Goal: Task Accomplishment & Management: Manage account settings

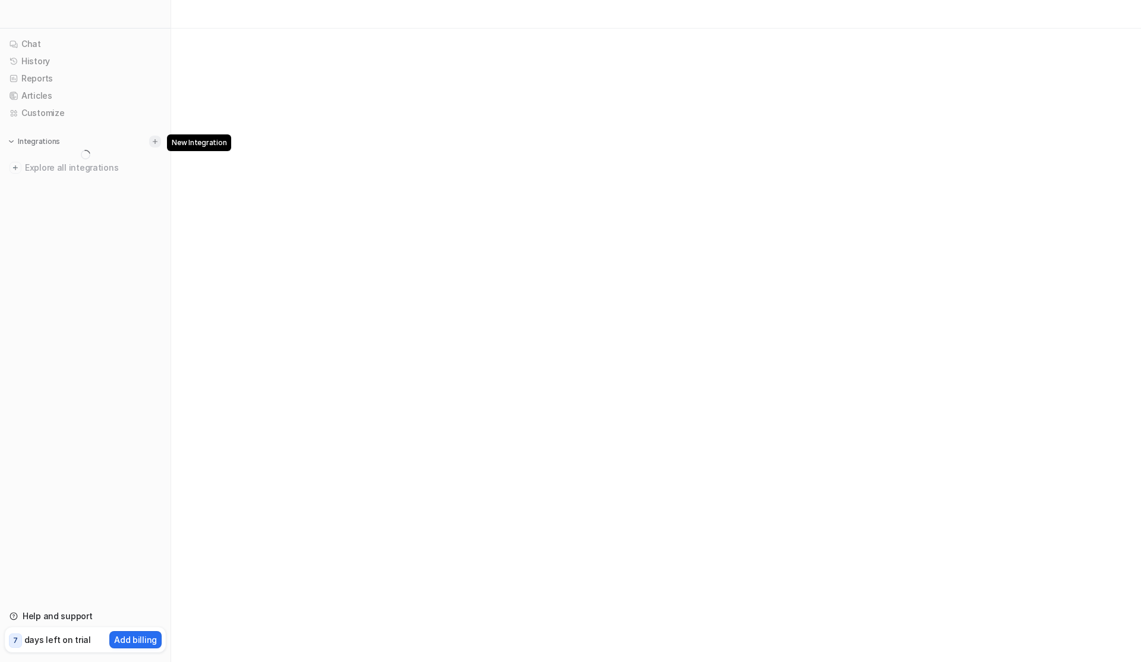
click at [161, 142] on button at bounding box center [155, 142] width 12 height 12
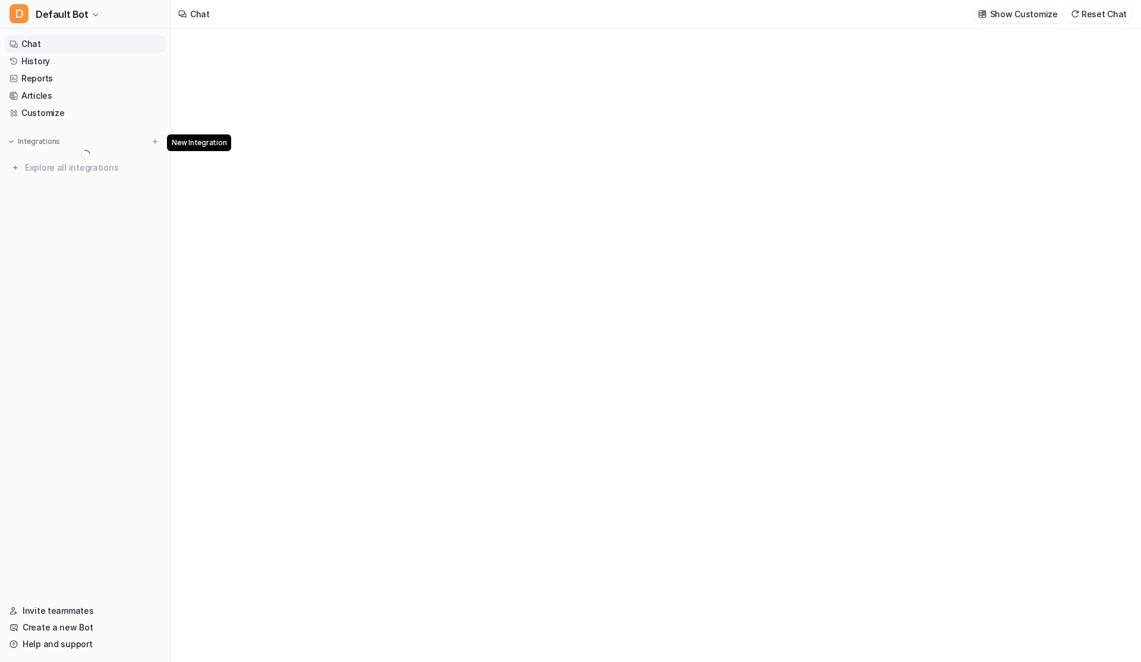
type textarea "**********"
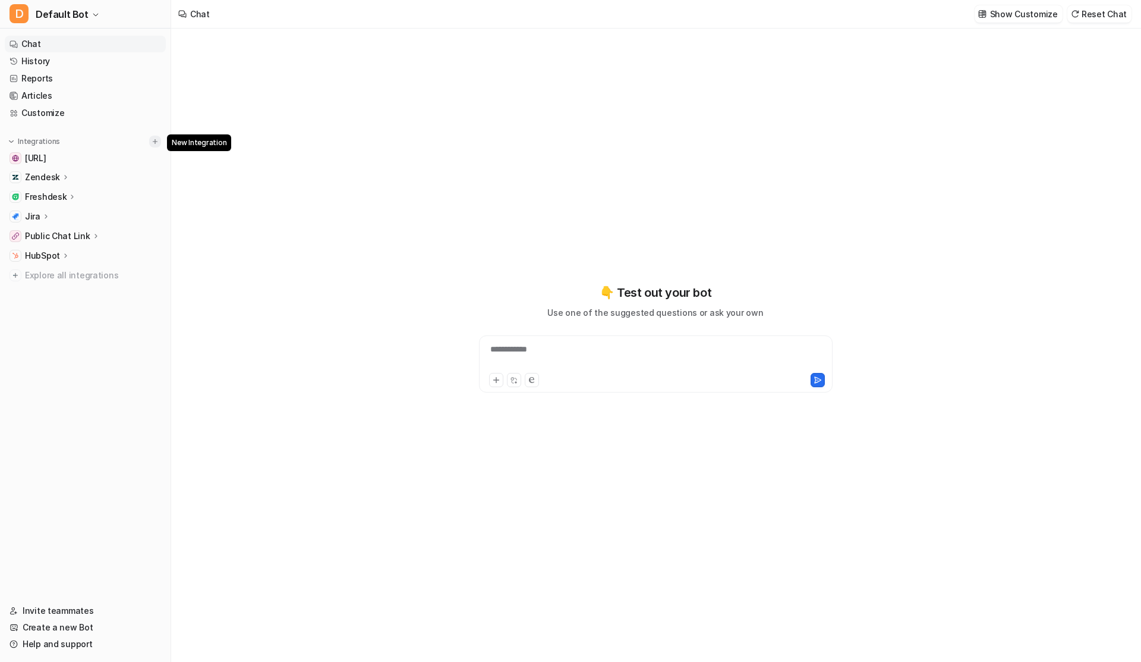
click at [152, 143] on img at bounding box center [155, 141] width 8 height 8
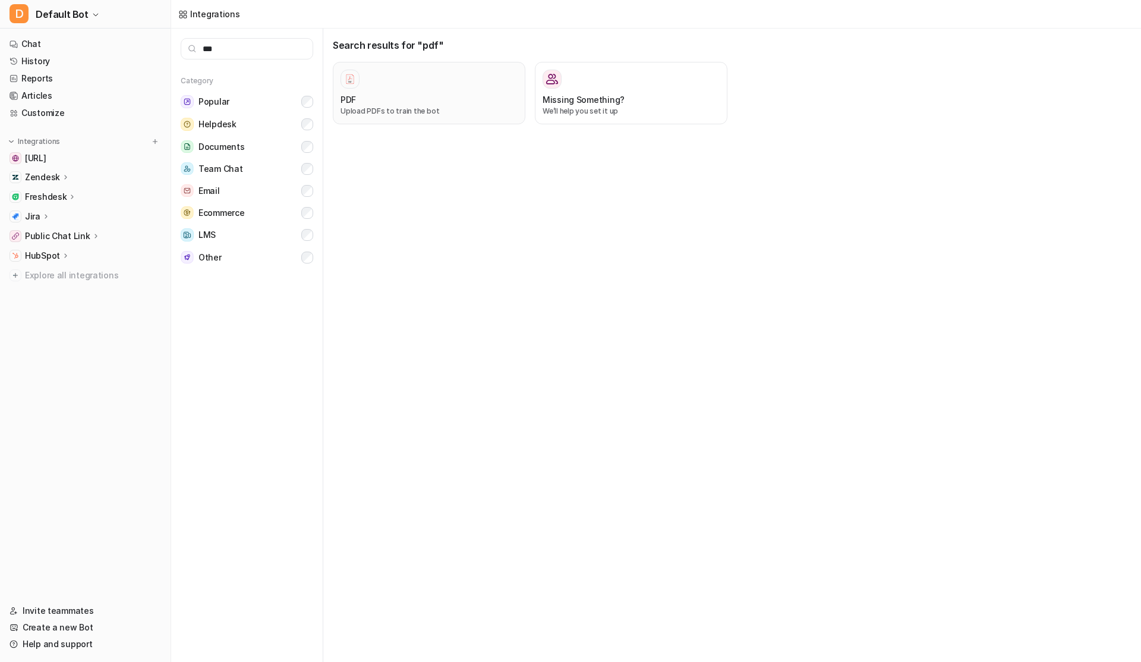
type input "***"
click at [371, 82] on div at bounding box center [429, 79] width 177 height 19
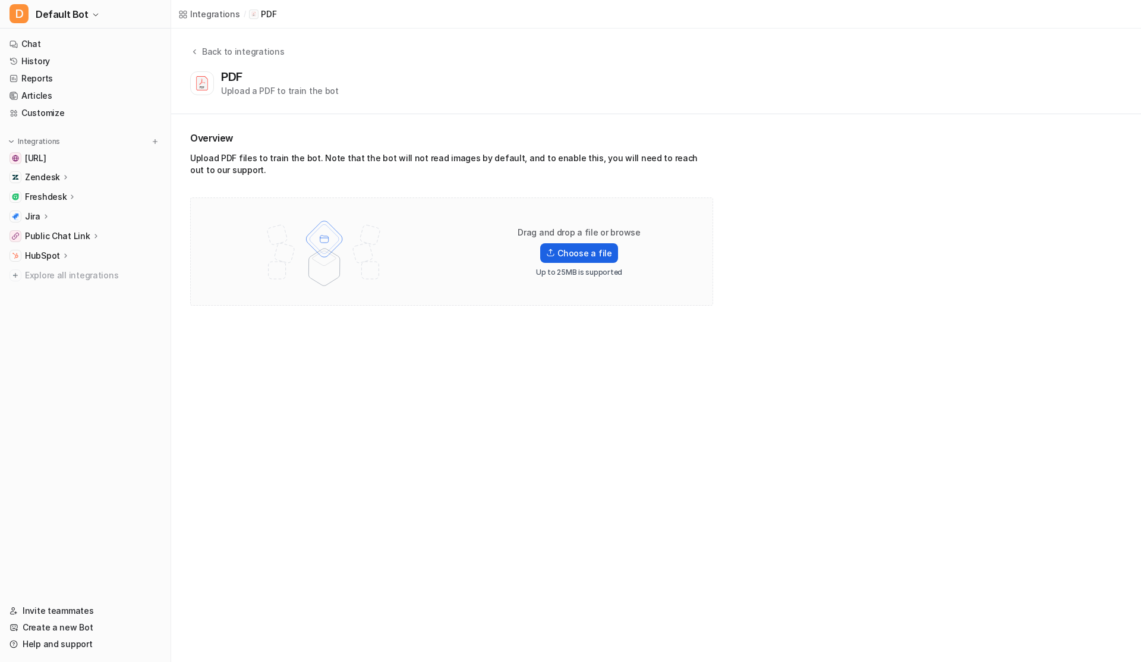
click at [572, 254] on label "Choose a file" at bounding box center [578, 253] width 77 height 20
click at [0, 0] on input "Choose a file" at bounding box center [0, 0] width 0 height 0
drag, startPoint x: 521, startPoint y: 231, endPoint x: 678, endPoint y: 229, distance: 157.0
click at [678, 232] on div "Drag and drop a file or browse Choose a file Up to 25MB is supported" at bounding box center [452, 251] width 498 height 83
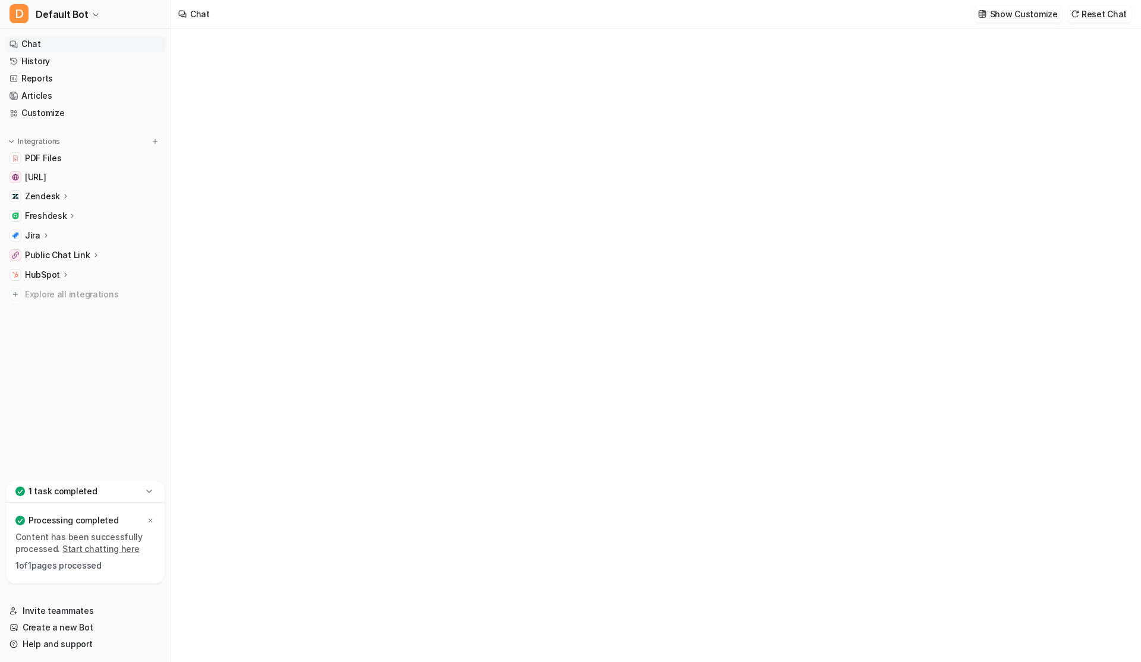
type textarea "**********"
click at [61, 10] on span "Default Bot" at bounding box center [62, 14] width 53 height 17
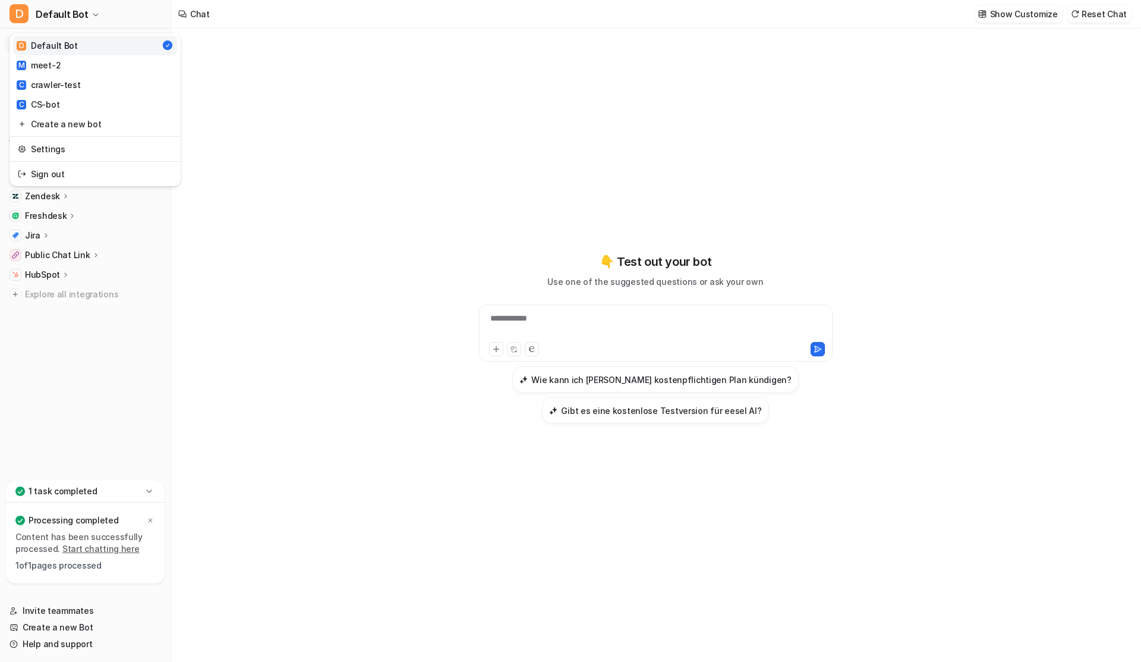
click at [284, 127] on div "**********" at bounding box center [570, 331] width 1141 height 662
click at [148, 517] on icon at bounding box center [150, 520] width 7 height 7
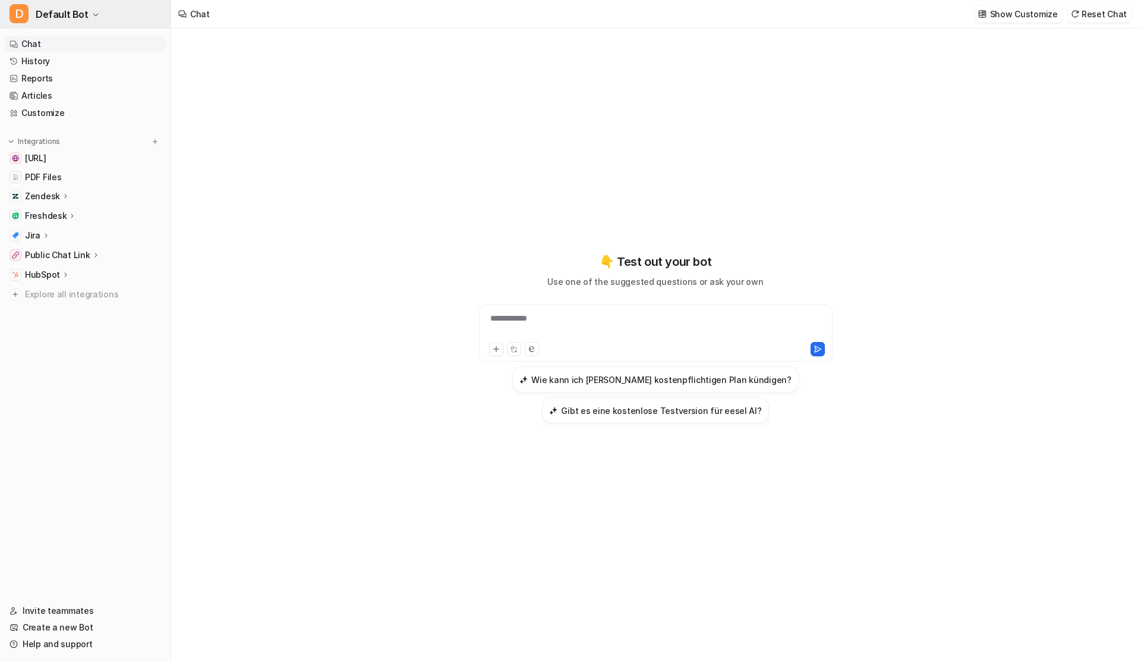
click at [93, 21] on button "D Default Bot" at bounding box center [85, 14] width 171 height 29
click at [67, 125] on link "Create a new bot" at bounding box center [95, 124] width 164 height 20
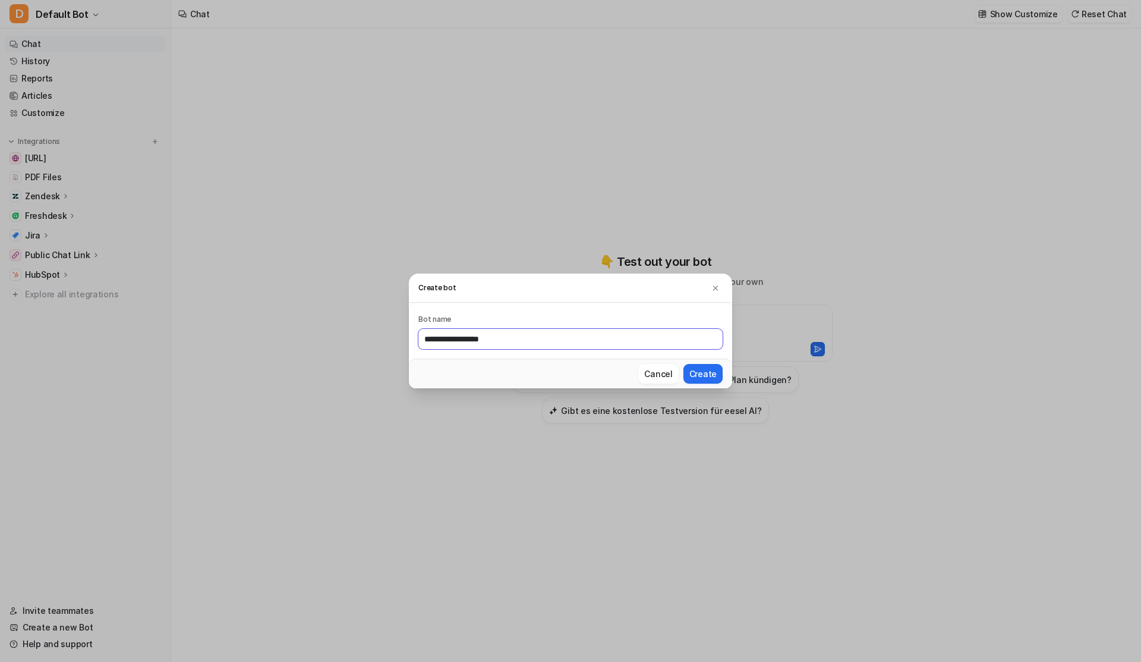
type input "**********"
click at [684, 364] on button "Create" at bounding box center [703, 374] width 39 height 20
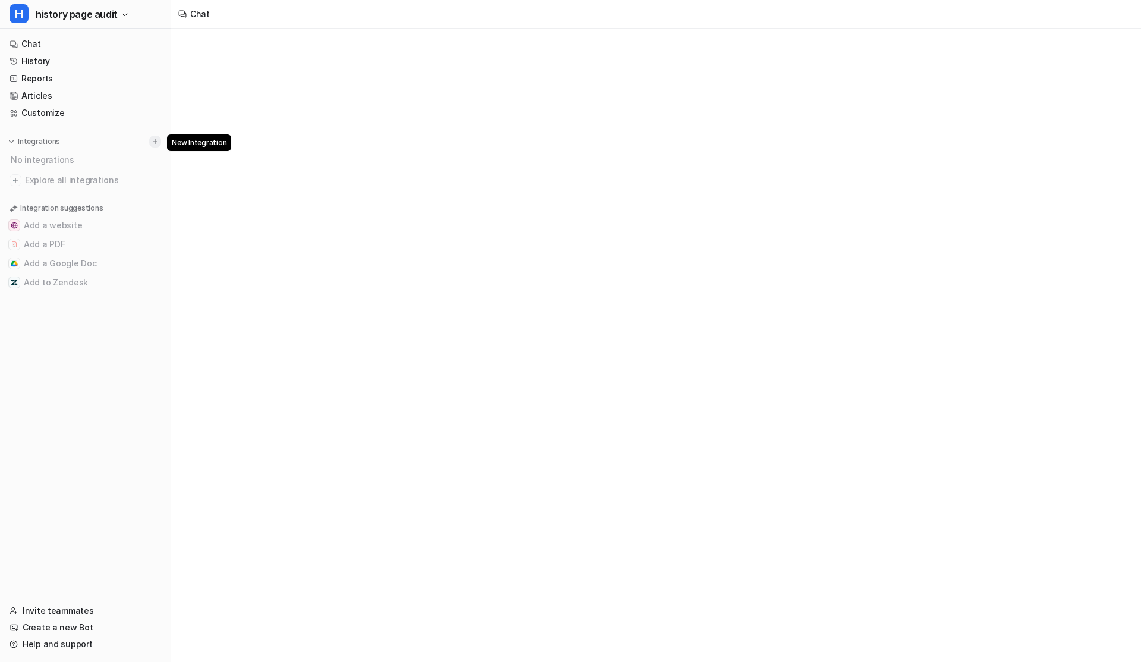
click at [158, 137] on img at bounding box center [155, 141] width 8 height 8
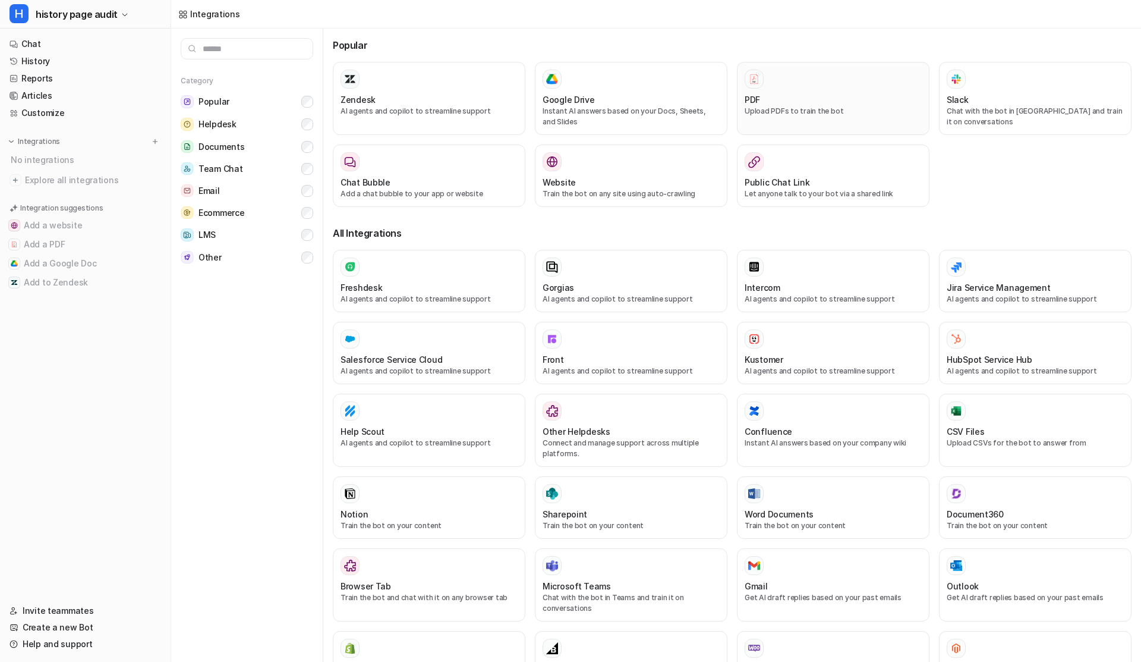
click at [800, 96] on div "PDF" at bounding box center [833, 99] width 177 height 12
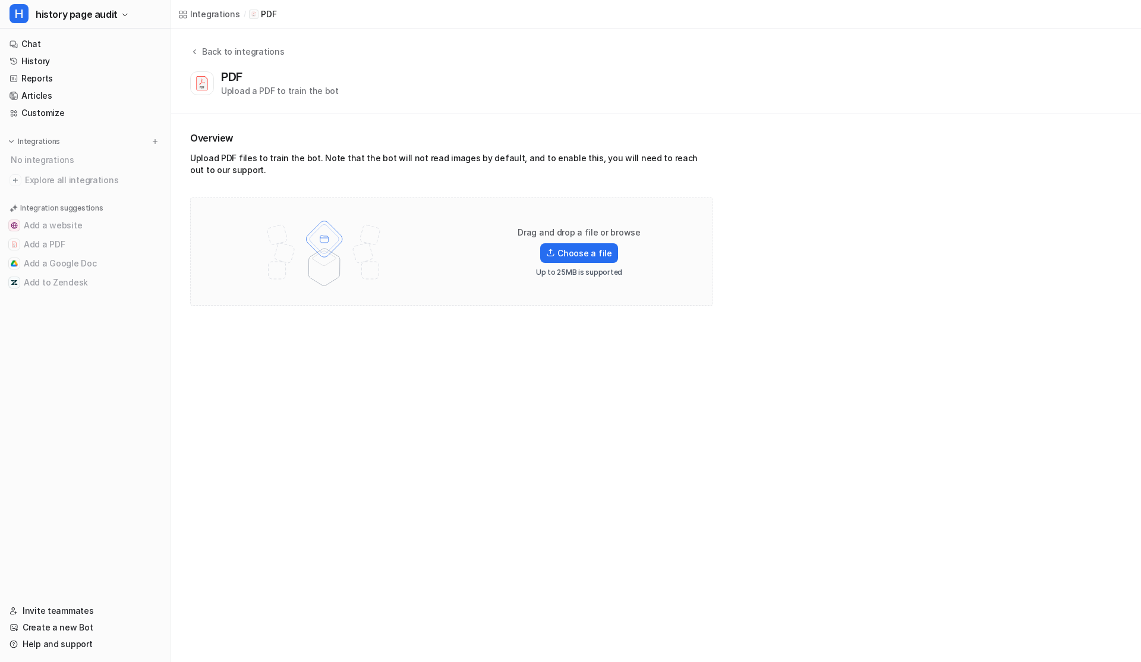
click at [606, 241] on div "Drag and drop a file or browse Choose a file Up to 25MB is supported" at bounding box center [580, 251] width 152 height 51
click at [602, 250] on label "Choose a file" at bounding box center [578, 253] width 77 height 20
click at [0, 0] on input "Choose a file" at bounding box center [0, 0] width 0 height 0
click at [60, 163] on span "PDF Files" at bounding box center [43, 158] width 36 height 12
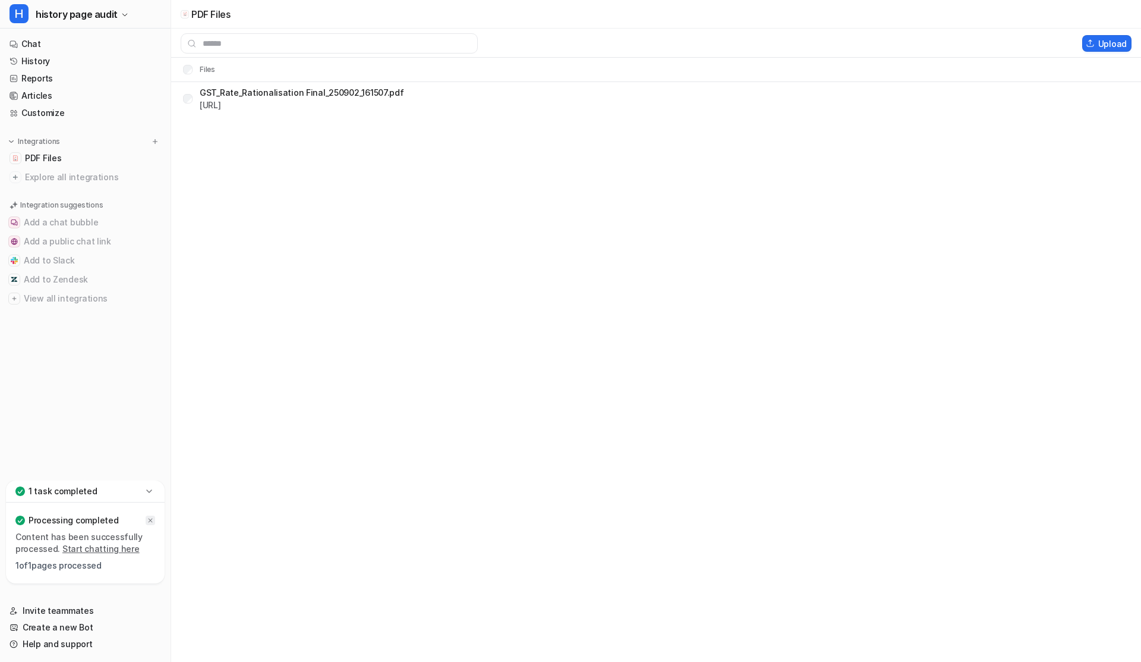
click at [146, 517] on div at bounding box center [151, 520] width 10 height 10
click at [48, 56] on link "History" at bounding box center [85, 61] width 161 height 17
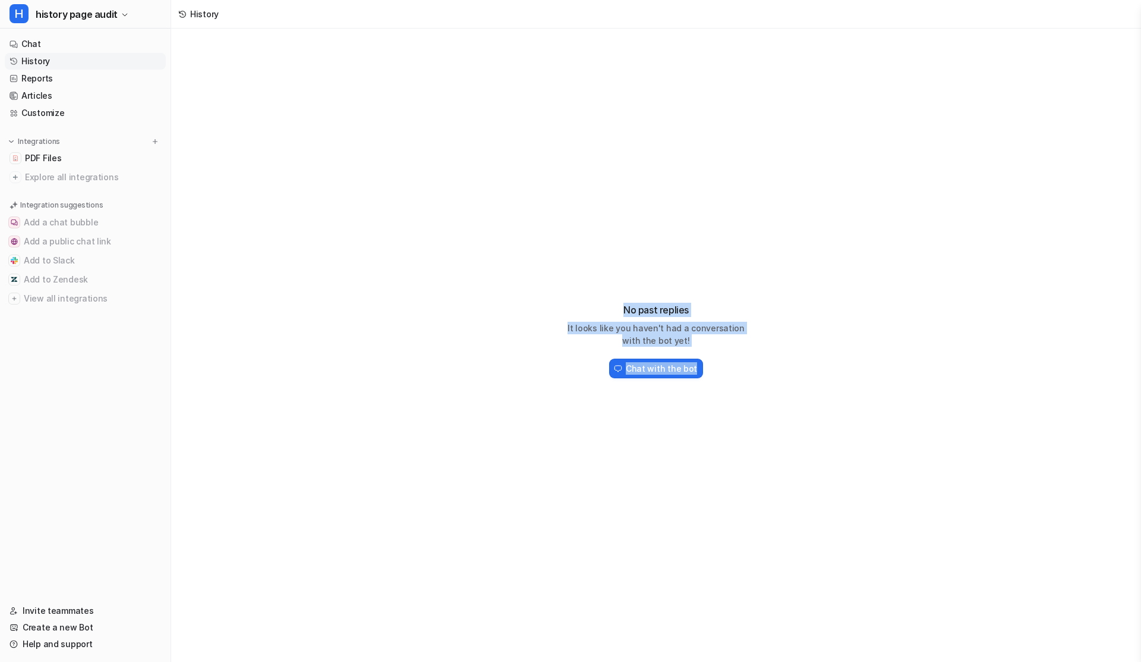
drag, startPoint x: 618, startPoint y: 304, endPoint x: 748, endPoint y: 365, distance: 143.9
click at [748, 365] on div "No past replies It looks like you haven't had a conversation with the bot yet! …" at bounding box center [656, 342] width 190 height 78
click at [748, 365] on div "Chat with the bot" at bounding box center [656, 368] width 190 height 24
click at [671, 368] on h2 "Chat with the bot" at bounding box center [661, 368] width 71 height 12
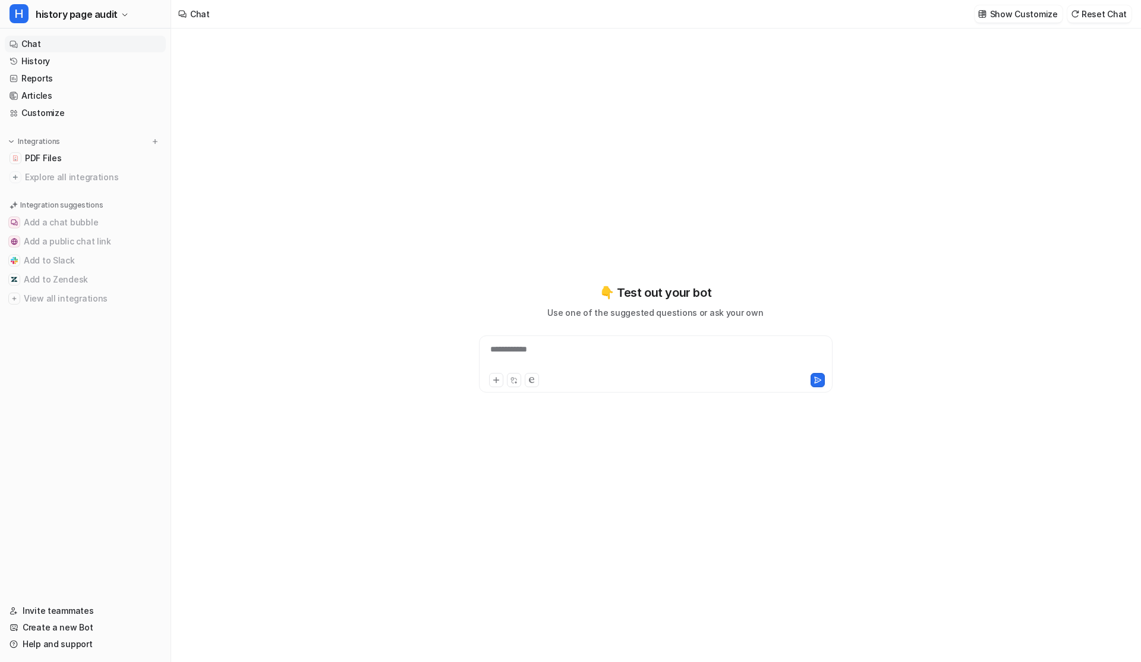
type textarea "**********"
drag, startPoint x: 540, startPoint y: 307, endPoint x: 740, endPoint y: 307, distance: 199.7
click at [740, 307] on div "**********" at bounding box center [656, 338] width 438 height 109
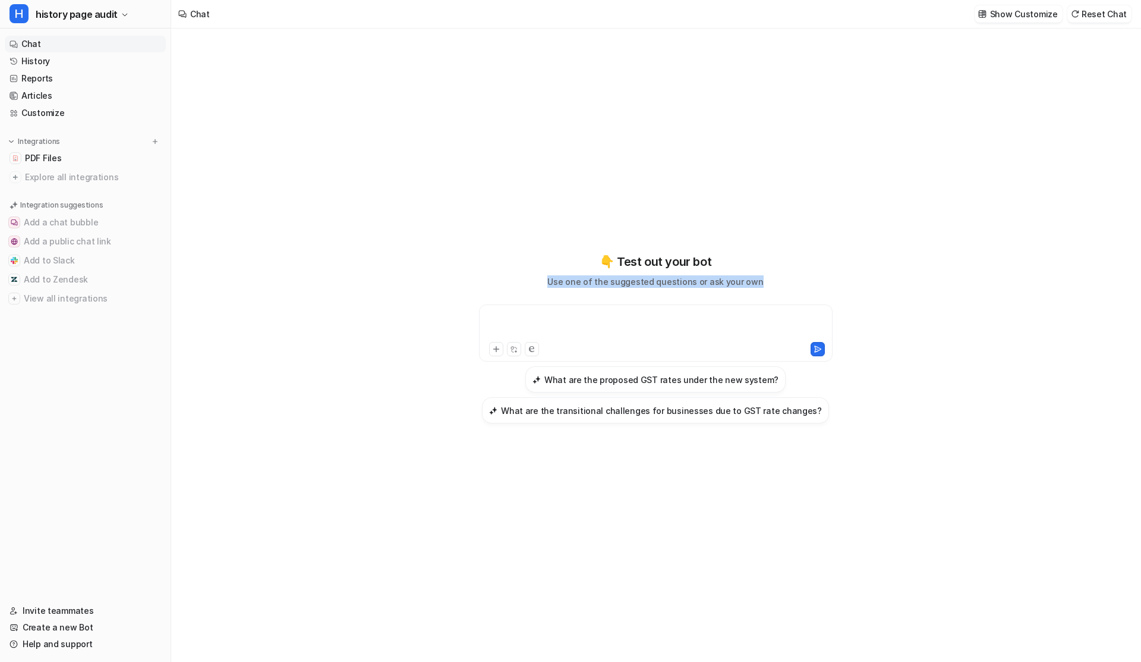
click at [770, 319] on div at bounding box center [656, 325] width 348 height 27
click at [704, 457] on div "👇 Test out your bot Use one of the suggested questions or ask your own What are…" at bounding box center [656, 337] width 438 height 463
click at [684, 377] on h3 "What are the proposed GST rates under the new system?" at bounding box center [662, 379] width 234 height 12
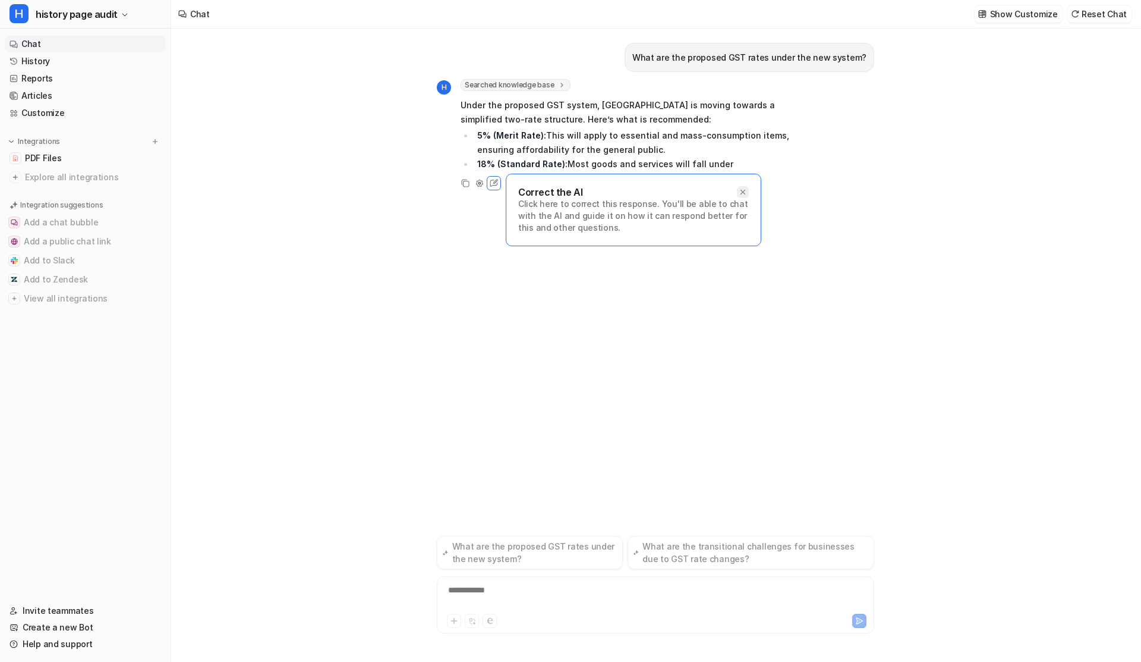
click at [743, 194] on div "Correct the AI Click here to correct this response. You'll be able to chat with…" at bounding box center [634, 210] width 256 height 73
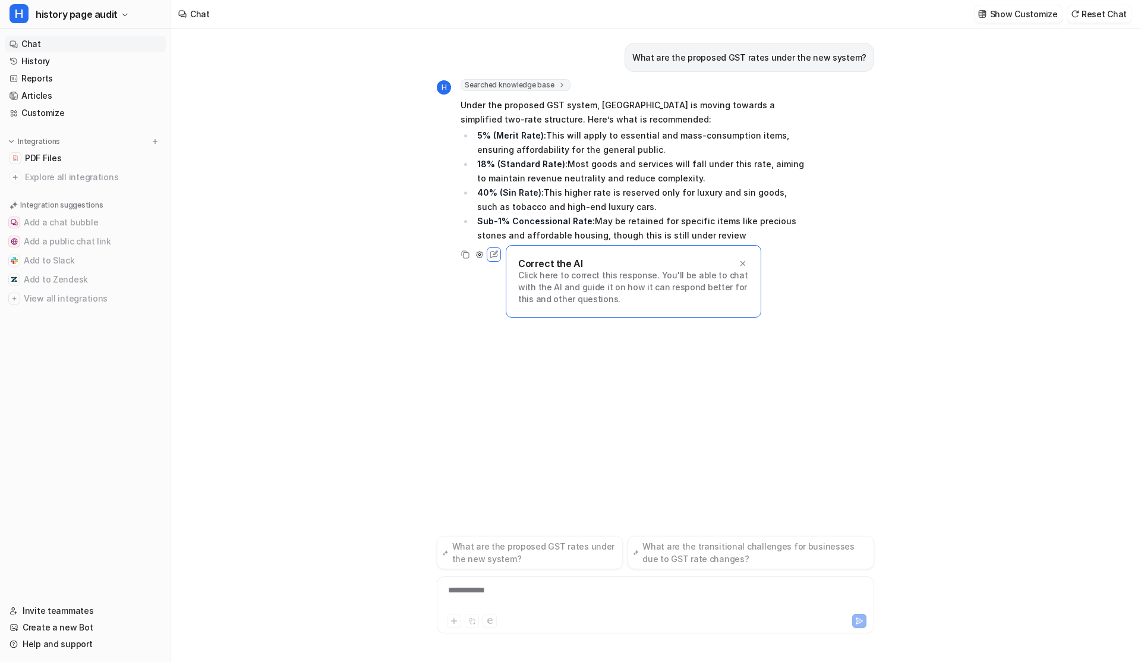
click at [741, 253] on div "H Searched knowledge base search_queries : [ "proposed GST rates under new syst…" at bounding box center [623, 170] width 372 height 183
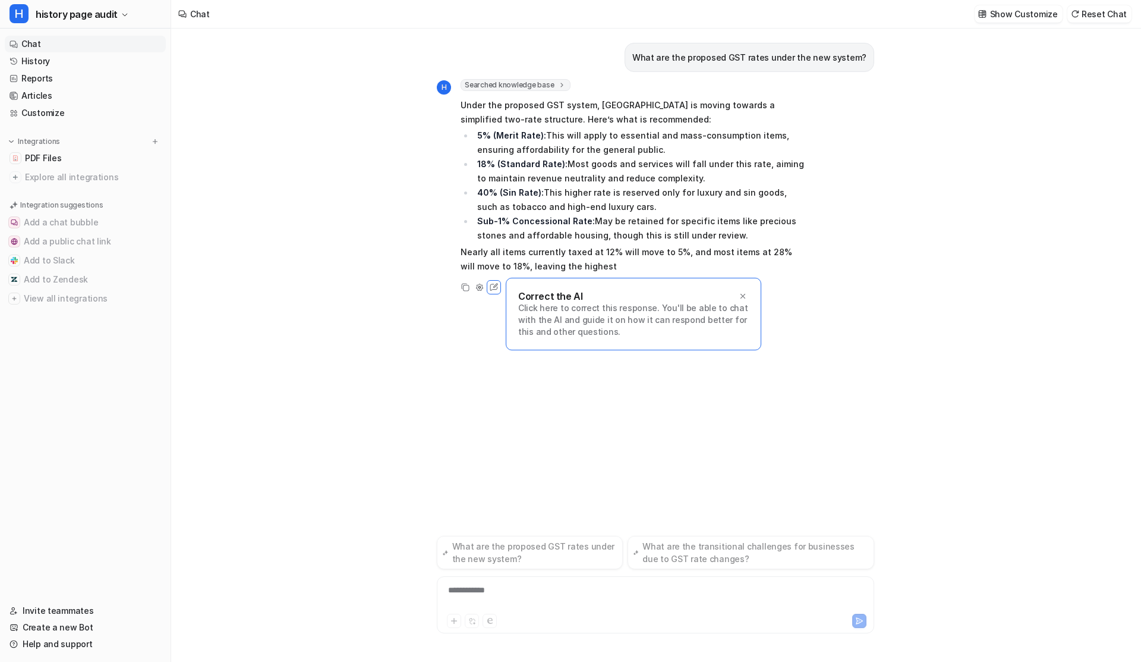
click at [744, 274] on span "Under the proposed GST system, India is moving towards a simplified two-rate st…" at bounding box center [635, 186] width 348 height 180
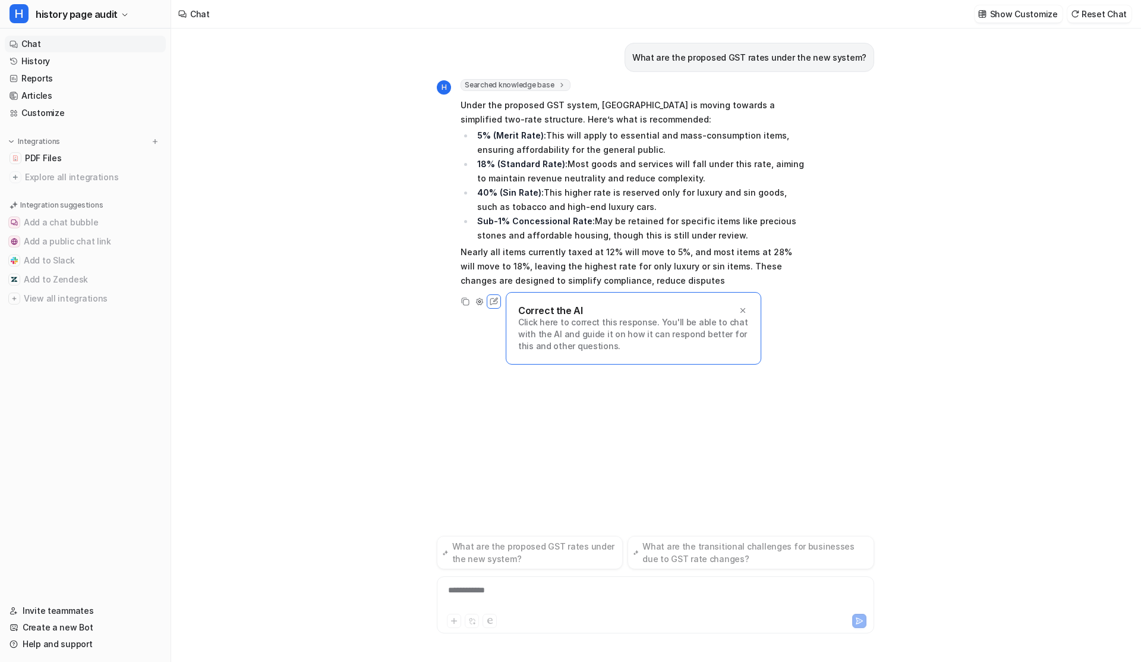
click at [744, 298] on div "Correct the AI Click here to correct this response. You'll be able to chat with…" at bounding box center [634, 328] width 256 height 73
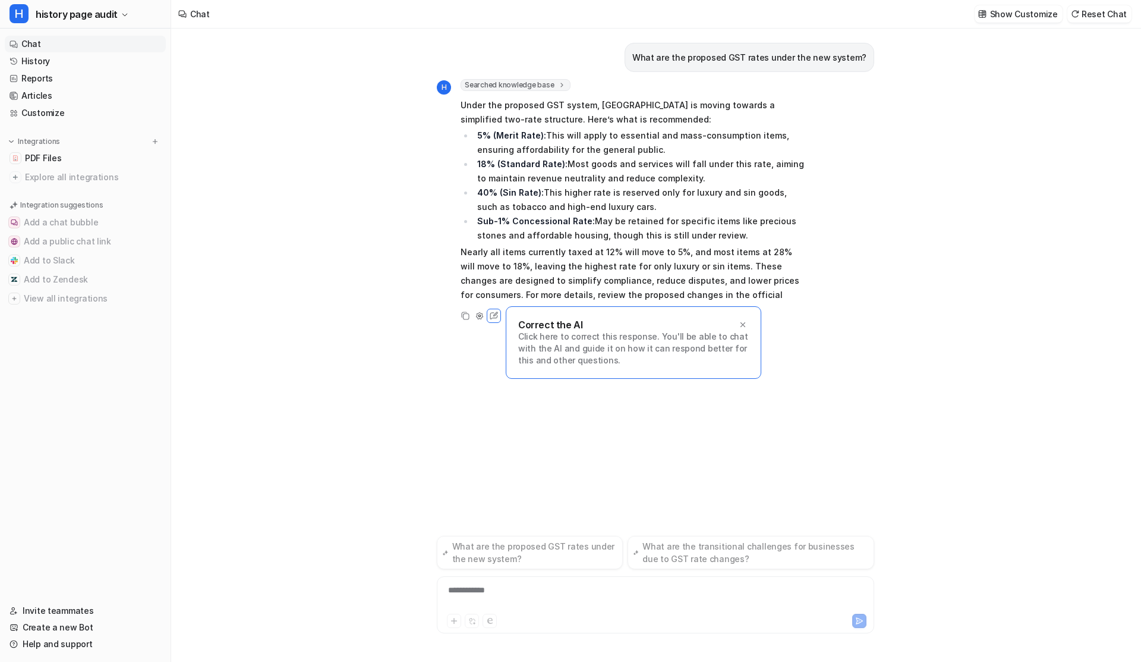
click at [744, 309] on div "Correct the AI Click here to correct this response. You'll be able to chat with…" at bounding box center [634, 342] width 256 height 73
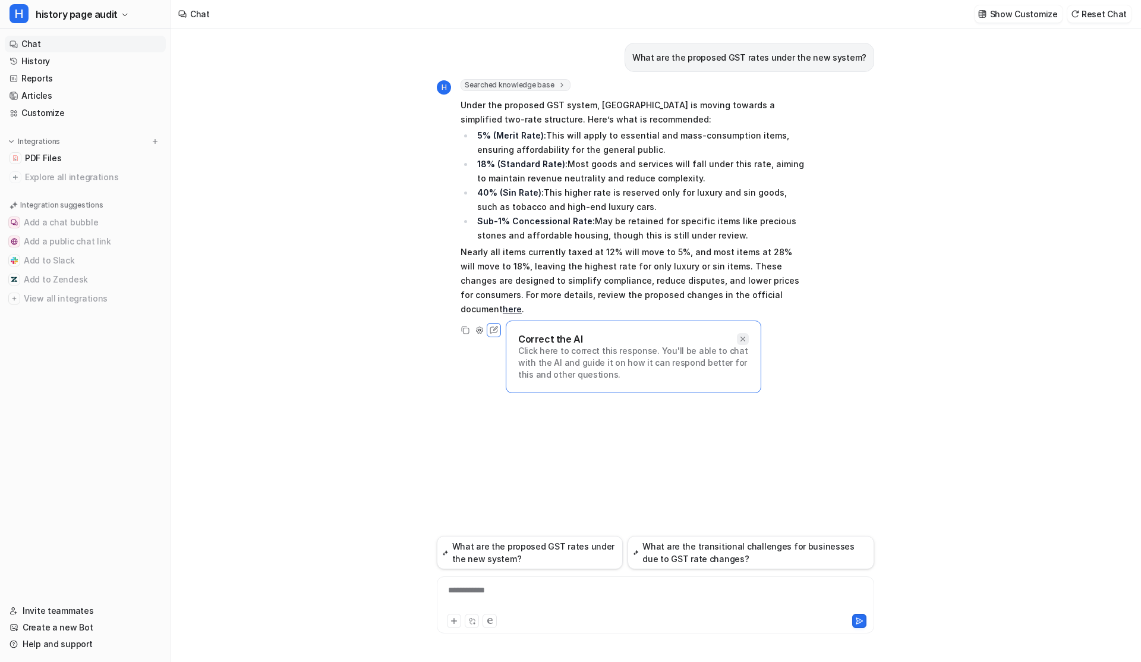
click at [745, 335] on icon at bounding box center [743, 339] width 8 height 8
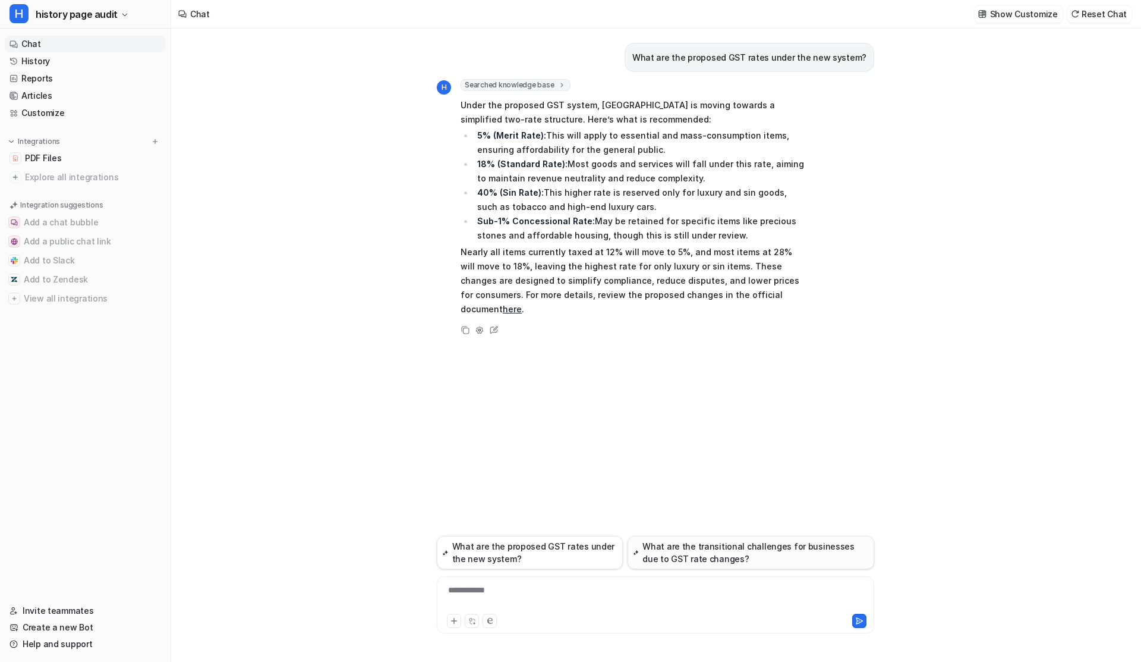
click at [706, 558] on button "What are the transitional challenges for businesses due to GST rate changes?" at bounding box center [751, 552] width 247 height 33
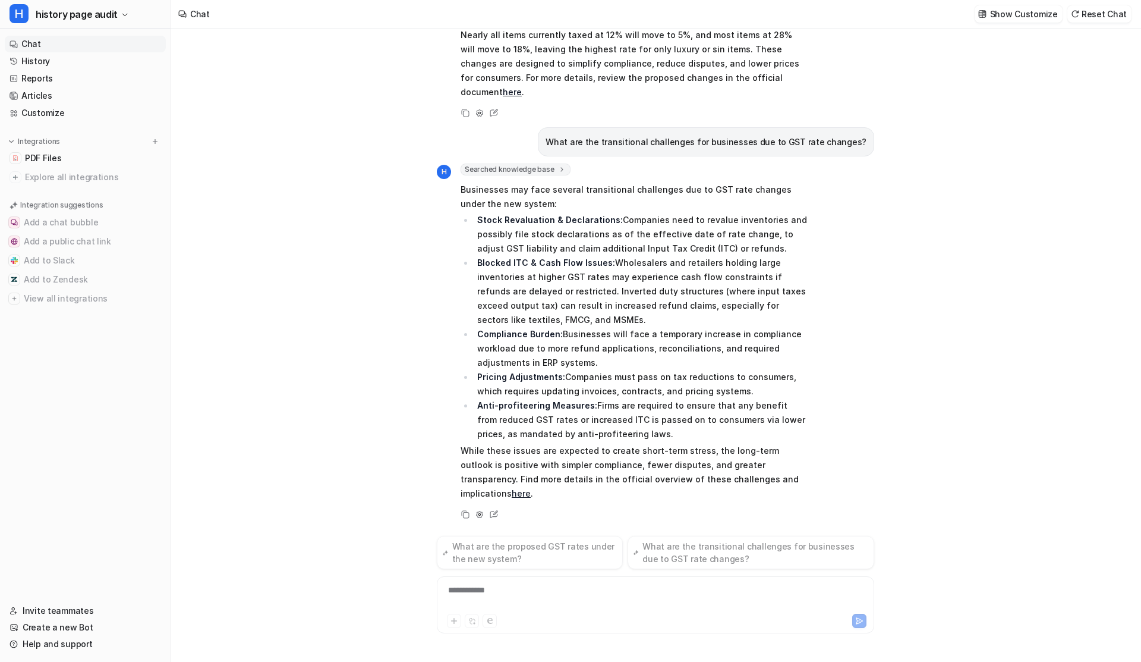
scroll to position [188, 0]
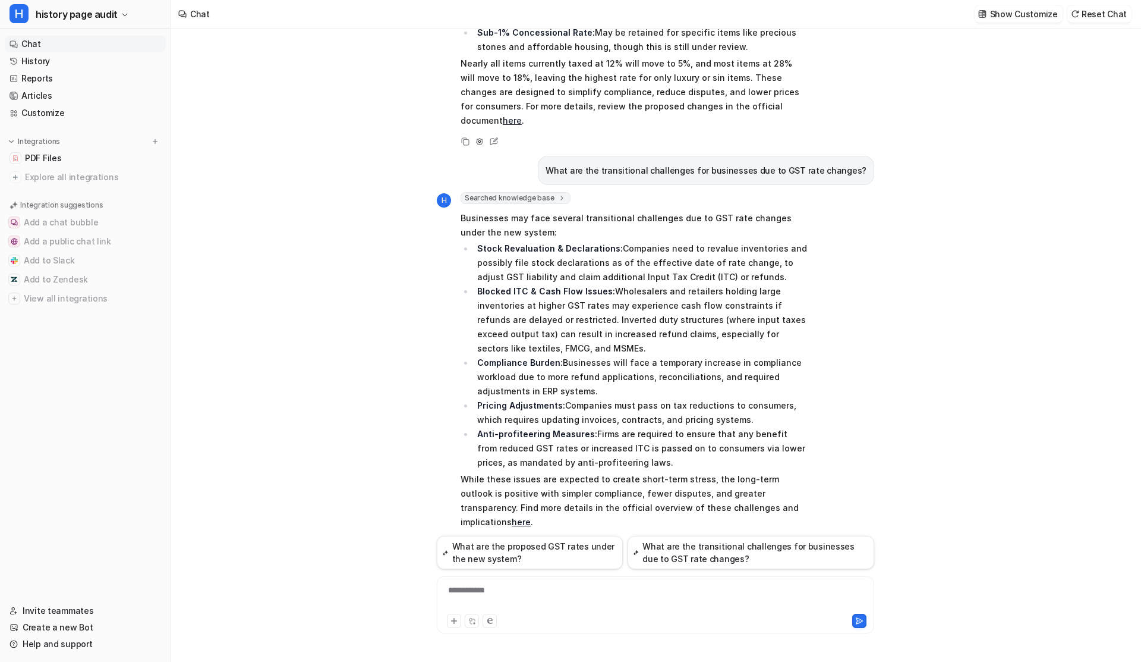
click at [531, 517] on link "here" at bounding box center [521, 522] width 19 height 10
click at [43, 56] on link "History" at bounding box center [85, 61] width 161 height 17
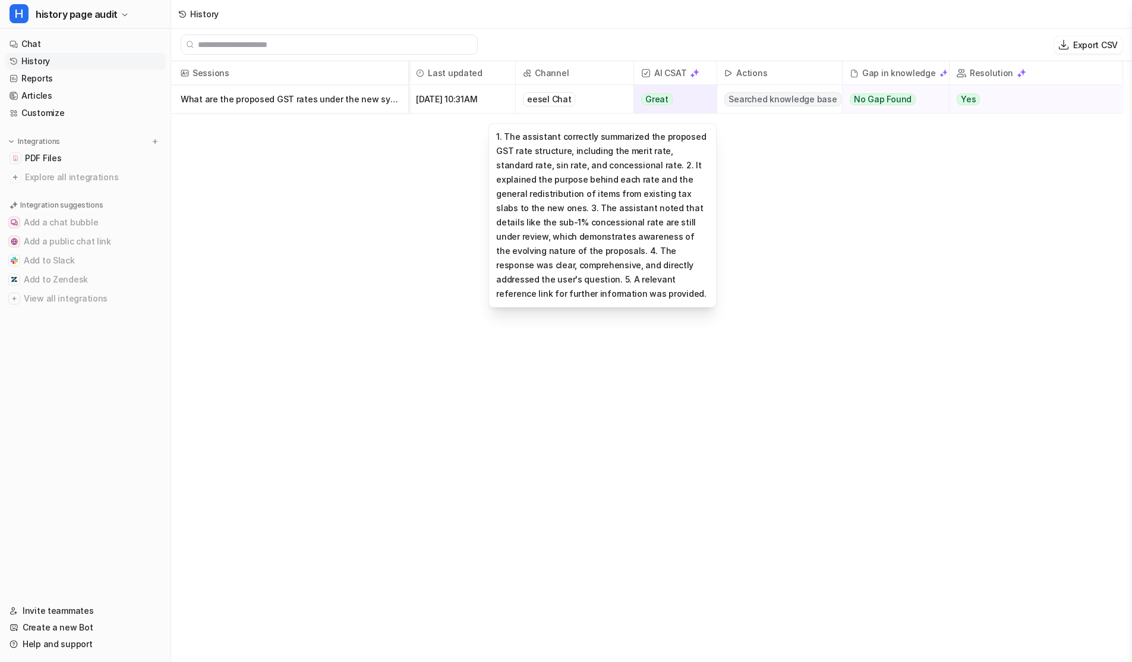
click at [653, 97] on span "Great" at bounding box center [657, 99] width 32 height 12
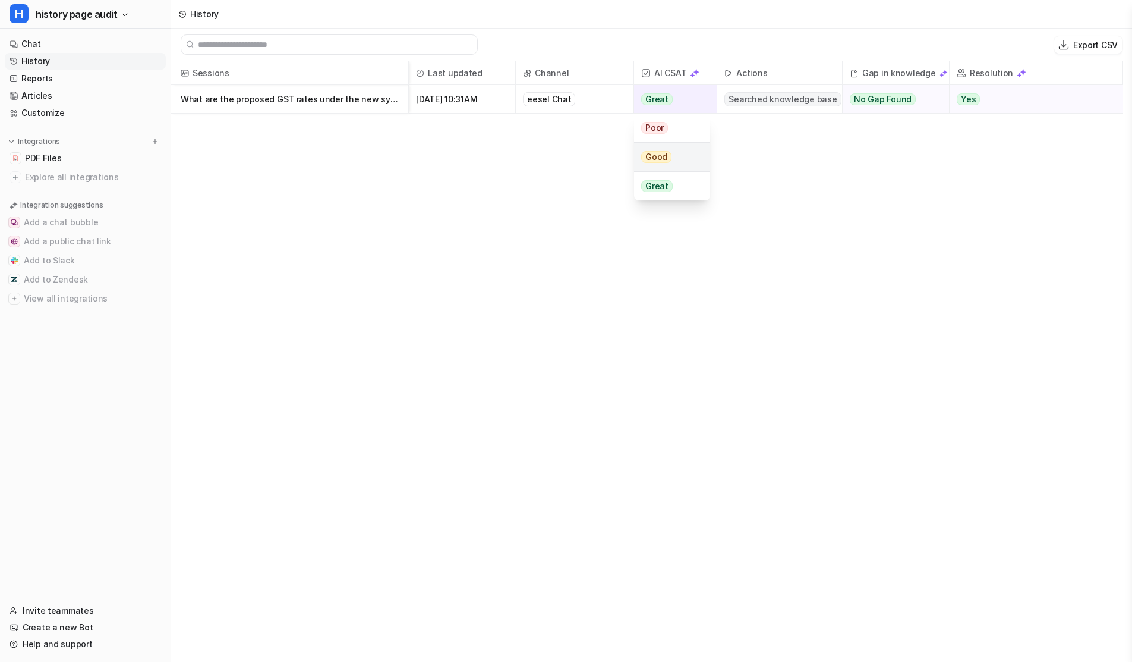
click at [671, 153] on div "Good" at bounding box center [671, 157] width 75 height 29
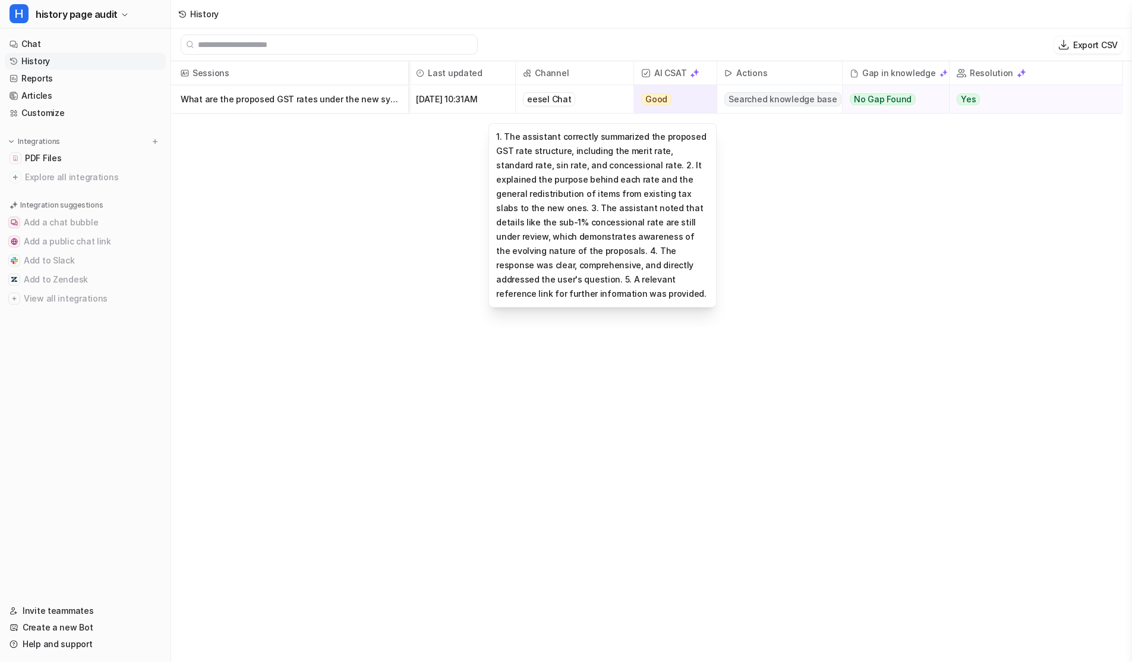
click at [341, 97] on p "What are the proposed GST rates under the new system?" at bounding box center [290, 99] width 218 height 29
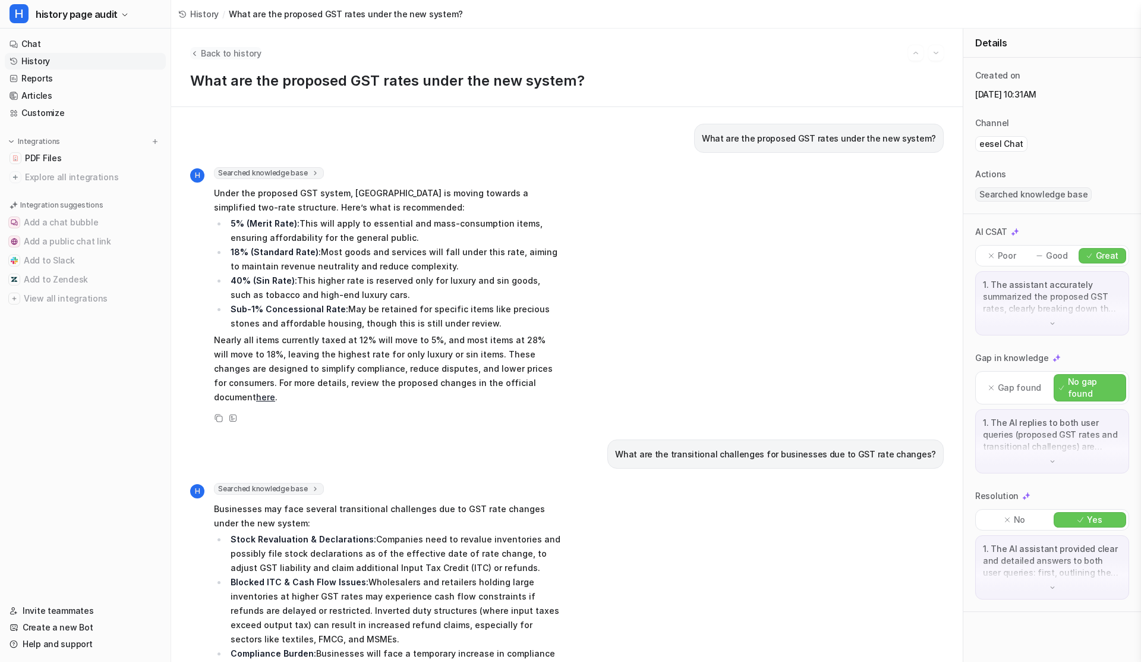
click at [196, 51] on icon "Back to history" at bounding box center [194, 53] width 8 height 9
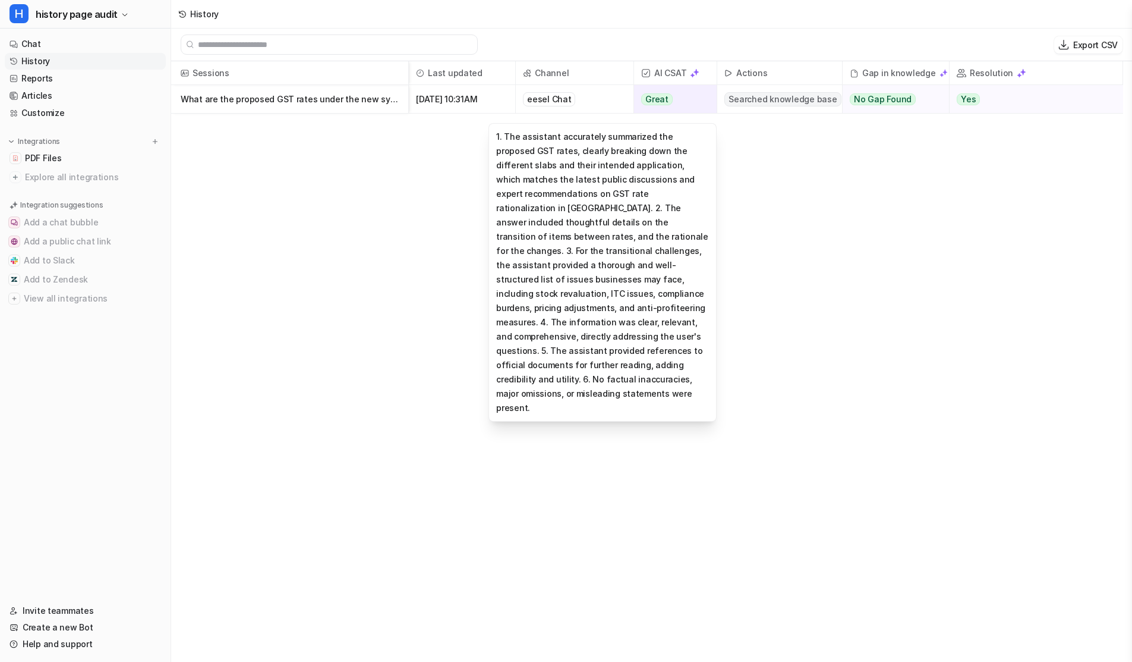
click at [656, 102] on span "Great" at bounding box center [657, 99] width 32 height 12
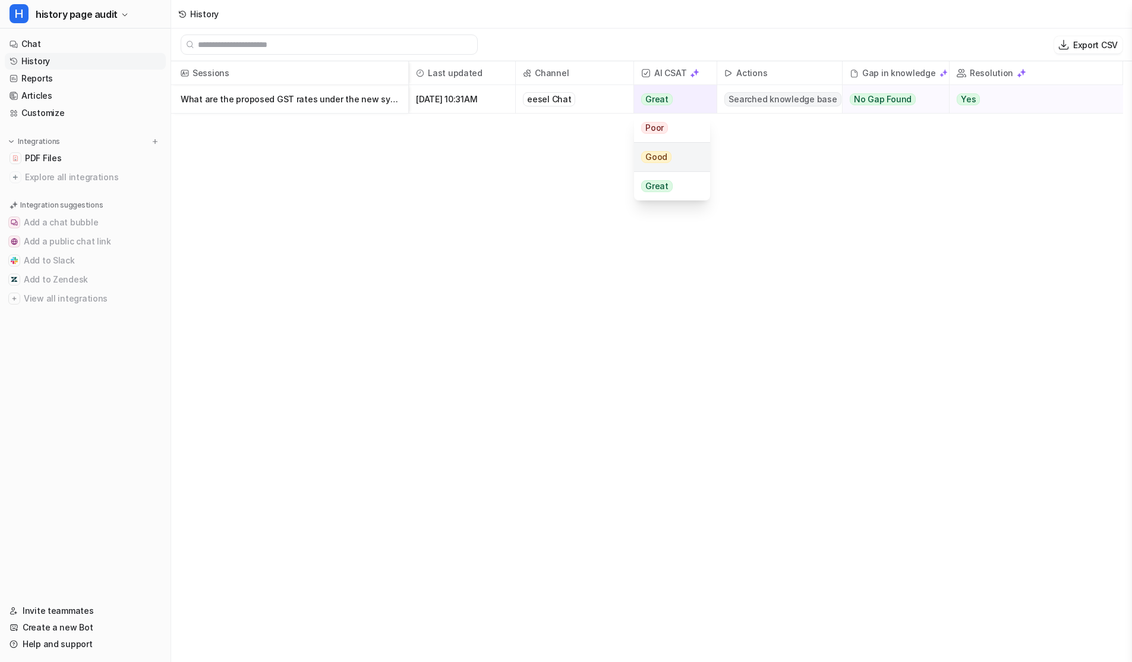
click at [659, 159] on span "Good" at bounding box center [656, 157] width 30 height 12
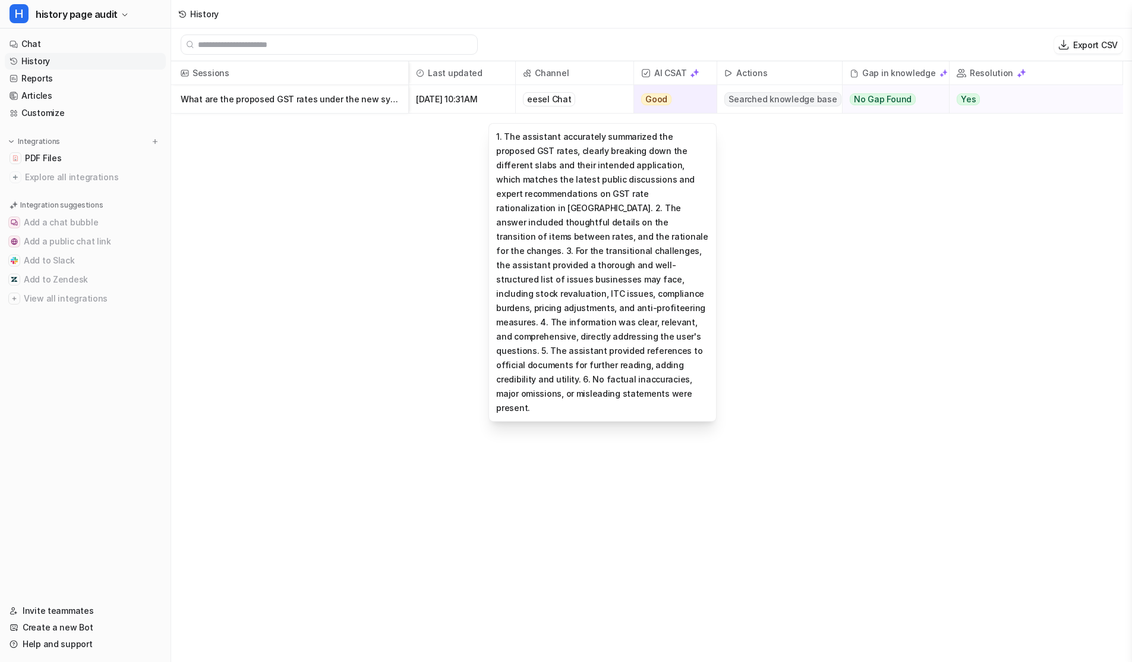
click at [208, 101] on p "What are the proposed GST rates under the new system?" at bounding box center [290, 99] width 218 height 29
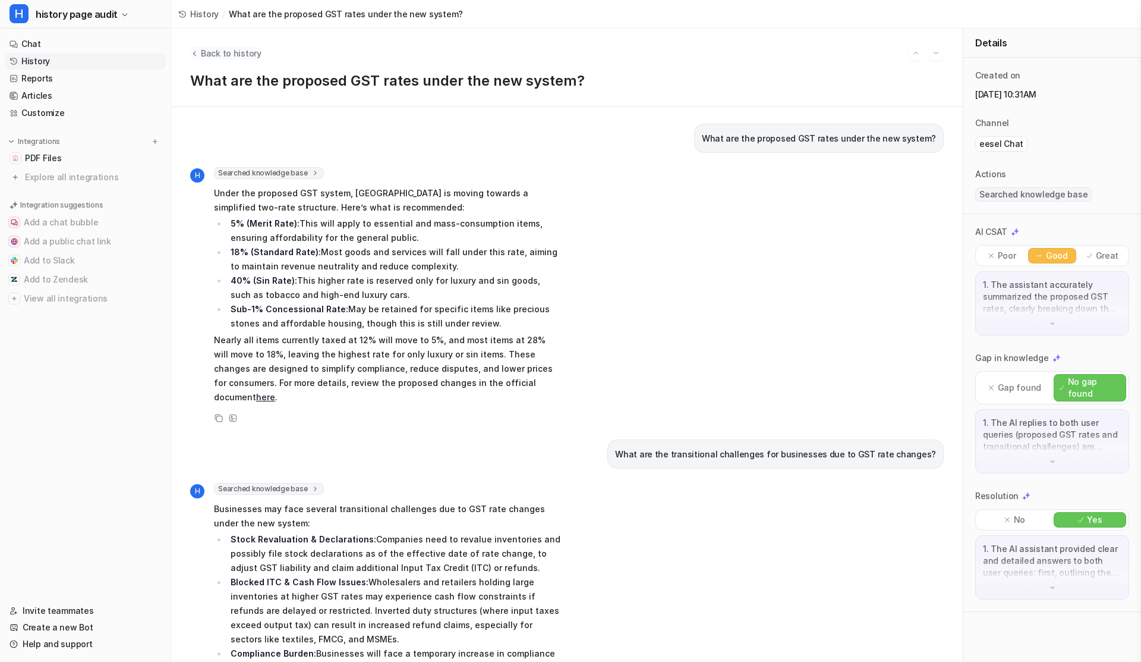
click at [193, 51] on icon "Back to history" at bounding box center [194, 53] width 8 height 9
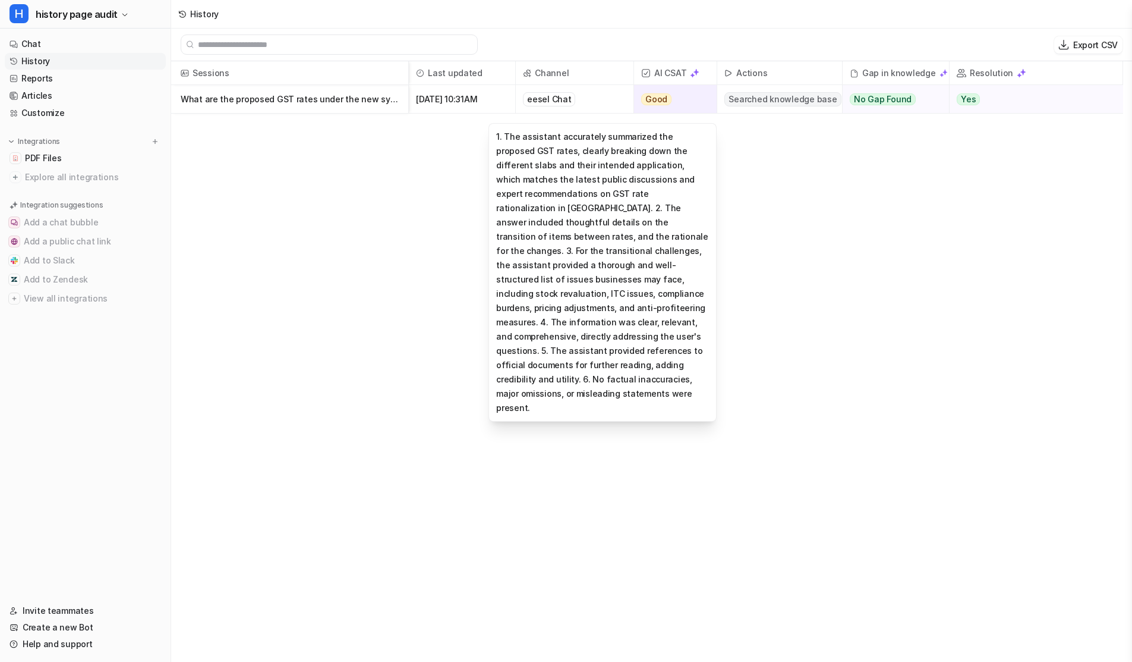
click at [653, 103] on span "Good" at bounding box center [656, 99] width 30 height 12
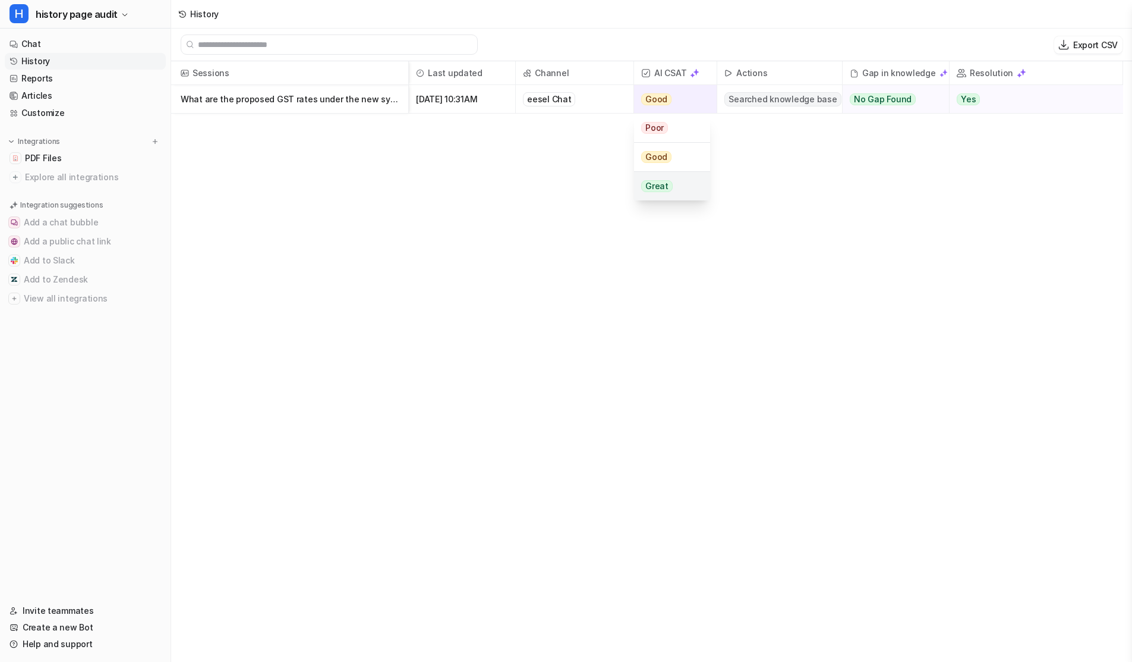
click at [658, 183] on span "Great" at bounding box center [657, 186] width 32 height 12
click at [562, 128] on div "Sessions Last updated Channel AI CSAT Actions Gap in knowledge Resolution What …" at bounding box center [651, 362] width 961 height 602
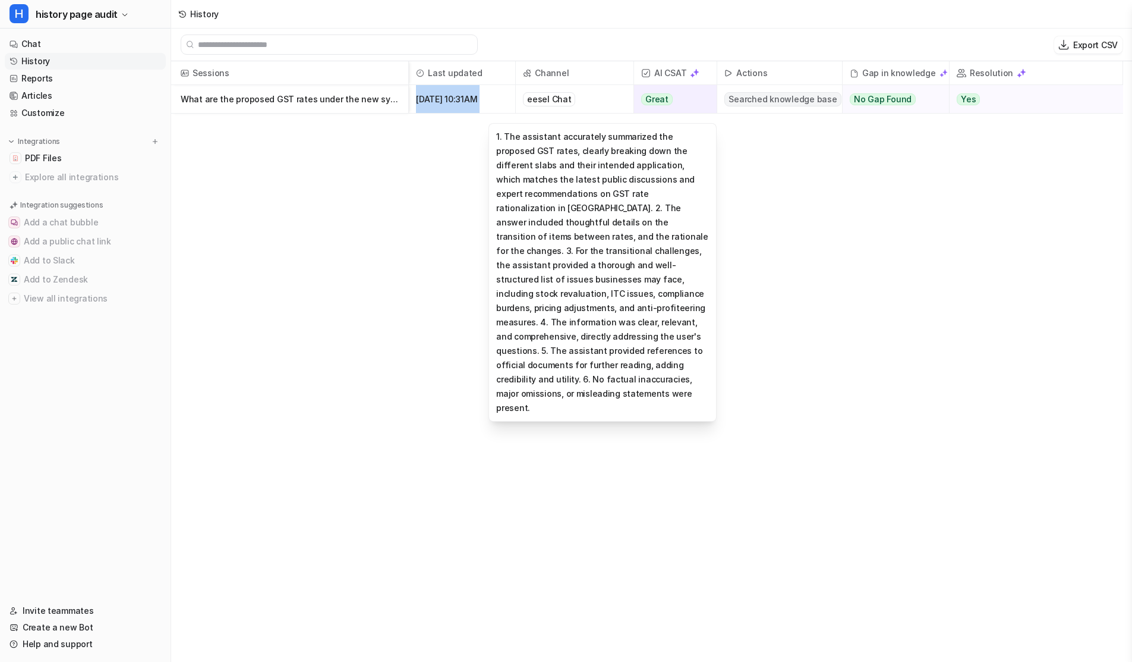
drag, startPoint x: 414, startPoint y: 99, endPoint x: 518, endPoint y: 99, distance: 104.0
click at [0, 0] on div "What are the proposed GST rates under the new system? Sep 8 2025, 10:31AM eesel…" at bounding box center [0, 0] width 0 height 0
click at [532, 153] on div "Sessions Last updated Channel AI CSAT Actions Gap in knowledge Resolution What …" at bounding box center [651, 362] width 961 height 602
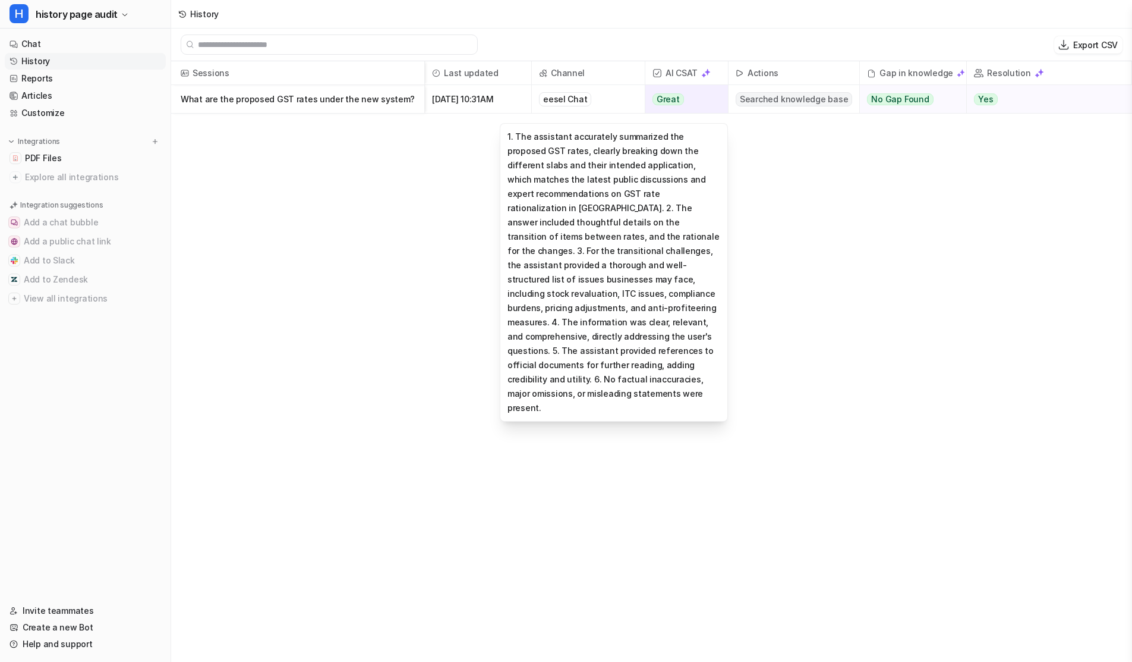
click at [775, 149] on div "Sessions Last updated Channel AI CSAT Actions Gap in knowledge Resolution What …" at bounding box center [651, 362] width 961 height 602
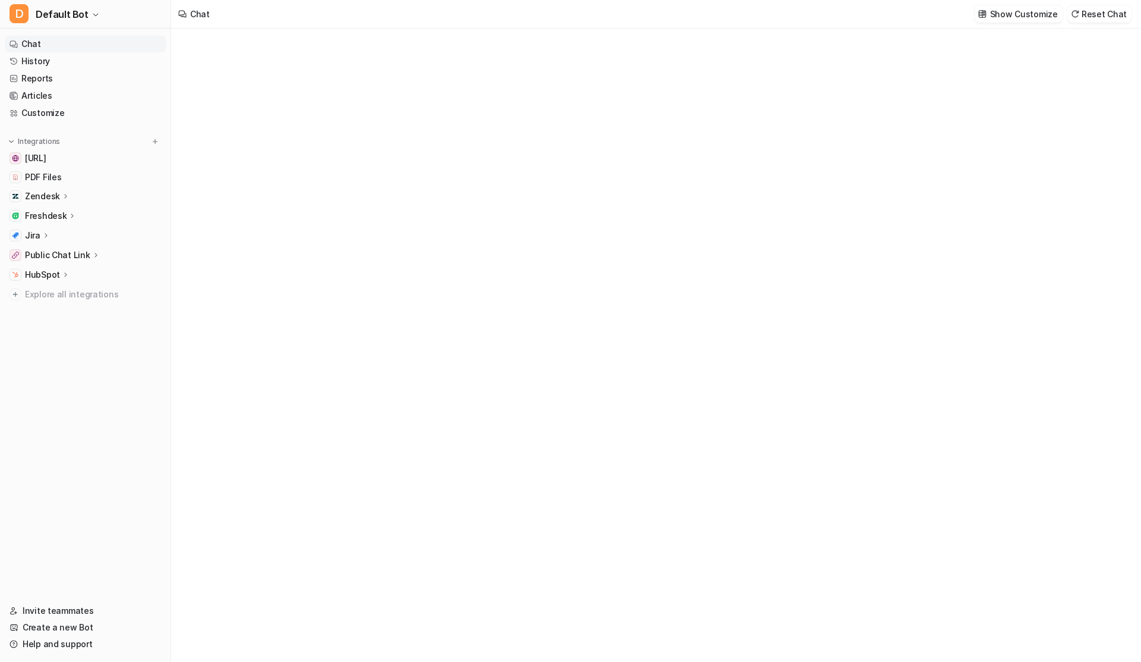
type textarea "**********"
click at [48, 18] on span "Default Bot" at bounding box center [62, 14] width 53 height 17
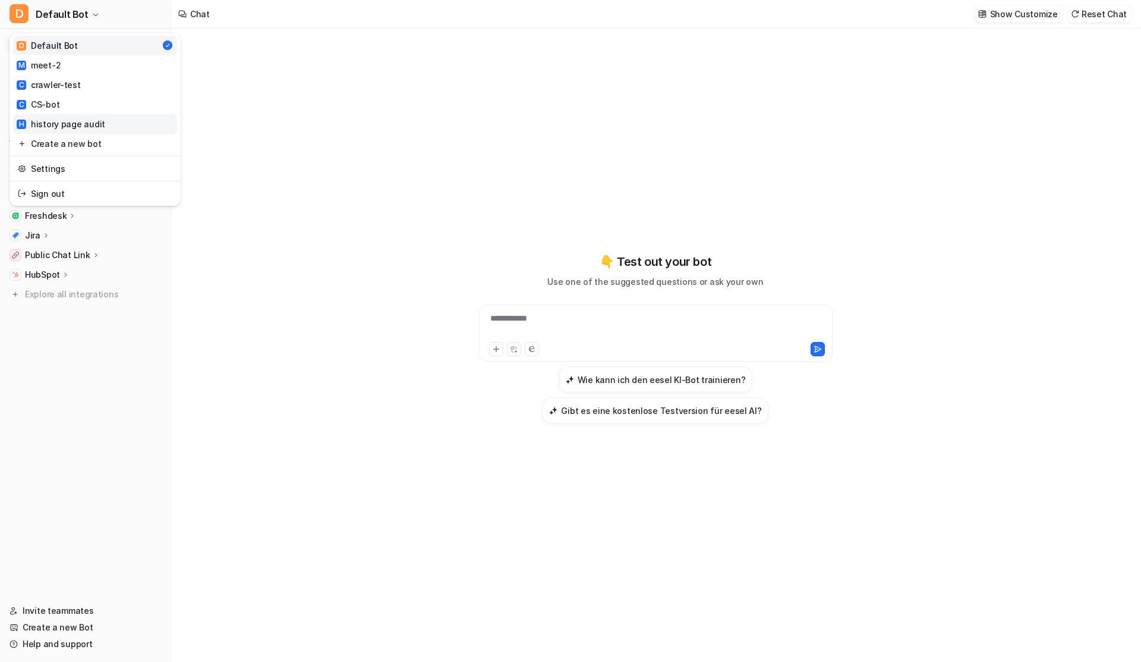
click at [62, 128] on div "H history page audit" at bounding box center [61, 124] width 89 height 12
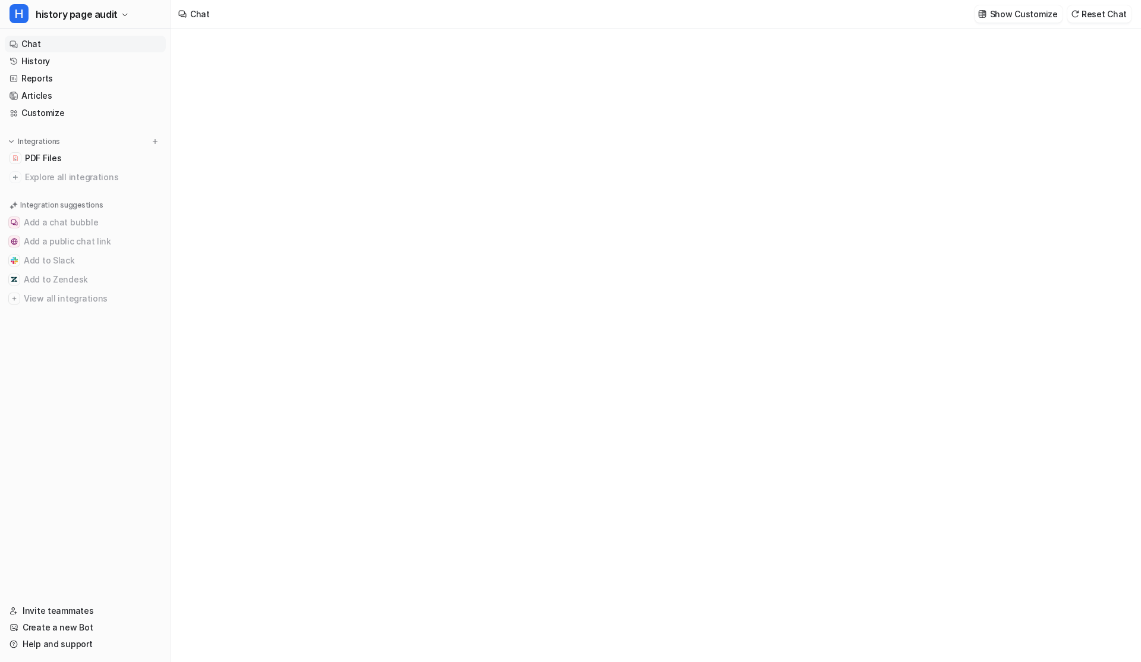
type textarea "**********"
click at [37, 55] on link "History" at bounding box center [85, 61] width 161 height 17
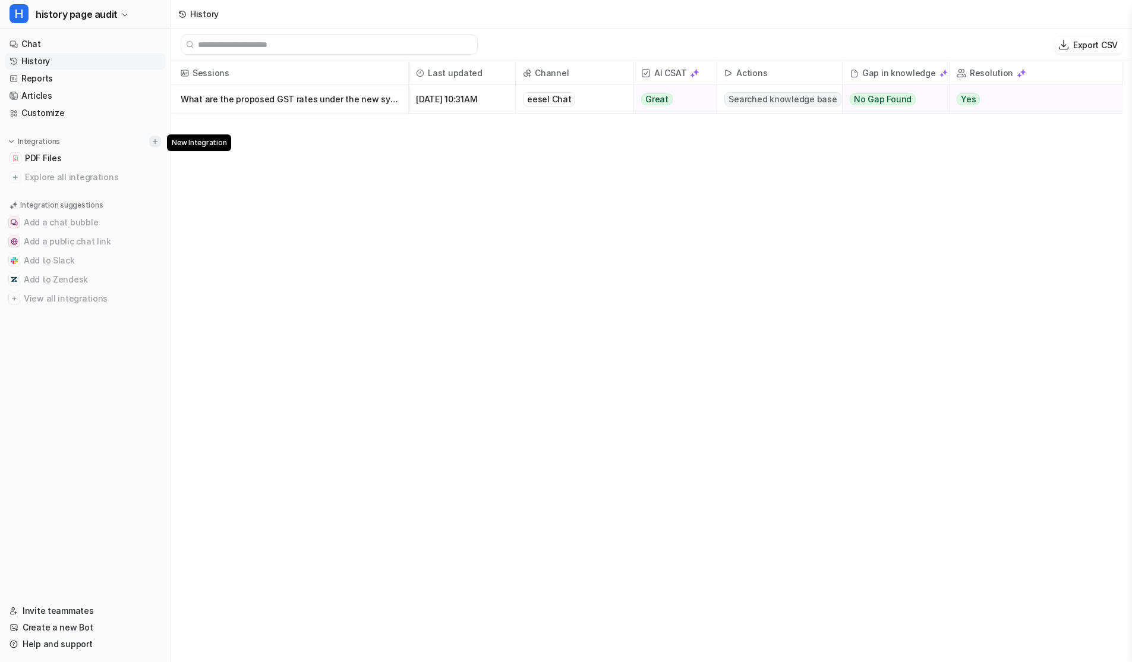
click at [155, 144] on img at bounding box center [155, 141] width 8 height 8
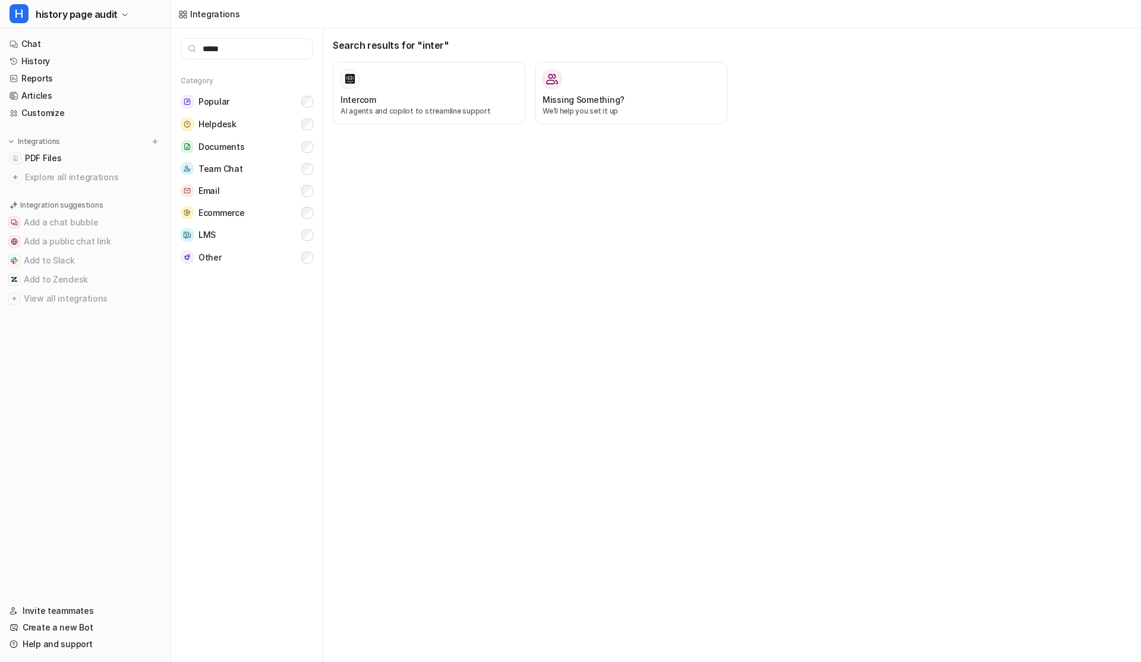
type input "****"
type input "*****"
click at [344, 102] on h3 "Zendesk" at bounding box center [358, 99] width 35 height 12
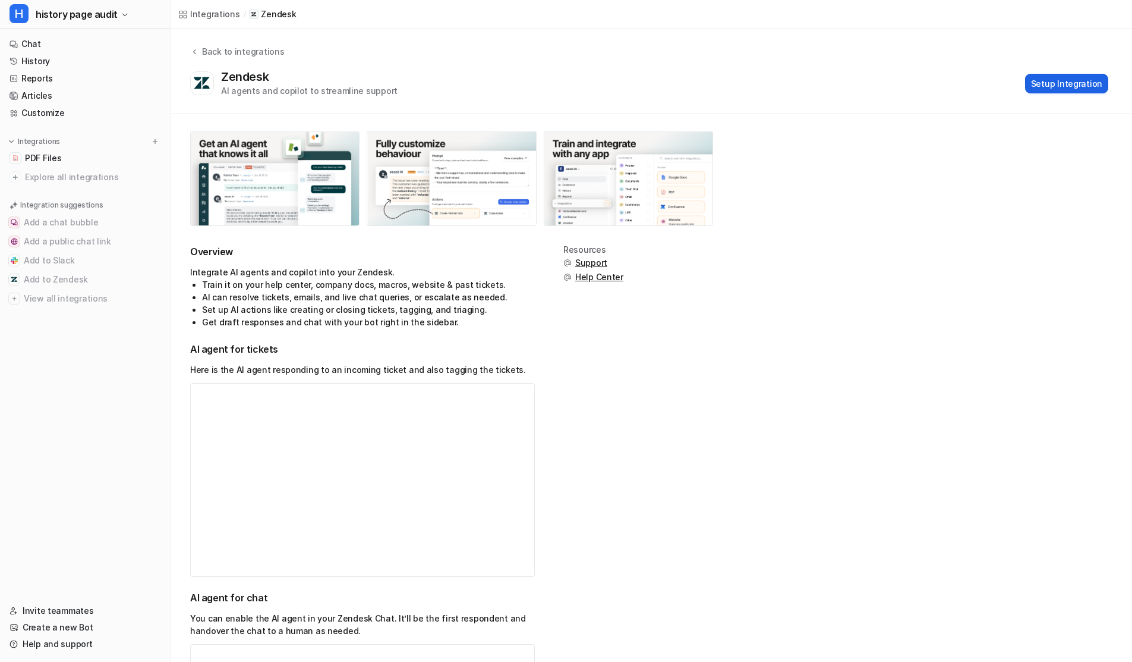
click at [1057, 90] on button "Setup Integration" at bounding box center [1066, 84] width 83 height 20
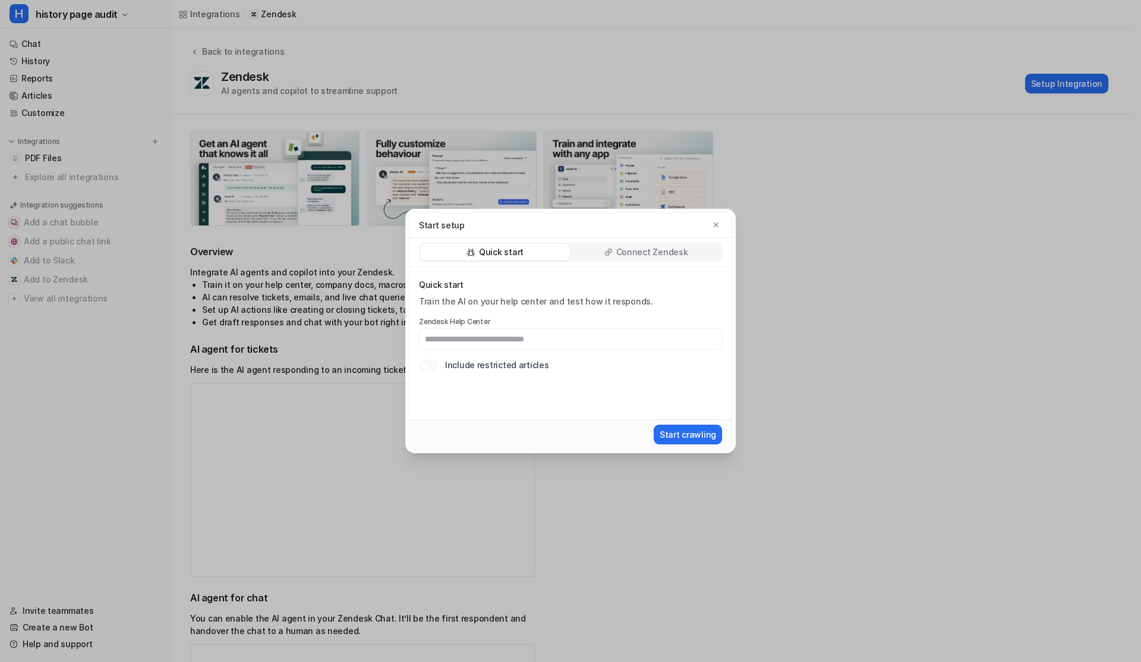
click at [637, 254] on p "Connect Zendesk" at bounding box center [652, 252] width 72 height 12
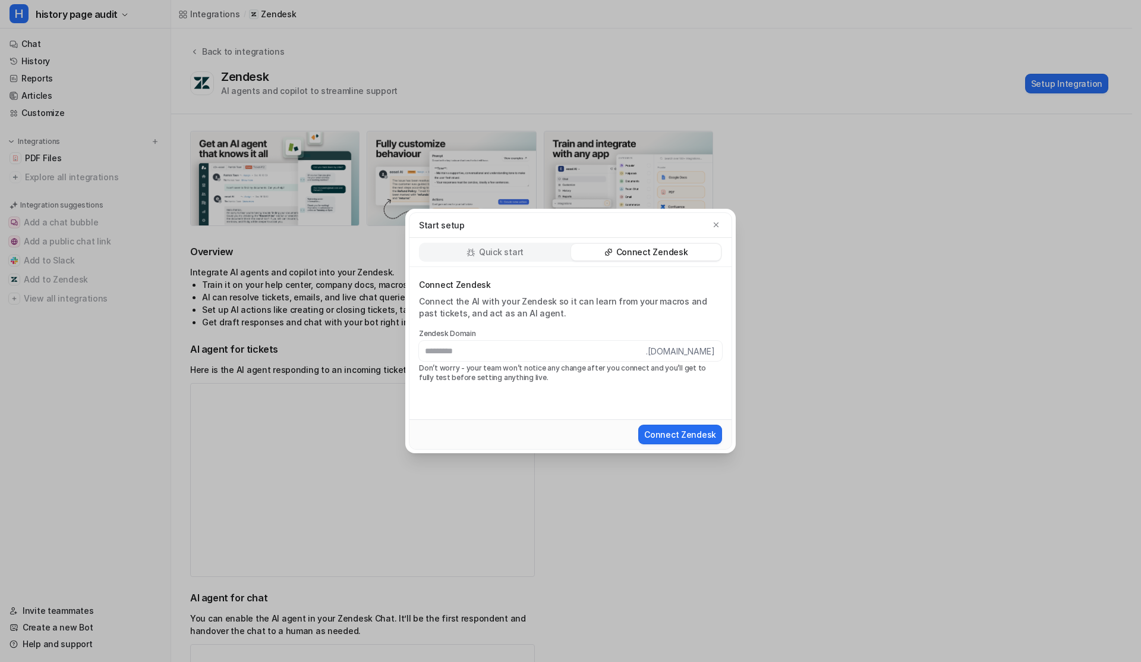
click at [458, 355] on input "text" at bounding box center [532, 351] width 227 height 20
click at [445, 405] on div "Connect Zendesk Connect the AI with your Zendesk so it can learn from your macr…" at bounding box center [571, 343] width 322 height 152
click at [527, 354] on input "text" at bounding box center [532, 351] width 227 height 20
paste input "**********"
type input "**********"
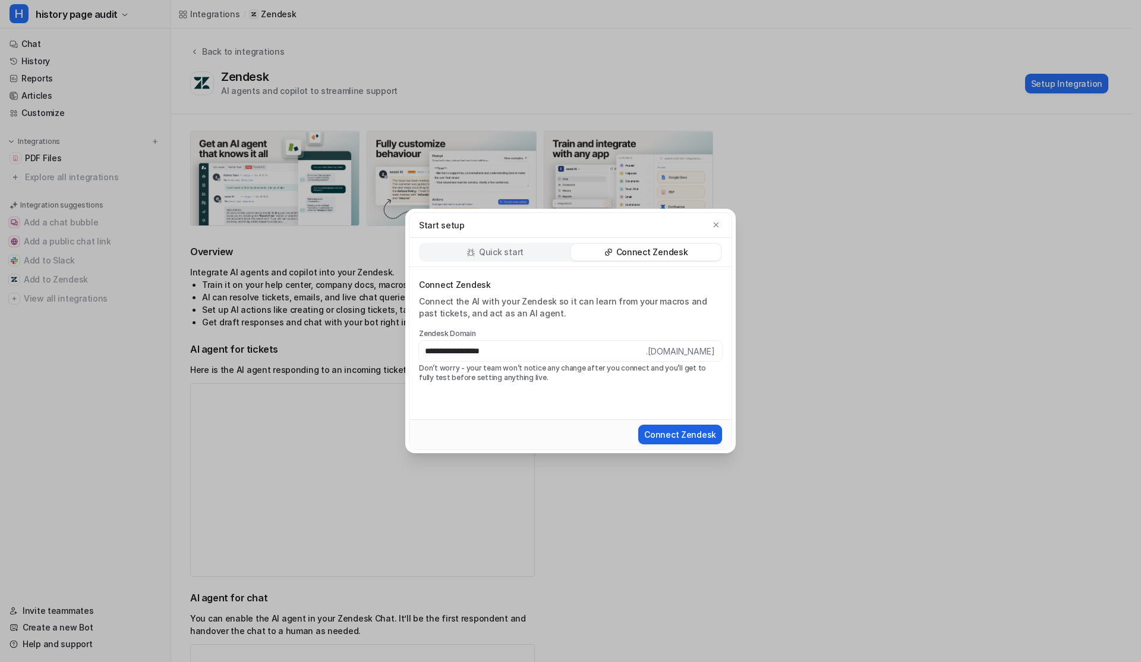
click at [662, 430] on button "Connect Zendesk" at bounding box center [680, 434] width 84 height 20
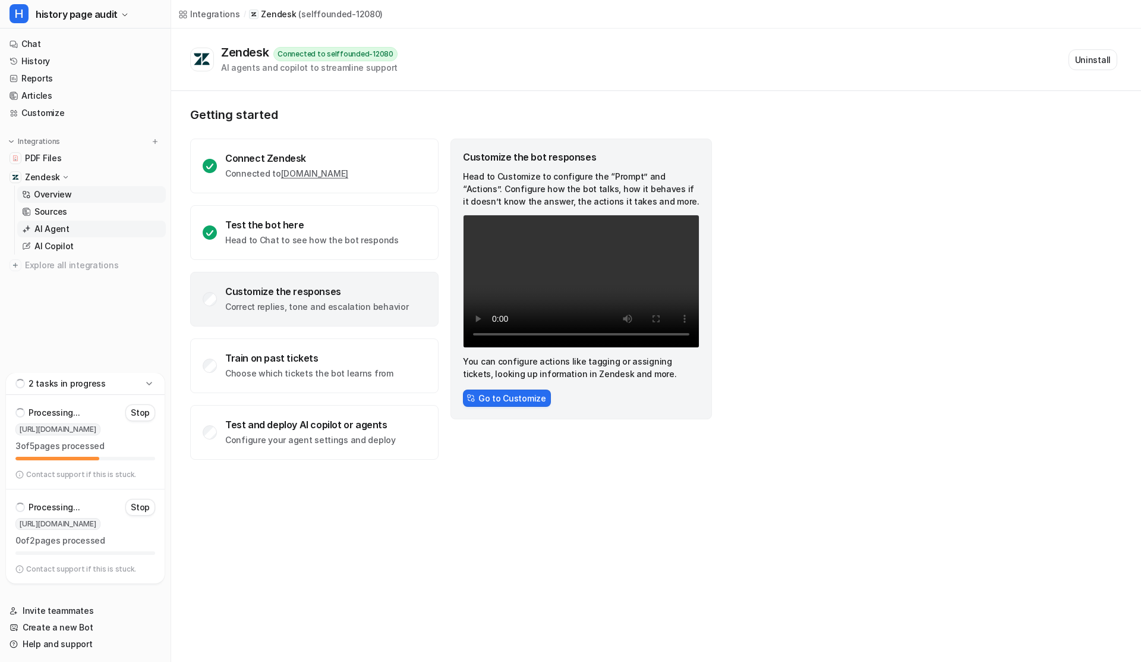
click at [57, 226] on p "AI Agent" at bounding box center [51, 229] width 35 height 12
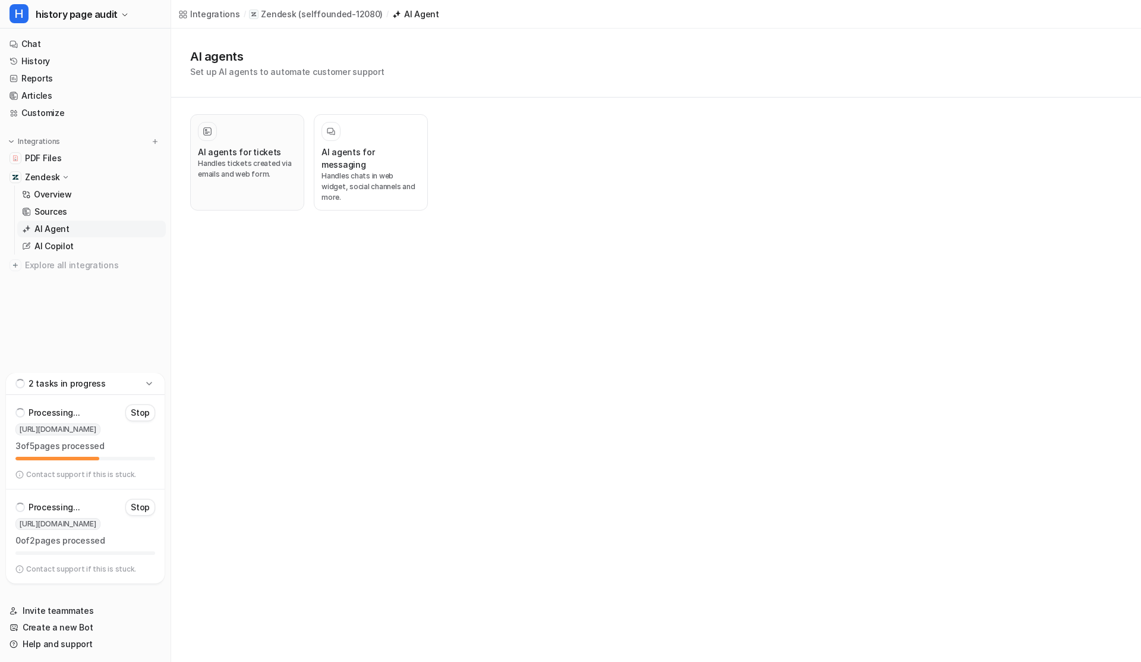
click at [251, 162] on p "Handles tickets created via emails and web form." at bounding box center [247, 168] width 99 height 21
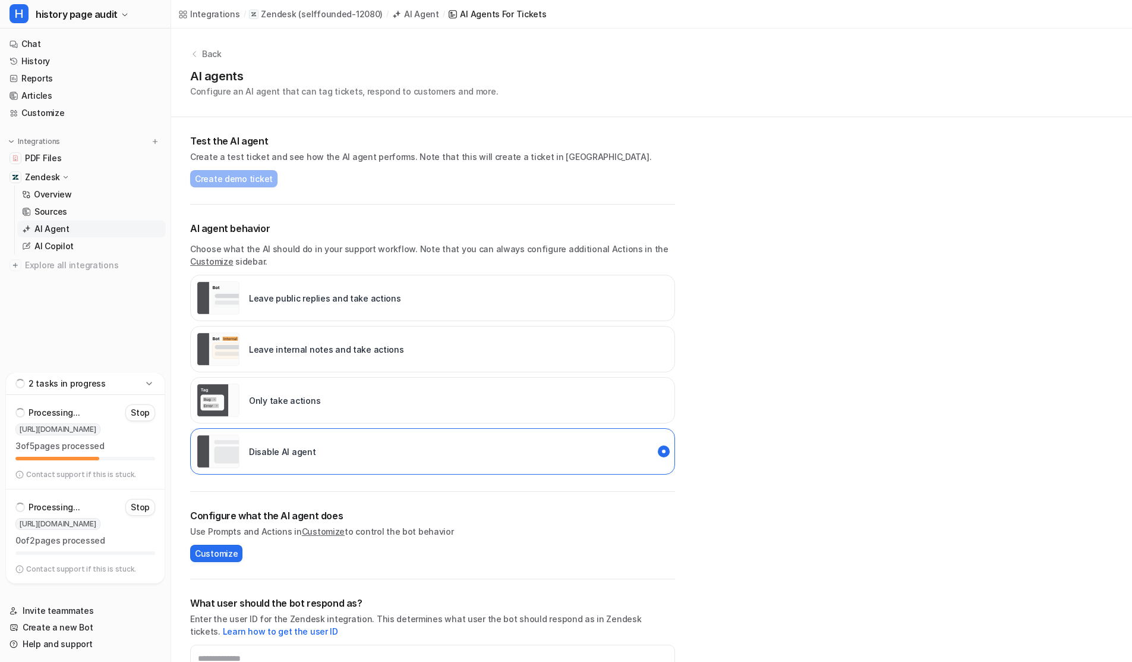
click at [290, 297] on p "Leave public replies and take actions" at bounding box center [325, 298] width 152 height 12
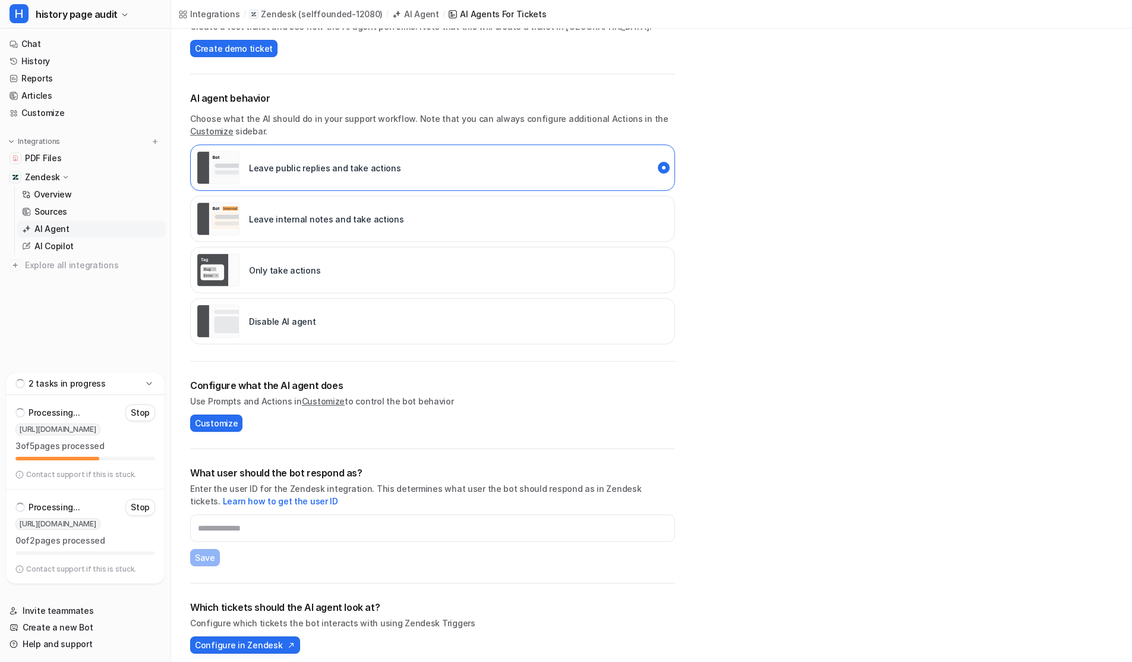
scroll to position [131, 0]
click at [259, 533] on input "text" at bounding box center [432, 527] width 485 height 27
paste input "**********"
type input "**********"
click at [212, 557] on span "Save" at bounding box center [205, 556] width 20 height 12
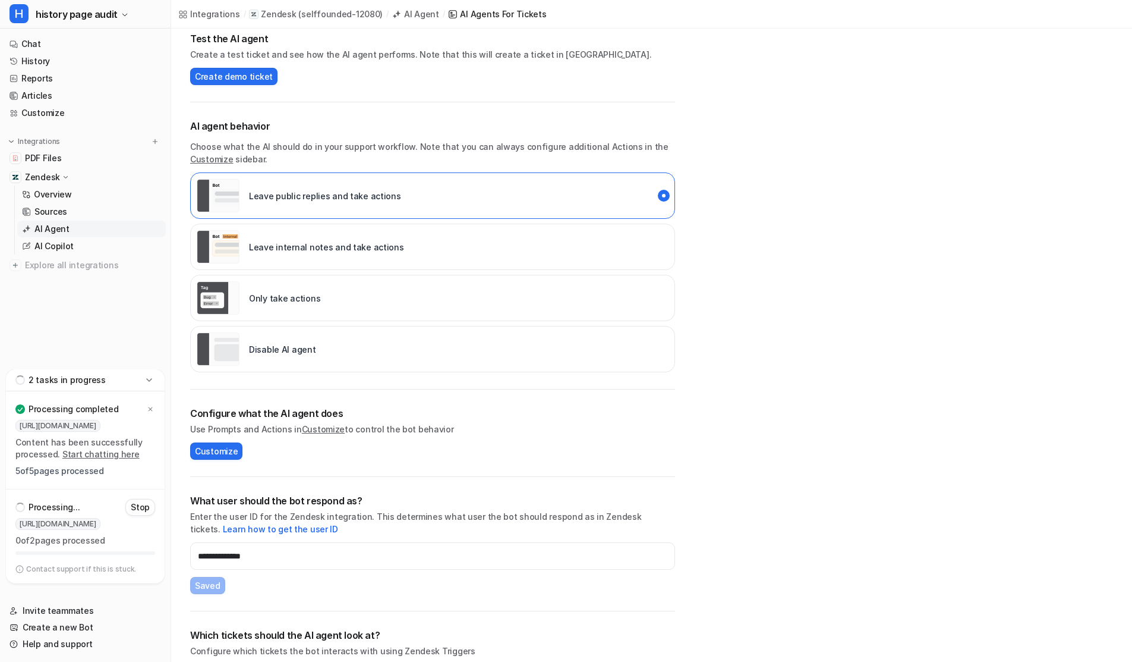
scroll to position [74, 0]
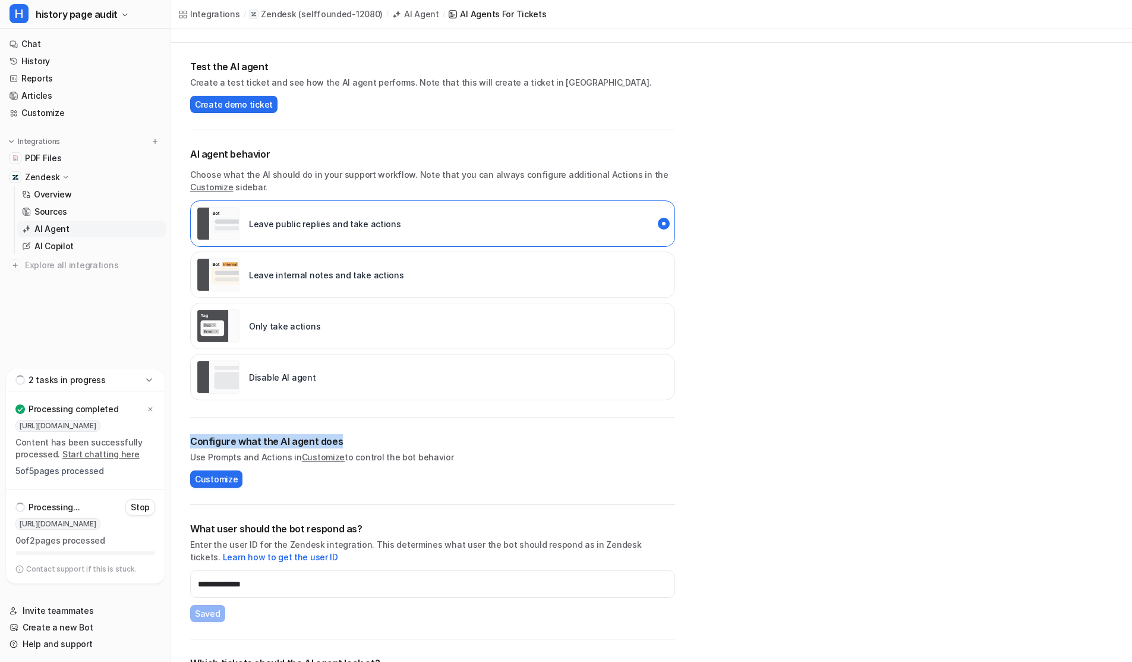
drag, startPoint x: 186, startPoint y: 439, endPoint x: 411, endPoint y: 439, distance: 224.7
click at [411, 439] on div "**********" at bounding box center [432, 384] width 523 height 683
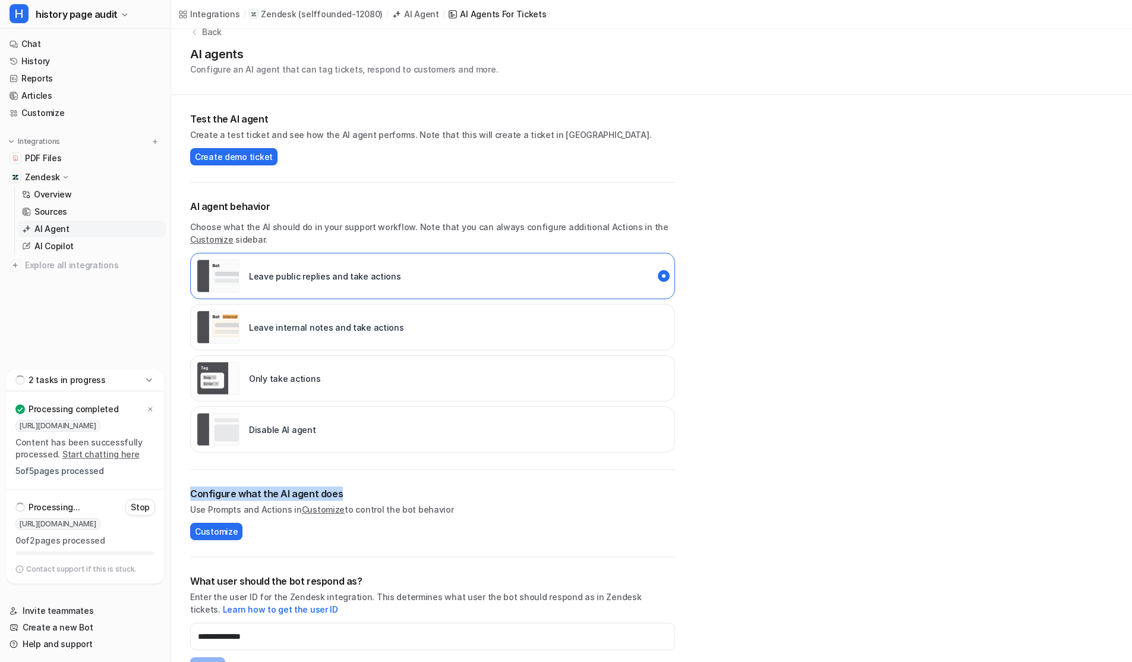
scroll to position [0, 0]
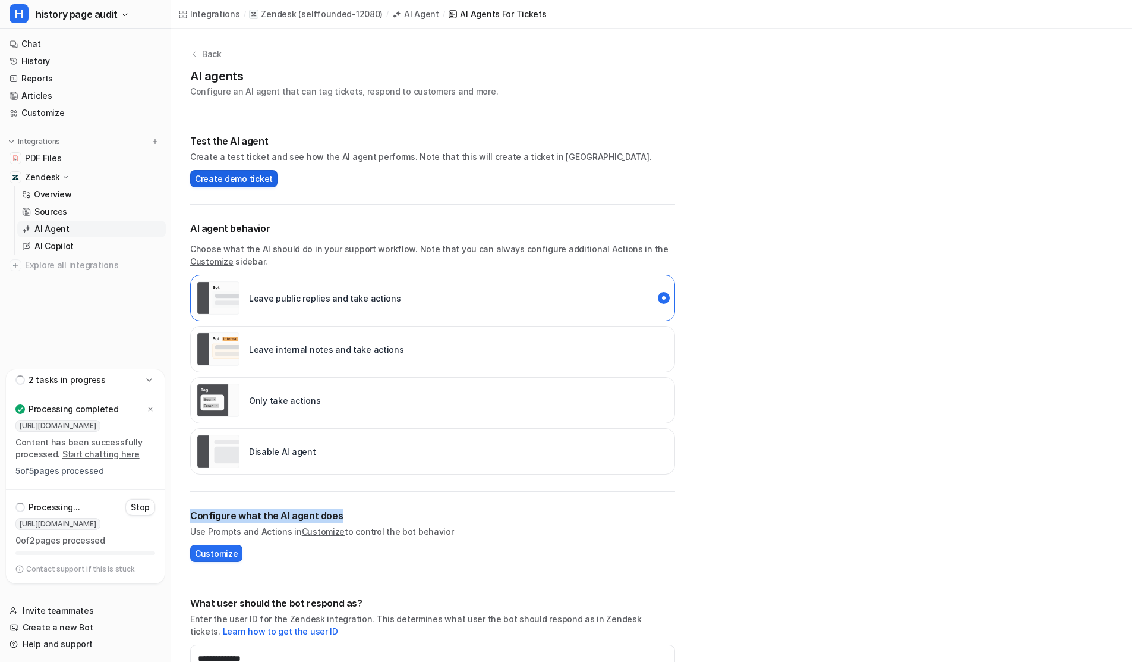
click at [221, 174] on span "Create demo ticket" at bounding box center [234, 178] width 78 height 12
click at [137, 509] on p "Stop" at bounding box center [140, 507] width 19 height 12
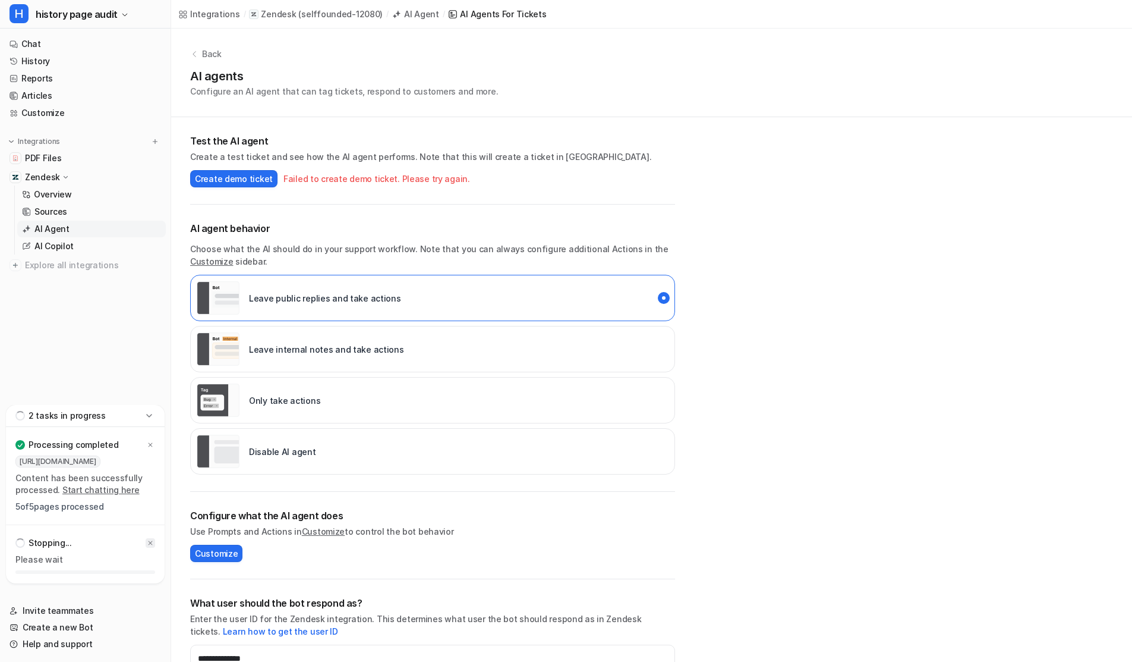
click at [147, 540] on icon at bounding box center [150, 542] width 7 height 7
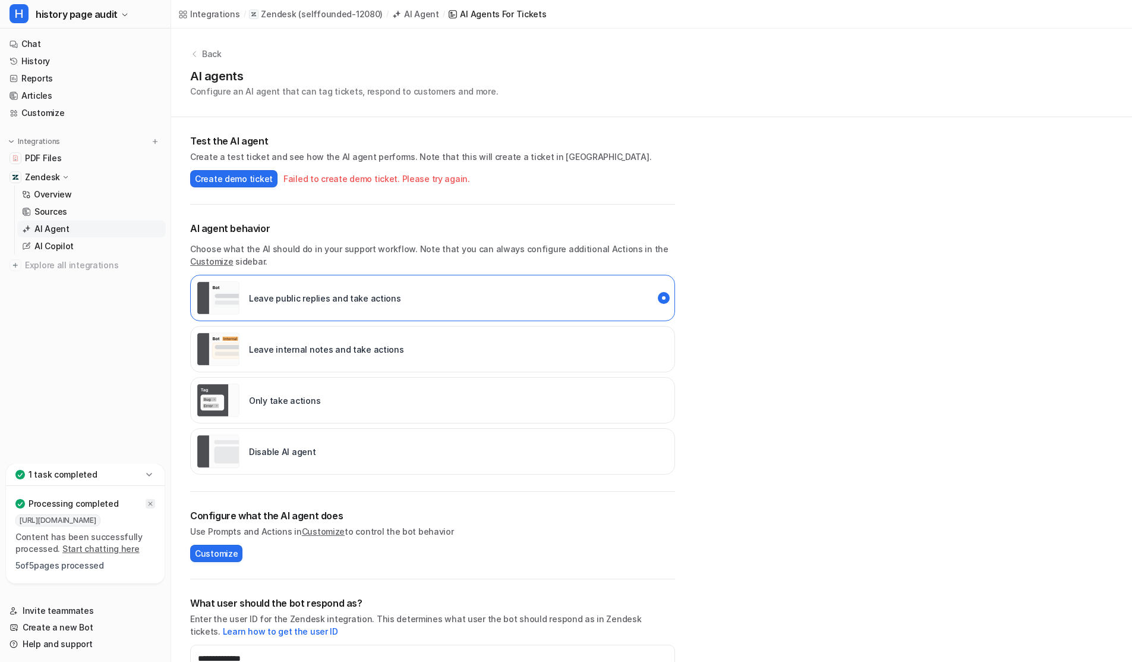
click at [150, 502] on icon at bounding box center [151, 504] width 4 height 4
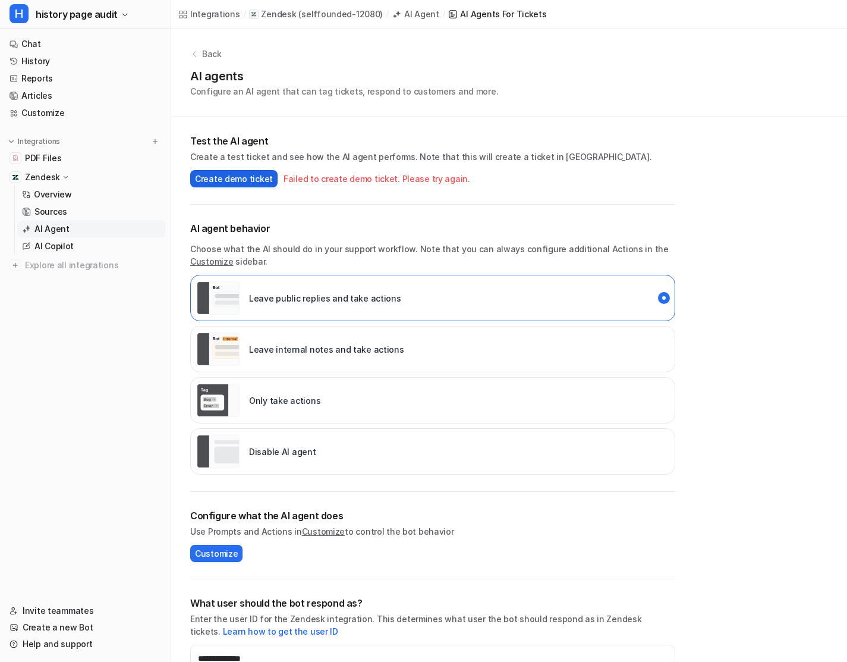
click at [241, 171] on button "Create demo ticket" at bounding box center [233, 178] width 87 height 17
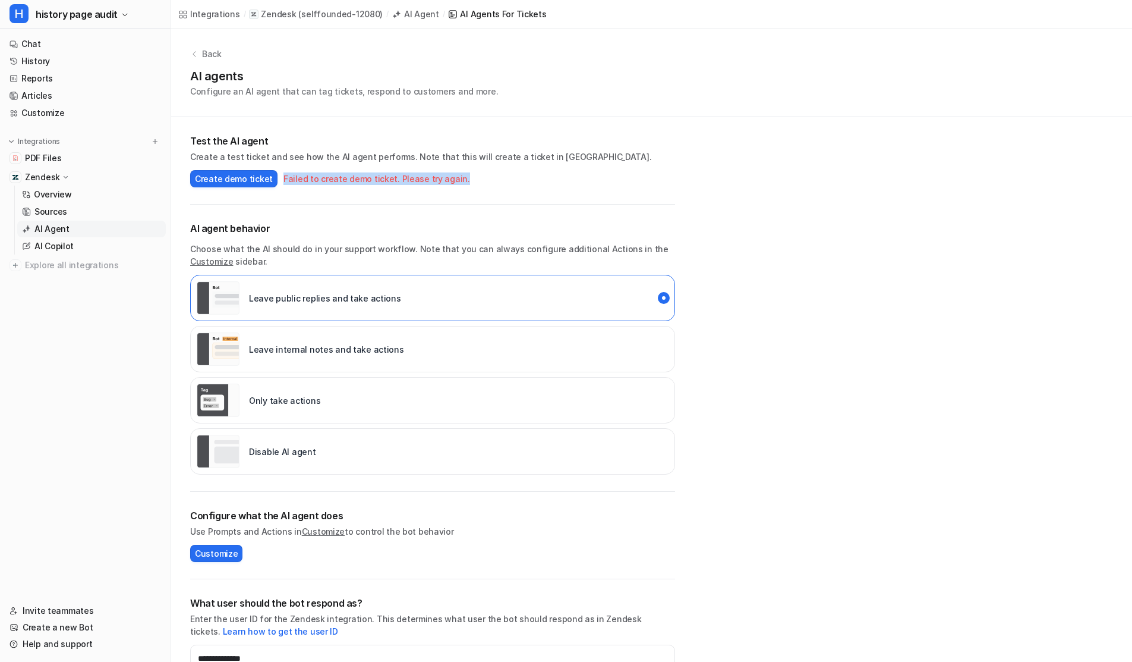
drag, startPoint x: 279, startPoint y: 177, endPoint x: 502, endPoint y: 179, distance: 222.3
click at [502, 179] on div "Create demo ticket Failed to create demo ticket. Please try again." at bounding box center [432, 175] width 485 height 24
click at [287, 180] on div "Failed to create demo ticket. Please try again." at bounding box center [377, 178] width 187 height 12
copy div "Failed to create demo ticket. Please try again."
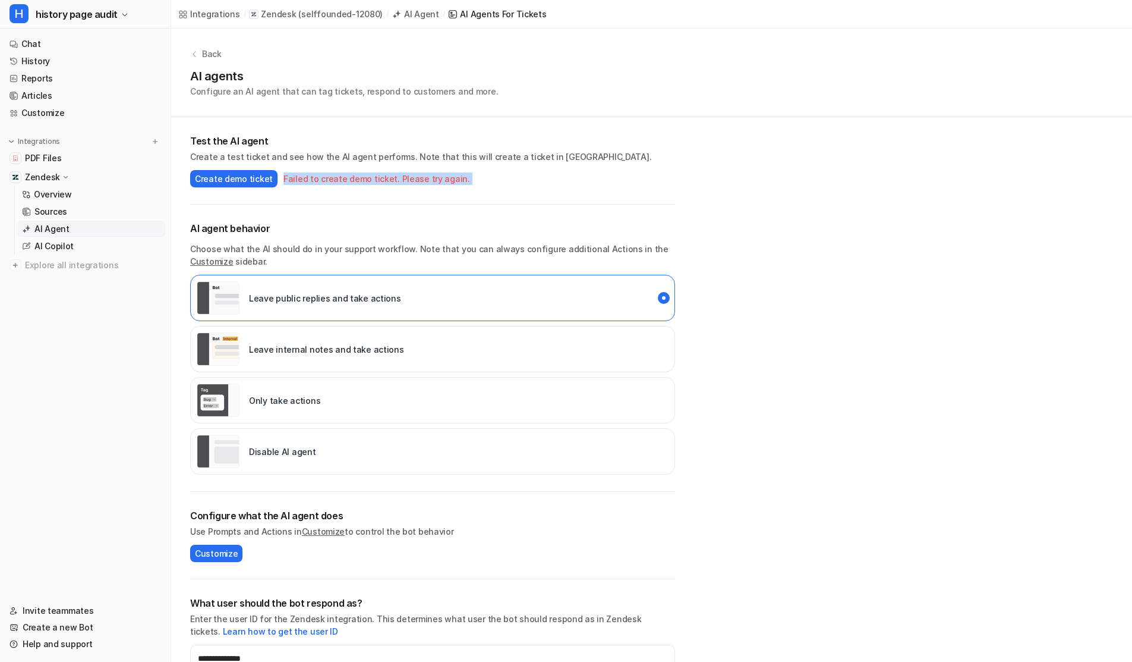
drag, startPoint x: 287, startPoint y: 180, endPoint x: 506, endPoint y: 180, distance: 220.0
click at [506, 180] on div "Create demo ticket Failed to create demo ticket. Please try again." at bounding box center [432, 175] width 485 height 24
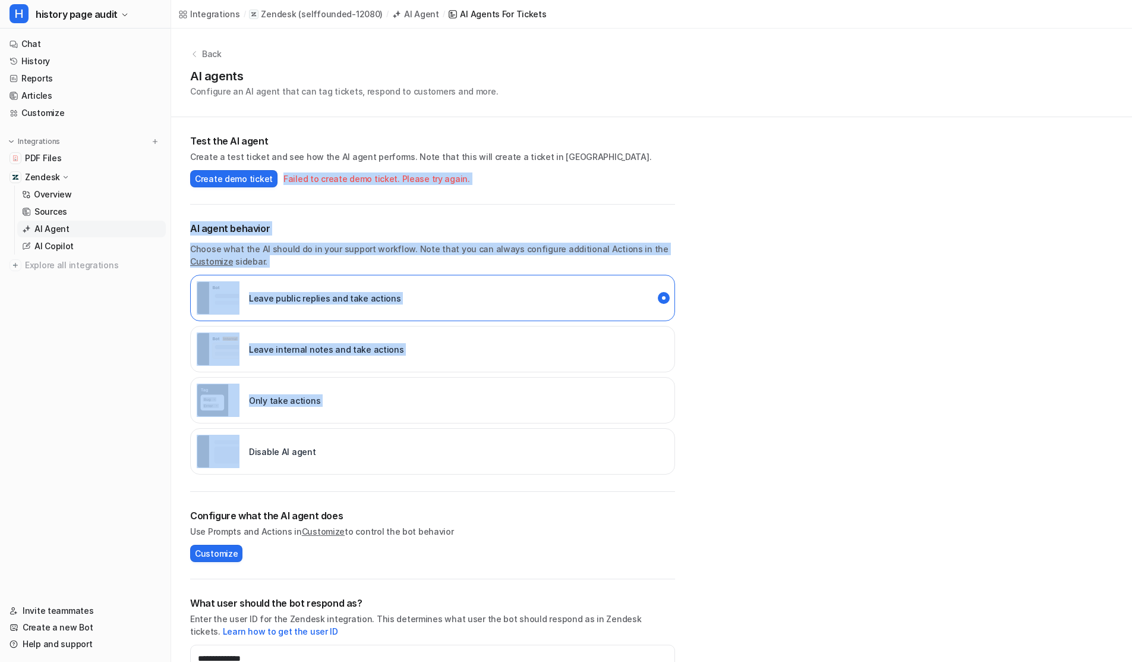
click at [545, 395] on div "Only take actions" at bounding box center [432, 400] width 485 height 46
click at [390, 290] on div "Leave public replies and take actions" at bounding box center [432, 298] width 485 height 46
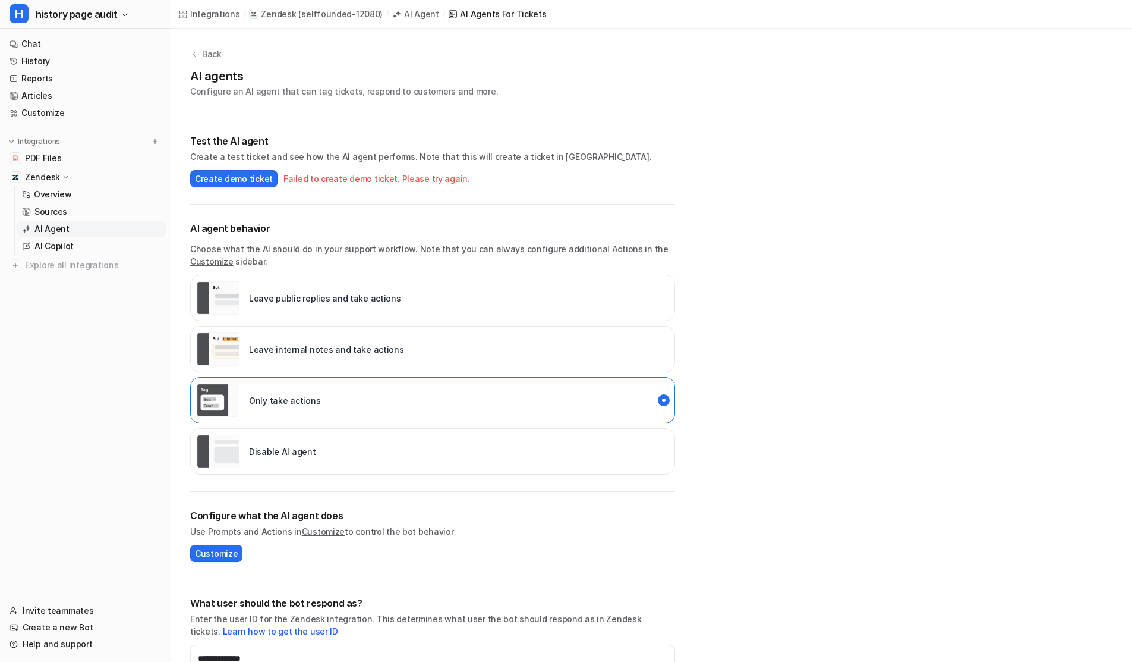
click at [911, 206] on div "**********" at bounding box center [651, 415] width 961 height 772
click at [468, 326] on div "Leave internal notes and take actions" at bounding box center [432, 349] width 485 height 46
click at [535, 265] on p "Choose what the AI should do in your support workflow. Note that you can always…" at bounding box center [432, 255] width 485 height 25
click at [513, 300] on div "Leave public replies and take actions" at bounding box center [432, 298] width 485 height 46
click at [845, 221] on div "**********" at bounding box center [651, 415] width 961 height 772
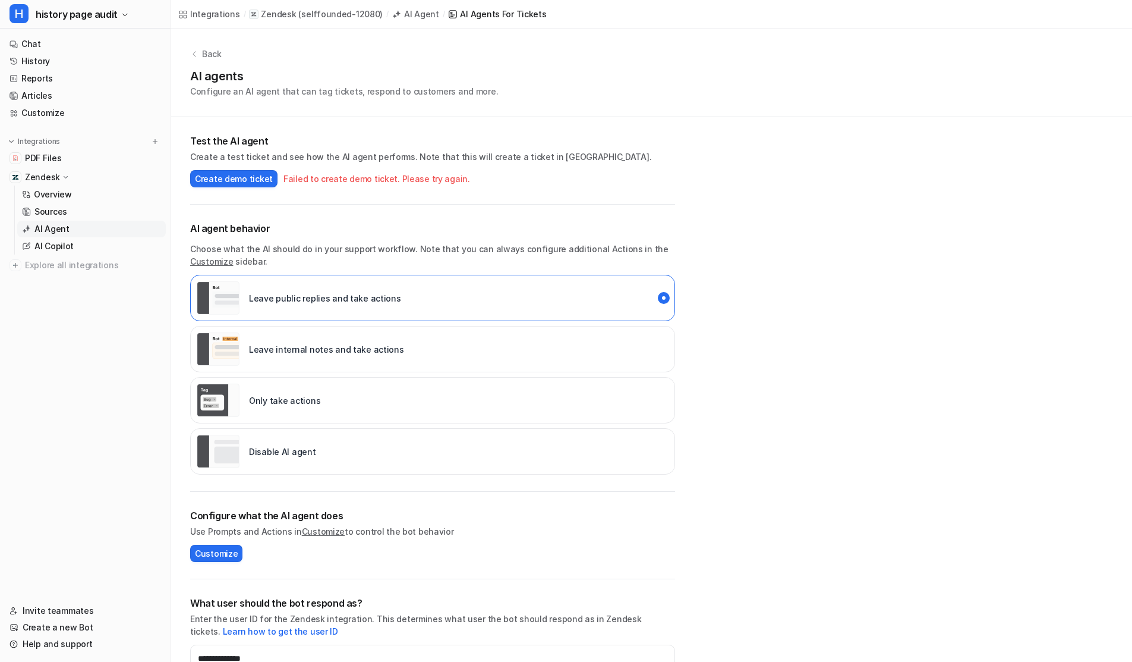
click at [845, 224] on div "**********" at bounding box center [651, 415] width 961 height 772
click at [791, 253] on div "**********" at bounding box center [651, 415] width 961 height 772
click at [27, 61] on link "History" at bounding box center [85, 61] width 161 height 17
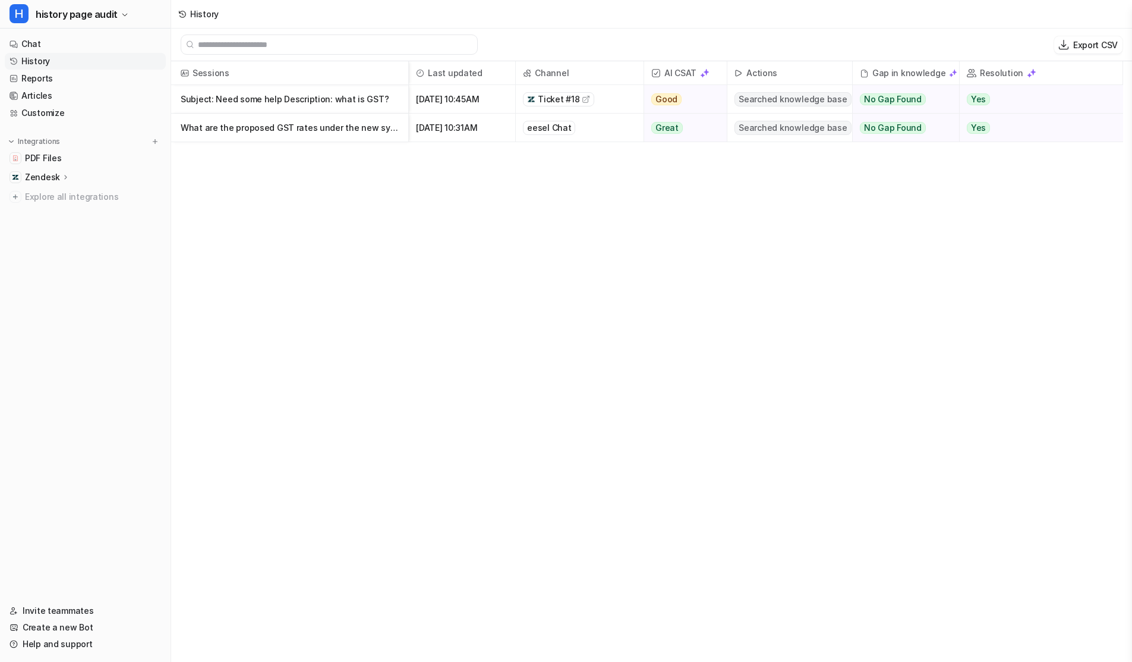
click at [296, 99] on p "Subject: Need some help Description: what is GST?" at bounding box center [290, 99] width 218 height 29
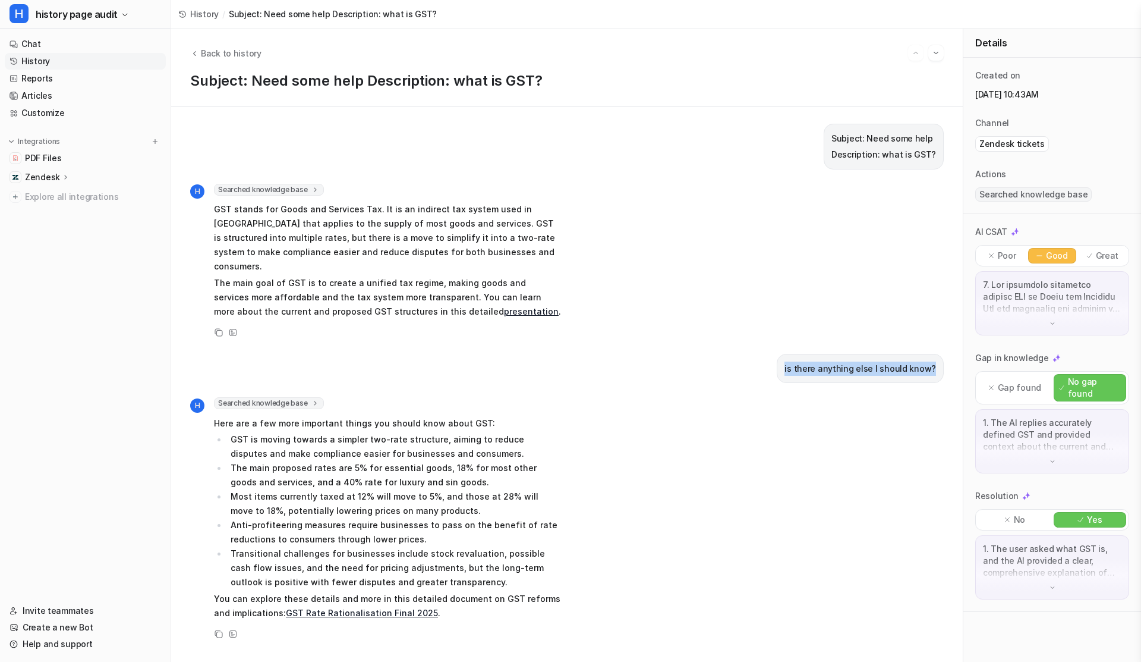
drag, startPoint x: 781, startPoint y: 355, endPoint x: 937, endPoint y: 353, distance: 156.4
click at [937, 353] on div "Subject: Need some help Description: what is GST? H Searched knowledge base sea…" at bounding box center [567, 384] width 792 height 555
click at [194, 53] on icon "Back to history" at bounding box center [194, 53] width 3 height 5
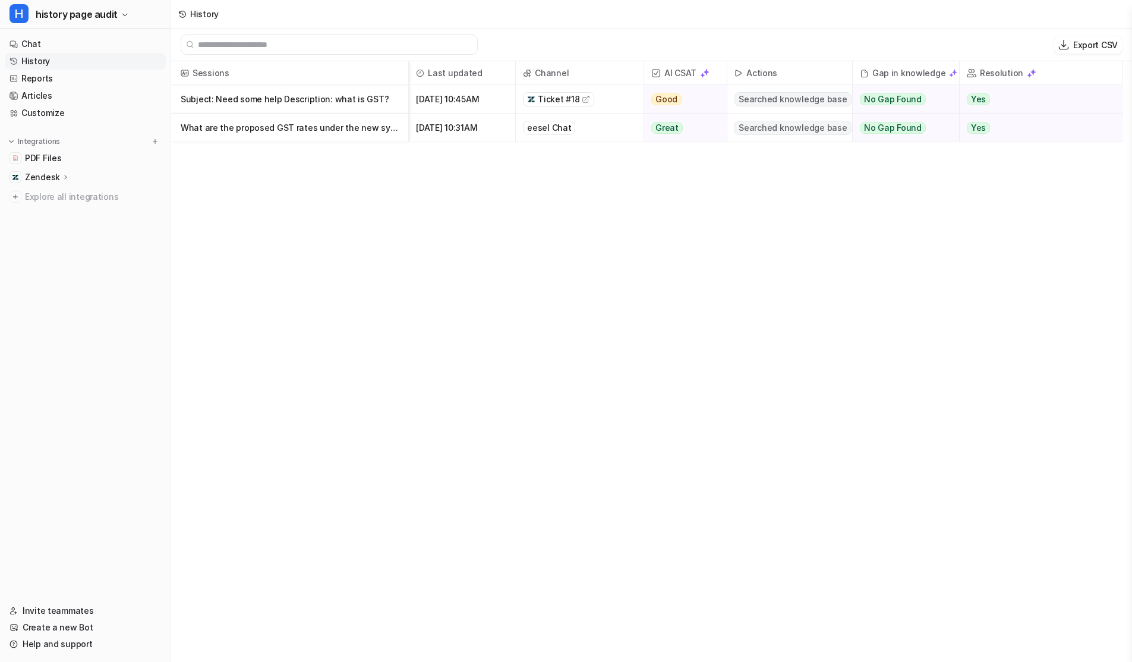
click at [556, 99] on span "Ticket #18" at bounding box center [559, 99] width 42 height 12
click at [276, 102] on p "Subject: Need some help Description: what is GST?" at bounding box center [290, 99] width 218 height 29
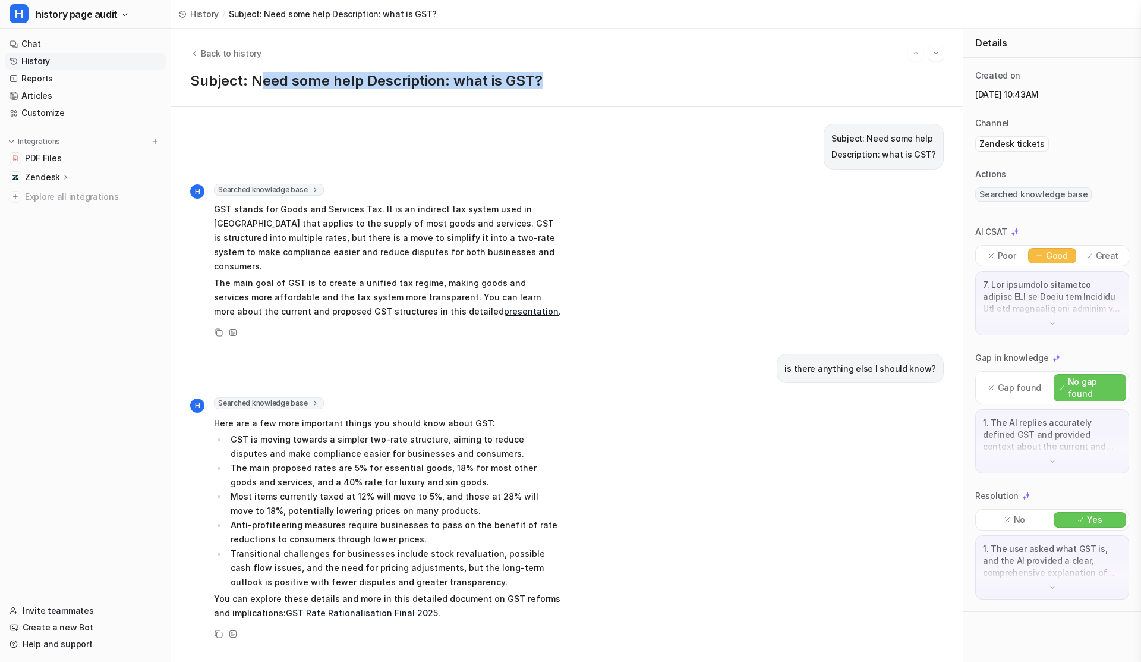
drag, startPoint x: 263, startPoint y: 73, endPoint x: 542, endPoint y: 77, distance: 279.4
click at [542, 77] on h1 "Subject: Need some help Description: what is GST?" at bounding box center [567, 81] width 754 height 17
click at [937, 55] on img "Go to next session" at bounding box center [936, 53] width 8 height 11
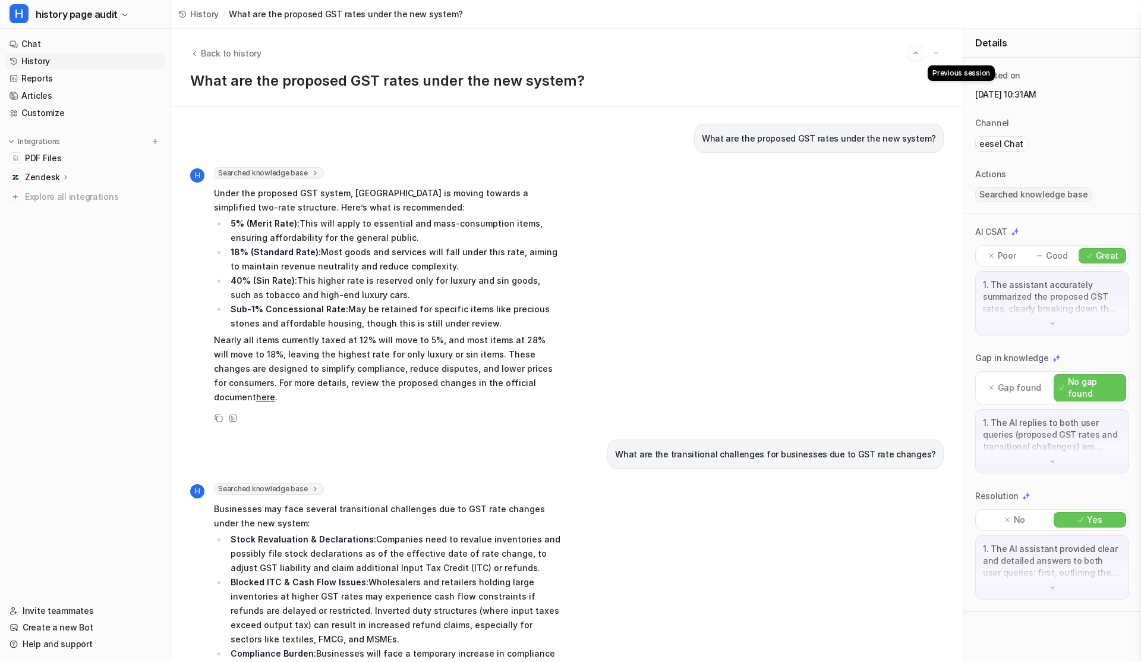
click at [913, 58] on img "Go to previous session" at bounding box center [916, 53] width 8 height 11
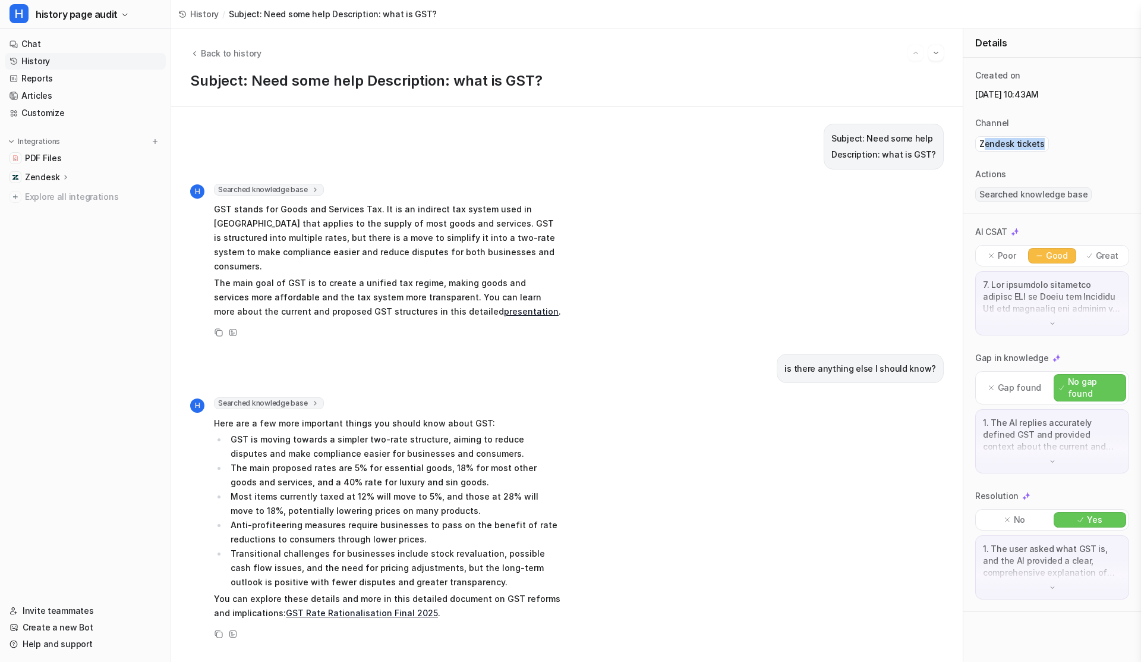
drag, startPoint x: 983, startPoint y: 145, endPoint x: 1043, endPoint y: 144, distance: 60.0
click at [1044, 145] on div "Zendesk tickets" at bounding box center [1013, 143] width 74 height 15
click at [1037, 127] on div "Channel" at bounding box center [1053, 123] width 154 height 12
click at [1039, 123] on div "Channel" at bounding box center [1053, 123] width 154 height 12
drag, startPoint x: 980, startPoint y: 145, endPoint x: 1040, endPoint y: 145, distance: 60.0
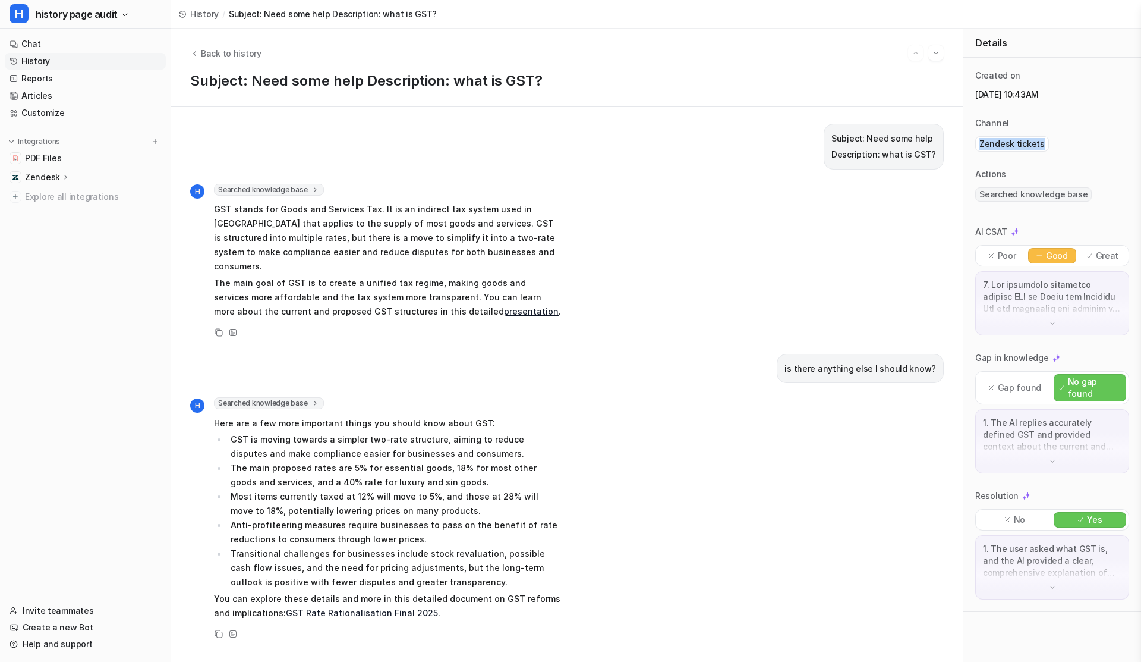
click at [1040, 145] on div "Zendesk tickets" at bounding box center [1013, 143] width 74 height 15
drag, startPoint x: 827, startPoint y: 137, endPoint x: 924, endPoint y: 156, distance: 98.9
click at [924, 156] on div "Subject: Need some help Description: what is GST?" at bounding box center [884, 147] width 120 height 46
click at [723, 208] on div "H Searched knowledge base search_queries : [ "What is GST?", "GST definition" ]…" at bounding box center [567, 262] width 754 height 156
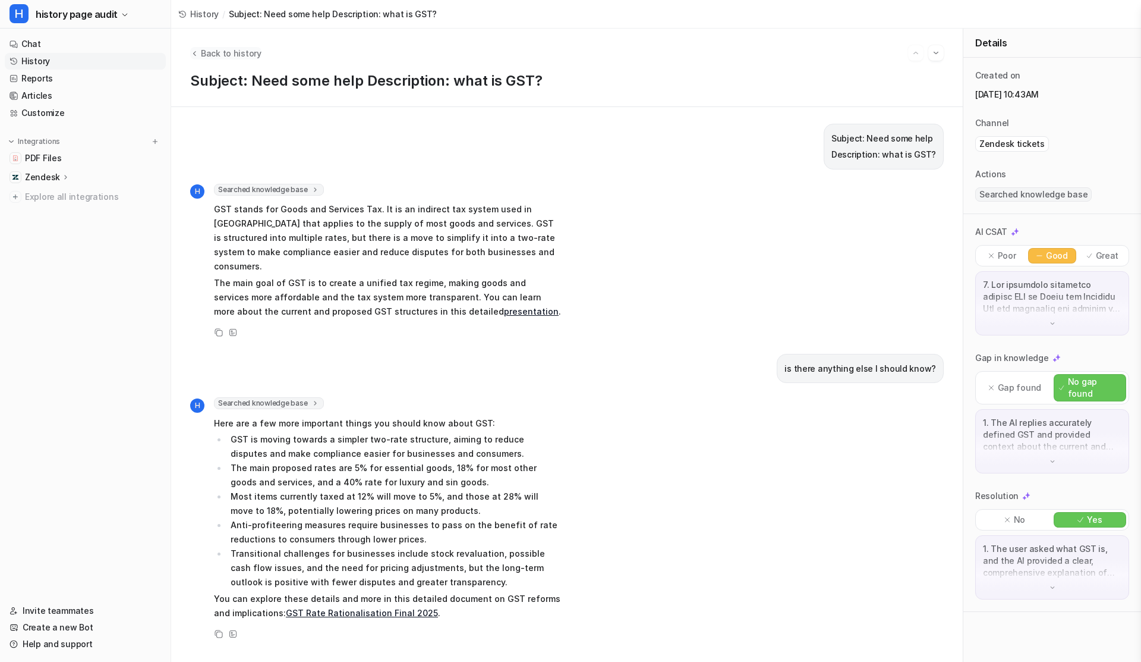
click at [219, 52] on span "Back to history" at bounding box center [231, 53] width 61 height 12
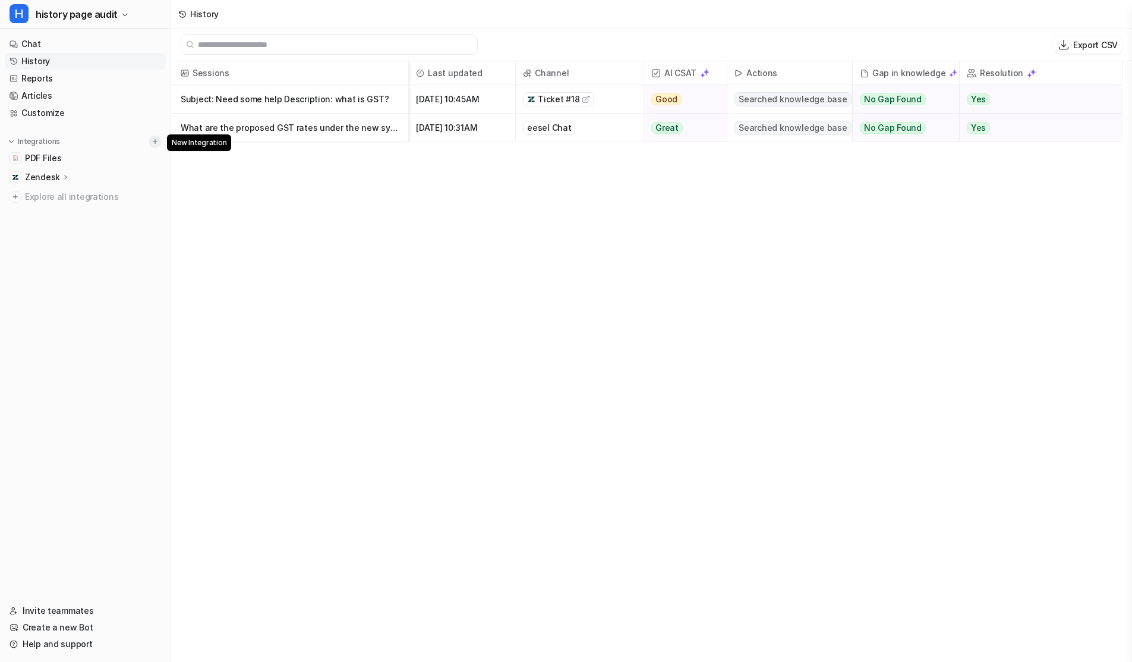
click at [156, 140] on img at bounding box center [155, 141] width 8 height 8
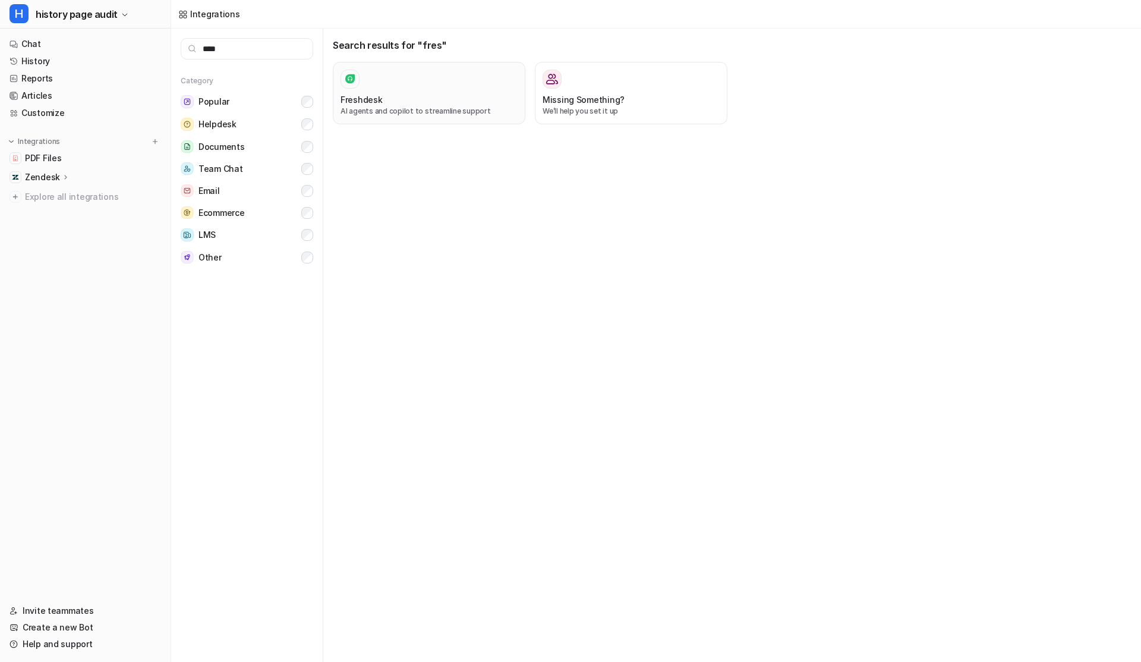
type input "****"
click at [413, 95] on div "Freshdesk" at bounding box center [429, 99] width 177 height 12
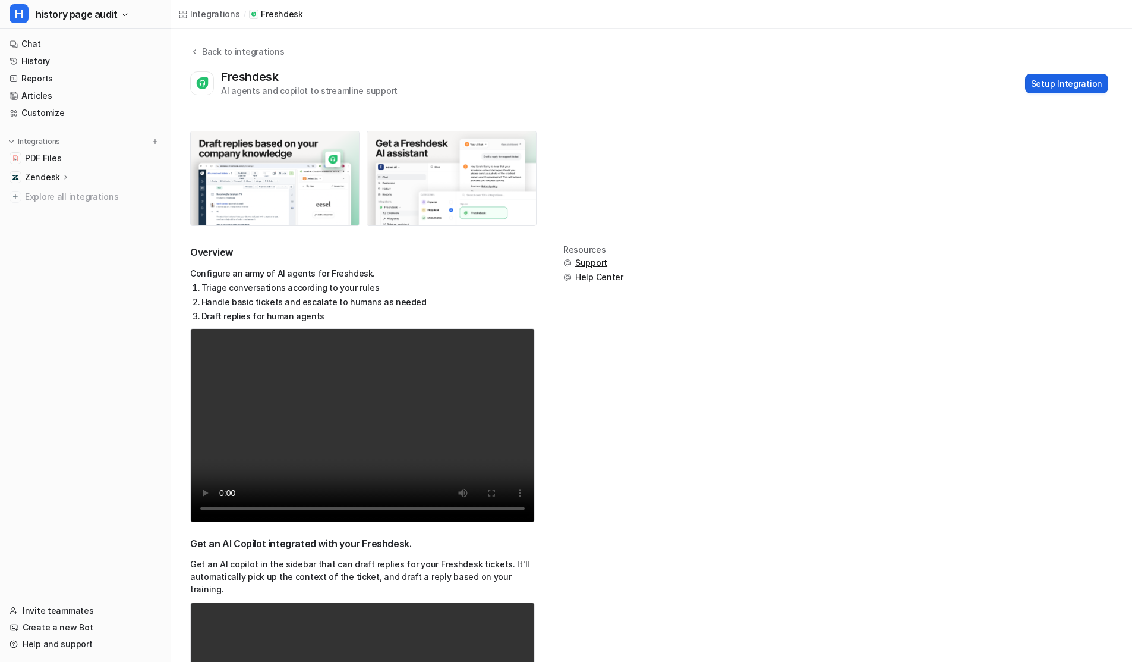
click at [1034, 83] on button "Setup Integration" at bounding box center [1066, 84] width 83 height 20
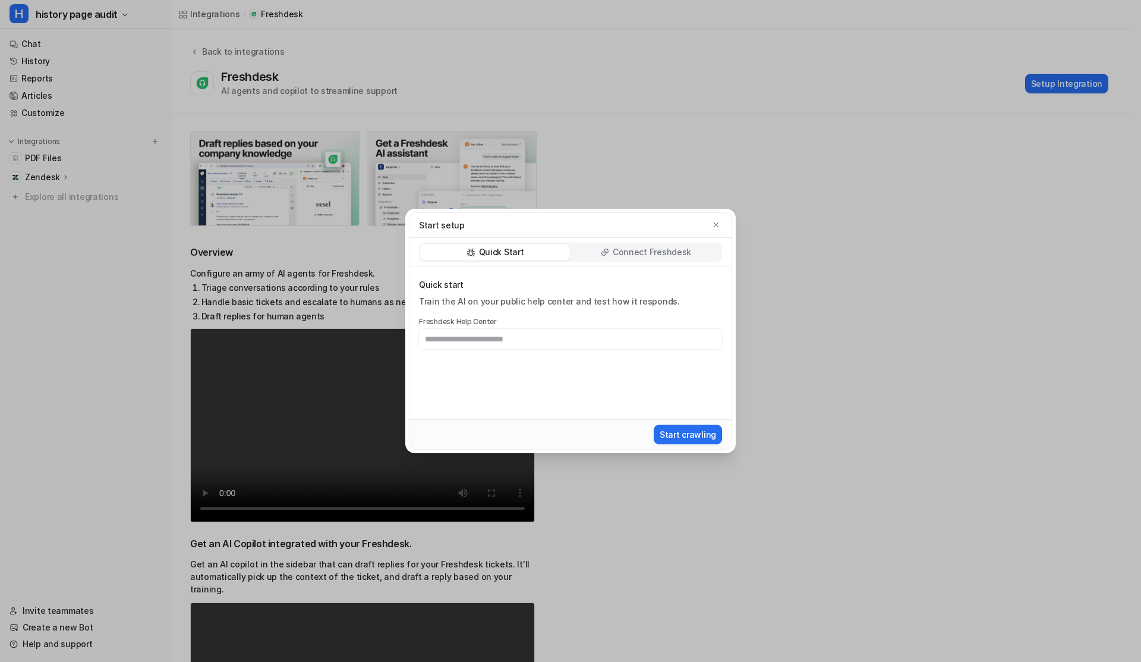
click at [663, 249] on p "Connect Freshdesk" at bounding box center [652, 252] width 78 height 12
click at [687, 438] on button "Install App" at bounding box center [694, 434] width 55 height 20
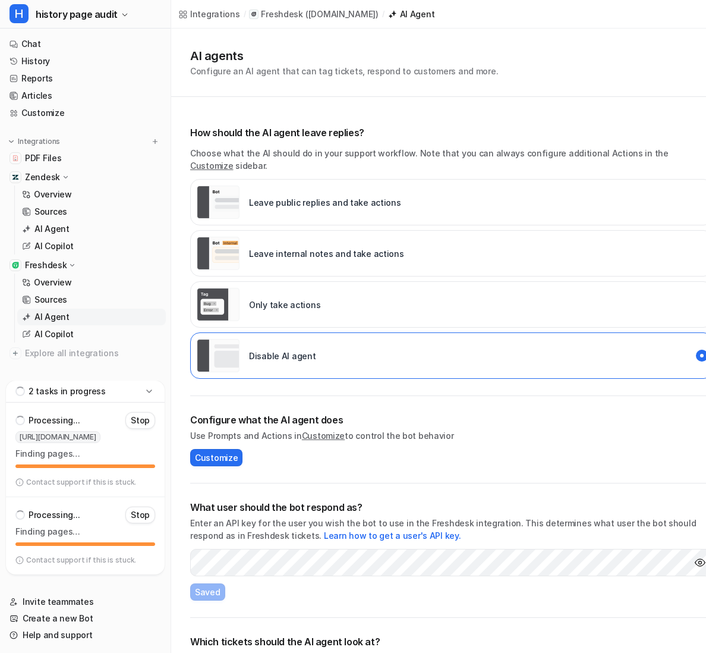
scroll to position [40, 0]
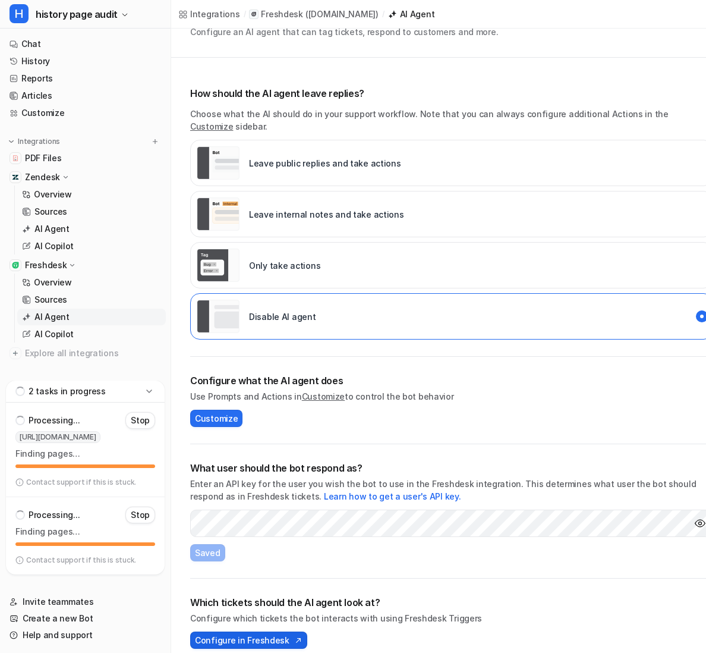
click at [231, 634] on span "Configure in Freshdesk" at bounding box center [242, 640] width 95 height 12
click at [300, 146] on div "Leave public replies and take actions" at bounding box center [299, 162] width 204 height 33
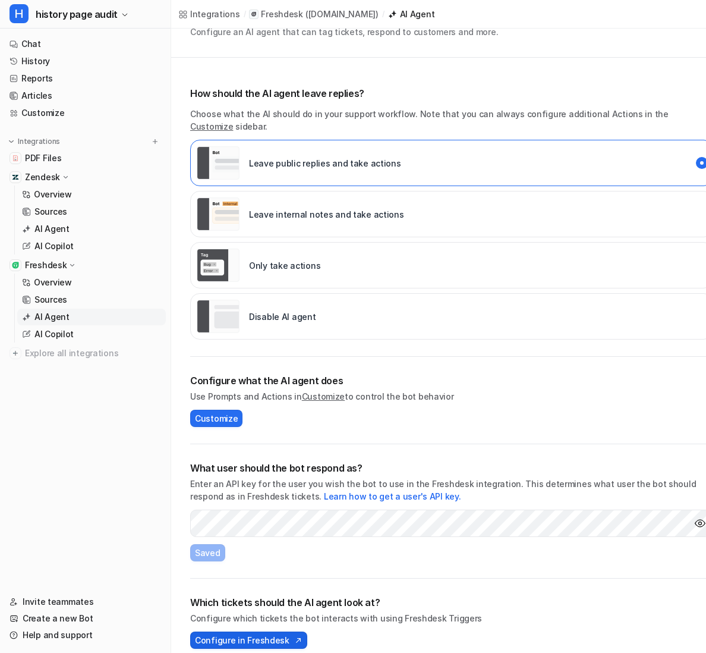
click at [238, 634] on span "Configure in Freshdesk" at bounding box center [242, 640] width 95 height 12
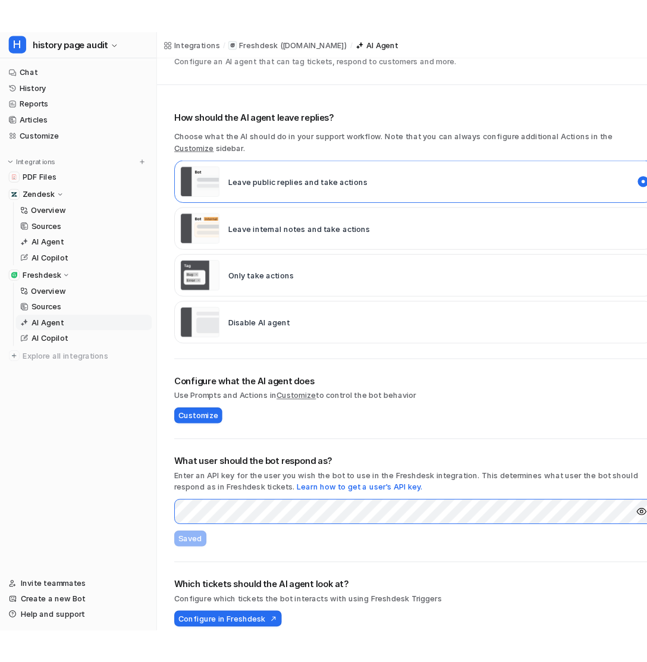
scroll to position [0, 0]
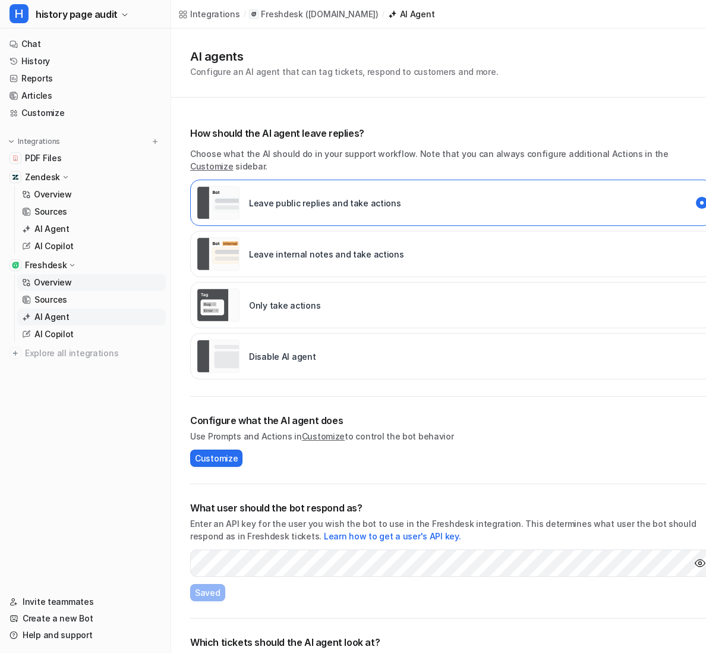
click at [70, 277] on p "Overview" at bounding box center [53, 282] width 38 height 12
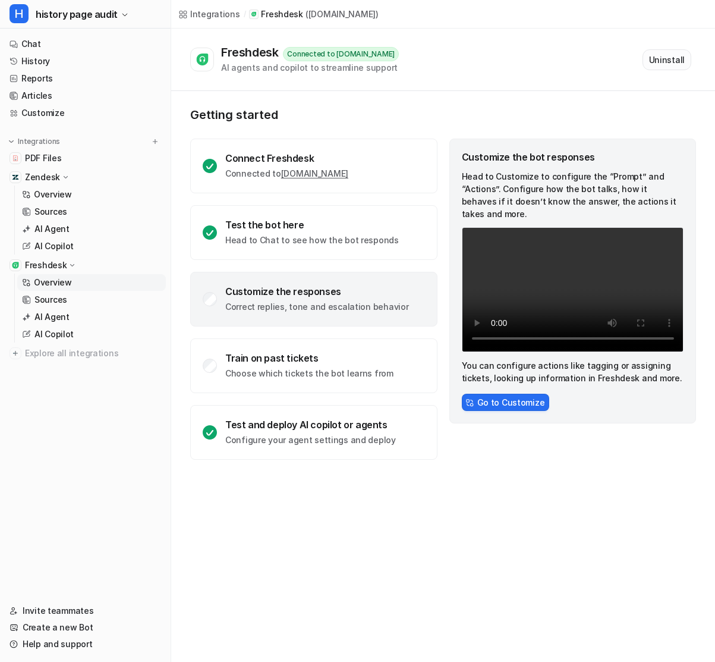
click at [657, 59] on button "Uninstall" at bounding box center [667, 59] width 49 height 21
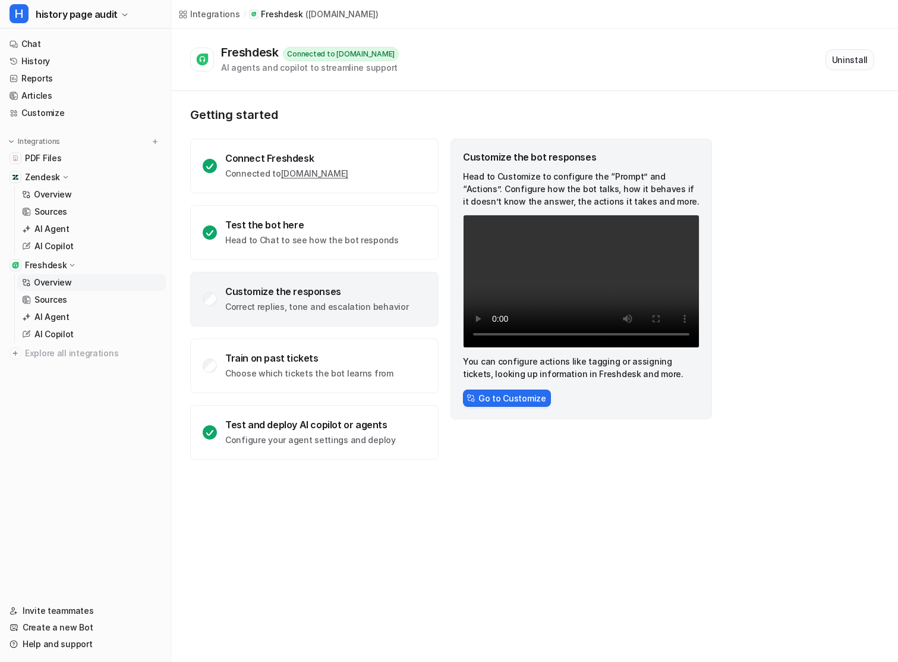
click at [715, 59] on button "Uninstall" at bounding box center [850, 59] width 49 height 21
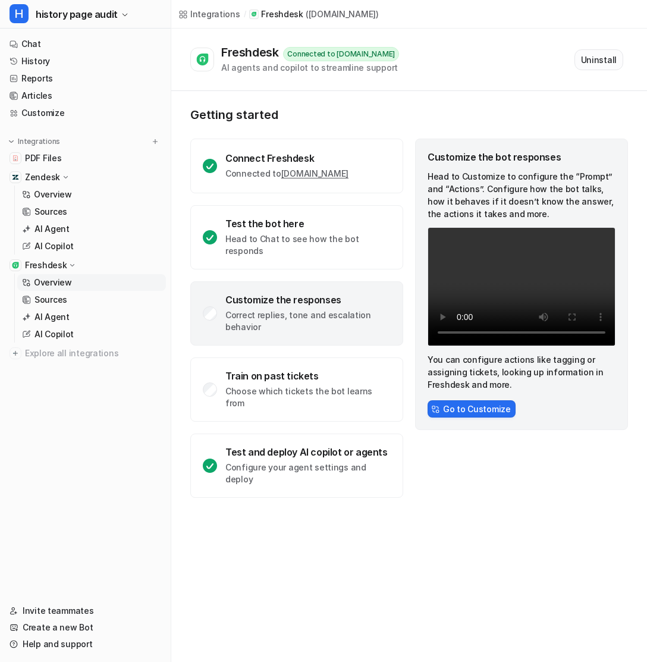
click at [593, 63] on button "Uninstall" at bounding box center [598, 59] width 49 height 21
click at [601, 67] on button "Uninstall" at bounding box center [598, 59] width 49 height 21
click at [95, 18] on span "history page audit" at bounding box center [77, 14] width 82 height 17
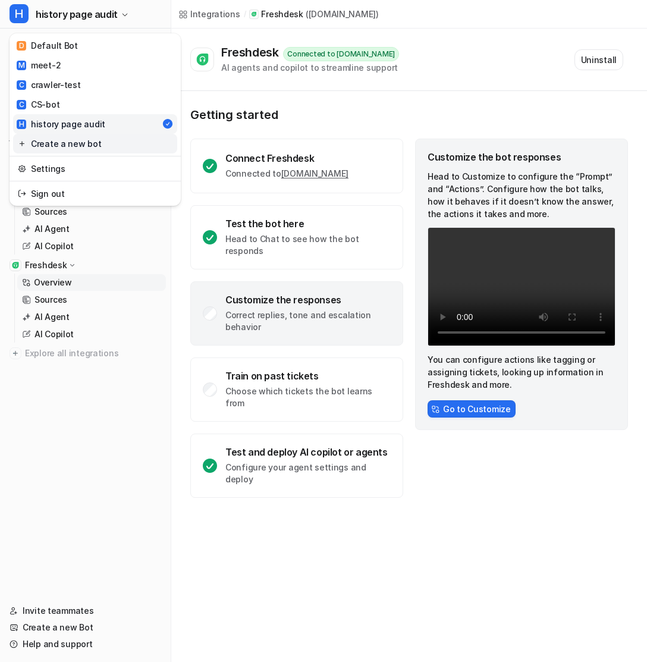
click at [99, 146] on link "Create a new bot" at bounding box center [95, 144] width 164 height 20
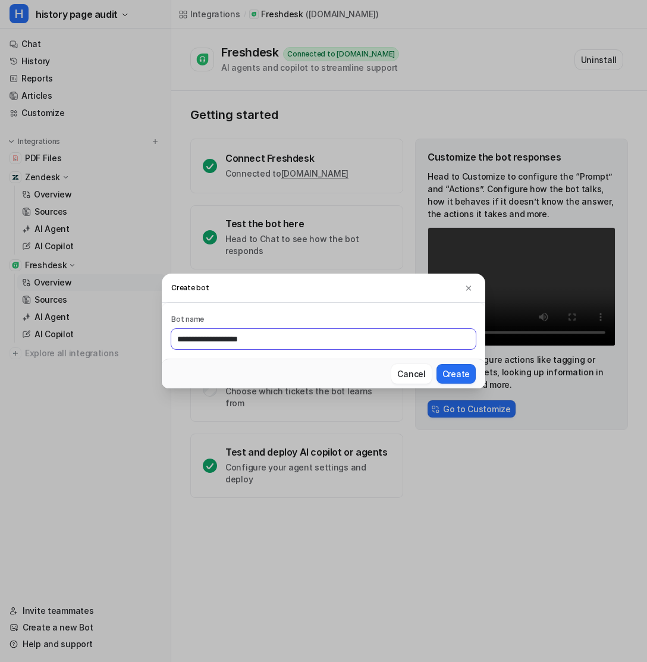
type input "**********"
click at [436, 364] on button "Create" at bounding box center [455, 374] width 39 height 20
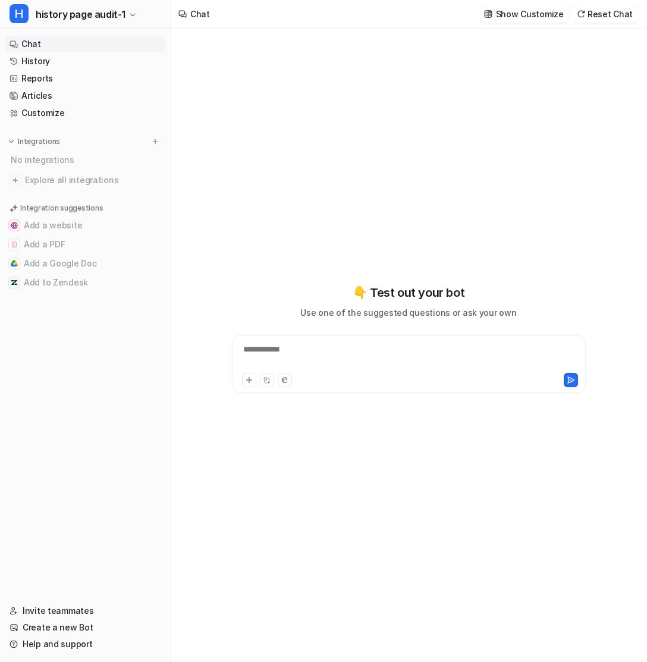
type textarea "**********"
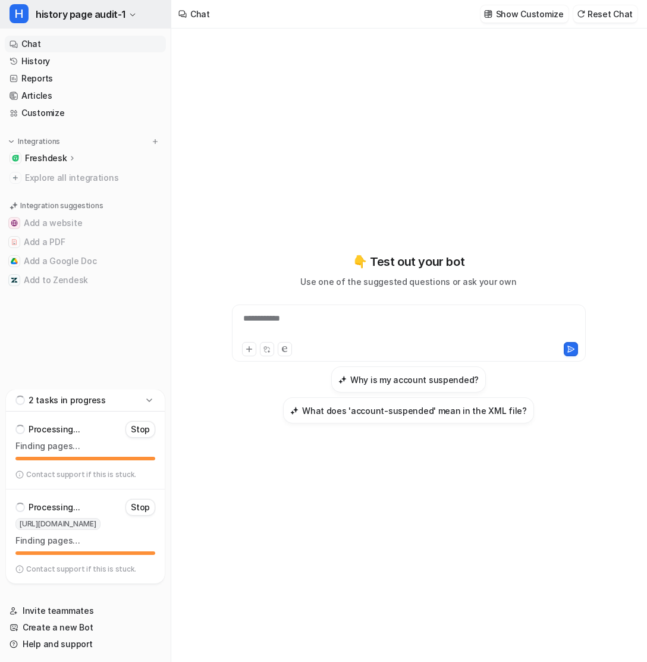
click at [109, 11] on span "history page audit-1" at bounding box center [81, 14] width 90 height 17
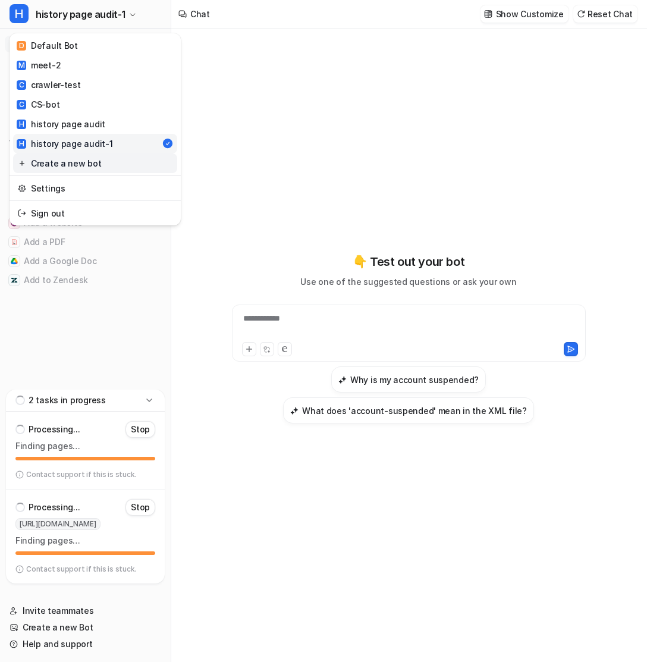
click at [75, 159] on link "Create a new bot" at bounding box center [95, 163] width 164 height 20
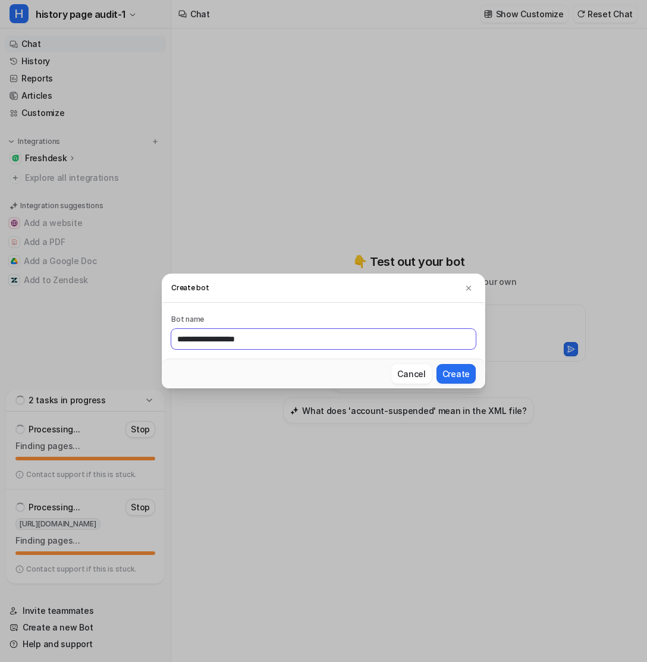
type input "**********"
click at [436, 364] on button "Create" at bounding box center [455, 374] width 39 height 20
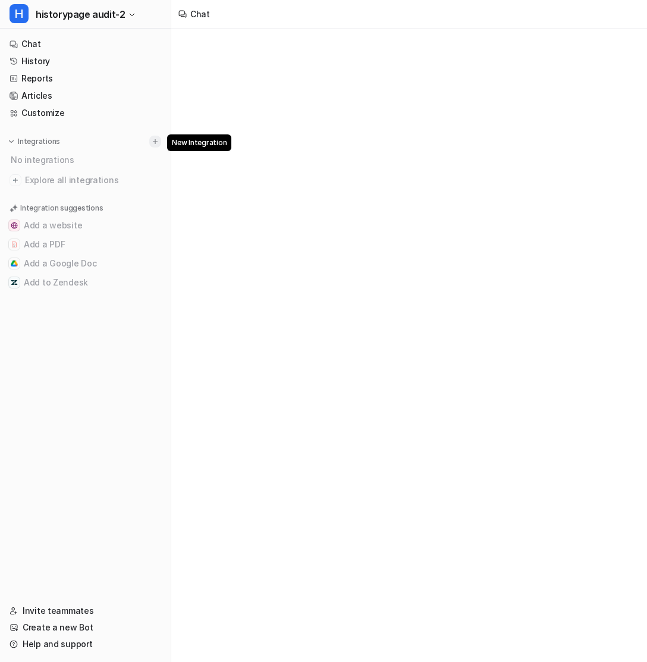
click at [159, 140] on img at bounding box center [155, 141] width 8 height 8
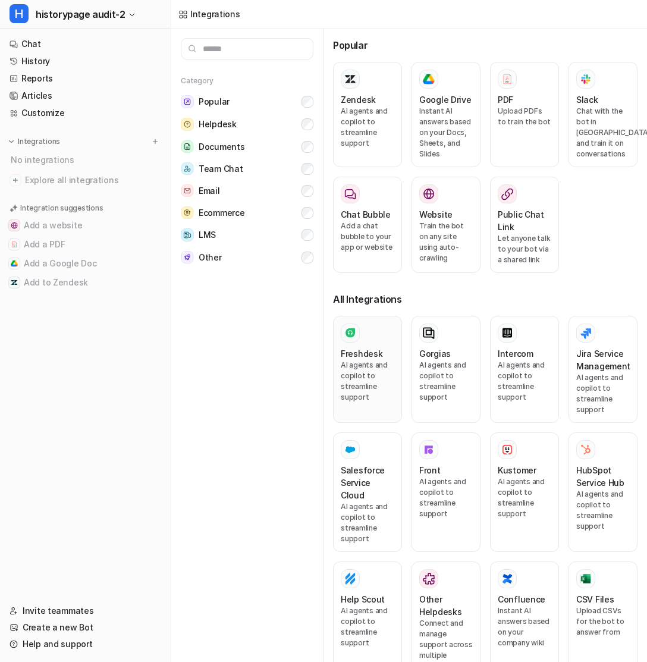
click at [343, 363] on p "AI agents and copilot to streamline support" at bounding box center [368, 381] width 54 height 43
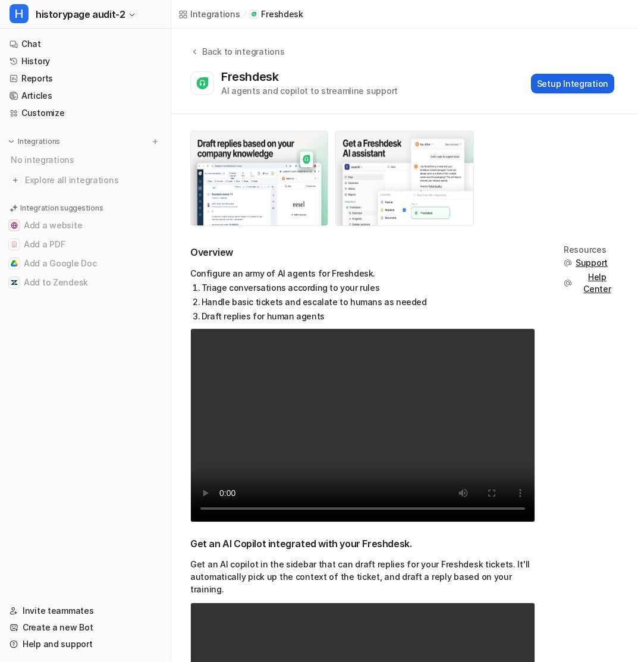
click at [573, 84] on button "Setup Integration" at bounding box center [572, 84] width 83 height 20
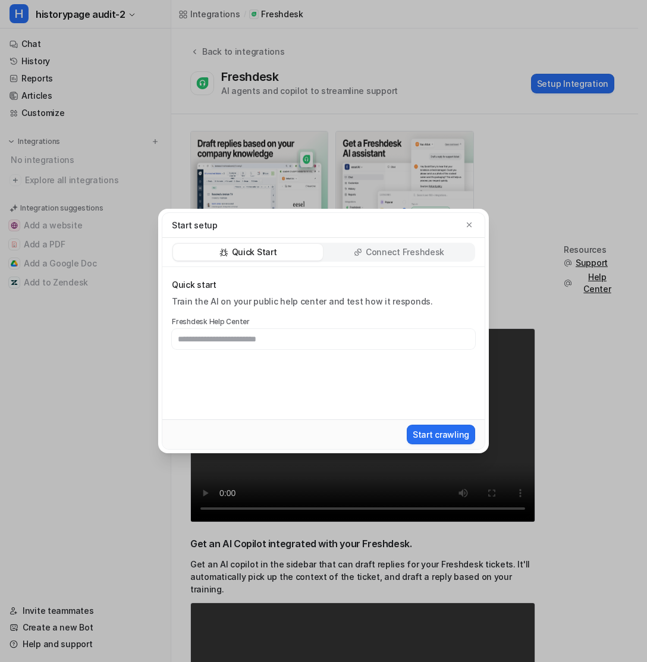
click at [370, 256] on p "Connect Freshdesk" at bounding box center [405, 252] width 78 height 12
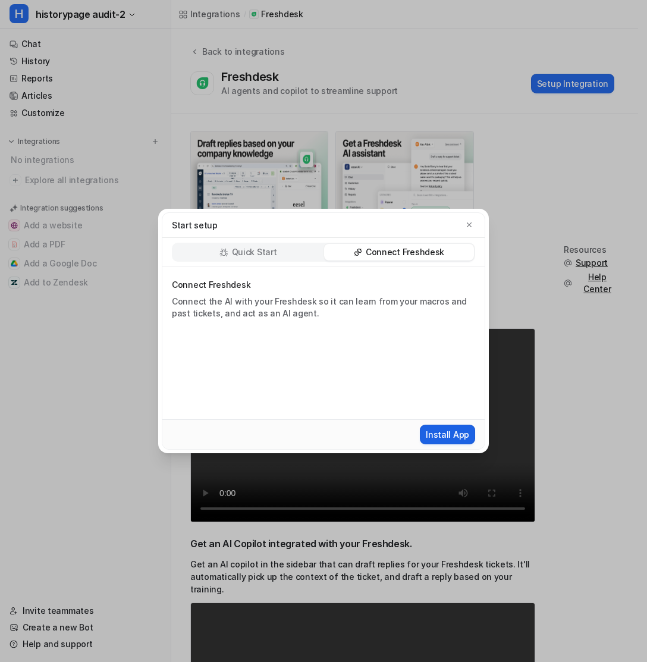
click at [447, 427] on button "Install App" at bounding box center [447, 434] width 55 height 20
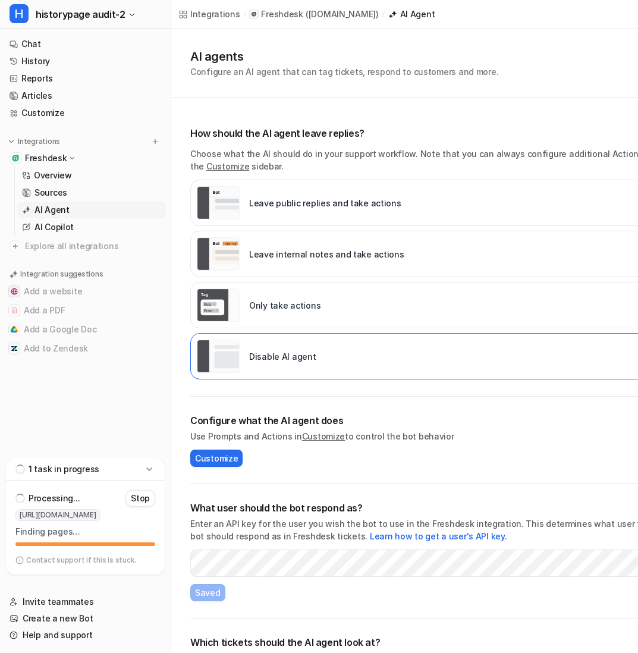
scroll to position [52, 0]
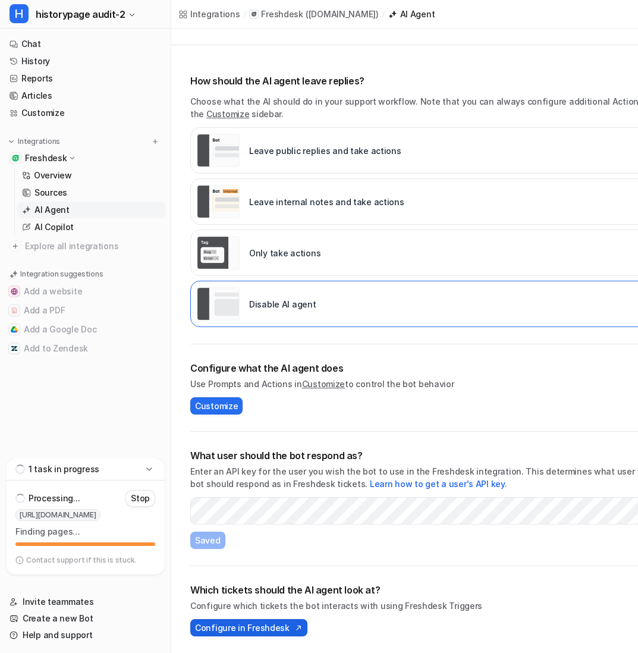
click at [269, 625] on span "Configure in Freshdesk" at bounding box center [242, 627] width 95 height 12
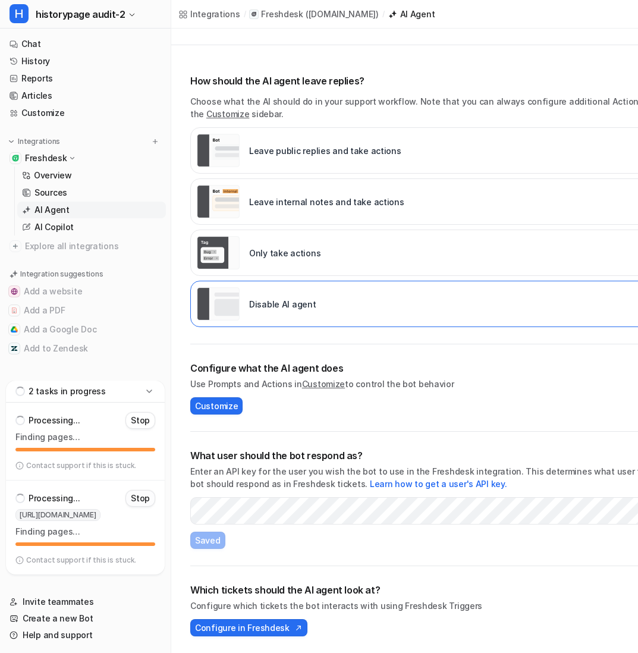
click at [146, 493] on p "Stop" at bounding box center [140, 498] width 19 height 12
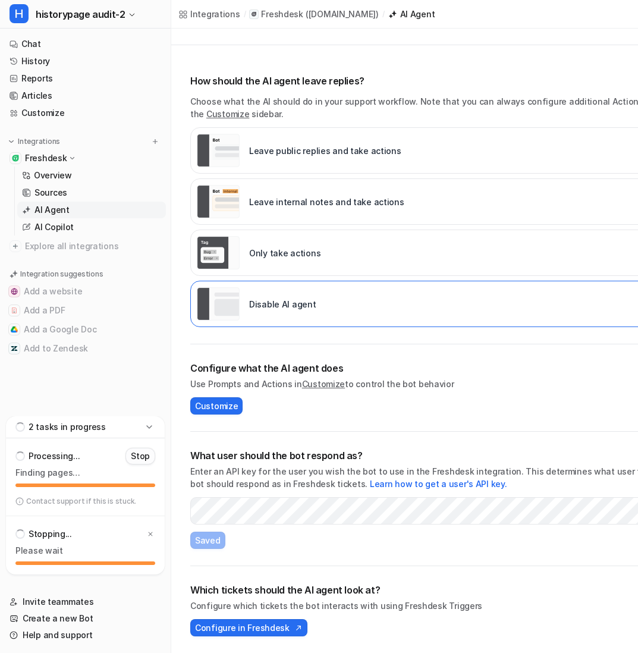
click at [147, 456] on p "Stop" at bounding box center [140, 456] width 19 height 12
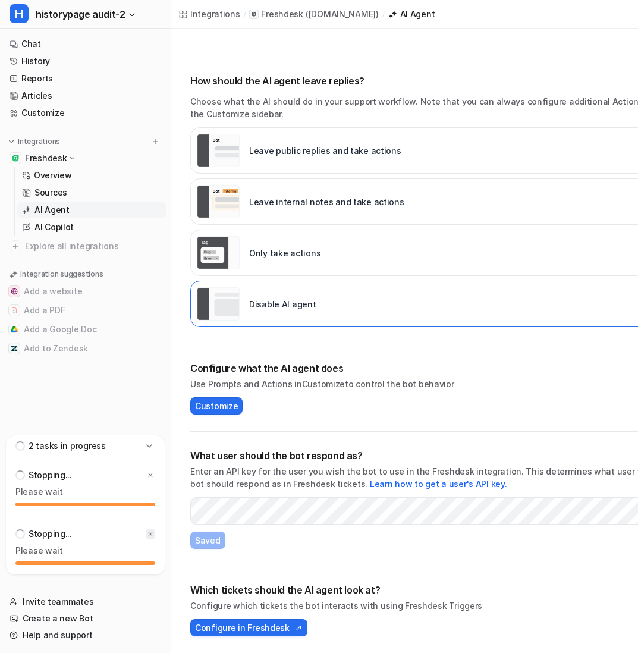
click at [153, 531] on icon at bounding box center [150, 533] width 7 height 7
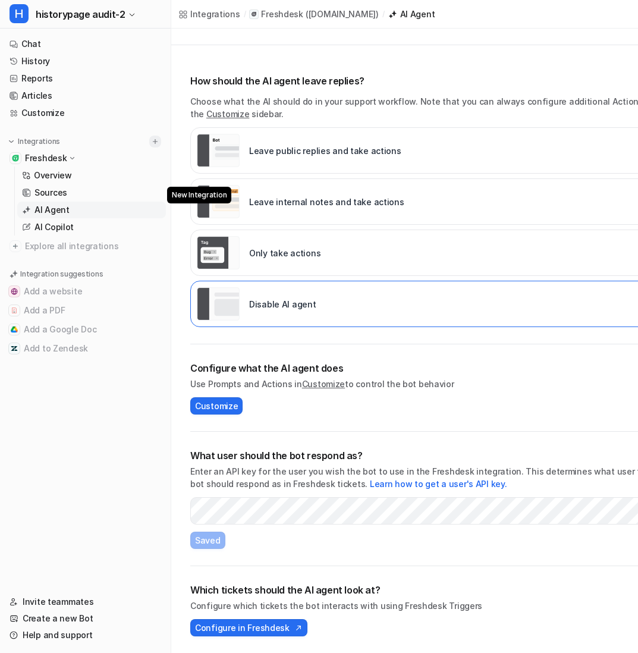
click at [158, 140] on img at bounding box center [155, 141] width 8 height 8
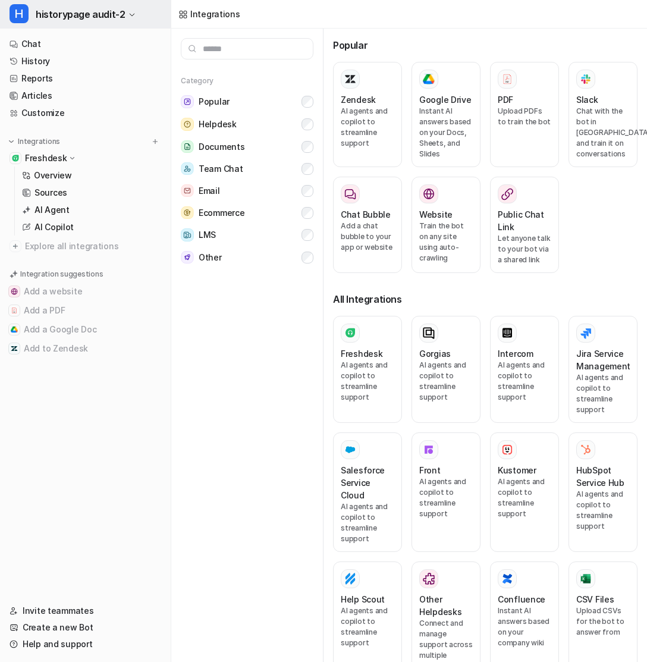
click at [52, 15] on span "historypage audit-2" at bounding box center [80, 14] width 89 height 17
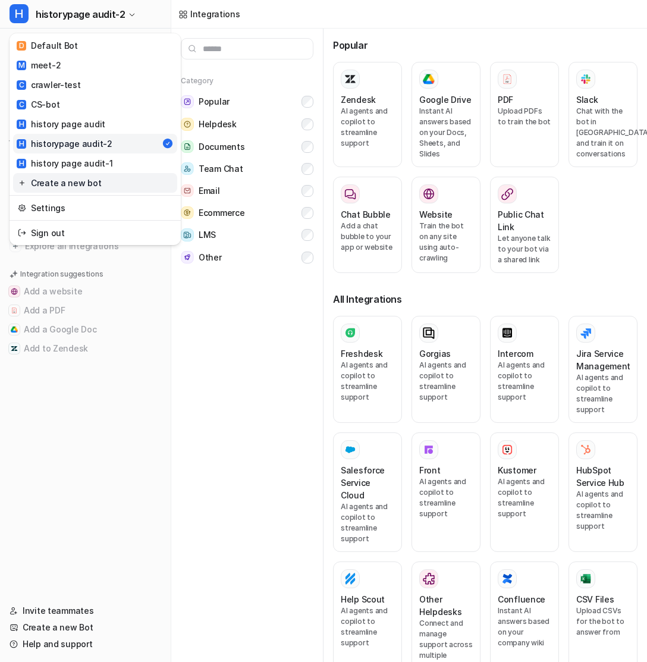
click at [78, 183] on link "Create a new bot" at bounding box center [95, 183] width 164 height 20
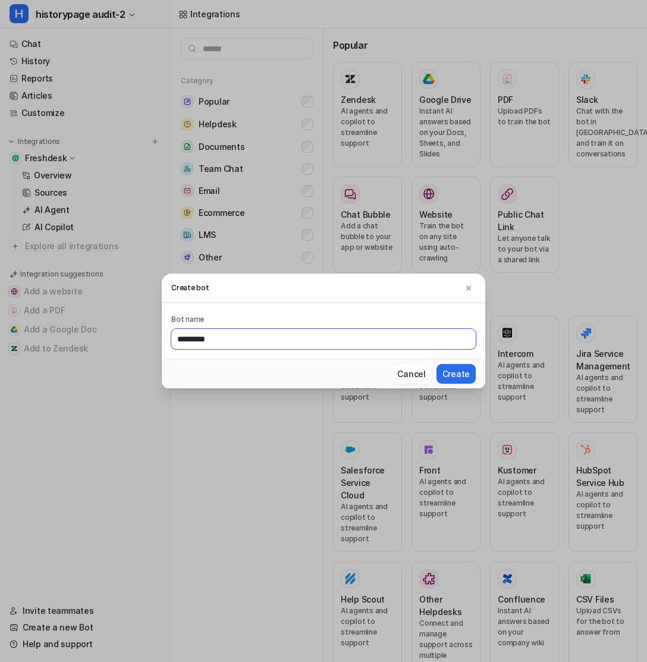
type input "*********"
click at [436, 364] on button "Create" at bounding box center [455, 374] width 39 height 20
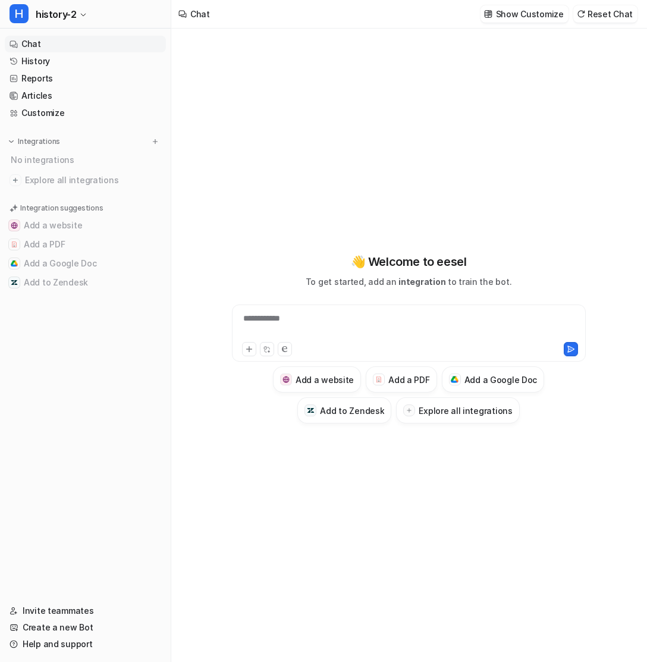
type textarea "**********"
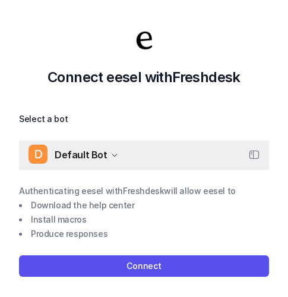
click at [91, 155] on span "Default Bot" at bounding box center [81, 154] width 53 height 17
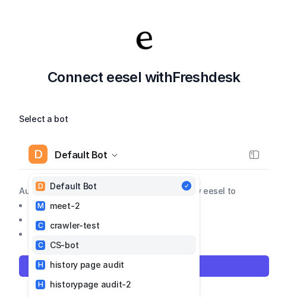
click at [76, 245] on div "C CS-bot" at bounding box center [57, 244] width 43 height 12
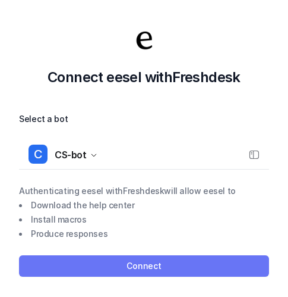
click at [102, 263] on button "Connect" at bounding box center [144, 265] width 250 height 21
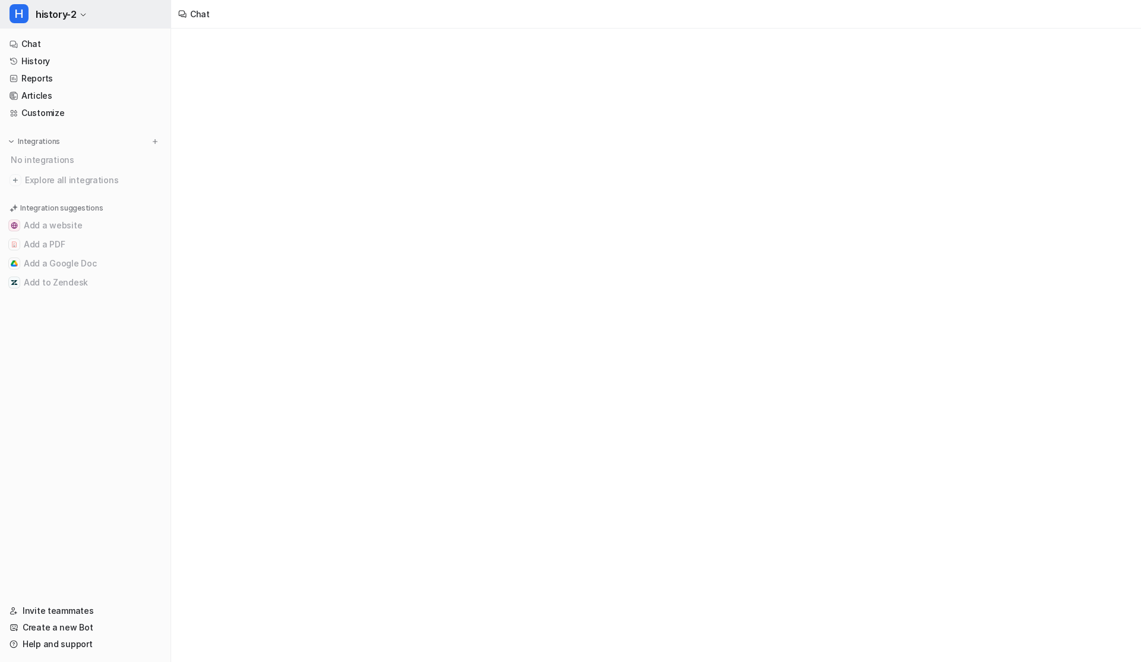
click at [51, 17] on span "history-2" at bounding box center [56, 14] width 40 height 17
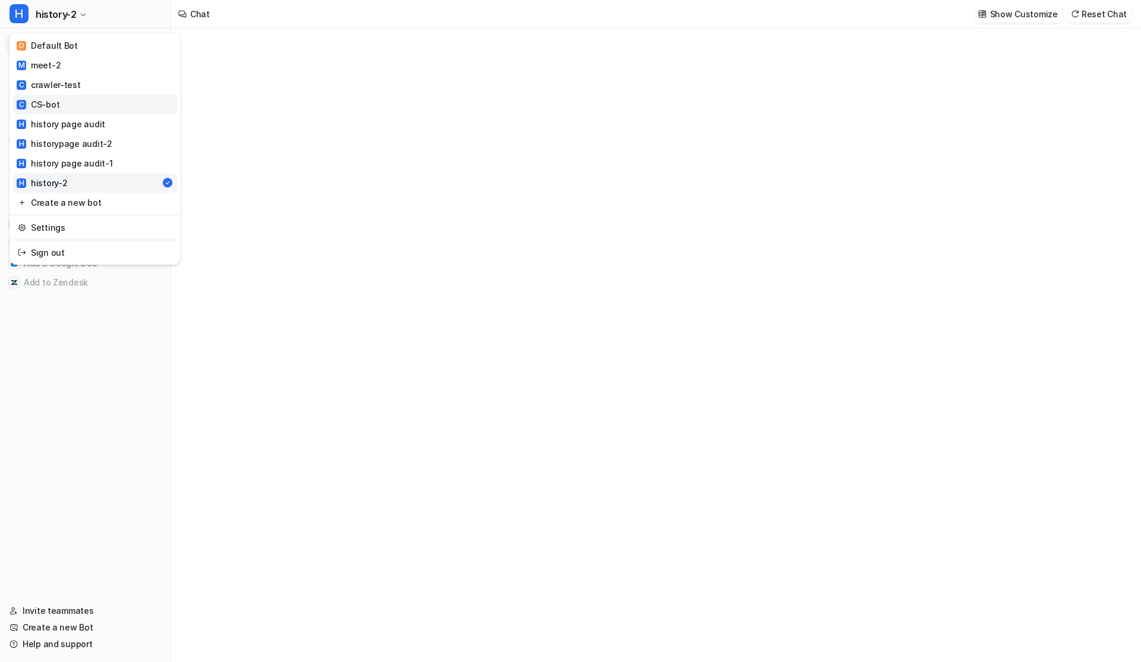
type textarea "**********"
click at [59, 105] on link "C CS-bot" at bounding box center [95, 105] width 164 height 20
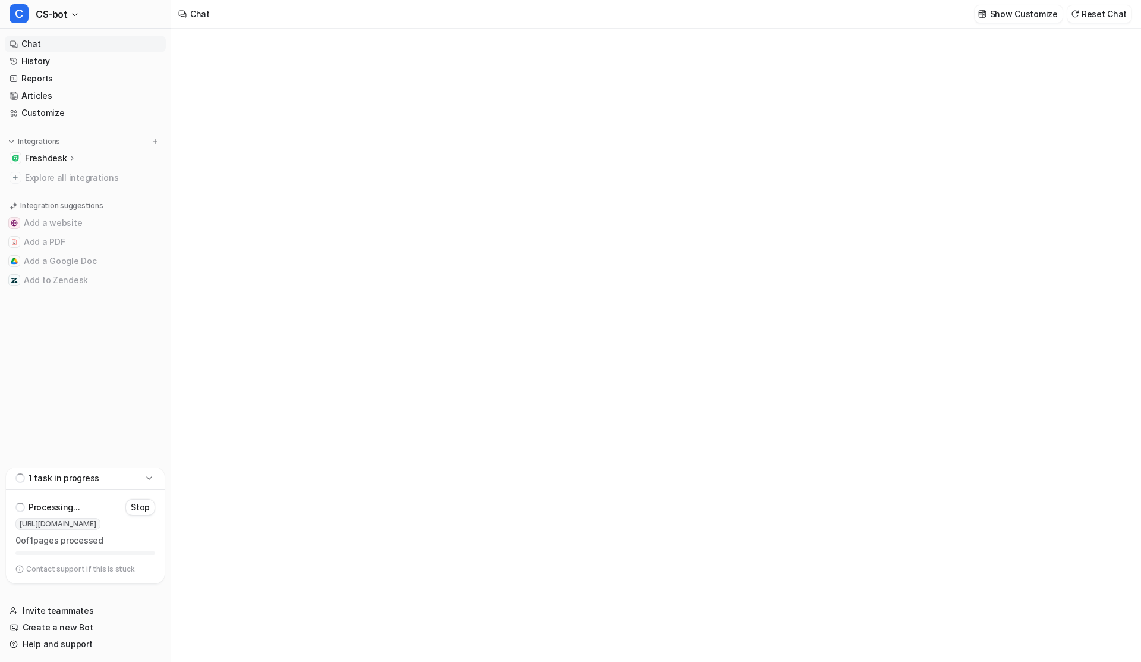
type textarea "**********"
click at [68, 159] on icon at bounding box center [72, 157] width 8 height 9
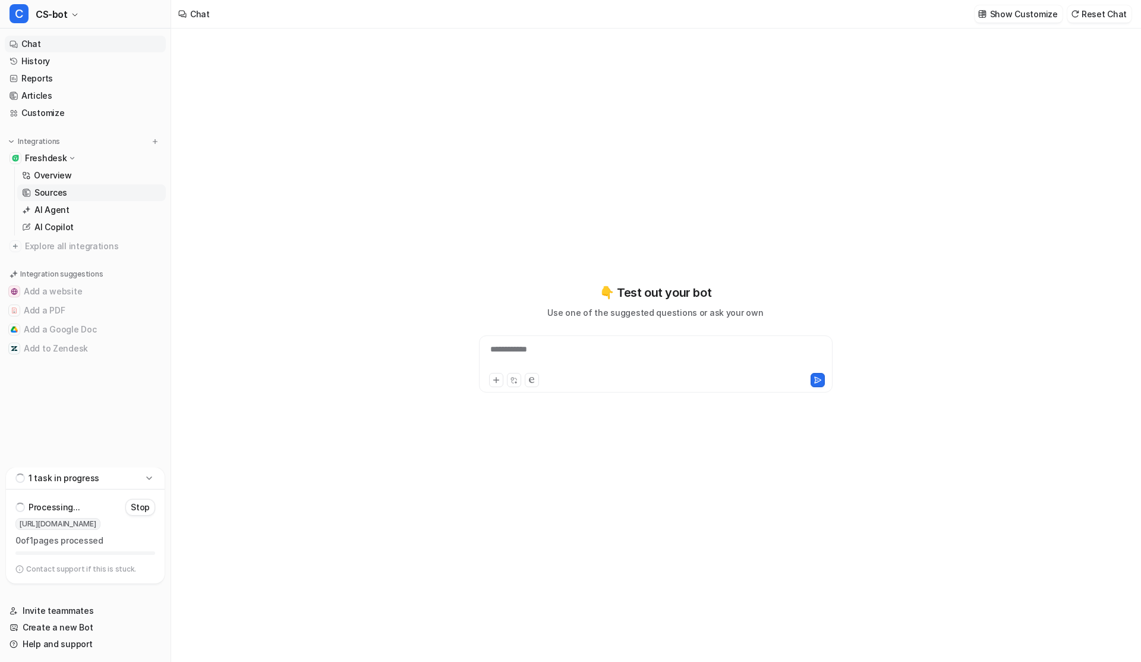
click at [63, 196] on p "Sources" at bounding box center [50, 193] width 33 height 12
click at [60, 210] on p "AI Agent" at bounding box center [51, 210] width 35 height 12
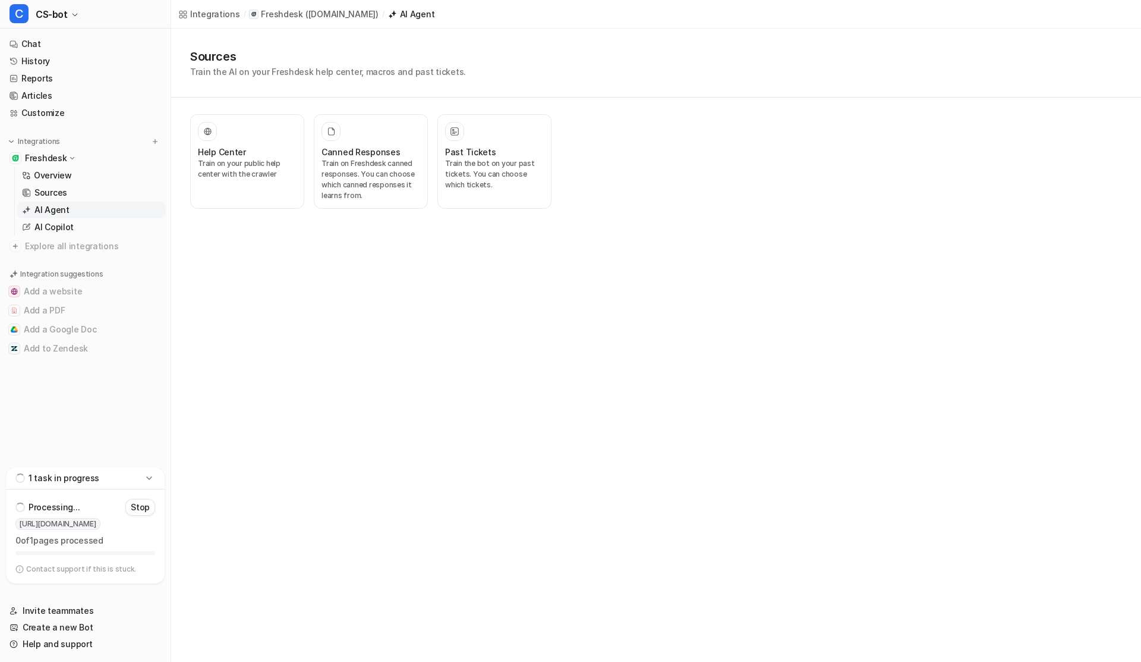
click at [56, 207] on p "AI Agent" at bounding box center [51, 210] width 35 height 12
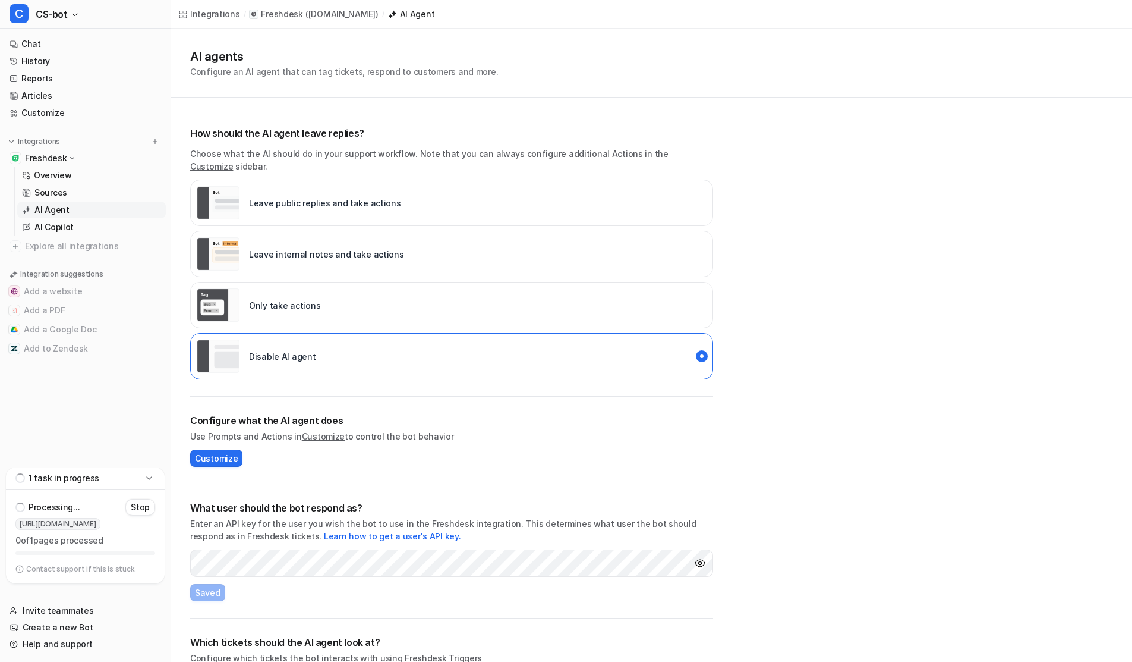
click at [308, 197] on p "Leave public replies and take actions" at bounding box center [325, 203] width 152 height 12
click at [215, 584] on button "Save" at bounding box center [205, 592] width 30 height 17
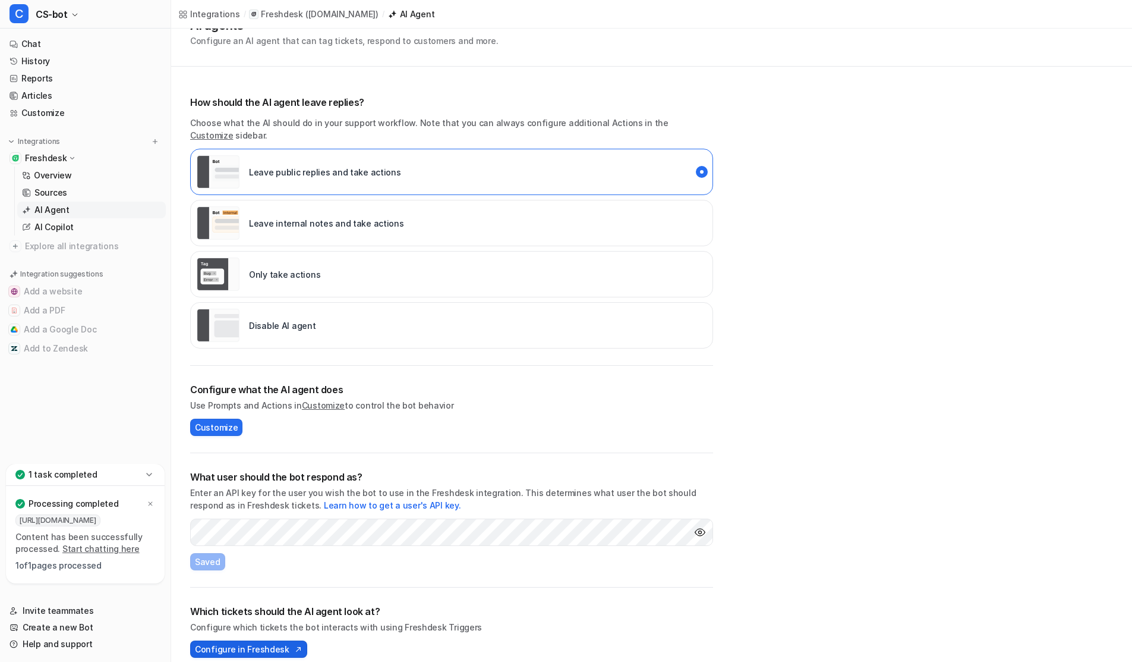
click at [261, 643] on span "Configure in Freshdesk" at bounding box center [242, 649] width 95 height 12
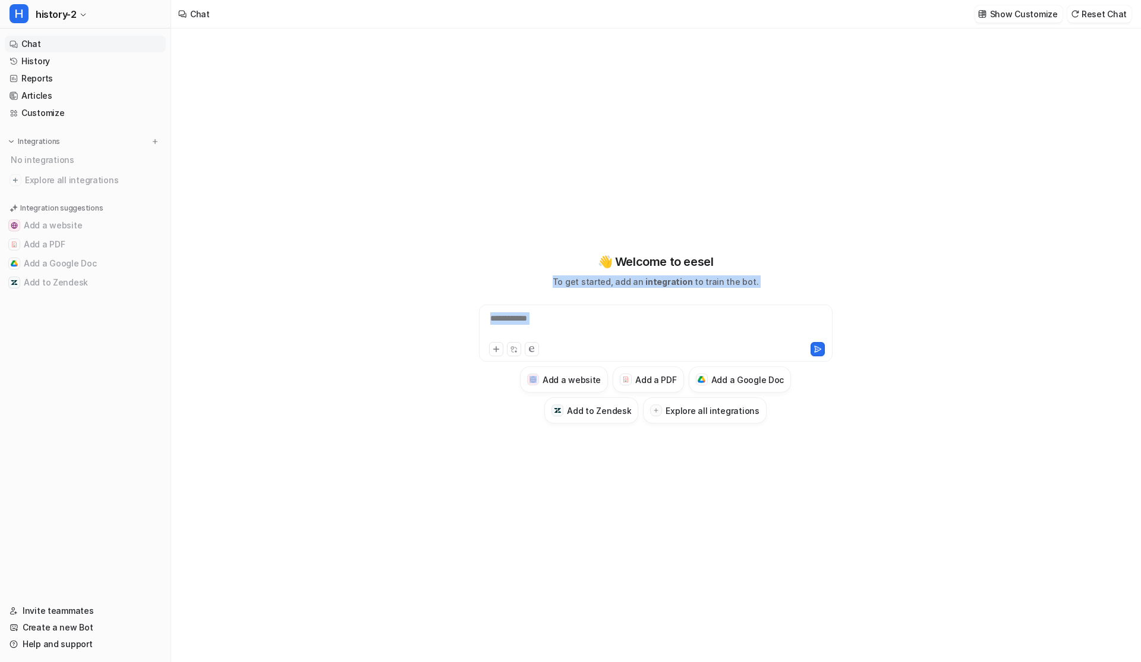
drag, startPoint x: 562, startPoint y: 281, endPoint x: 817, endPoint y: 279, distance: 255.0
click at [817, 279] on div "**********" at bounding box center [656, 338] width 438 height 171
drag, startPoint x: 565, startPoint y: 279, endPoint x: 803, endPoint y: 282, distance: 237.8
click at [803, 282] on div "**********" at bounding box center [656, 338] width 438 height 171
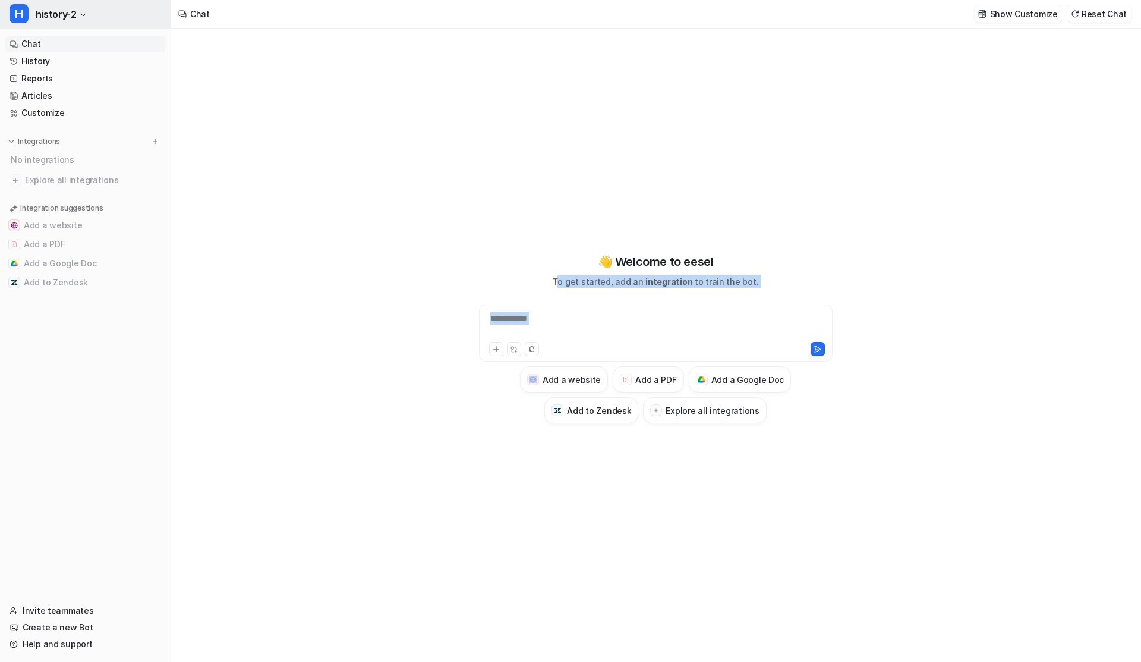
click at [83, 13] on icon "button" at bounding box center [83, 14] width 7 height 7
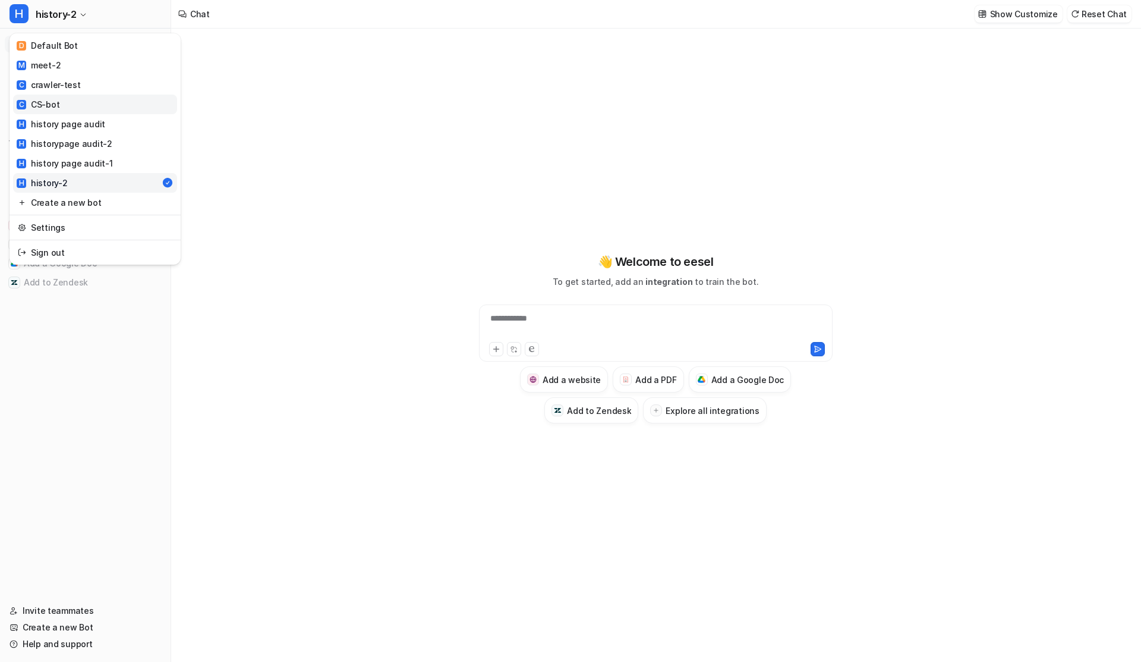
click at [43, 102] on div "C CS-bot" at bounding box center [38, 104] width 43 height 12
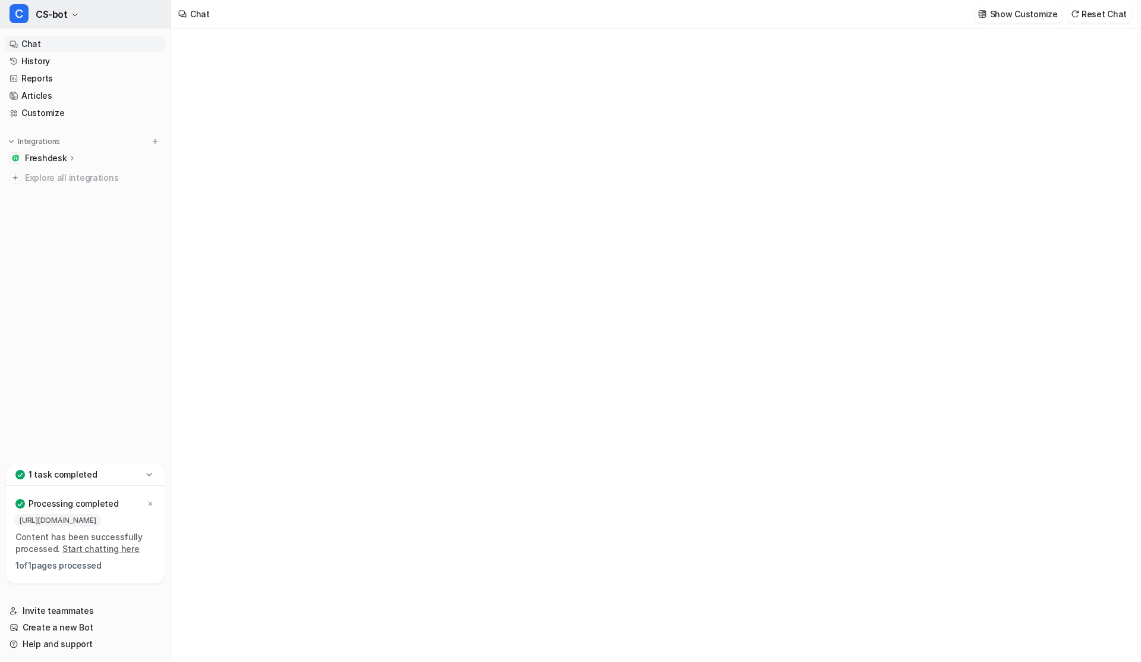
type textarea "**********"
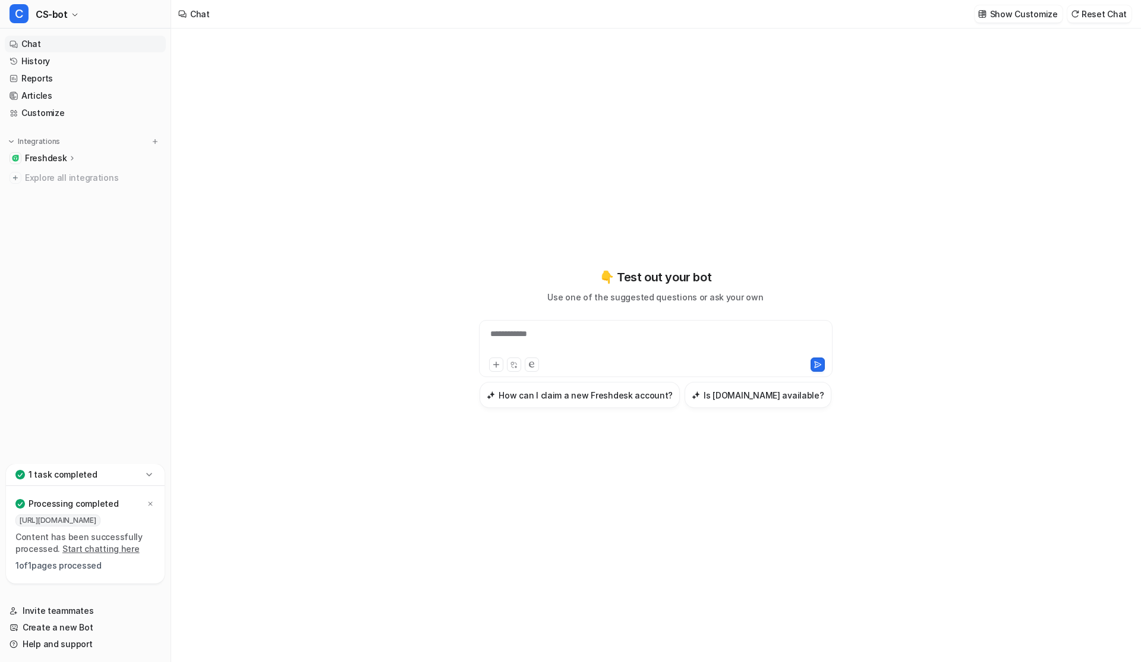
click at [71, 161] on icon at bounding box center [72, 157] width 8 height 9
click at [51, 211] on p "AI Agent" at bounding box center [51, 210] width 35 height 12
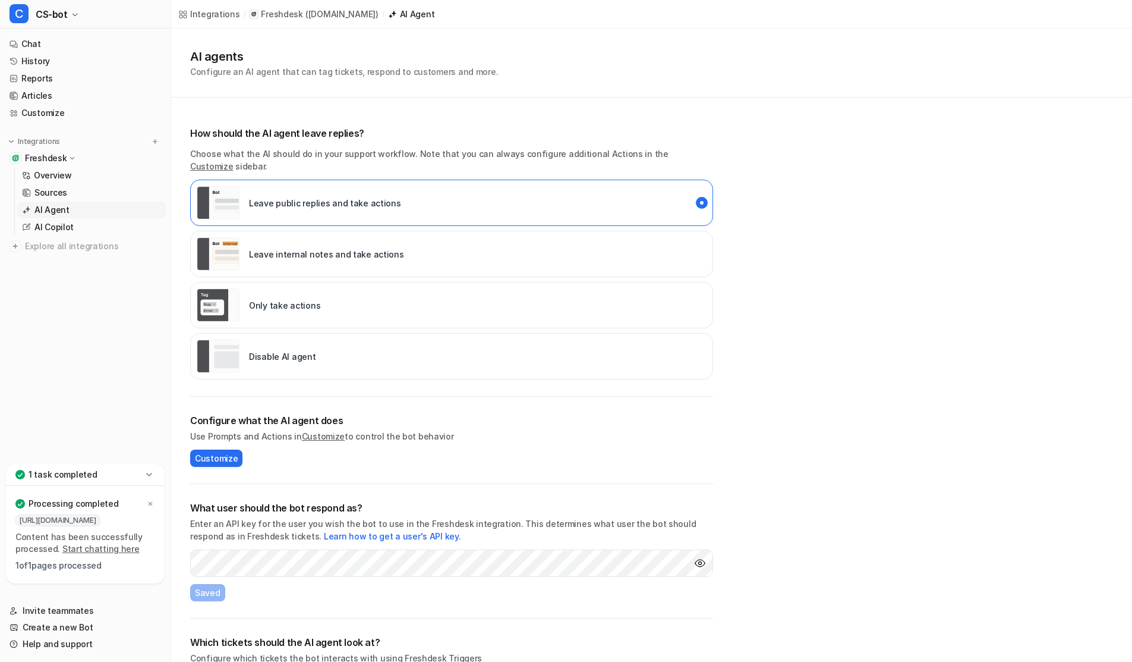
scroll to position [31, 0]
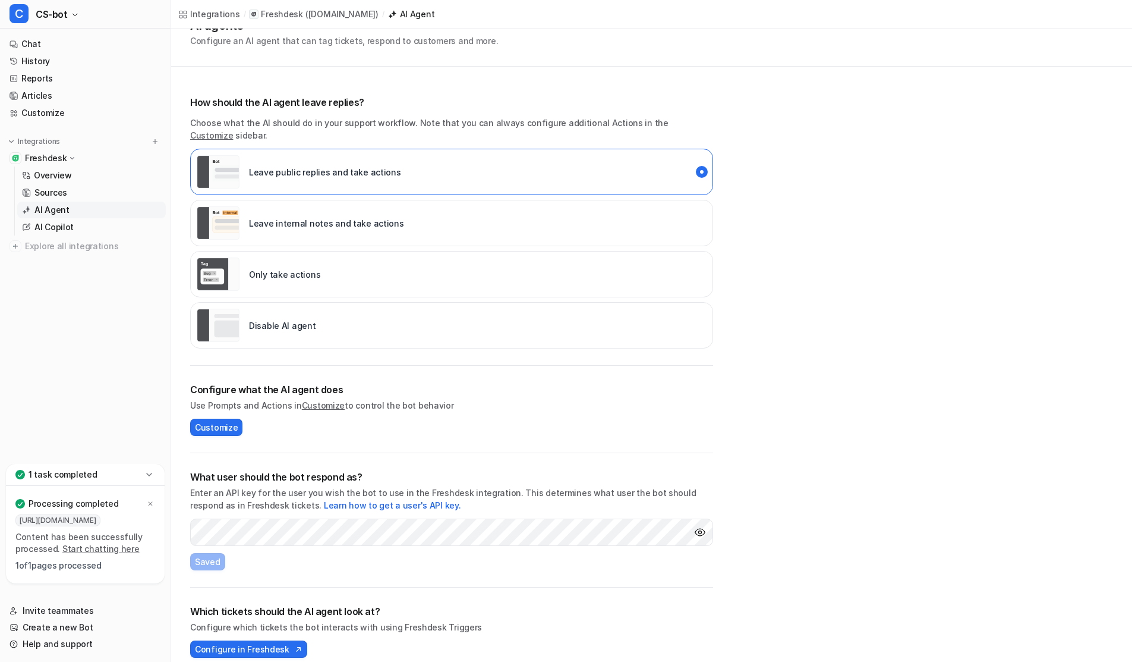
click at [270, 624] on div "Which tickets should the AI agent look at? Configure which tickets the bot inte…" at bounding box center [451, 630] width 523 height 87
click at [270, 643] on span "Configure in Freshdesk" at bounding box center [242, 649] width 95 height 12
click at [157, 138] on img at bounding box center [155, 141] width 8 height 8
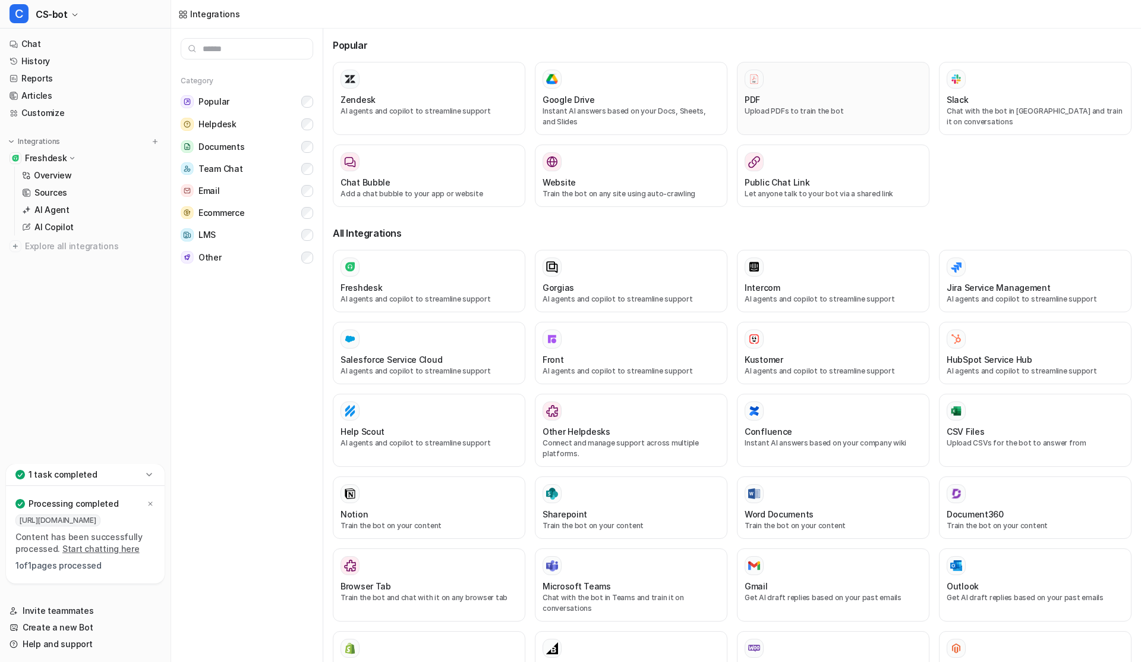
click at [776, 104] on div "PDF" at bounding box center [833, 99] width 177 height 12
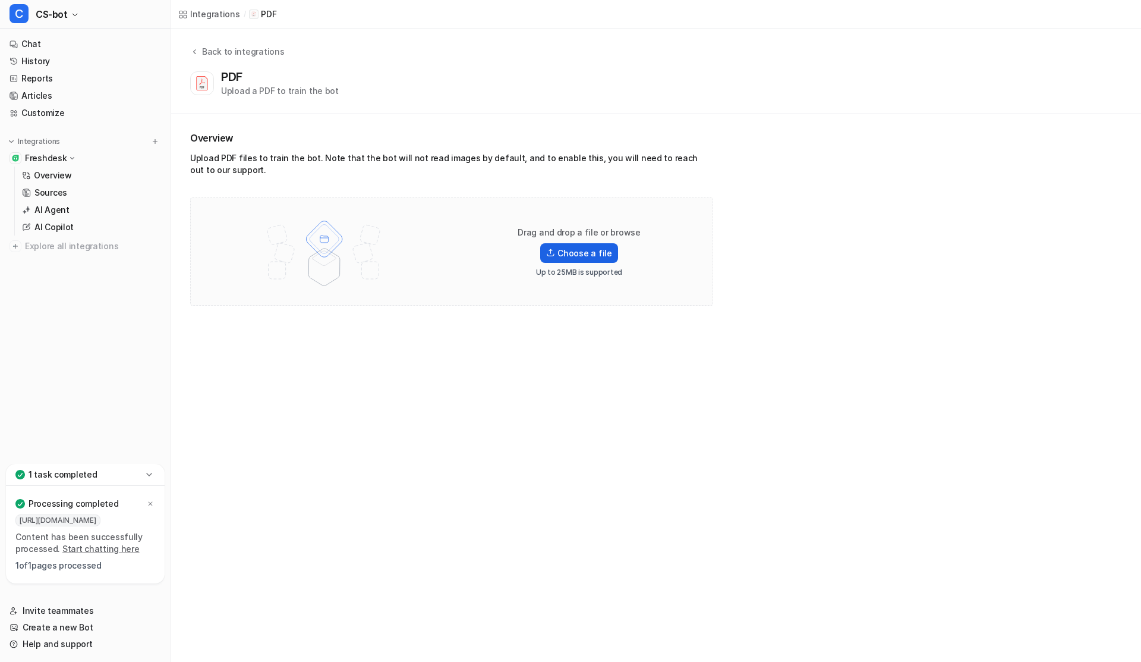
click at [590, 247] on label "Choose a file" at bounding box center [578, 253] width 77 height 20
click at [0, 0] on input "Choose a file" at bounding box center [0, 0] width 0 height 0
click at [152, 502] on icon at bounding box center [150, 503] width 7 height 7
click at [200, 169] on div "Upload PDF files to train the bot. Note that the bot will not read images by de…" at bounding box center [451, 166] width 523 height 29
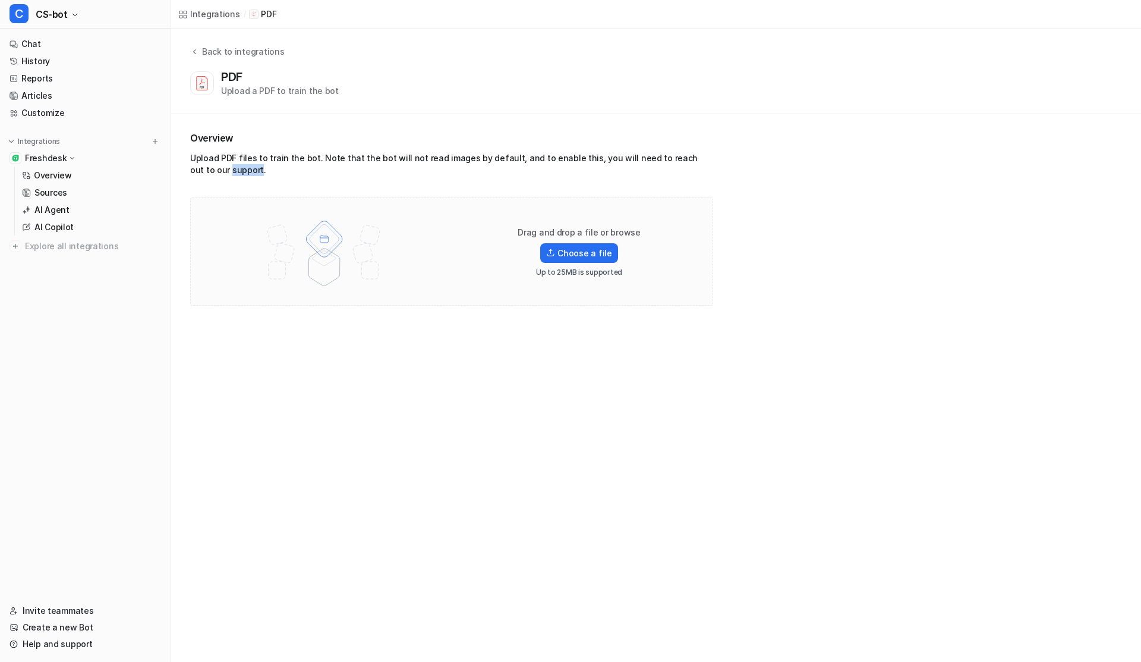
click at [200, 169] on div "Upload PDF files to train the bot. Note that the bot will not read images by de…" at bounding box center [451, 166] width 523 height 29
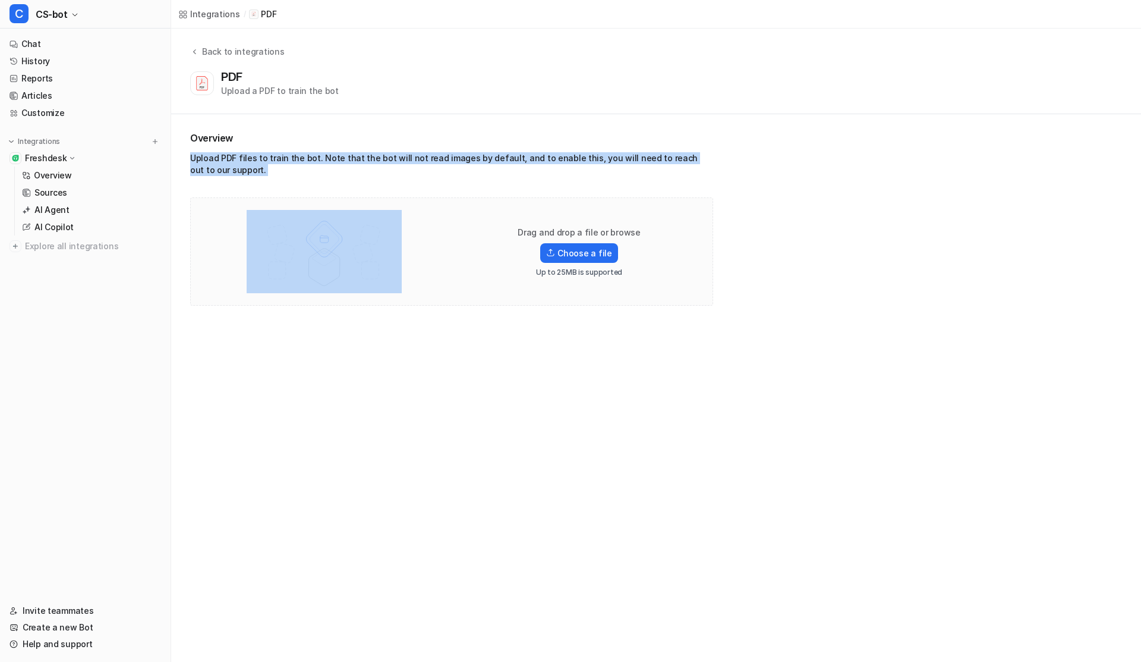
drag, startPoint x: 200, startPoint y: 169, endPoint x: 196, endPoint y: 163, distance: 7.6
click at [196, 163] on div "Upload PDF files to train the bot. Note that the bot will not read images by de…" at bounding box center [451, 166] width 523 height 29
click at [281, 163] on div "Upload PDF files to train the bot. Note that the bot will not read images by de…" at bounding box center [451, 166] width 523 height 29
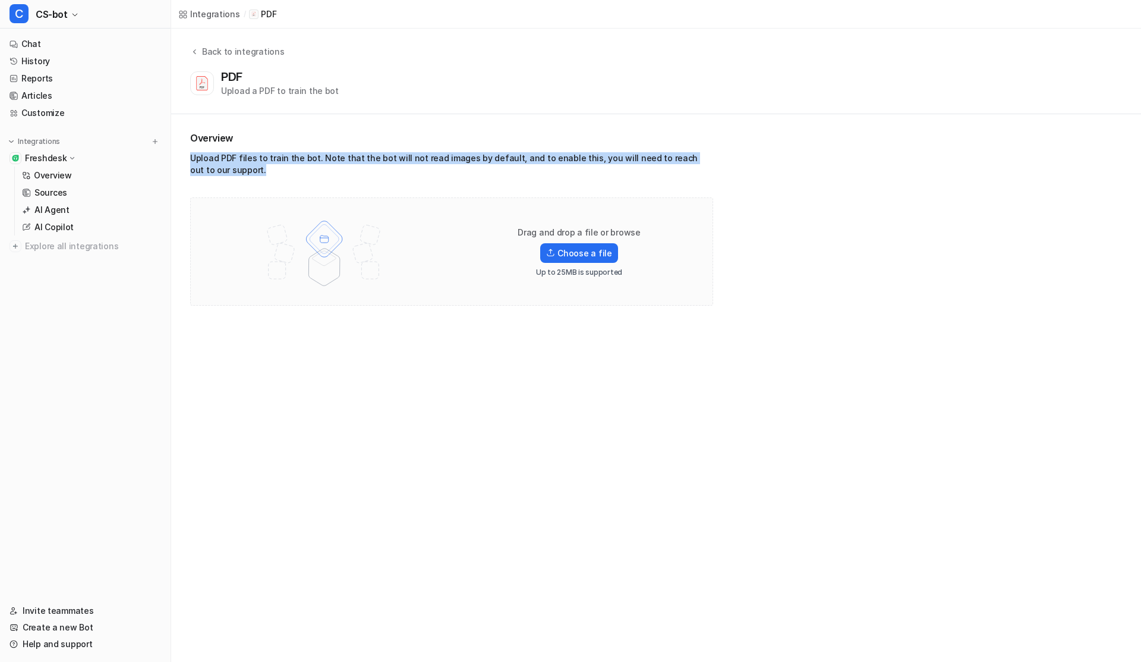
drag, startPoint x: 238, startPoint y: 178, endPoint x: 183, endPoint y: 161, distance: 57.9
click at [183, 161] on div "Overview Upload PDF files to train the bot. Note that the bot will not read ima…" at bounding box center [656, 218] width 970 height 208
click at [199, 161] on div "Upload PDF files to train the bot. Note that the bot will not read images by de…" at bounding box center [451, 166] width 523 height 29
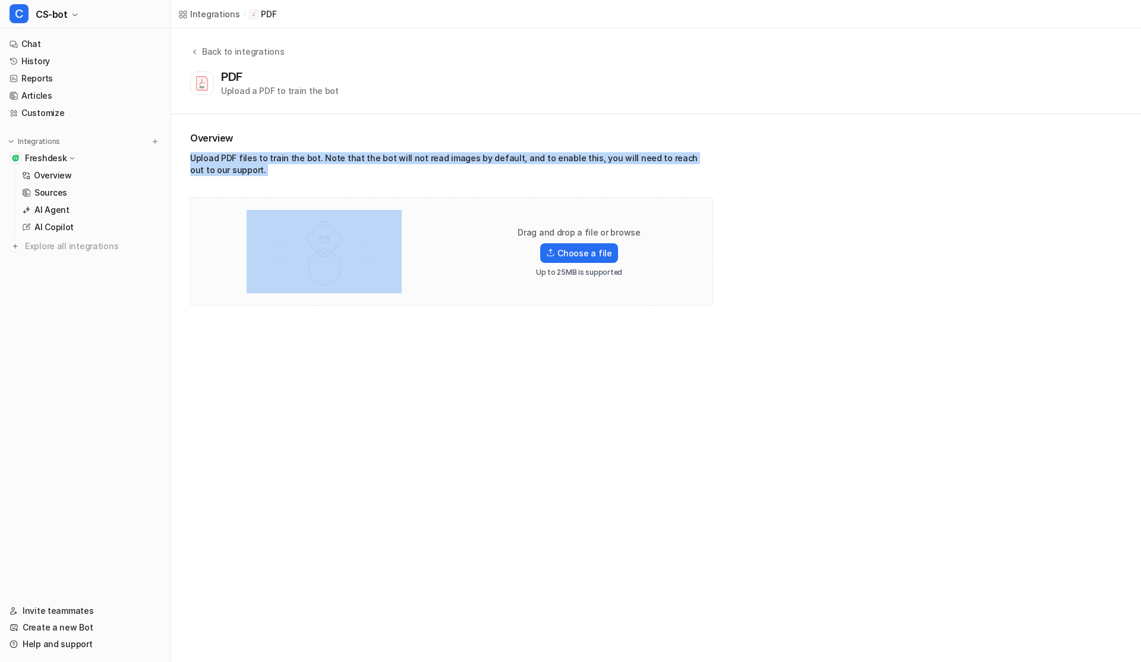
drag, startPoint x: 199, startPoint y: 161, endPoint x: 262, endPoint y: 172, distance: 64.6
click at [262, 172] on div "Upload PDF files to train the bot. Note that the bot will not read images by de…" at bounding box center [451, 166] width 523 height 29
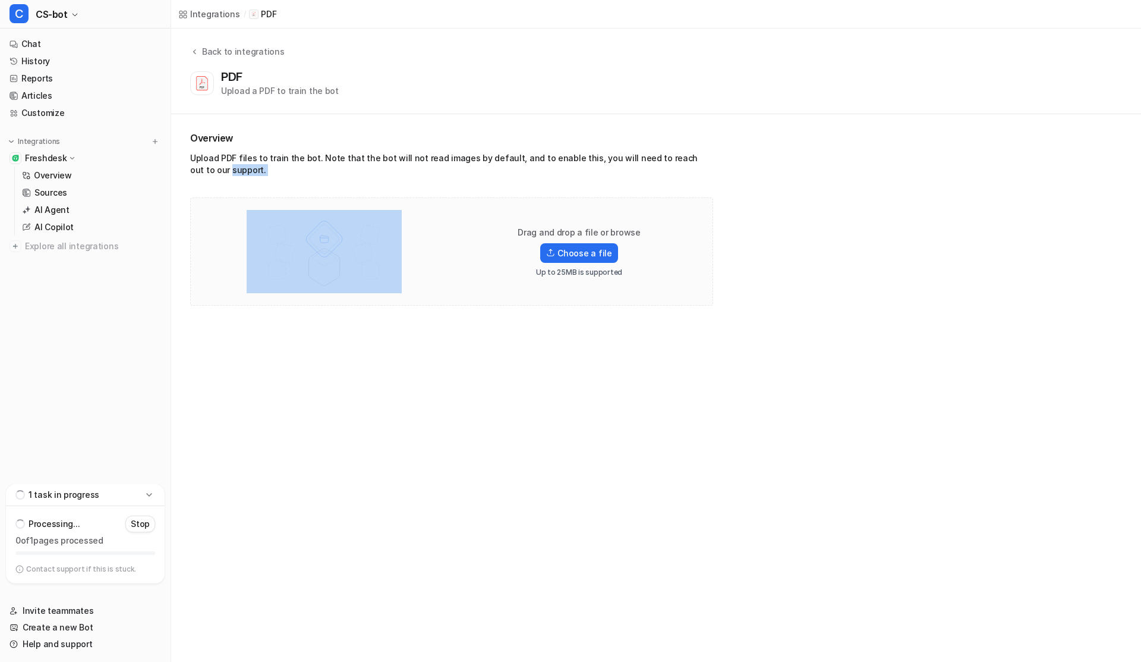
drag, startPoint x: 262, startPoint y: 172, endPoint x: 179, endPoint y: 164, distance: 83.6
click at [179, 164] on div "Overview Upload PDF files to train the bot. Note that the bot will not read ima…" at bounding box center [656, 218] width 970 height 208
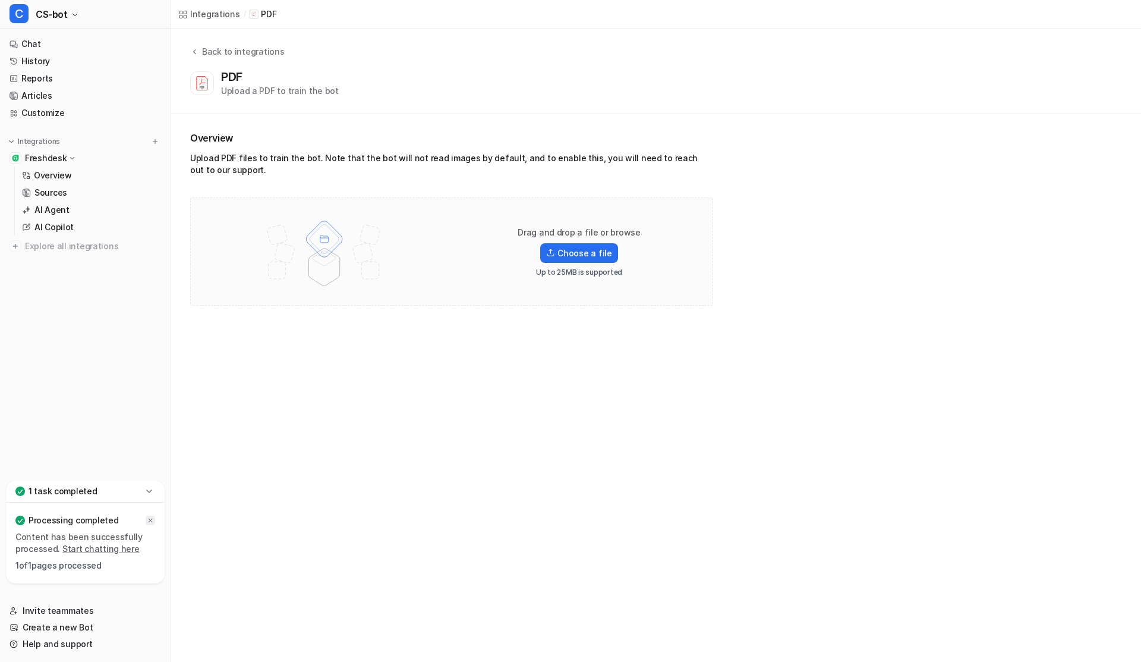
click at [150, 524] on div at bounding box center [151, 520] width 10 height 10
click at [57, 212] on p "AI Agent" at bounding box center [51, 210] width 35 height 12
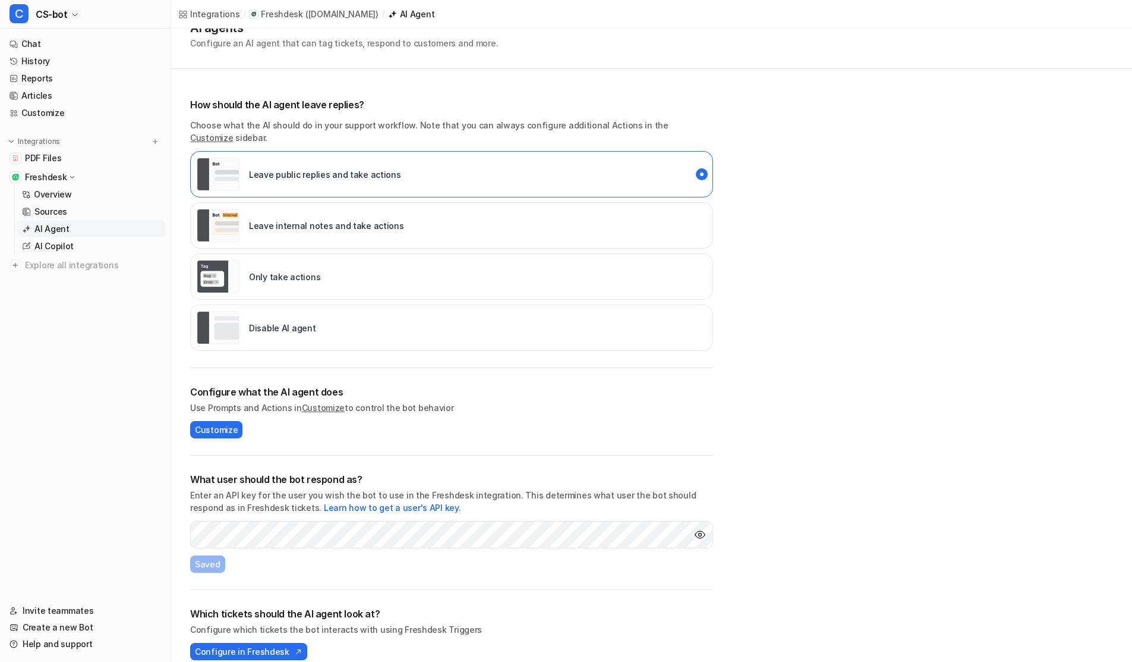
scroll to position [31, 0]
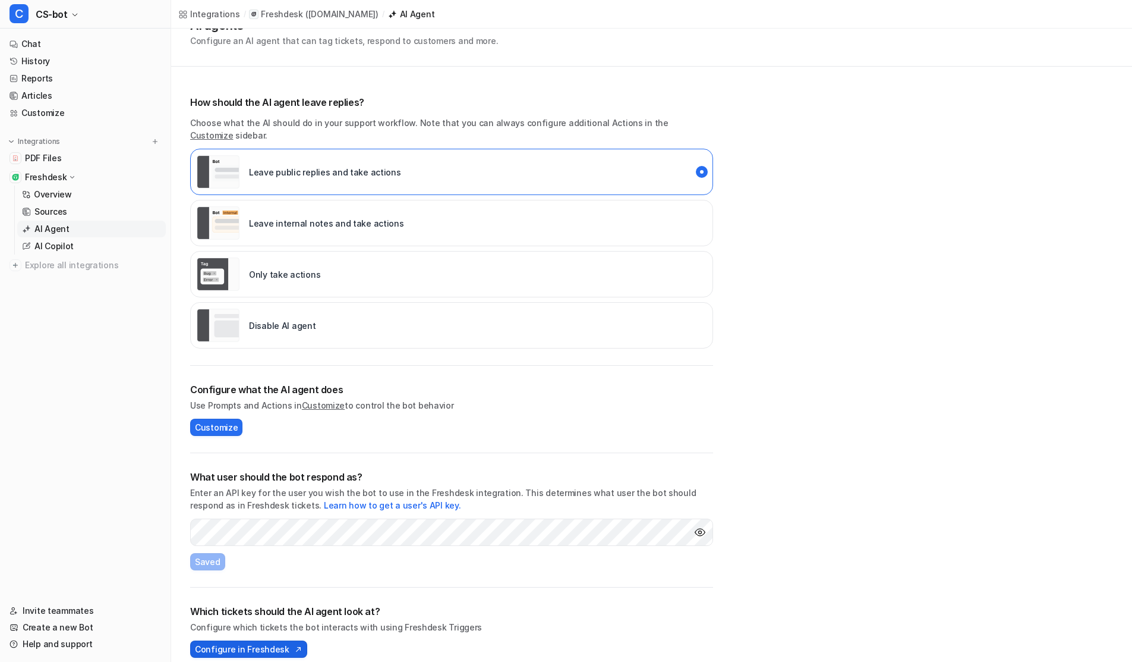
click at [291, 645] on img at bounding box center [297, 649] width 12 height 8
click at [45, 59] on link "History" at bounding box center [85, 61] width 161 height 17
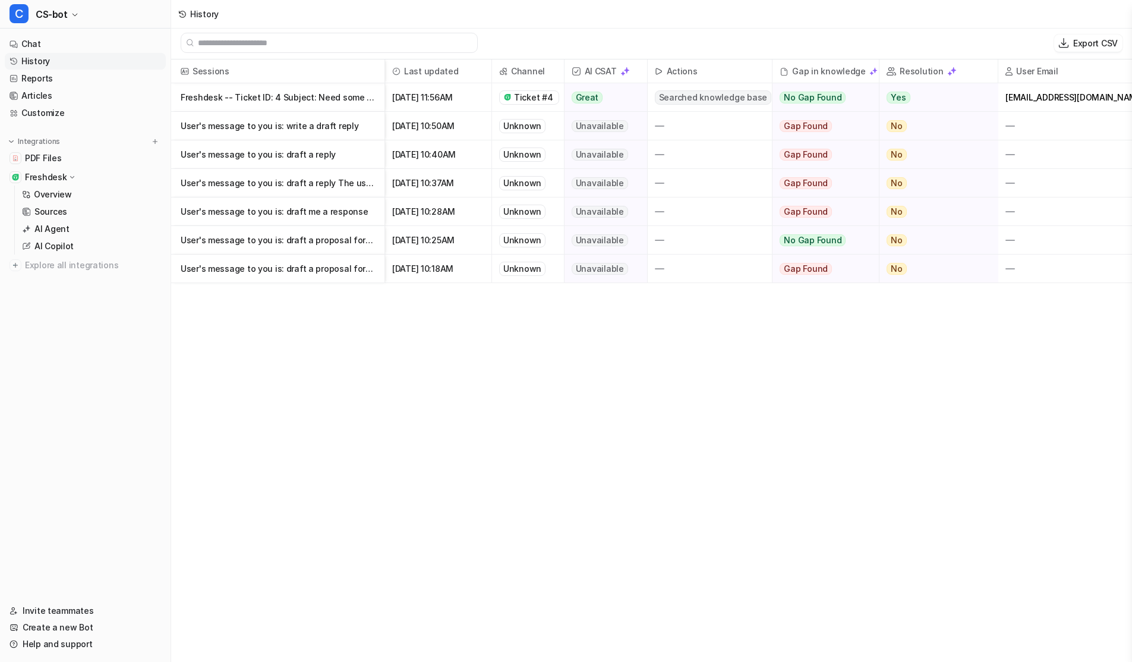
click at [524, 99] on span "Ticket #4" at bounding box center [533, 98] width 39 height 12
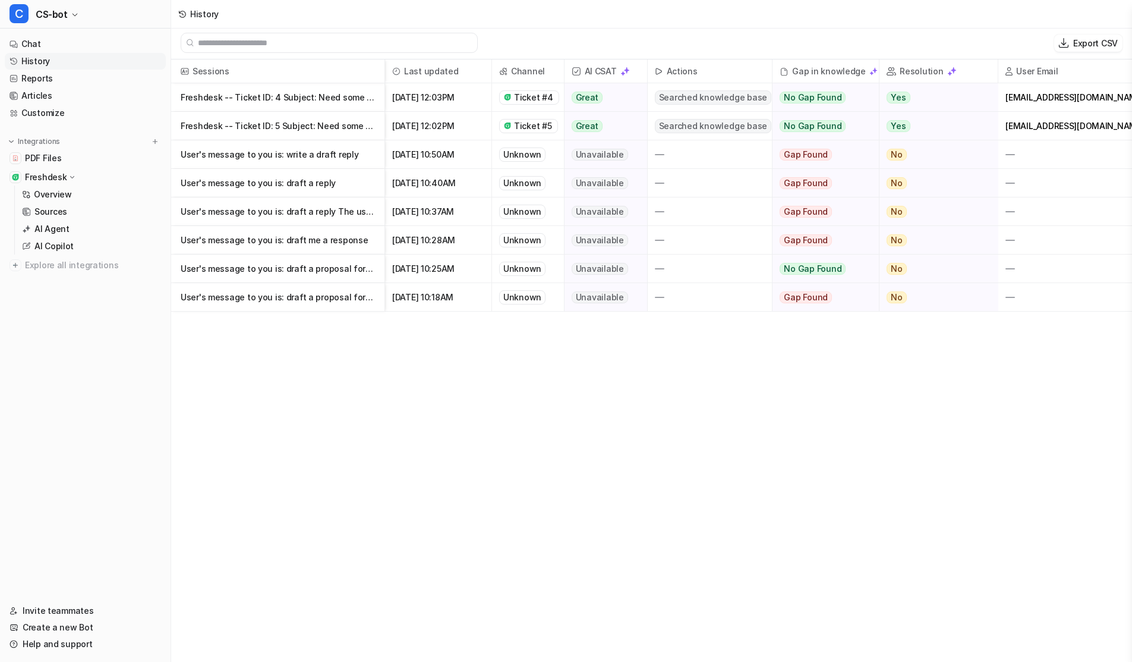
click at [360, 375] on div "Sessions Last updated Channel AI CSAT Actions Gap in knowledge Resolution User …" at bounding box center [651, 360] width 961 height 602
click at [314, 122] on p "Freshdesk -- Ticket ID: 5 Subject: Need some Info on GST Contact Name: Meet Mora" at bounding box center [278, 126] width 194 height 29
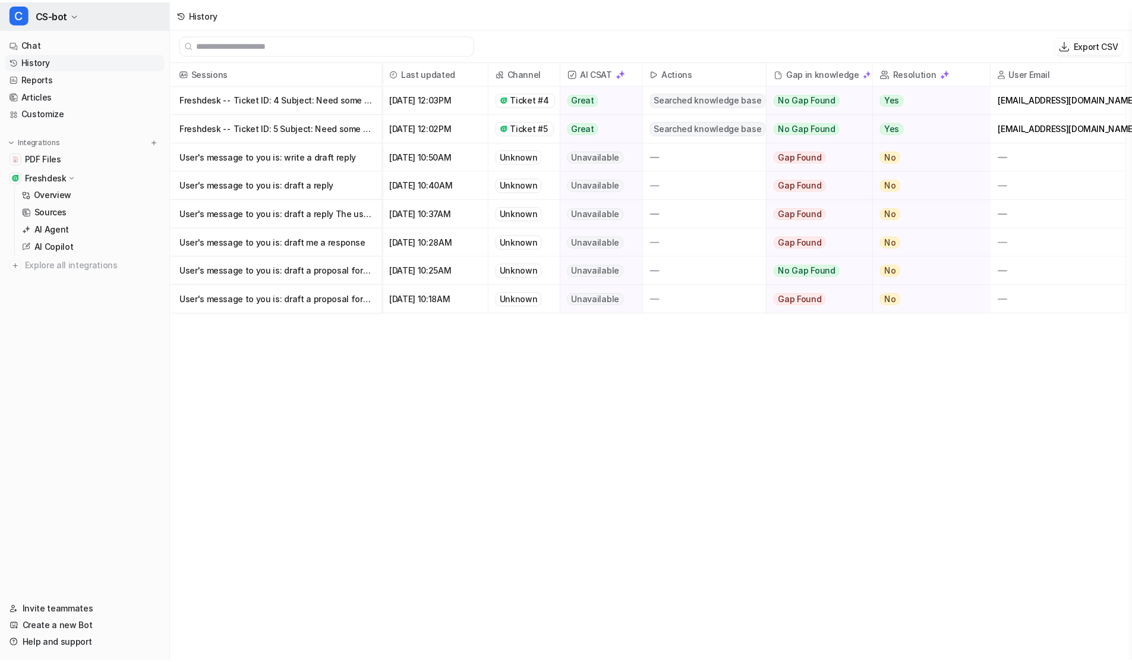
scroll to position [2, 0]
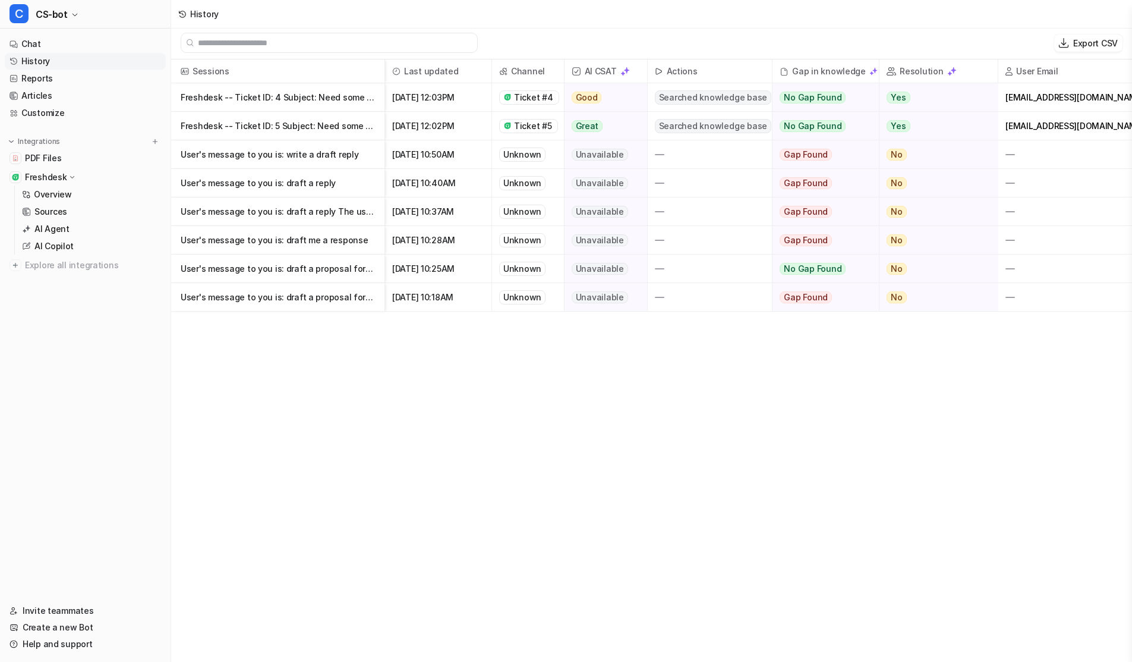
click at [243, 99] on p "Freshdesk -- Ticket ID: 4 Subject: Need some Info on GST Contact Name: Meet Mora" at bounding box center [278, 97] width 194 height 29
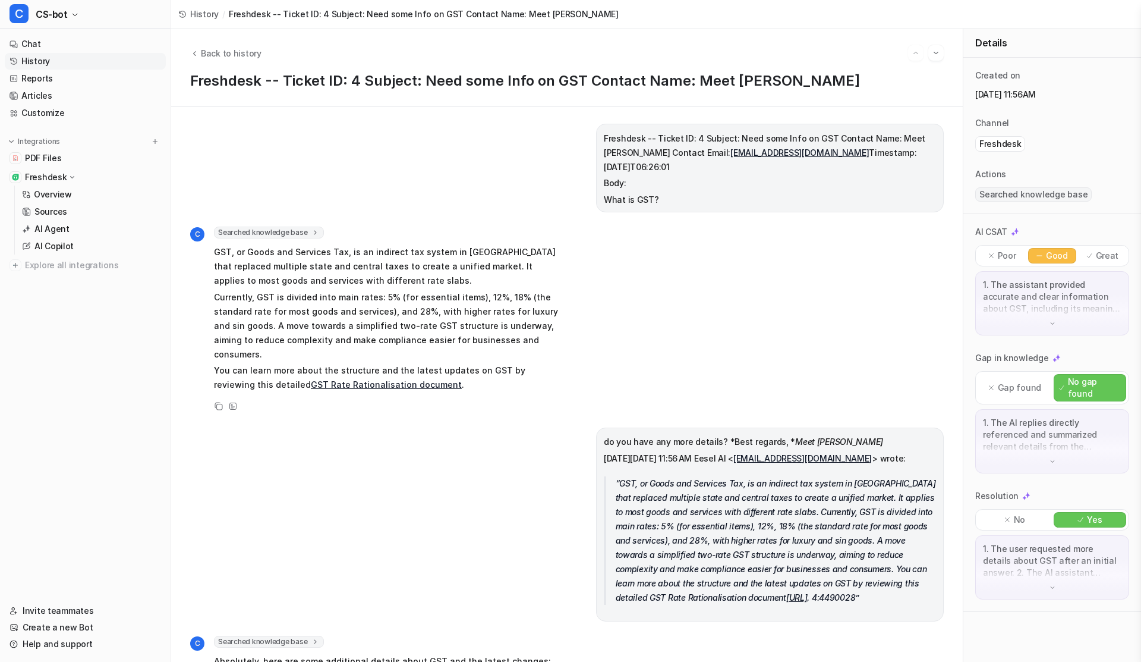
drag, startPoint x: 690, startPoint y: 137, endPoint x: 909, endPoint y: 219, distance: 233.9
click at [909, 220] on div "Freshdesk -- Ticket ID: 4 Subject: Need some Info on GST Contact Name: Meet Mor…" at bounding box center [567, 384] width 754 height 521
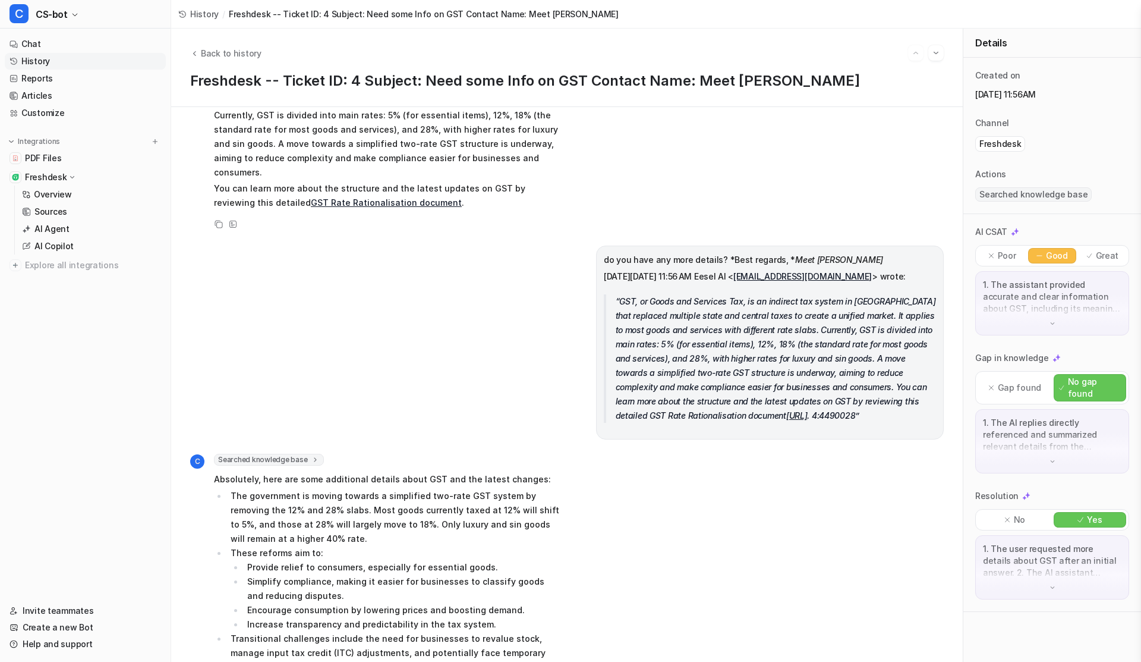
scroll to position [184, 0]
drag, startPoint x: 671, startPoint y: 270, endPoint x: 716, endPoint y: 287, distance: 47.4
click at [716, 287] on span "do you have any more details? *Best regards, * Meet M. On Mon, Sep 8, 2025 at 1…" at bounding box center [770, 335] width 332 height 170
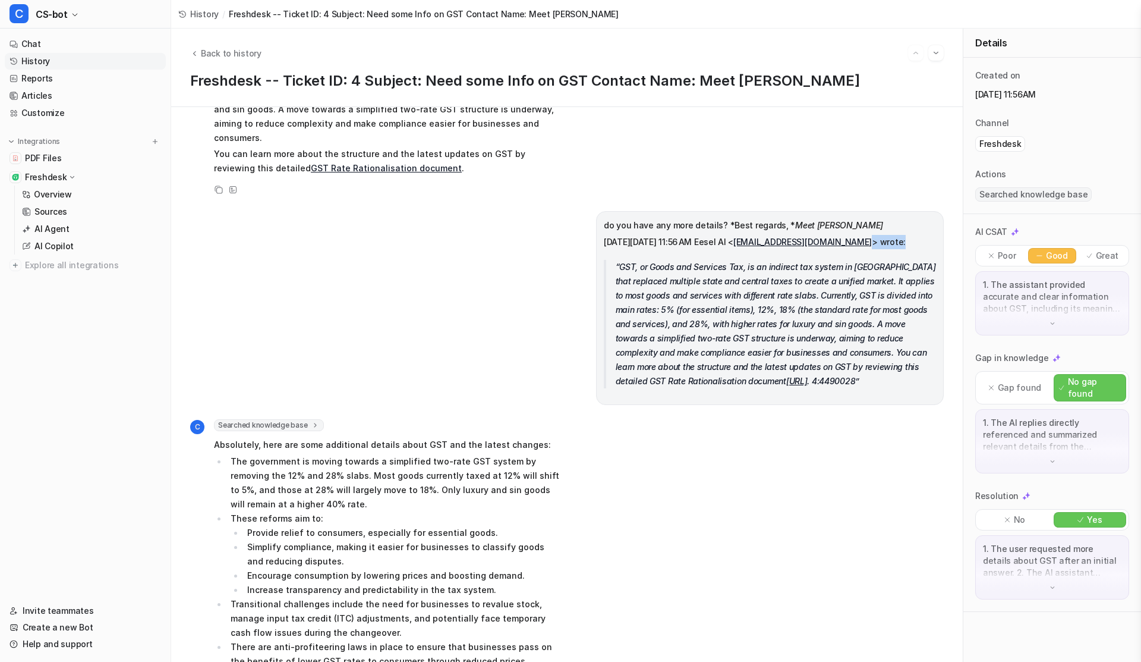
scroll to position [351, 0]
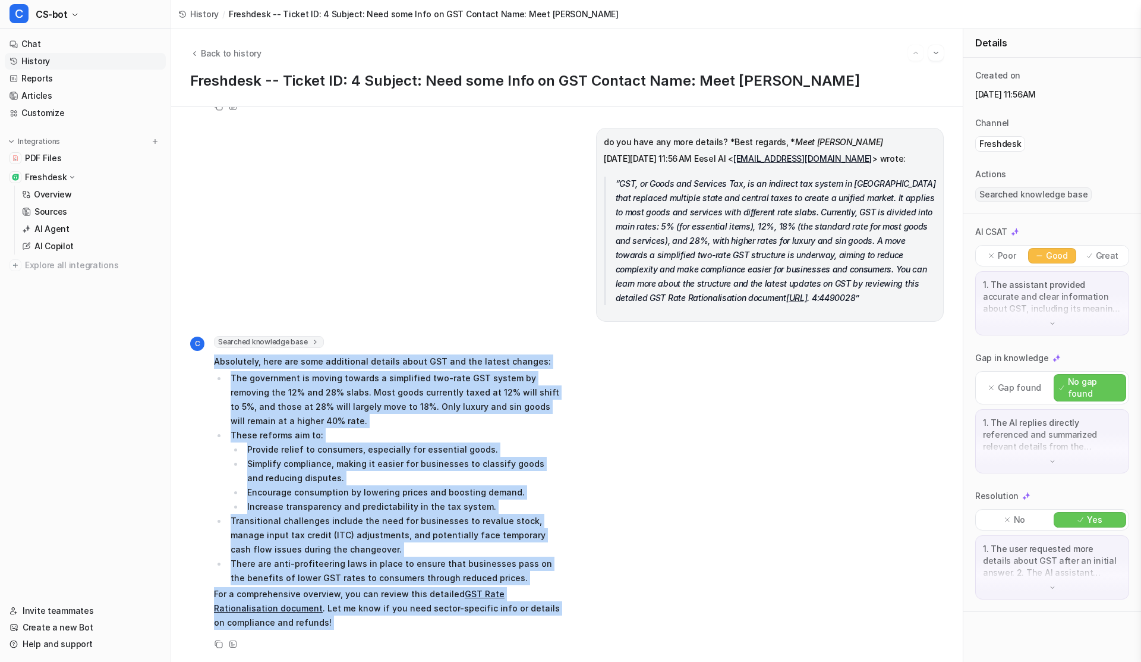
drag, startPoint x: 211, startPoint y: 353, endPoint x: 262, endPoint y: 631, distance: 282.9
click at [262, 631] on div "C Searched knowledge base search_queries : [ "Detailed information on GST in In…" at bounding box center [376, 493] width 372 height 315
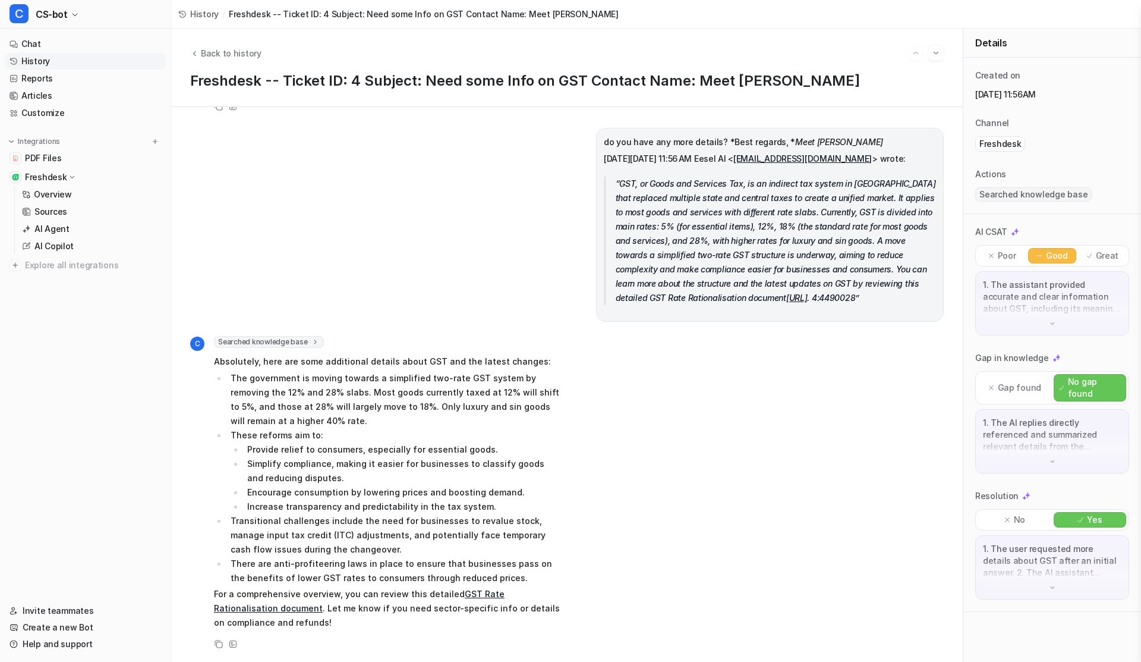
click at [257, 614] on p "For a comprehensive overview, you can review this detailed GST Rate Rationalisa…" at bounding box center [388, 608] width 348 height 43
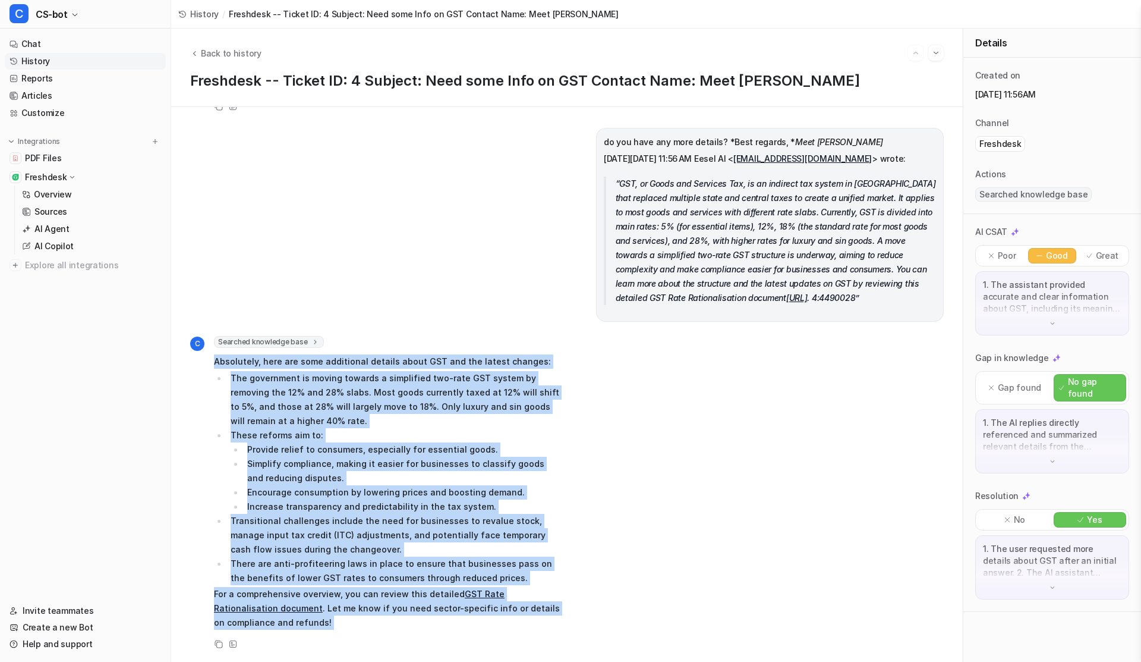
drag, startPoint x: 257, startPoint y: 614, endPoint x: 213, endPoint y: 353, distance: 264.7
click at [214, 353] on span "Absolutely, here are some additional details about GST and the latest changes: …" at bounding box center [388, 492] width 348 height 279
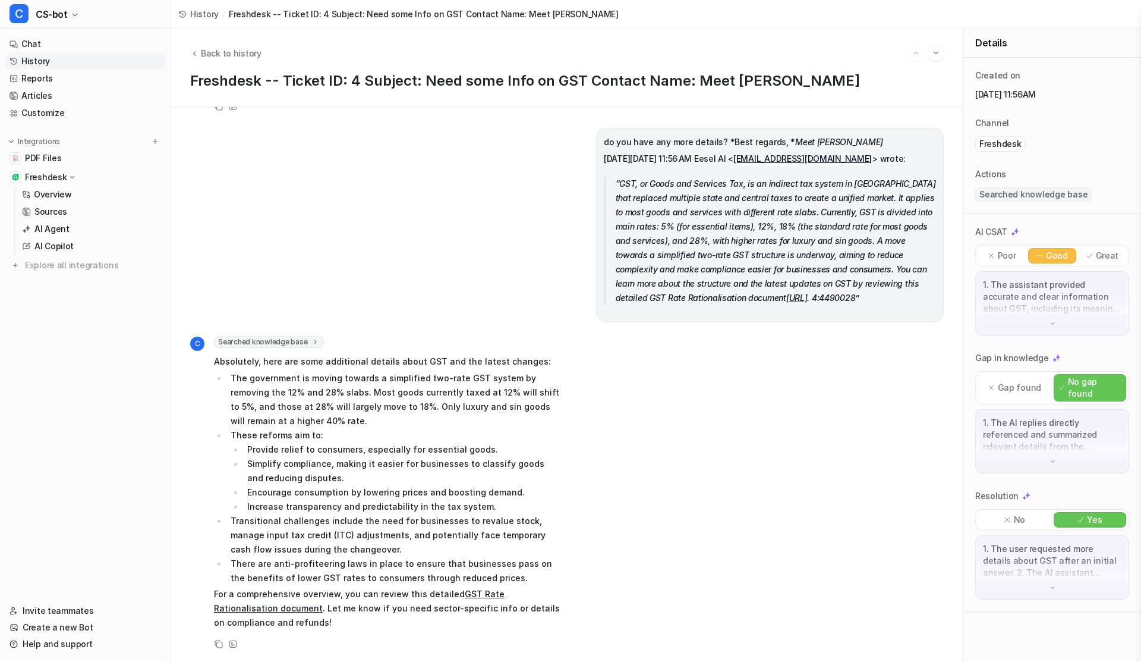
click at [312, 337] on icon at bounding box center [316, 341] width 8 height 9
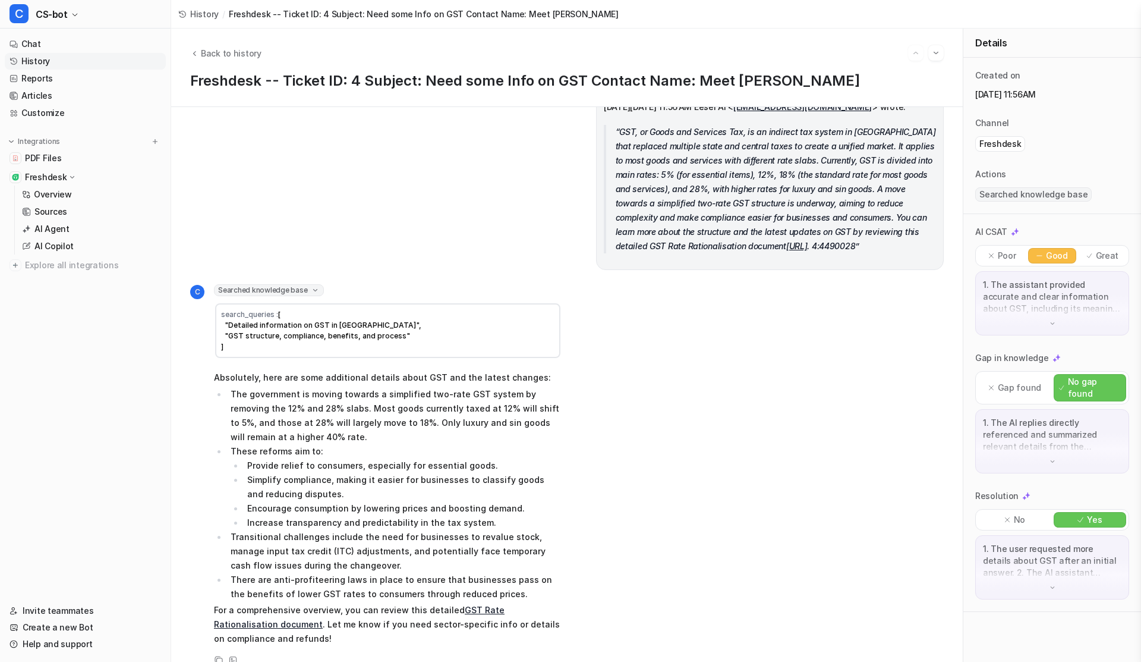
click at [361, 270] on div "do you have any more details? *Best regards, * Meet M. On Mon, Sep 8, 2025 at 1…" at bounding box center [567, 173] width 754 height 194
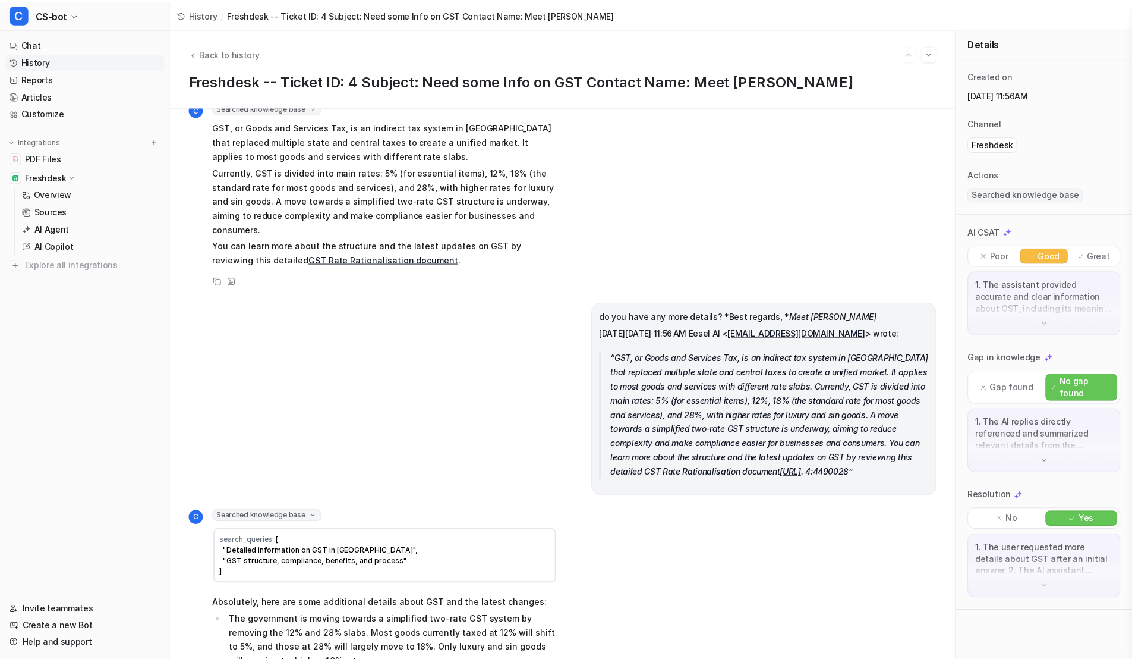
scroll to position [0, 0]
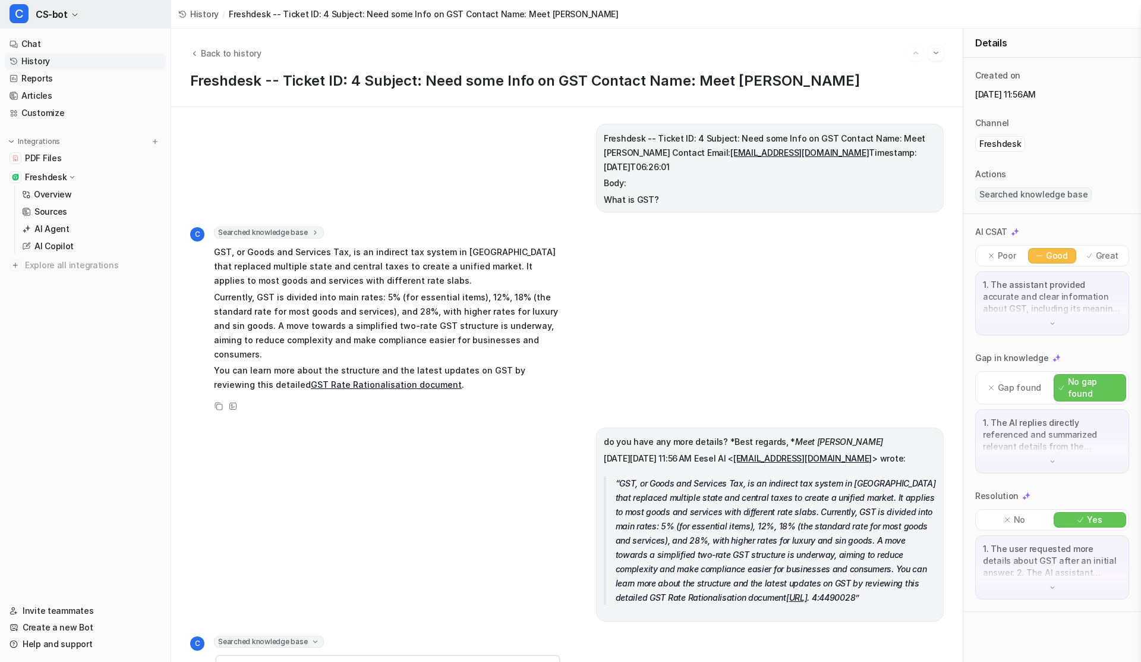
click at [45, 27] on button "C CS-bot" at bounding box center [85, 14] width 171 height 29
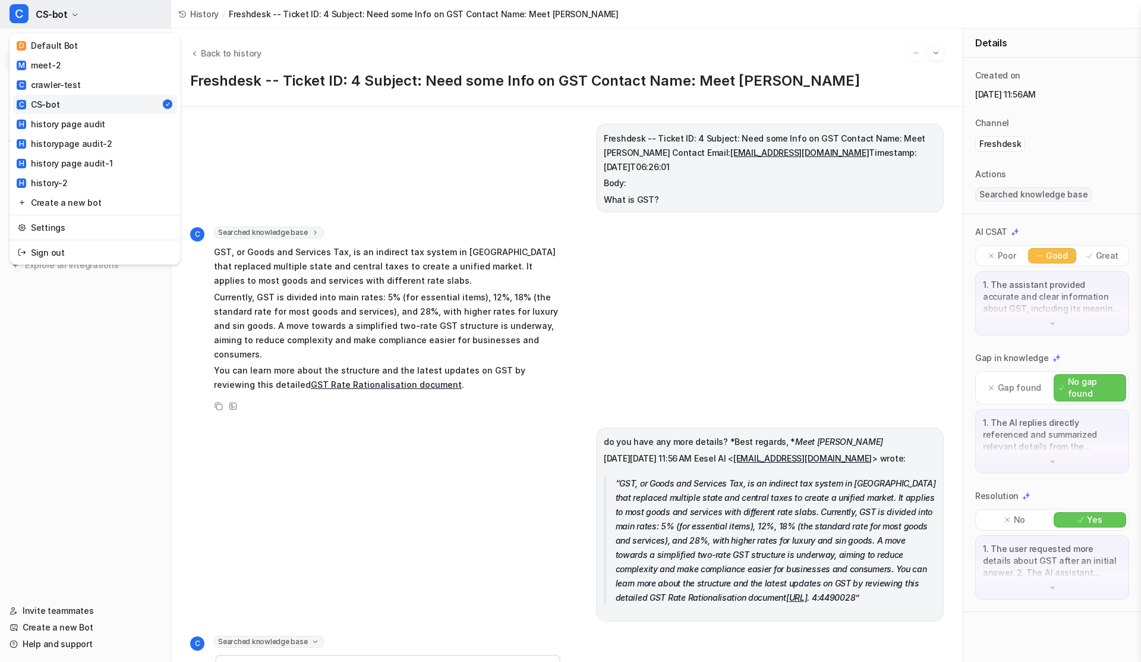
click at [52, 17] on span "CS-bot" at bounding box center [52, 14] width 32 height 17
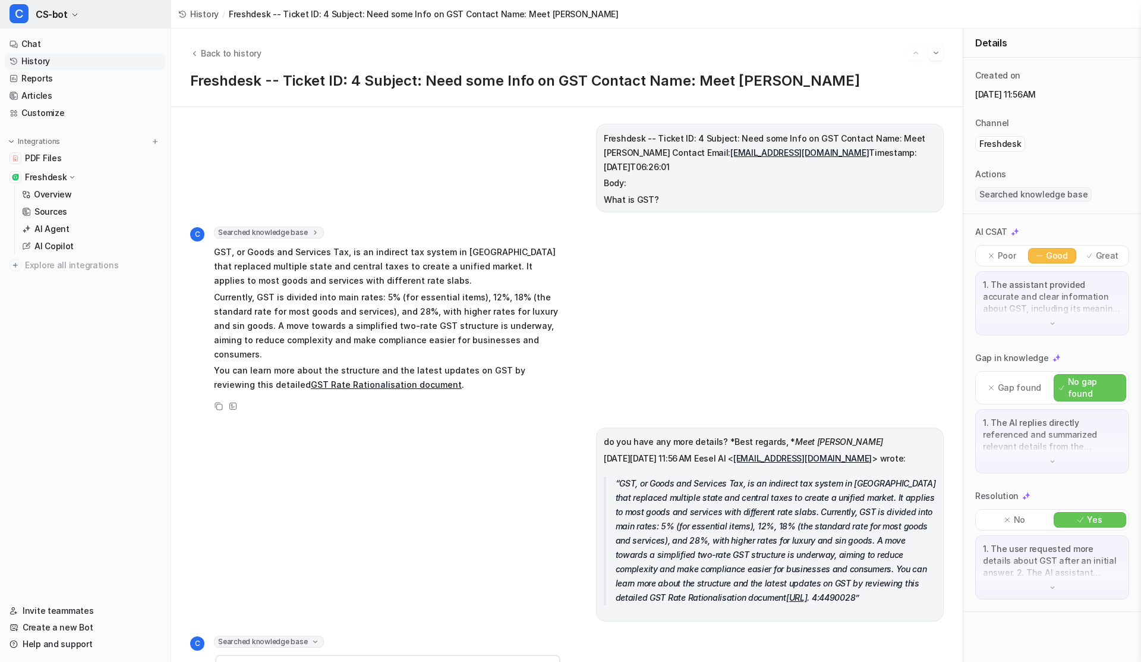
click at [52, 17] on span "CS-bot" at bounding box center [52, 14] width 32 height 17
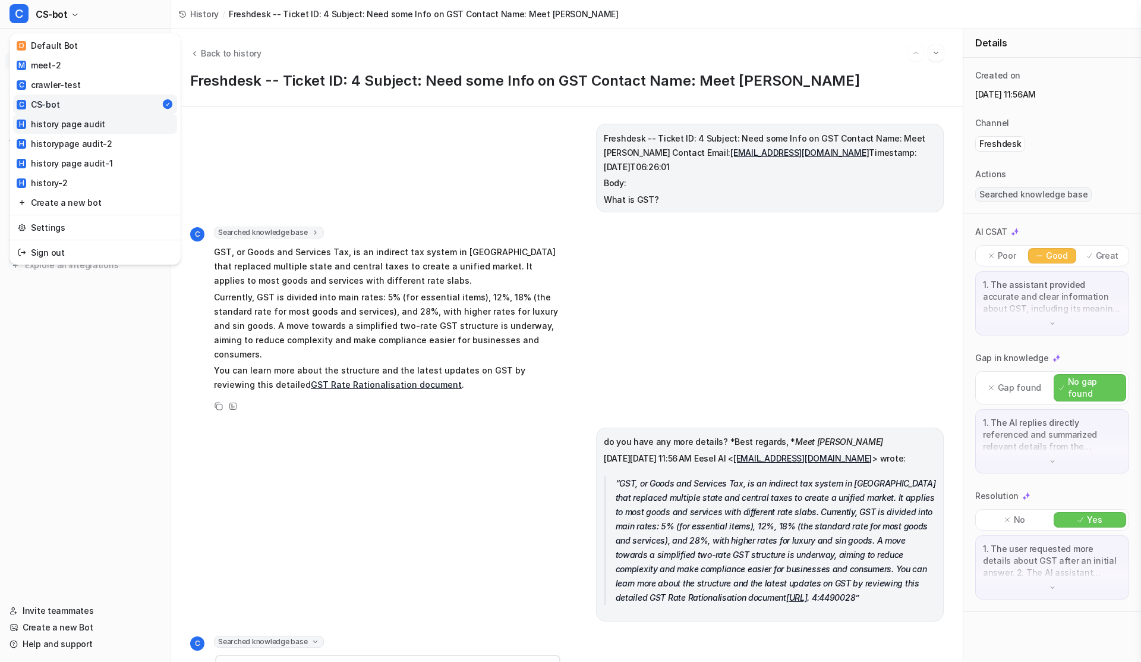
click at [82, 122] on div "H history page audit" at bounding box center [61, 124] width 89 height 12
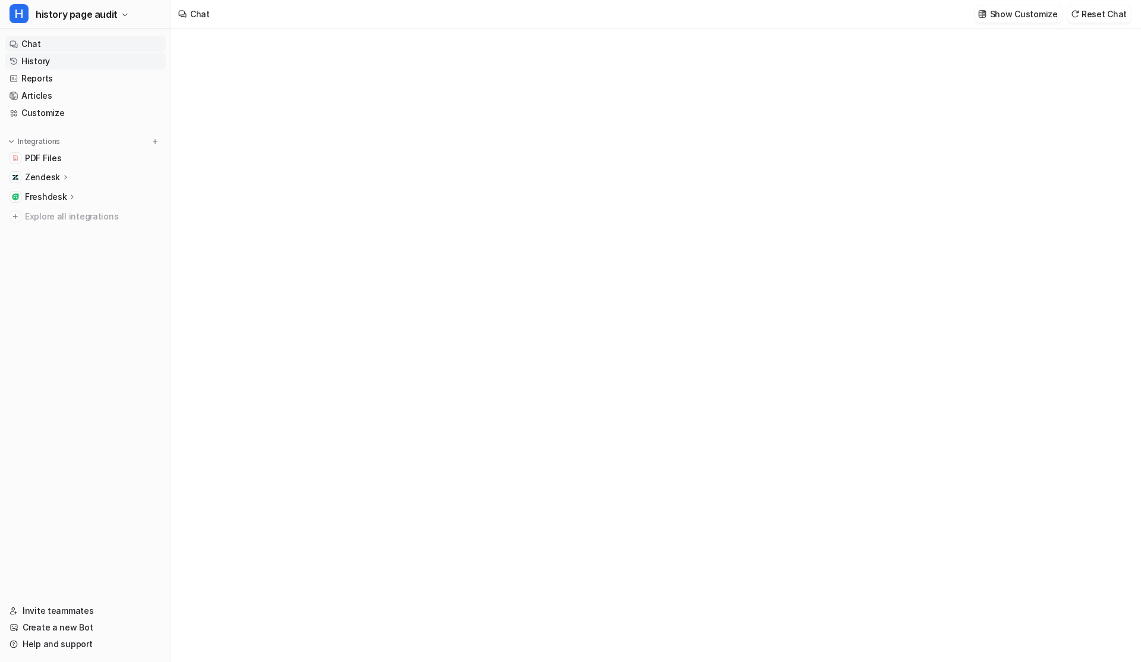
click at [36, 60] on link "History" at bounding box center [85, 61] width 161 height 17
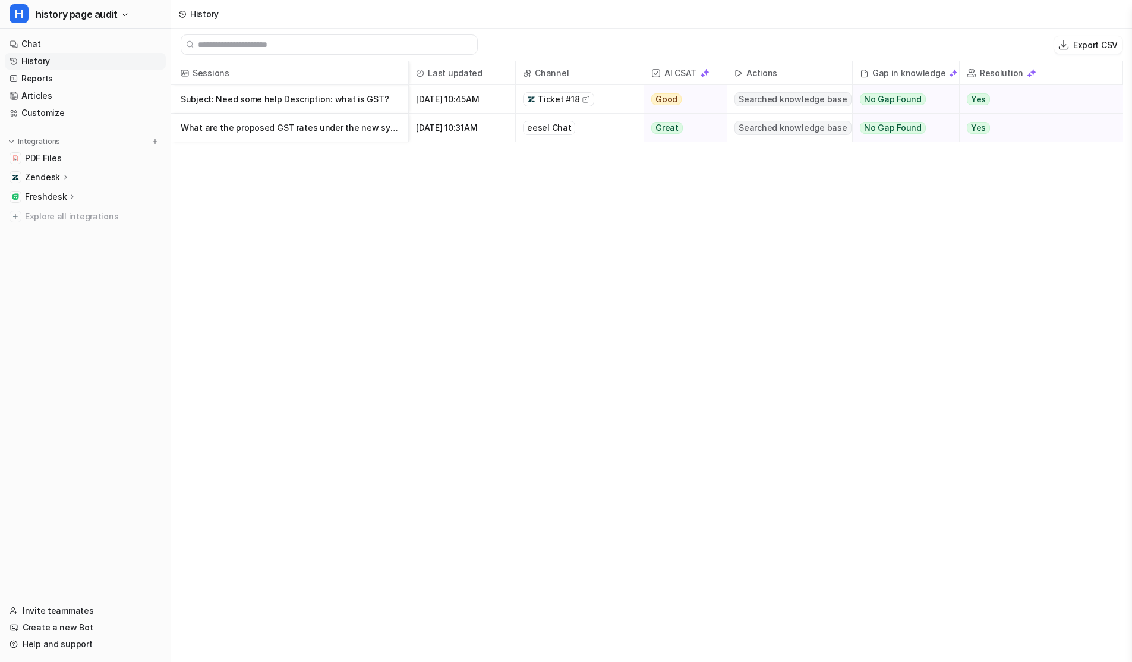
click at [63, 198] on p "Freshdesk" at bounding box center [46, 197] width 42 height 12
click at [60, 248] on p "AI Agent" at bounding box center [51, 249] width 35 height 12
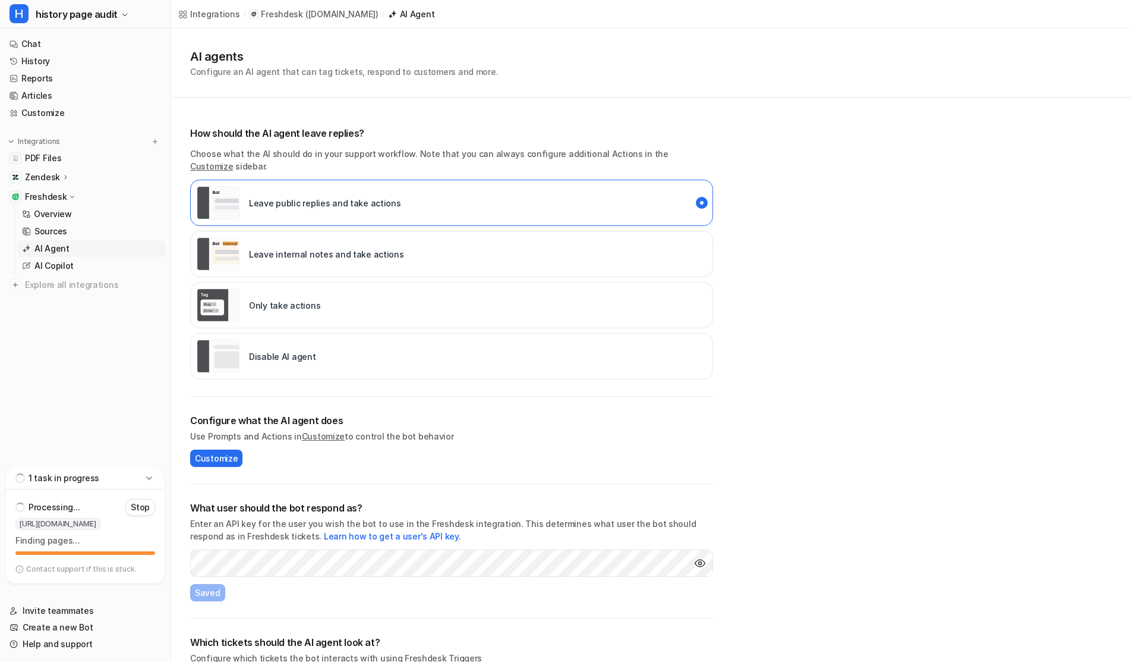
scroll to position [31, 0]
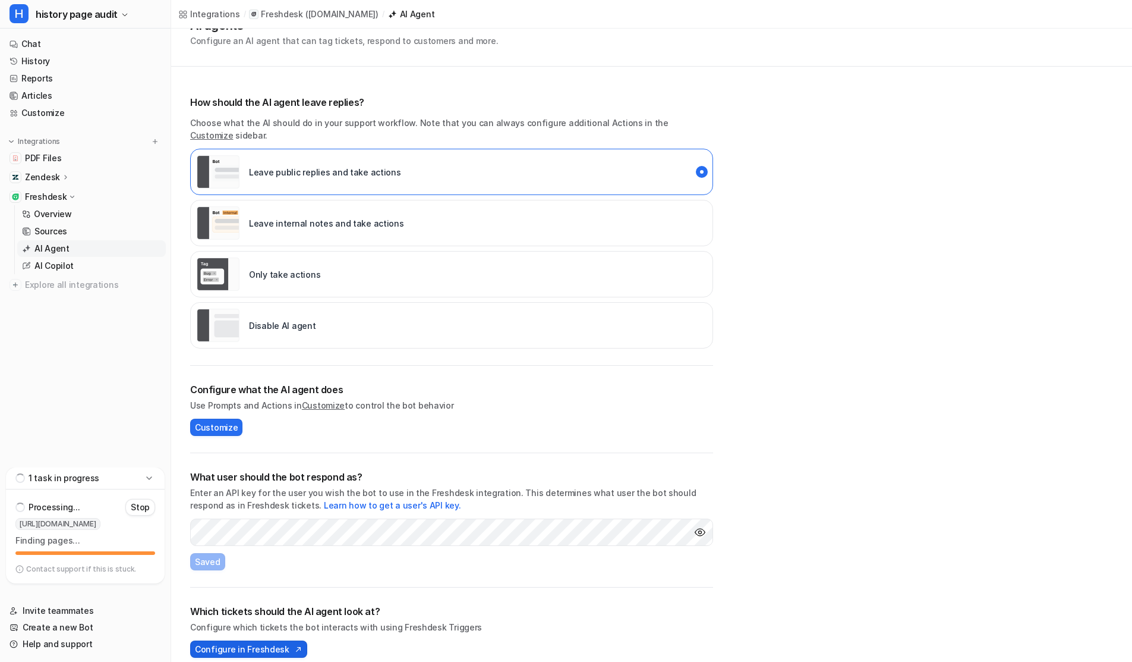
click at [259, 643] on span "Configure in Freshdesk" at bounding box center [242, 649] width 95 height 12
click at [146, 413] on p "Stop" at bounding box center [140, 413] width 19 height 12
click at [142, 505] on p "Stop" at bounding box center [140, 507] width 19 height 12
click at [240, 547] on div "What user should the bot respond as? Enter an API key for the user you wish the…" at bounding box center [451, 520] width 523 height 134
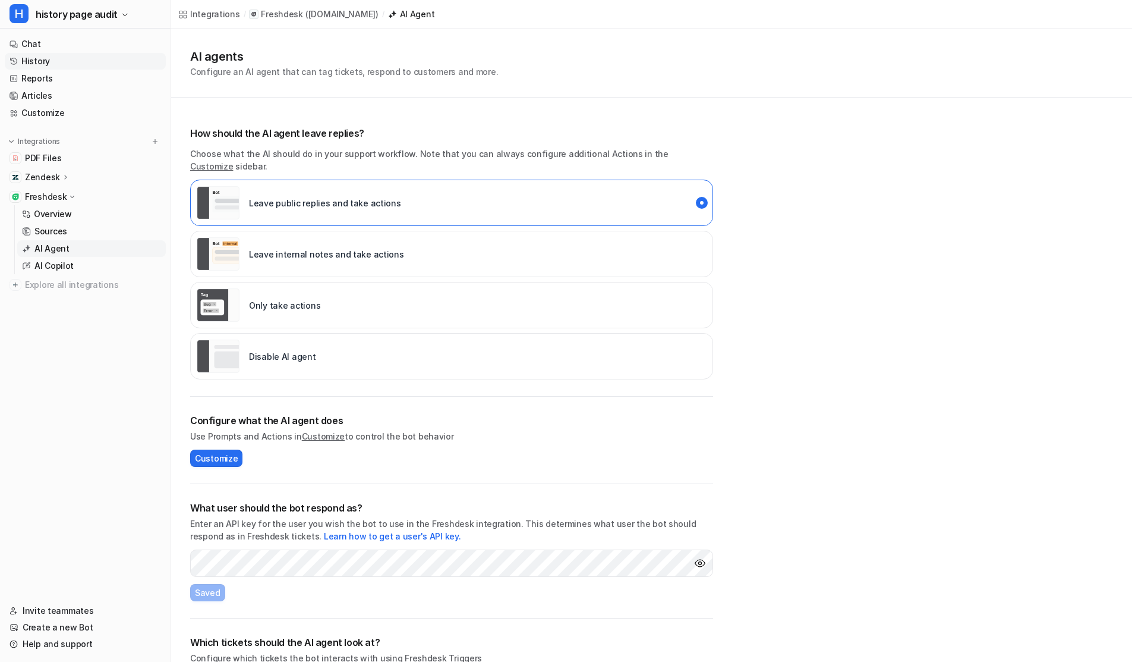
click at [36, 59] on link "History" at bounding box center [85, 61] width 161 height 17
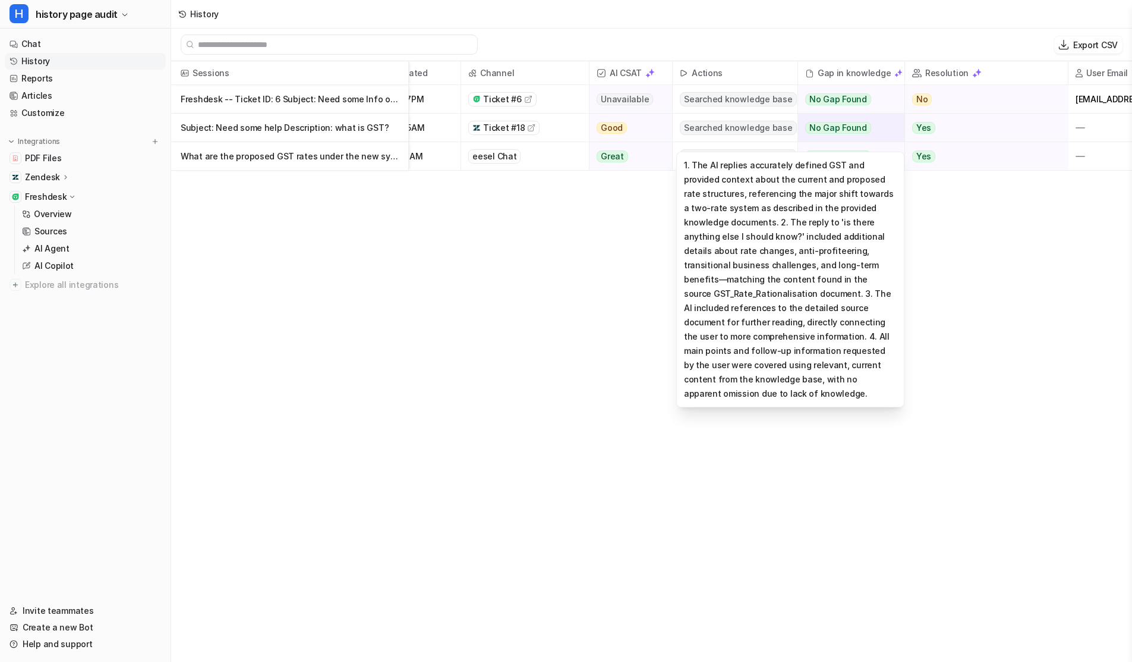
scroll to position [0, 131]
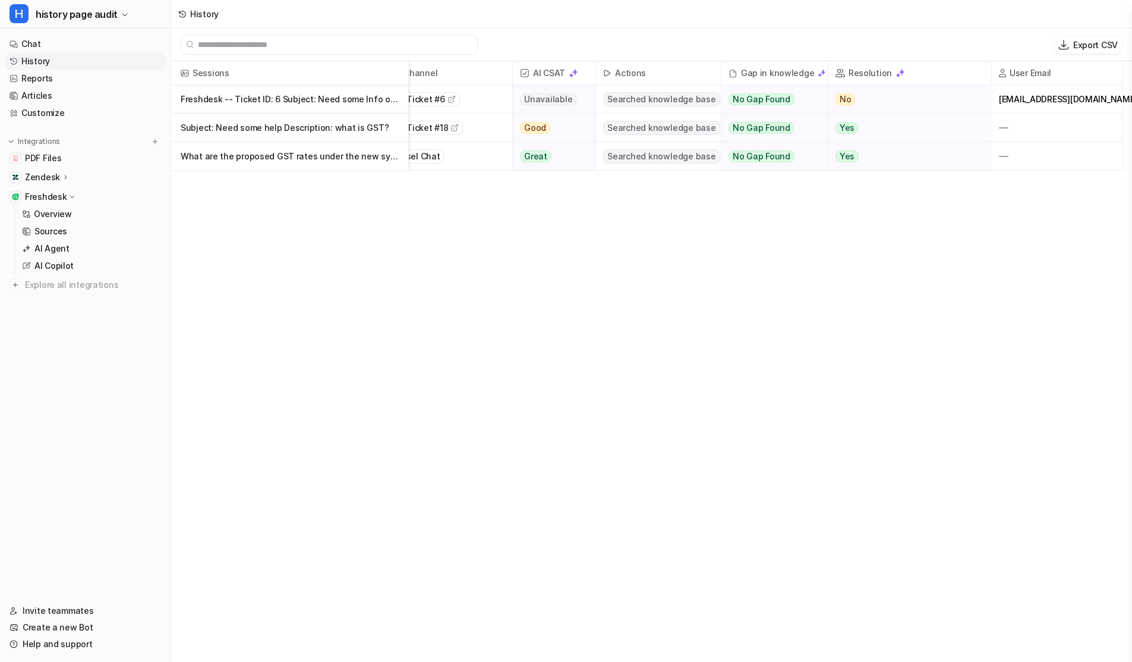
click at [1008, 100] on div "meetmoradiya001@gmail.com" at bounding box center [1057, 99] width 131 height 28
drag, startPoint x: 1008, startPoint y: 100, endPoint x: 1109, endPoint y: 100, distance: 101.7
click at [1109, 100] on div "meetmoradiya001@gmail.com" at bounding box center [1057, 99] width 131 height 28
click at [651, 282] on div "Sessions Last updated Channel AI CSAT Actions Gap in knowledge Resolution User …" at bounding box center [651, 362] width 961 height 602
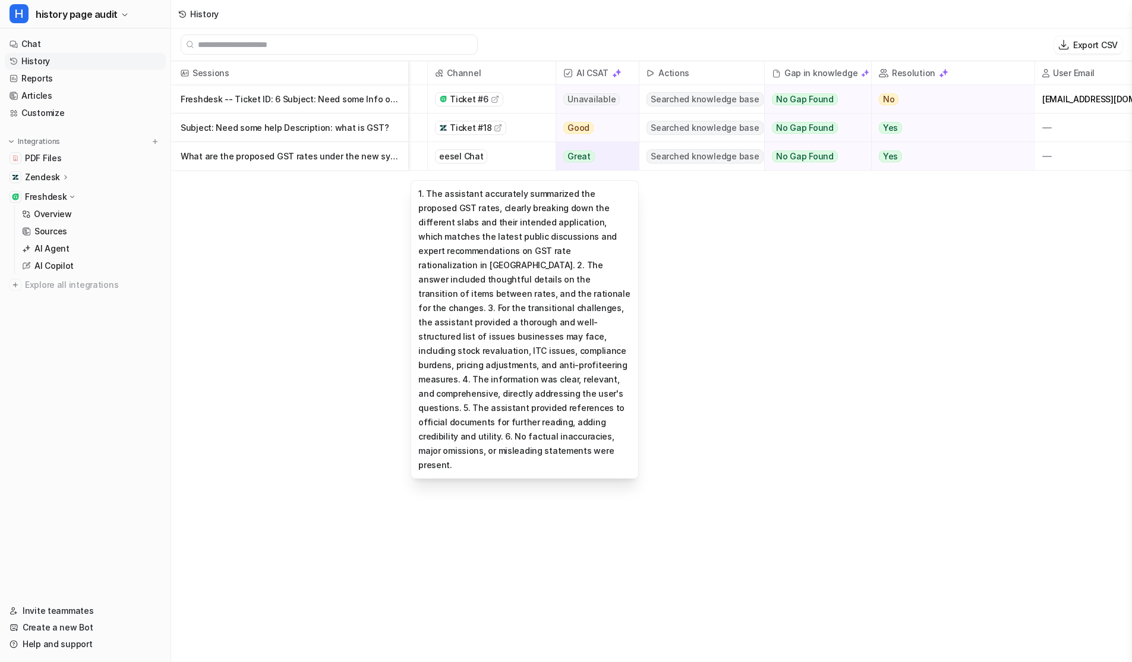
scroll to position [0, 91]
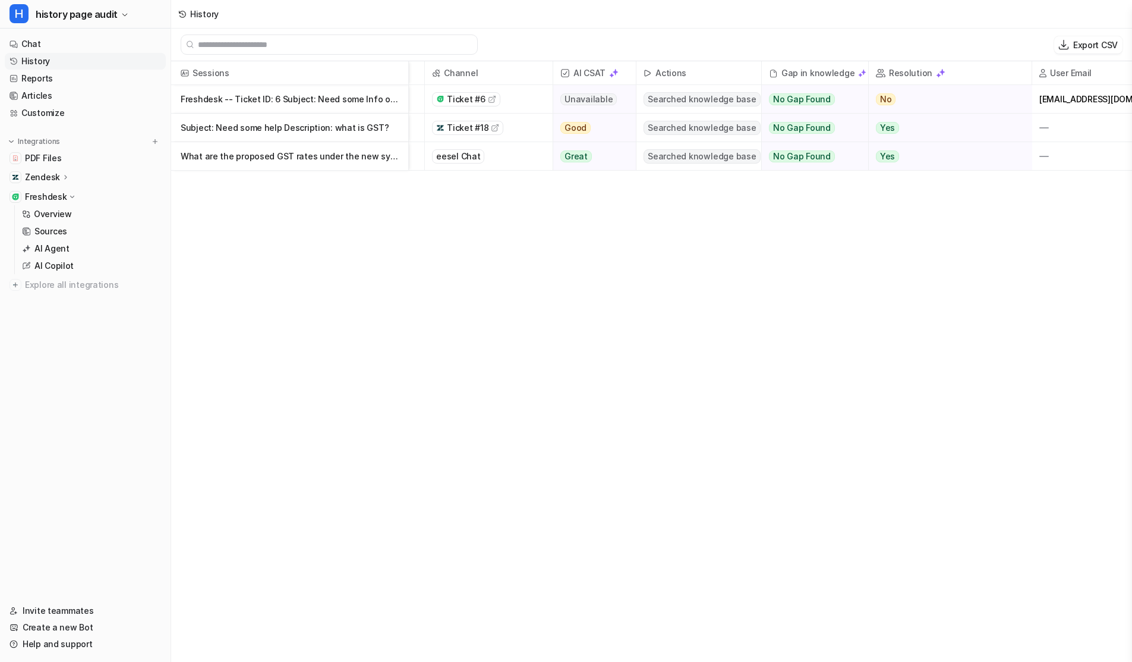
click at [479, 95] on span "Ticket #6" at bounding box center [466, 99] width 38 height 12
click at [153, 142] on img at bounding box center [155, 141] width 8 height 8
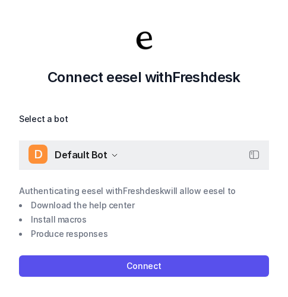
click at [99, 158] on span "Default Bot" at bounding box center [81, 154] width 53 height 17
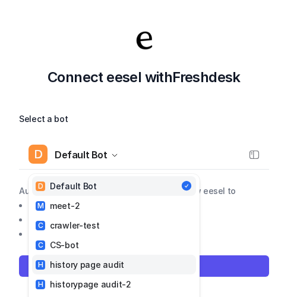
click at [96, 267] on div "H history page audit" at bounding box center [80, 264] width 89 height 12
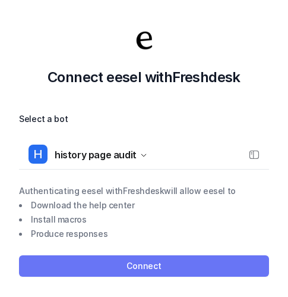
click at [111, 270] on button "Connect" at bounding box center [144, 265] width 250 height 21
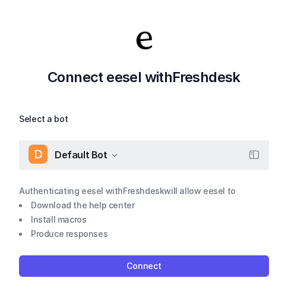
click at [81, 159] on span "Default Bot" at bounding box center [81, 154] width 53 height 17
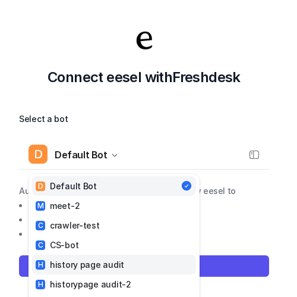
click at [75, 257] on link "H history page audit" at bounding box center [114, 264] width 164 height 20
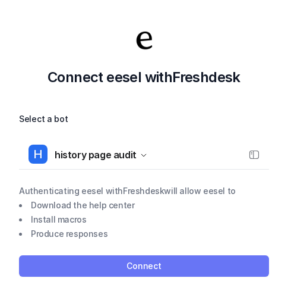
click at [78, 265] on button "Connect" at bounding box center [144, 265] width 250 height 21
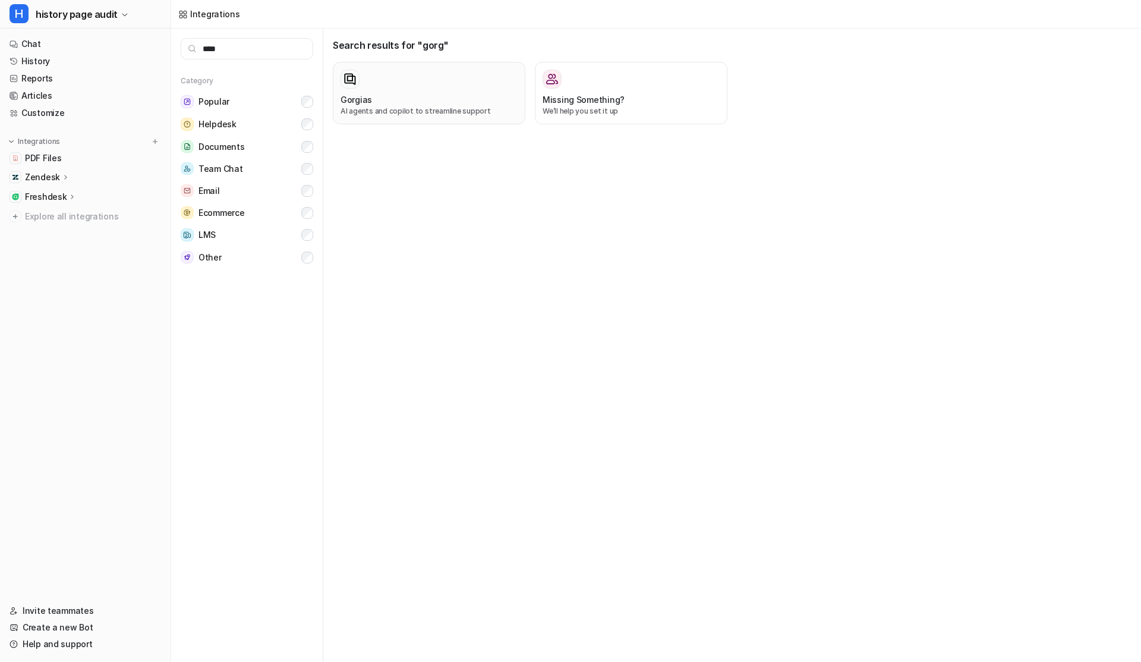
type input "****"
click at [416, 93] on div "Gorgias AI agents and copilot to streamline support" at bounding box center [429, 93] width 177 height 47
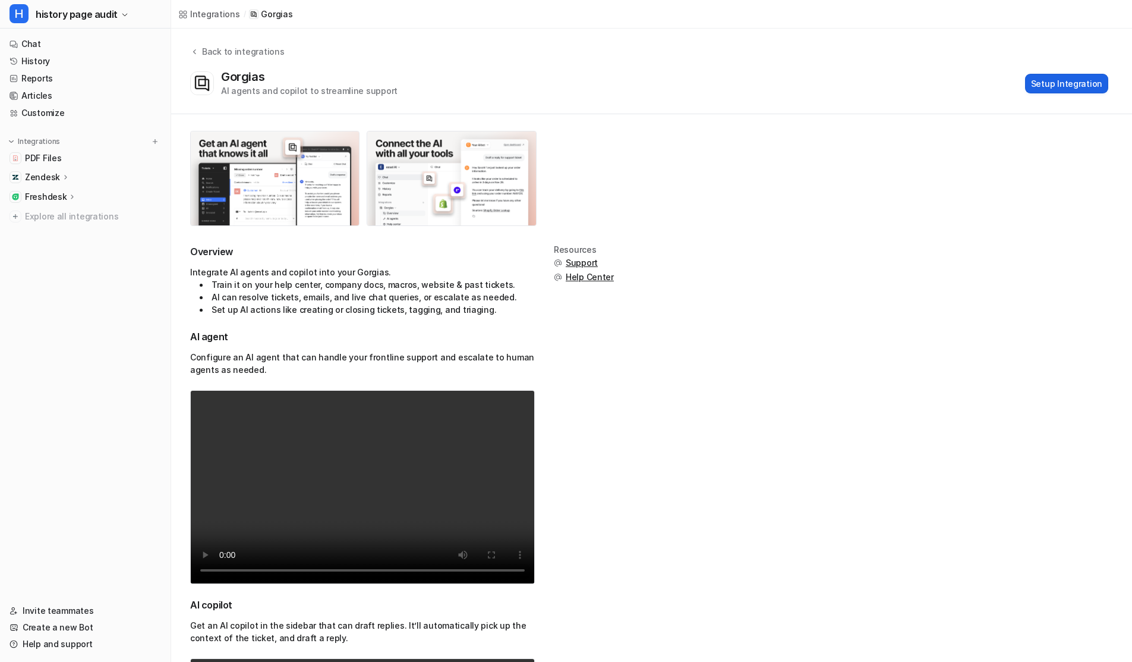
click at [1055, 83] on button "Setup Integration" at bounding box center [1066, 84] width 83 height 20
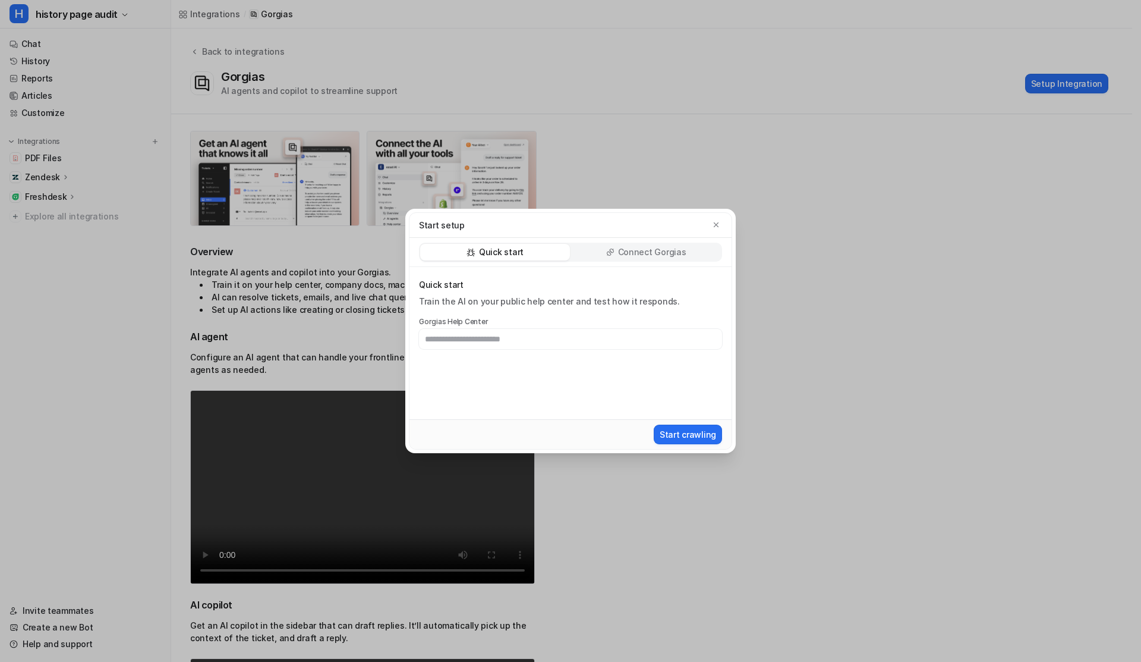
click at [649, 248] on p "Connect Gorgias" at bounding box center [652, 252] width 68 height 12
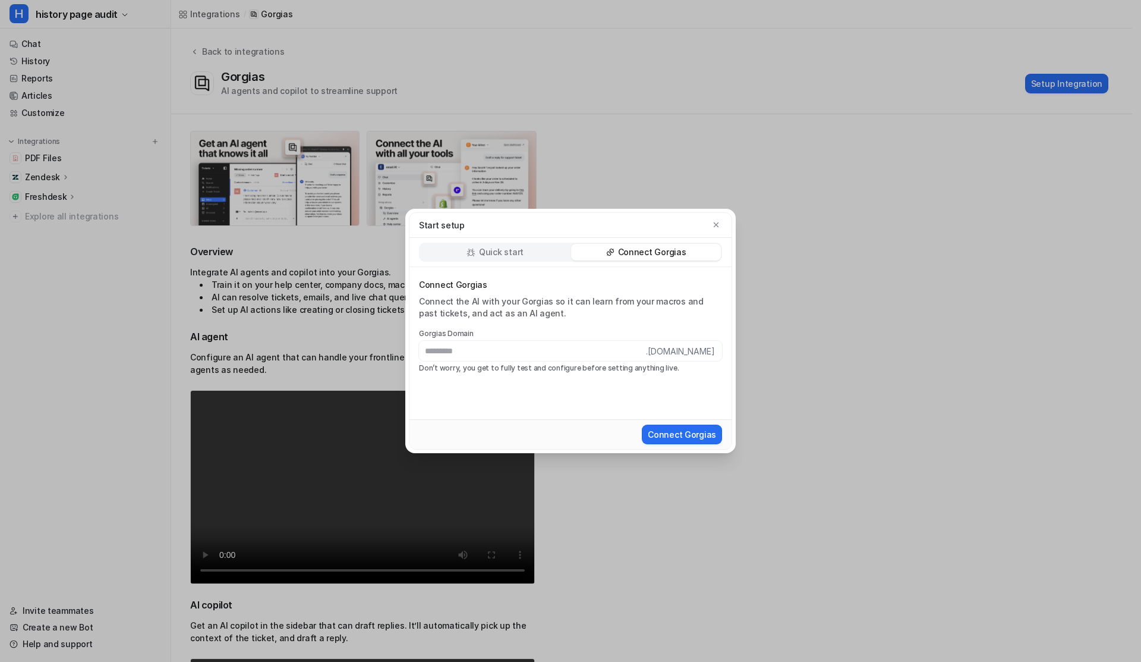
click at [498, 362] on div "Gorgias Domain .[DOMAIN_NAME] Don’t worry, you get to fully test and configure …" at bounding box center [570, 351] width 303 height 44
click at [495, 350] on input "text" at bounding box center [532, 351] width 227 height 20
type input "*********"
click at [672, 429] on button "Connect Gorgias" at bounding box center [682, 434] width 80 height 20
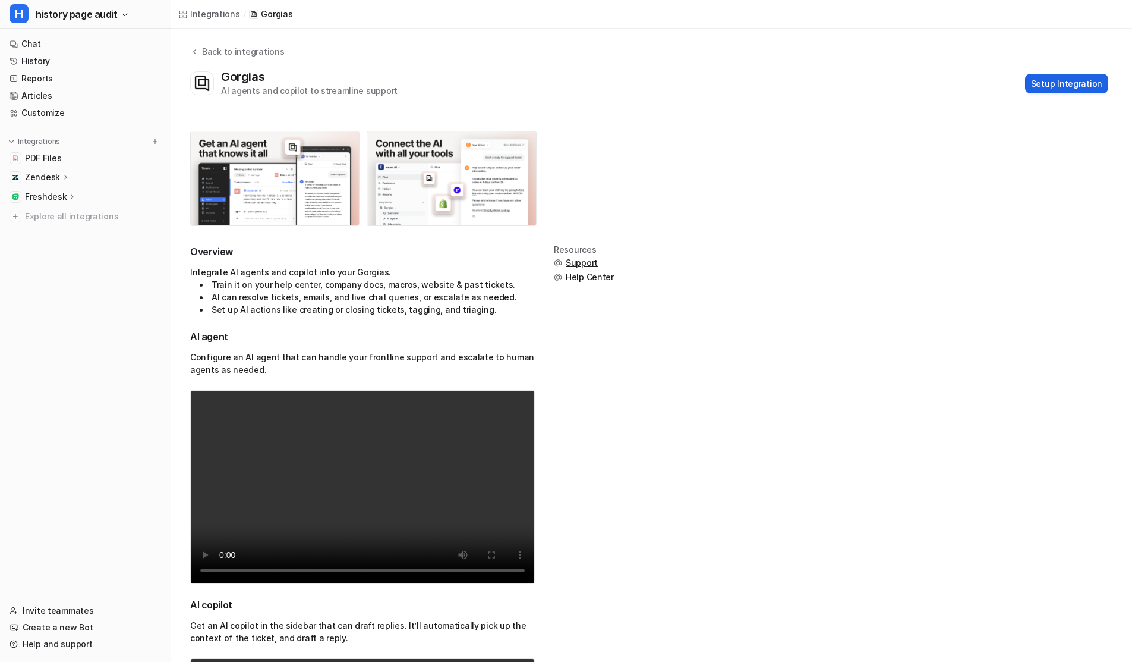
click at [1059, 77] on button "Setup Integration" at bounding box center [1066, 84] width 83 height 20
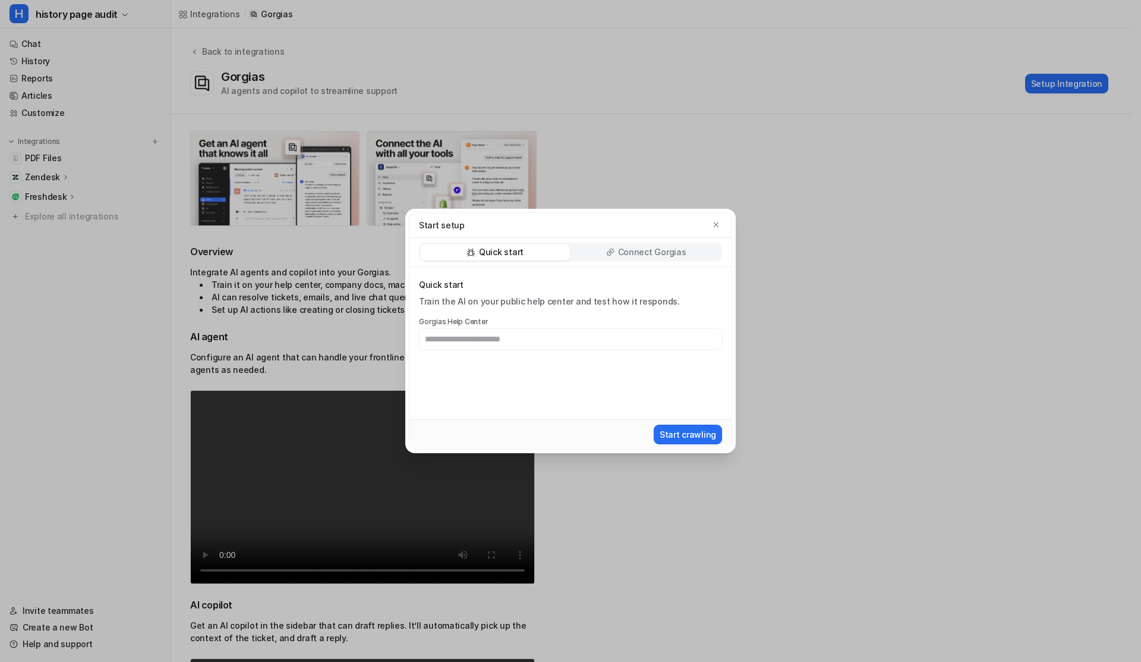
click at [631, 253] on p "Connect Gorgias" at bounding box center [652, 252] width 68 height 12
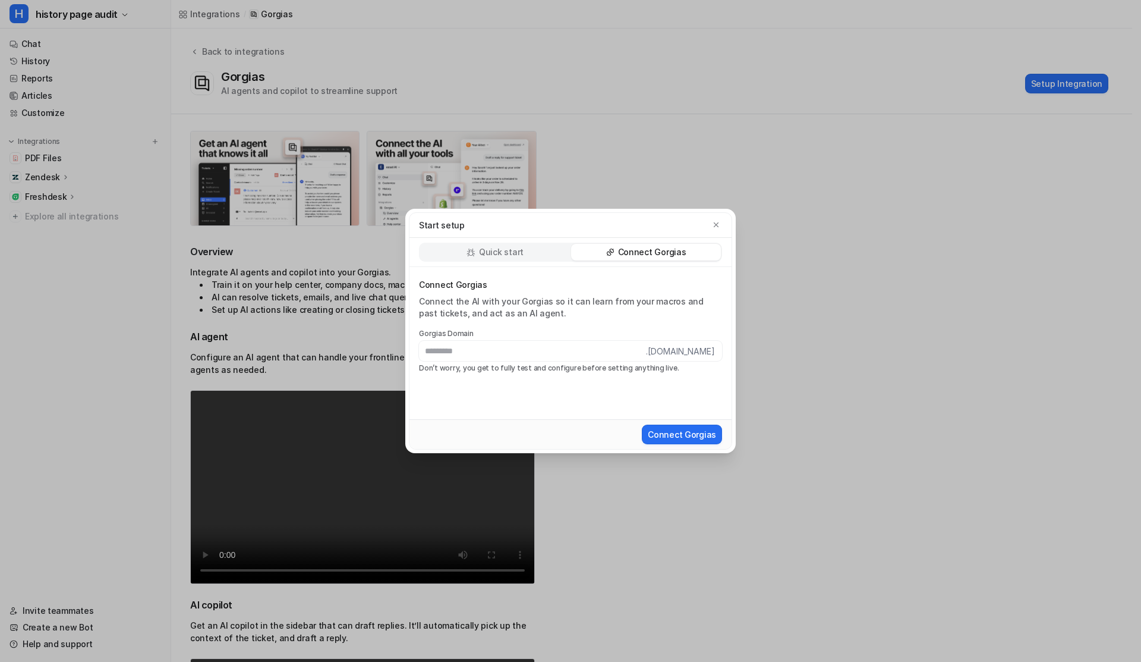
click at [545, 342] on input "text" at bounding box center [532, 351] width 227 height 20
type input "**********"
click at [675, 435] on button "Connect Gorgias" at bounding box center [682, 434] width 80 height 20
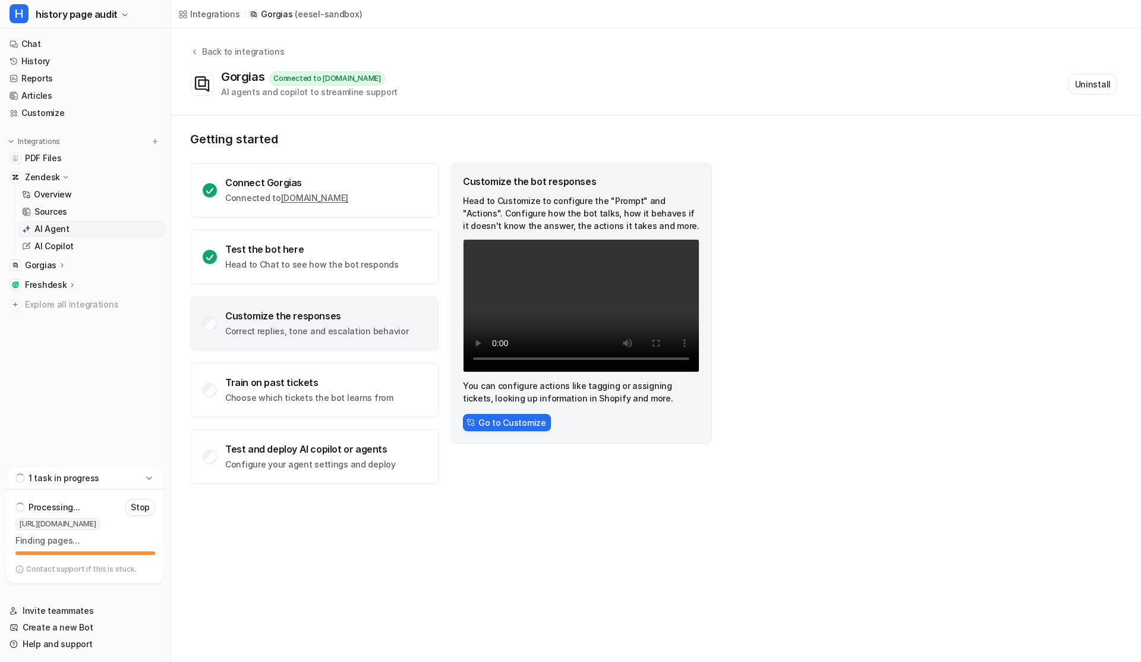
click at [77, 235] on link "AI Agent" at bounding box center [91, 229] width 149 height 17
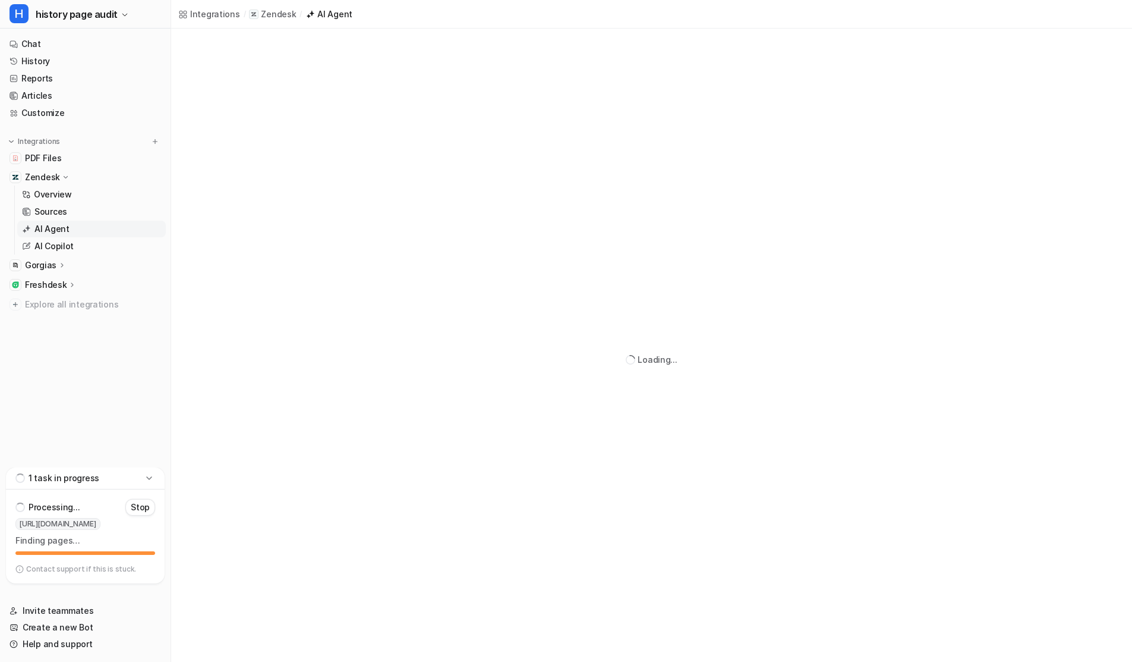
click at [58, 264] on icon at bounding box center [62, 264] width 8 height 9
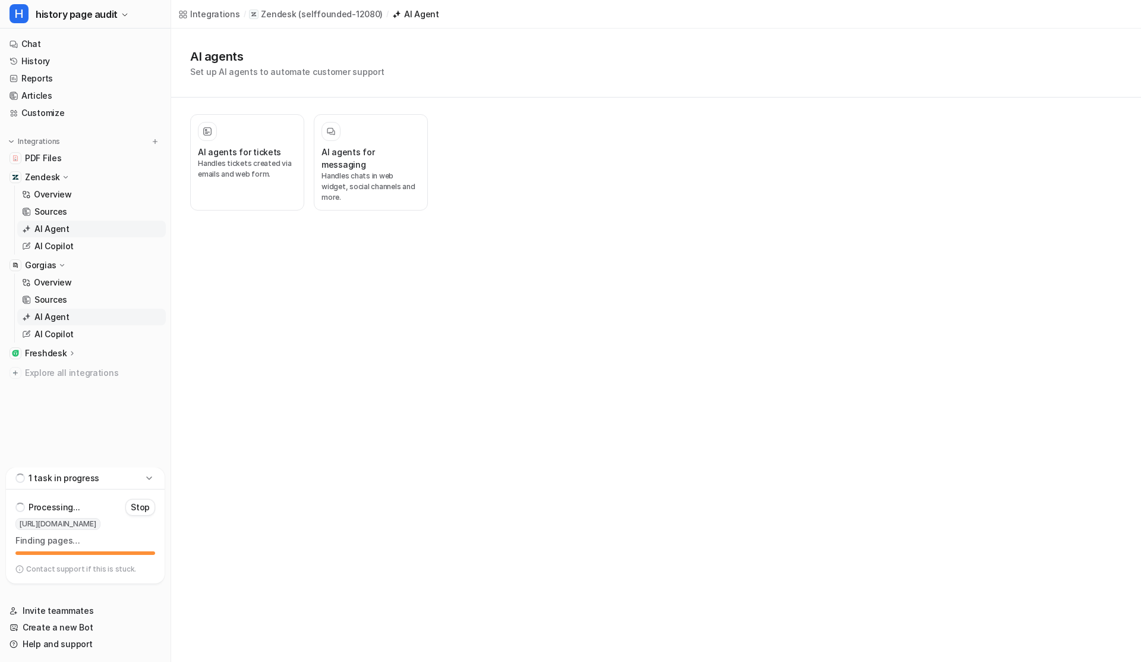
click at [43, 319] on p "AI Agent" at bounding box center [51, 317] width 35 height 12
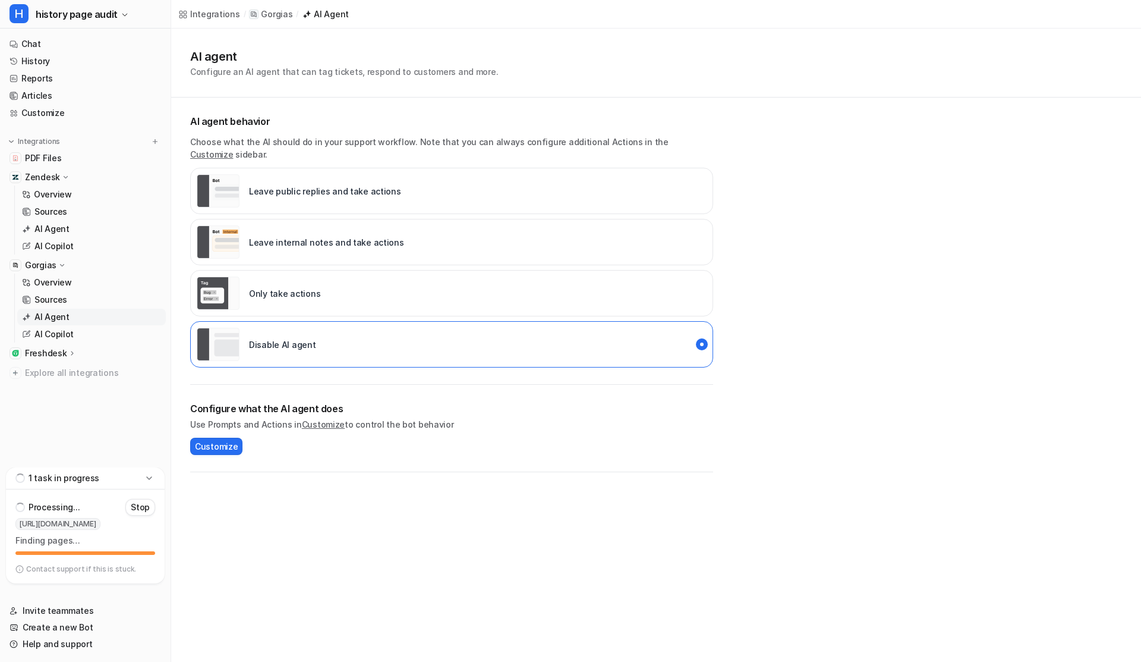
click at [288, 184] on div "Leave public replies and take actions" at bounding box center [299, 190] width 204 height 33
click at [32, 62] on link "History" at bounding box center [85, 61] width 161 height 17
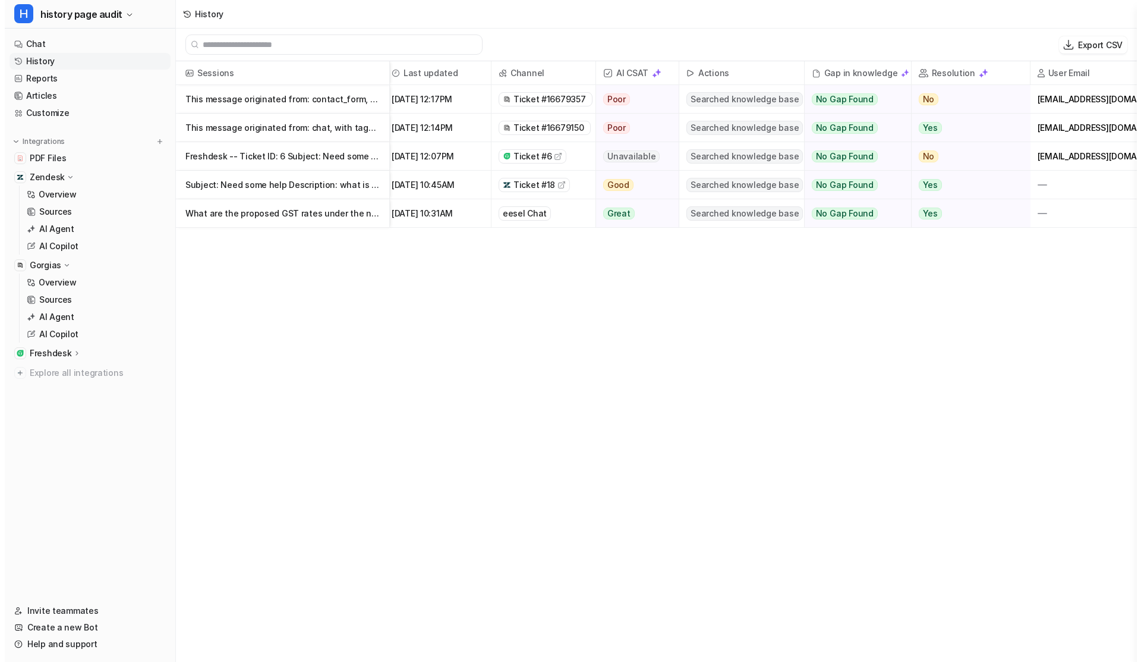
scroll to position [0, 7]
click at [318, 130] on p "This message originated from: chat, with tags: -----" at bounding box center [278, 128] width 194 height 29
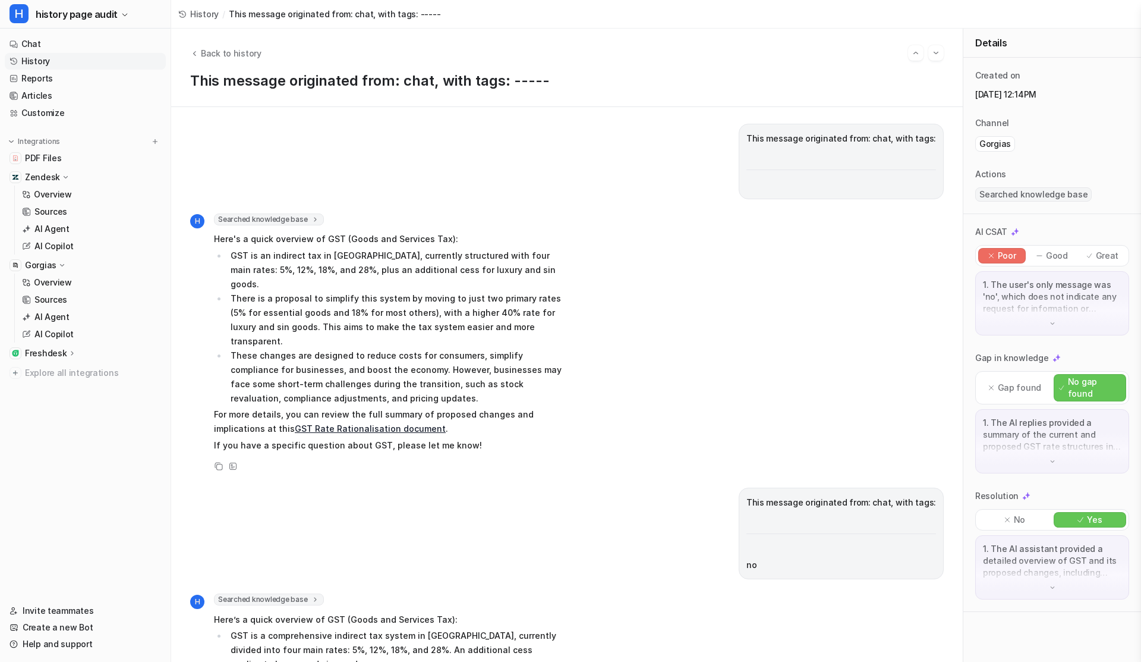
click at [196, 46] on div "Back to history" at bounding box center [567, 52] width 754 height 15
click at [195, 53] on icon "Back to history" at bounding box center [194, 53] width 8 height 9
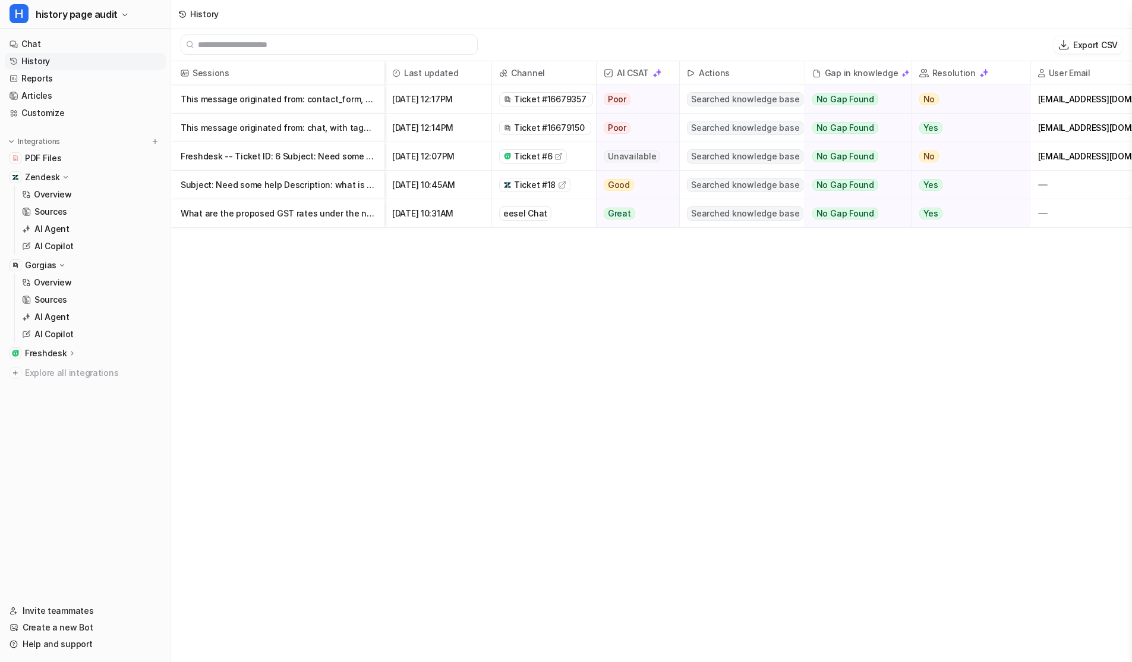
click at [311, 99] on p "This message originated from: contact_form, with tags: ----- Need some help f" at bounding box center [278, 99] width 194 height 29
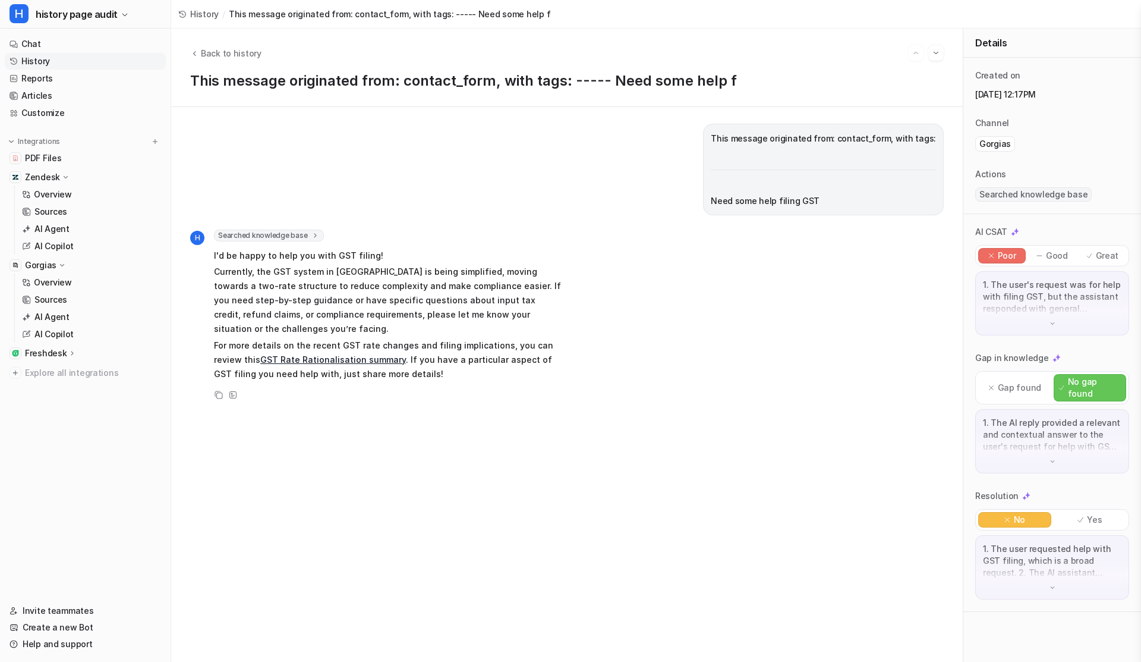
click at [734, 137] on p "This message originated from: contact_form, with tags:" at bounding box center [823, 138] width 225 height 14
click at [722, 202] on p "Need some help filing GST" at bounding box center [823, 201] width 225 height 14
drag, startPoint x: 722, startPoint y: 202, endPoint x: 851, endPoint y: 201, distance: 129.6
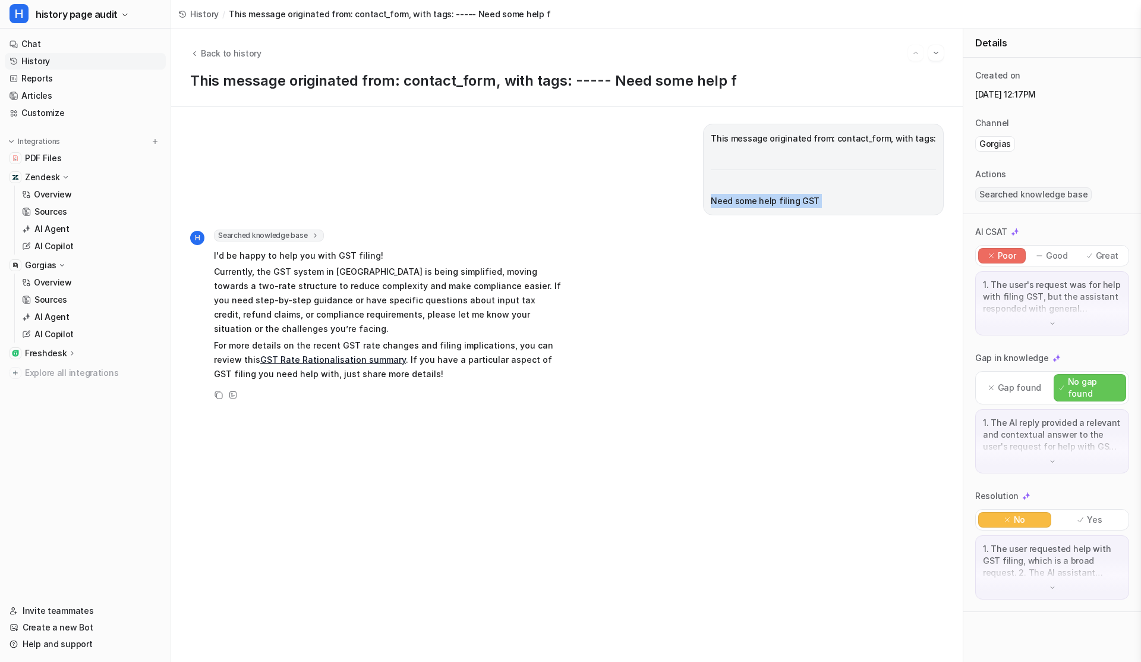
click at [851, 202] on p "Need some help filing GST" at bounding box center [823, 201] width 225 height 14
click at [1047, 326] on div "1. The user's request was for help with filing GST, but the assistant responded…" at bounding box center [1053, 303] width 154 height 64
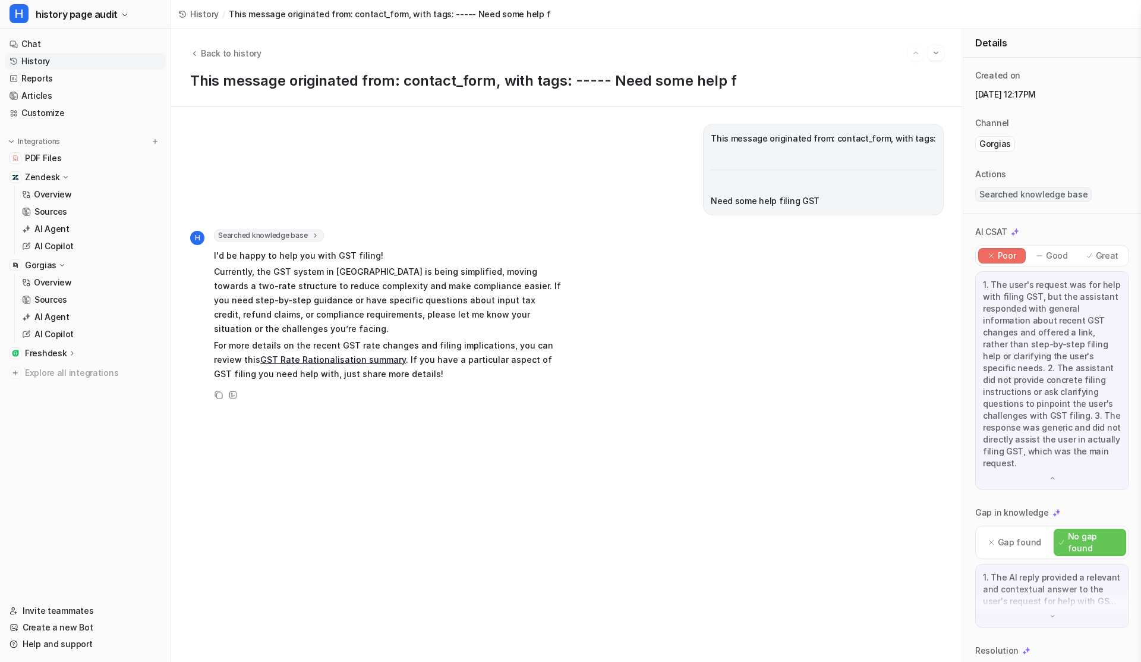
scroll to position [105, 0]
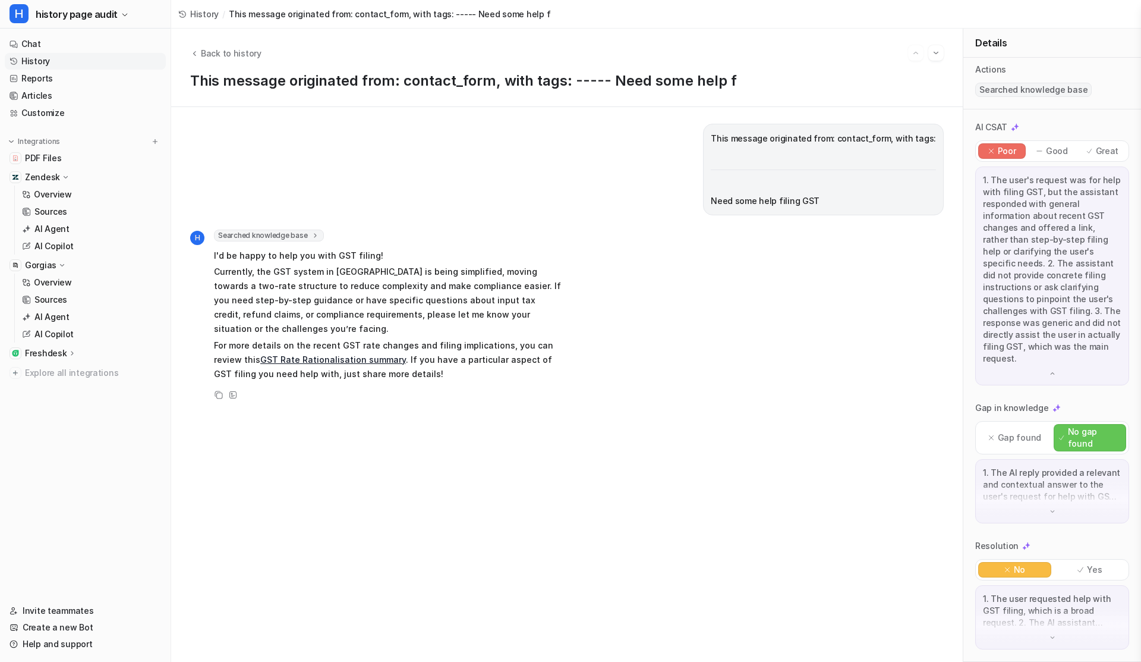
click at [1038, 507] on div "1. The AI reply provided a relevant and contextual answer to the user's request…" at bounding box center [1053, 491] width 154 height 64
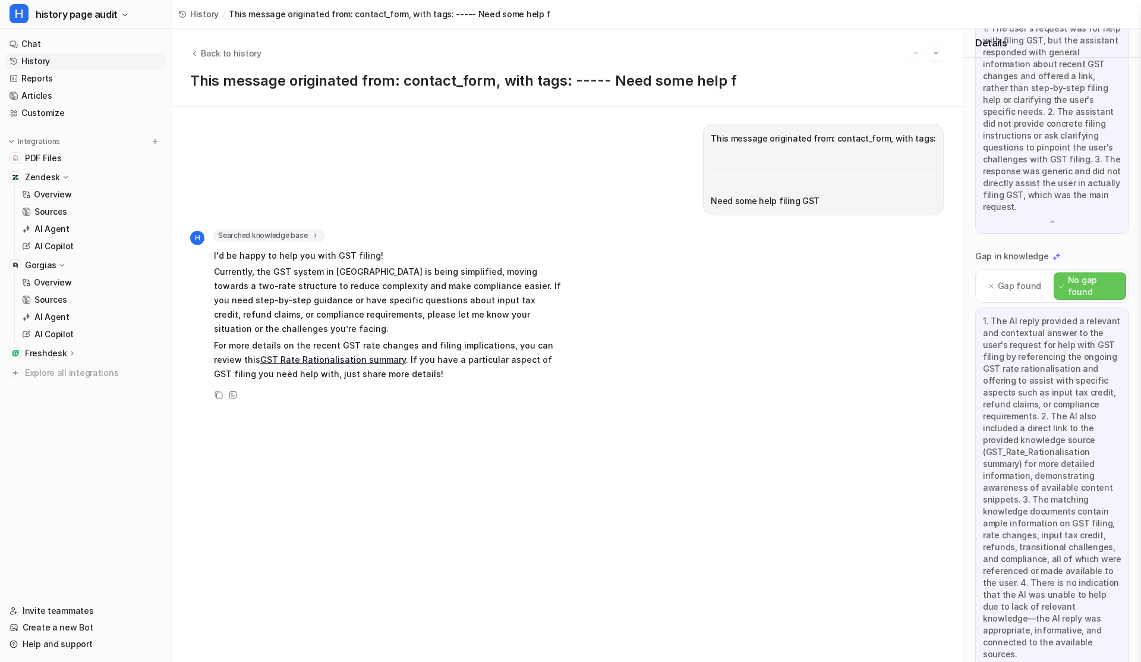
scroll to position [402, 0]
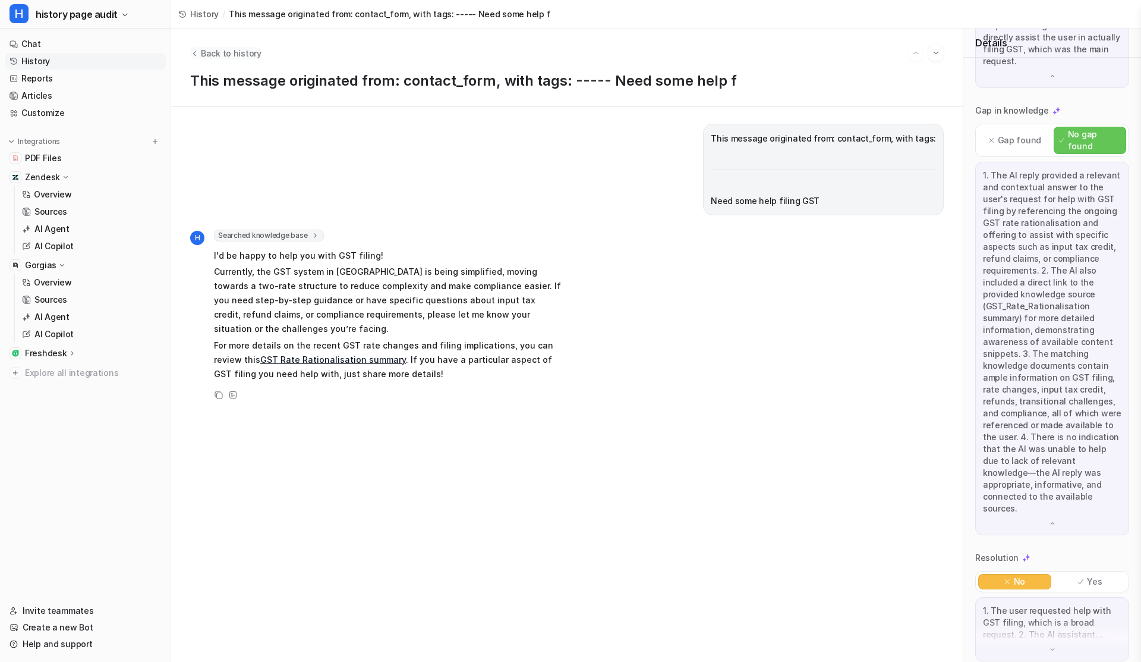
click at [195, 51] on icon "Back to history" at bounding box center [194, 53] width 8 height 9
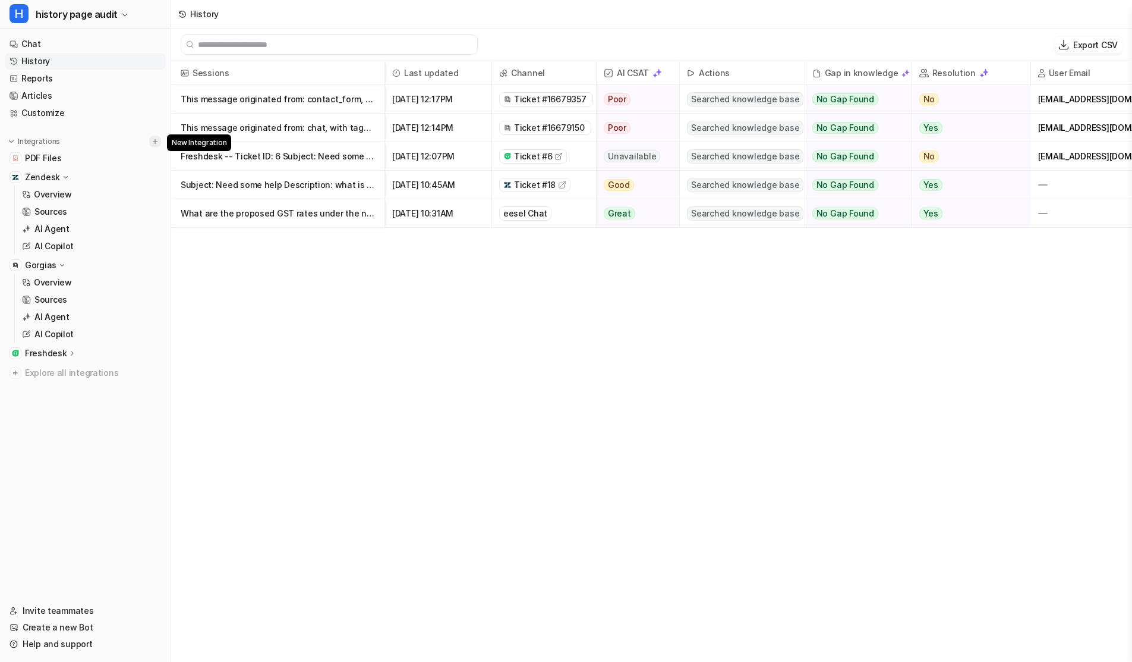
click at [158, 141] on img at bounding box center [155, 141] width 8 height 8
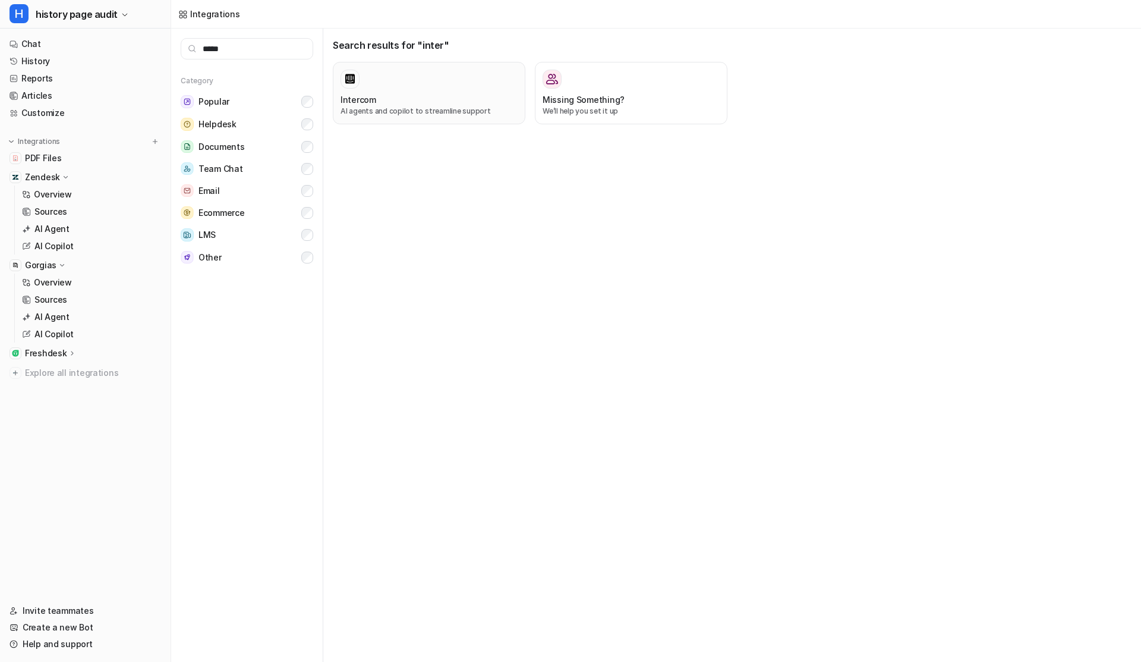
type input "*****"
click at [385, 124] on button "Intercom AI agents and copilot to streamline support" at bounding box center [429, 93] width 193 height 62
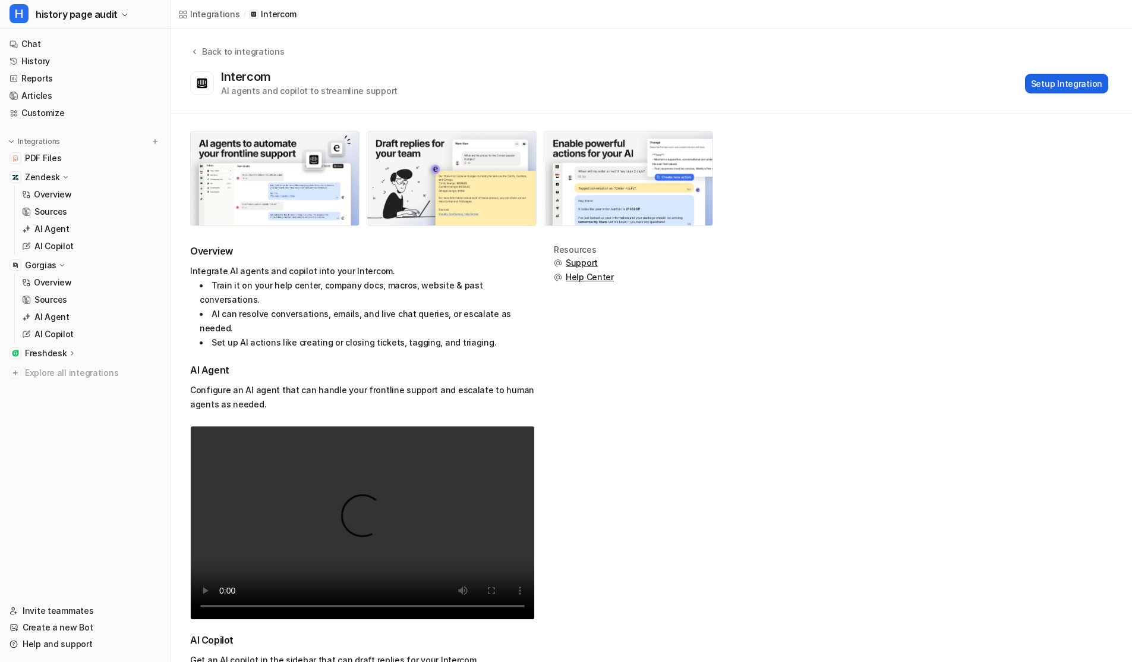
click at [1041, 90] on button "Setup Integration" at bounding box center [1066, 84] width 83 height 20
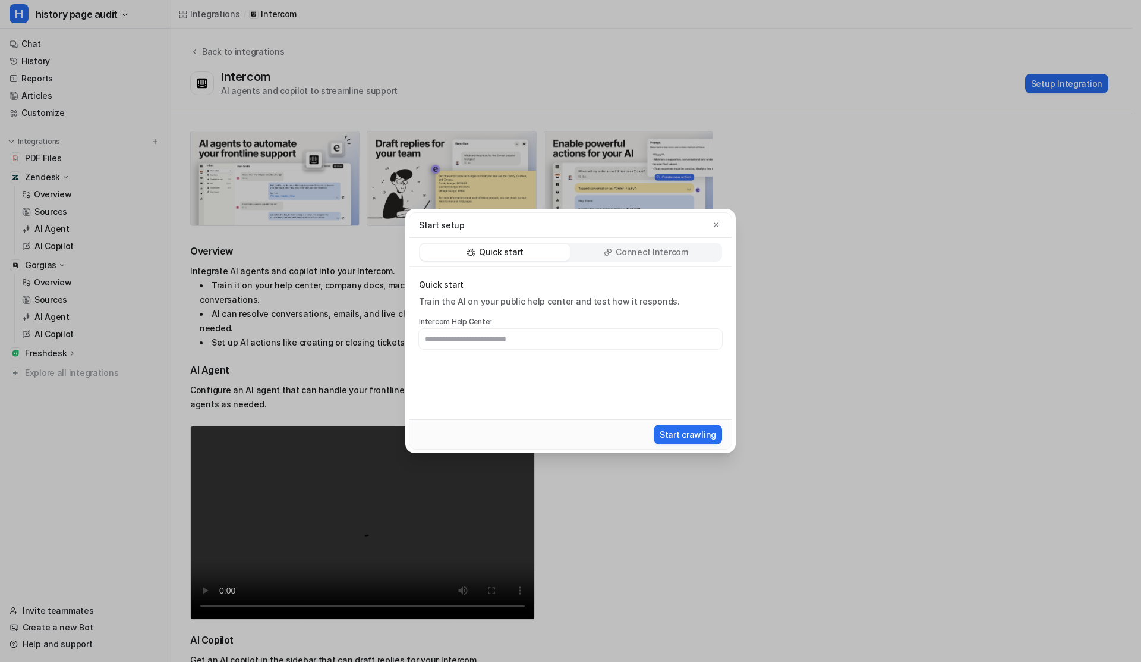
click at [616, 247] on div "Connect Intercom" at bounding box center [646, 252] width 150 height 17
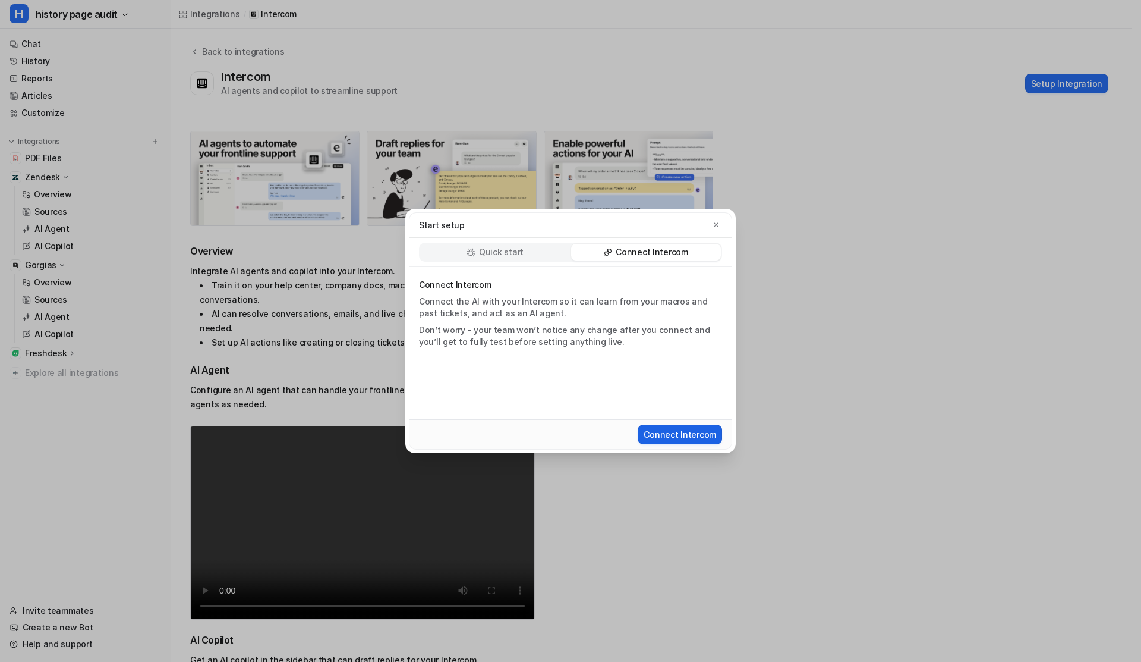
click at [662, 436] on button "Connect Intercom" at bounding box center [680, 434] width 84 height 20
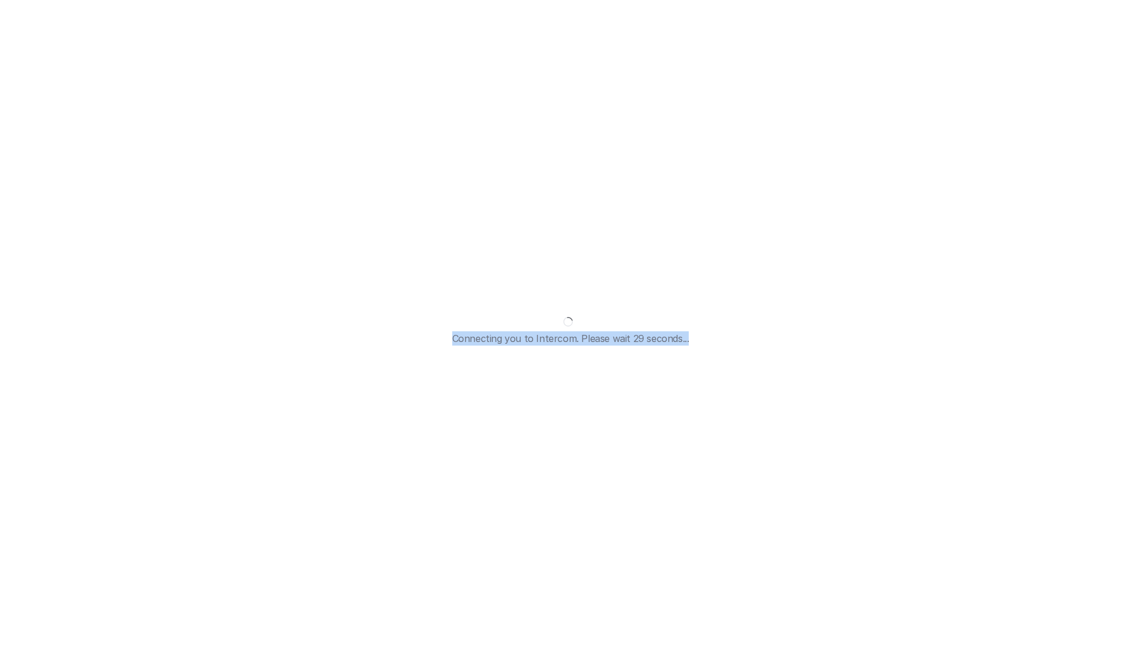
drag, startPoint x: 446, startPoint y: 332, endPoint x: 769, endPoint y: 359, distance: 323.3
click at [767, 361] on div "Connecting you to Intercom. Please wait 29 seconds..." at bounding box center [570, 331] width 1141 height 662
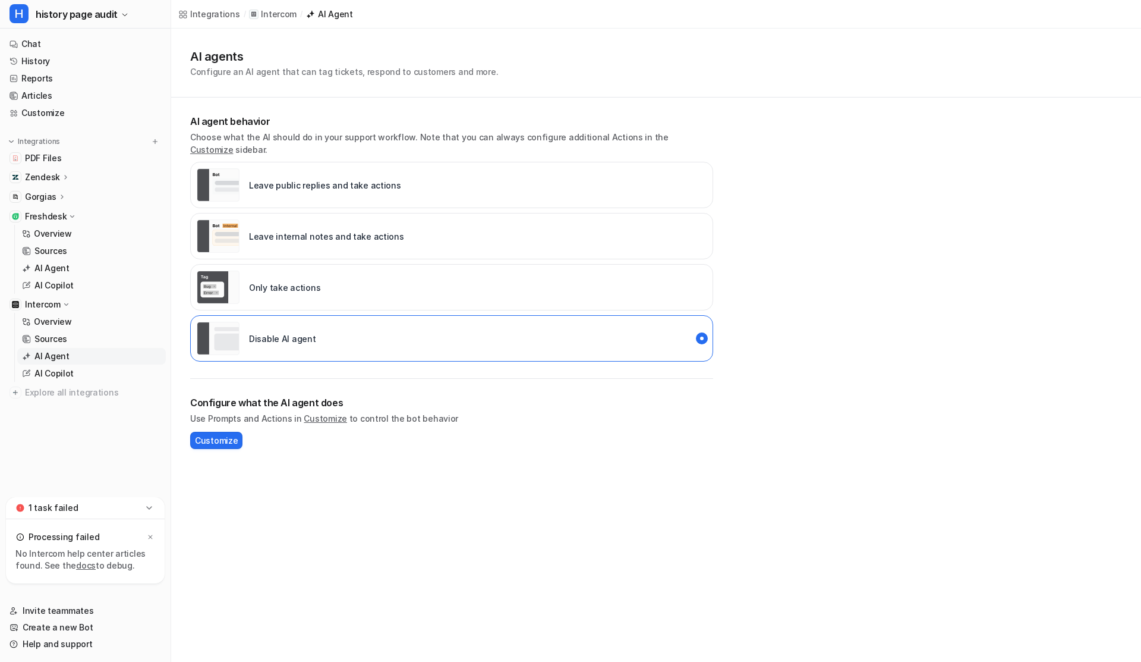
click at [151, 508] on icon at bounding box center [149, 508] width 12 height 12
click at [146, 574] on icon at bounding box center [149, 572] width 12 height 12
click at [260, 179] on p "Leave public replies and take actions" at bounding box center [325, 185] width 152 height 12
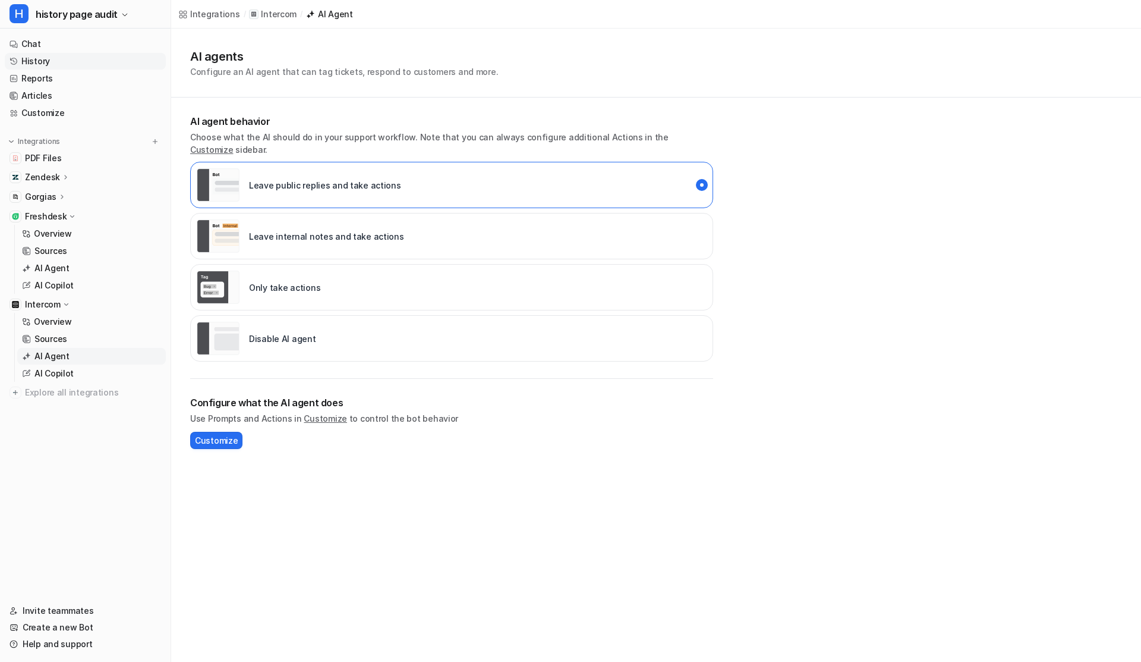
click at [51, 68] on link "History" at bounding box center [85, 61] width 161 height 17
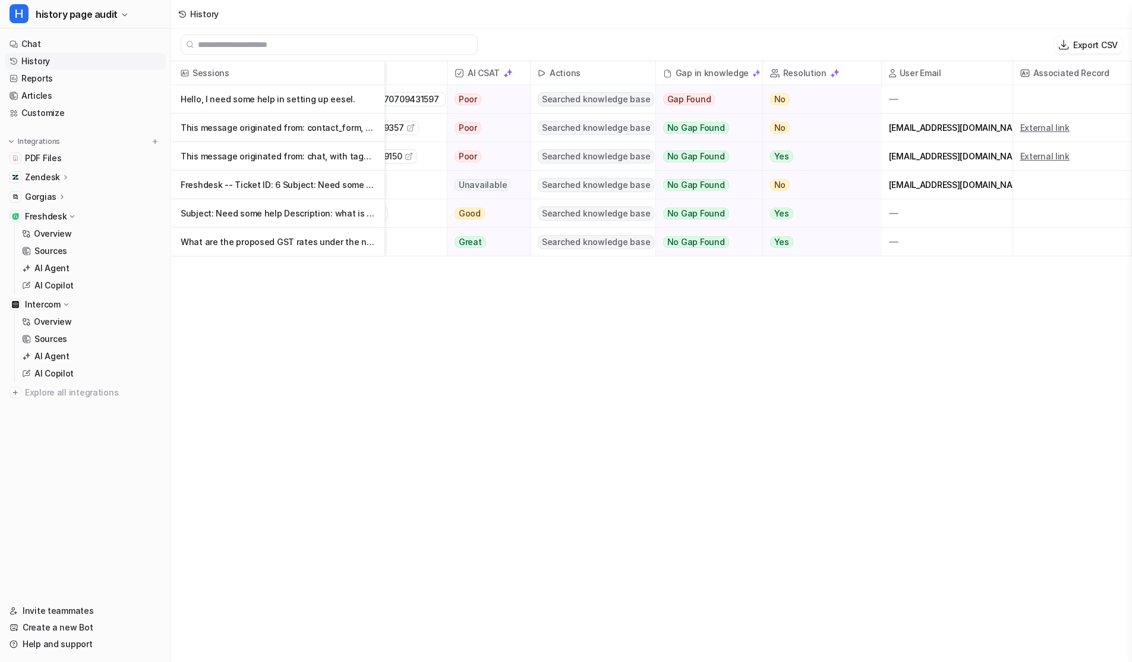
scroll to position [0, 191]
click at [514, 376] on div "Sessions Last updated Channel AI CSAT Actions Gap in knowledge Resolution User …" at bounding box center [651, 362] width 961 height 602
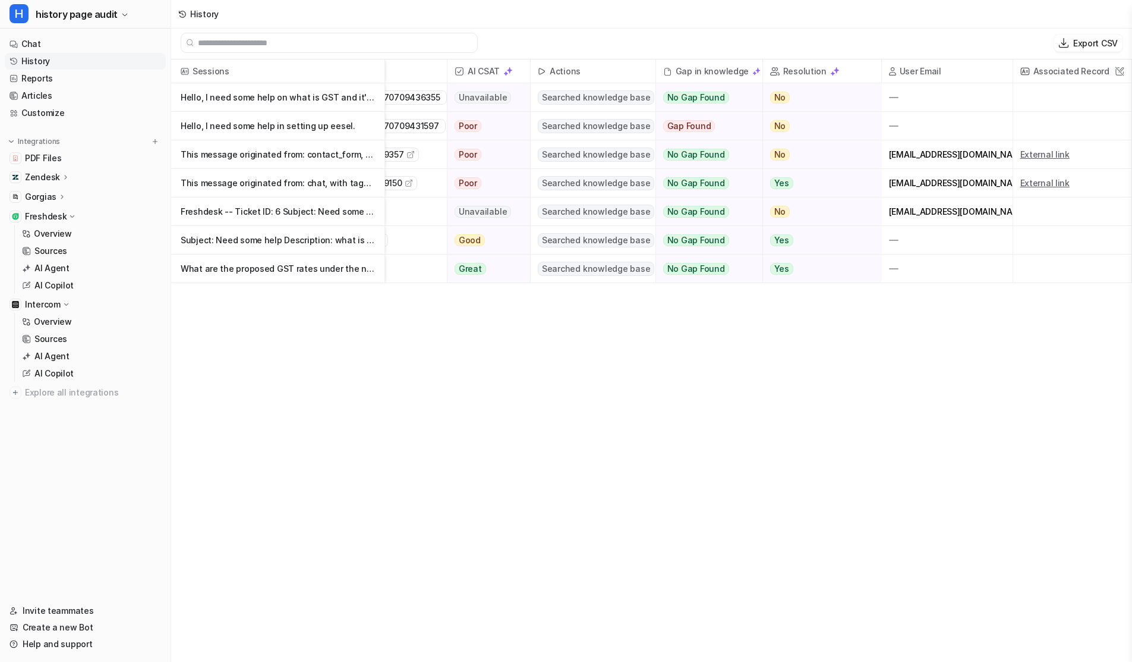
click at [1030, 73] on span "Associated Record" at bounding box center [1072, 71] width 109 height 24
copy span "Associated Record"
drag, startPoint x: 1030, startPoint y: 73, endPoint x: 1078, endPoint y: 73, distance: 48.7
click at [1078, 73] on span "Associated Record" at bounding box center [1072, 71] width 109 height 24
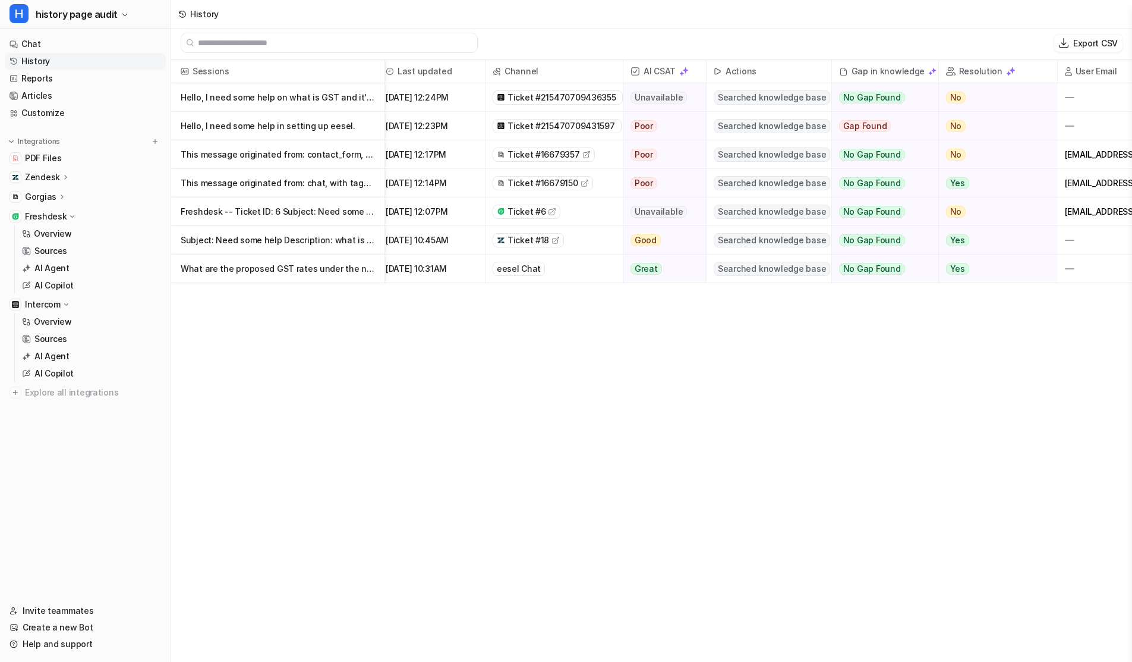
scroll to position [0, 0]
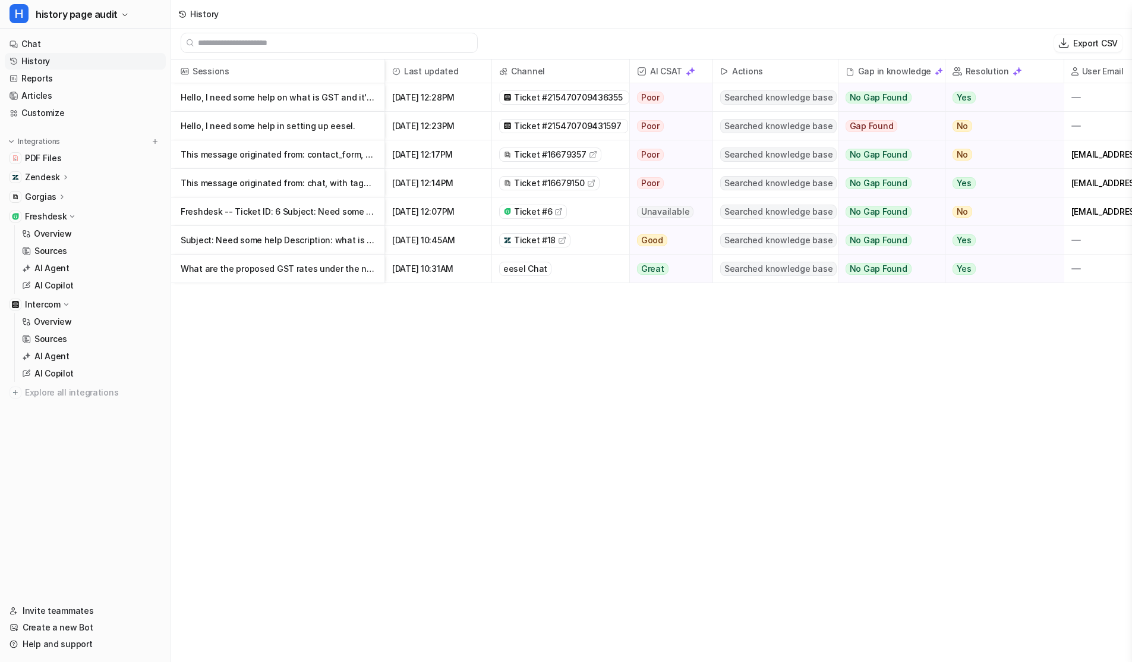
click at [324, 96] on p "Hello, I need some help on what is GST and it's latest rules" at bounding box center [278, 97] width 194 height 29
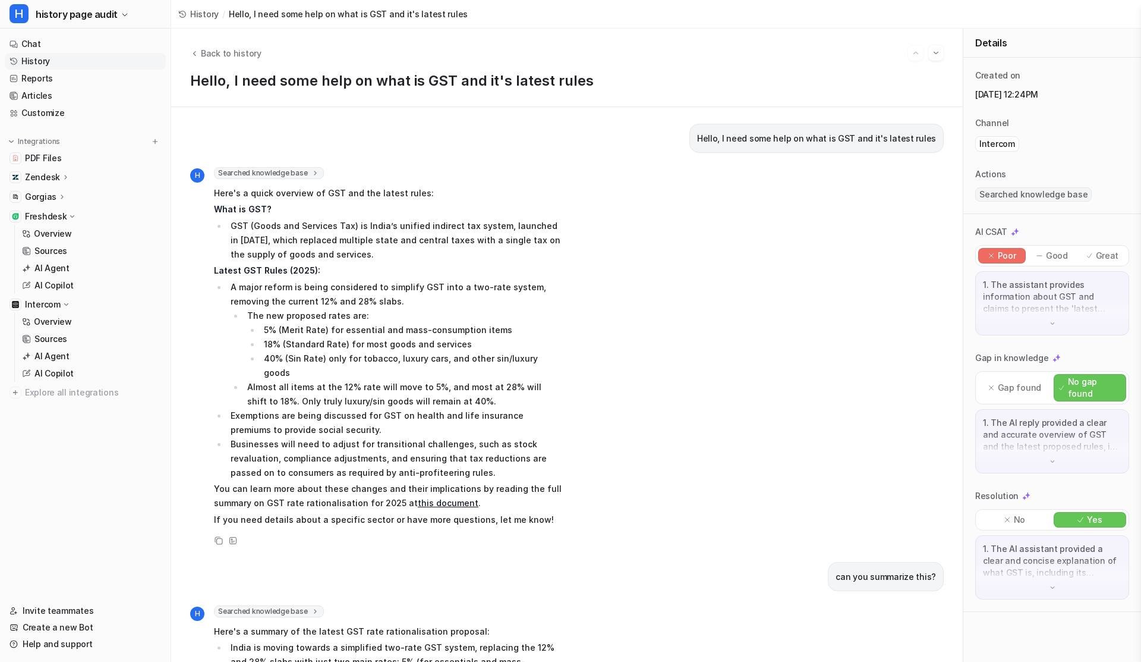
scroll to position [229, 0]
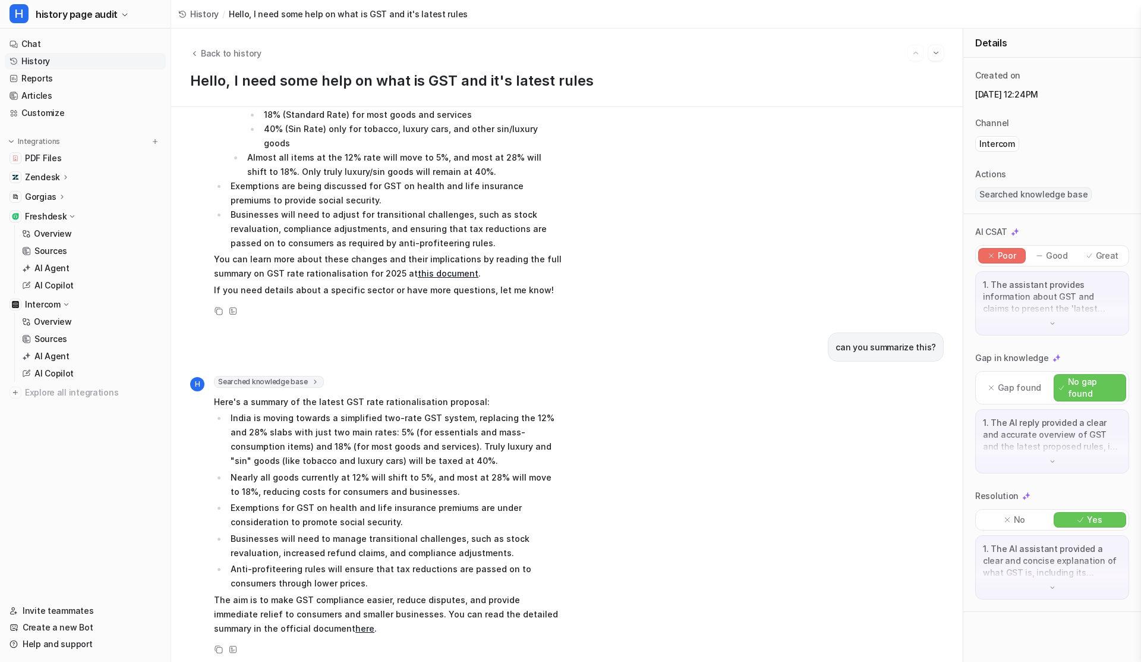
click at [1050, 325] on img at bounding box center [1053, 323] width 8 height 8
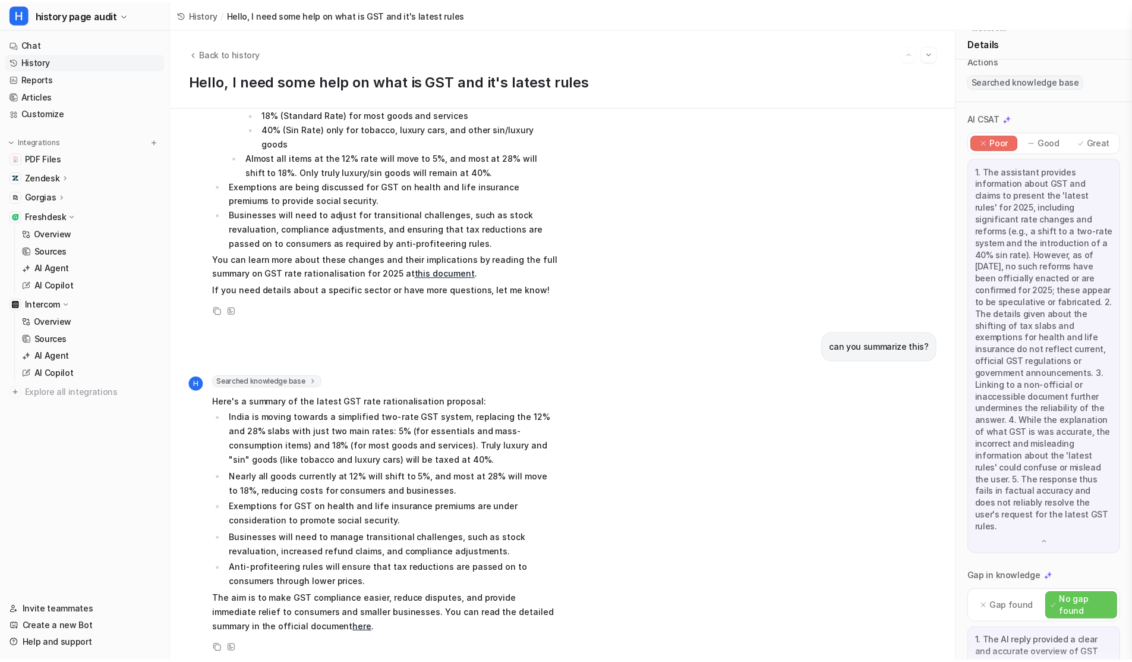
scroll to position [113, 0]
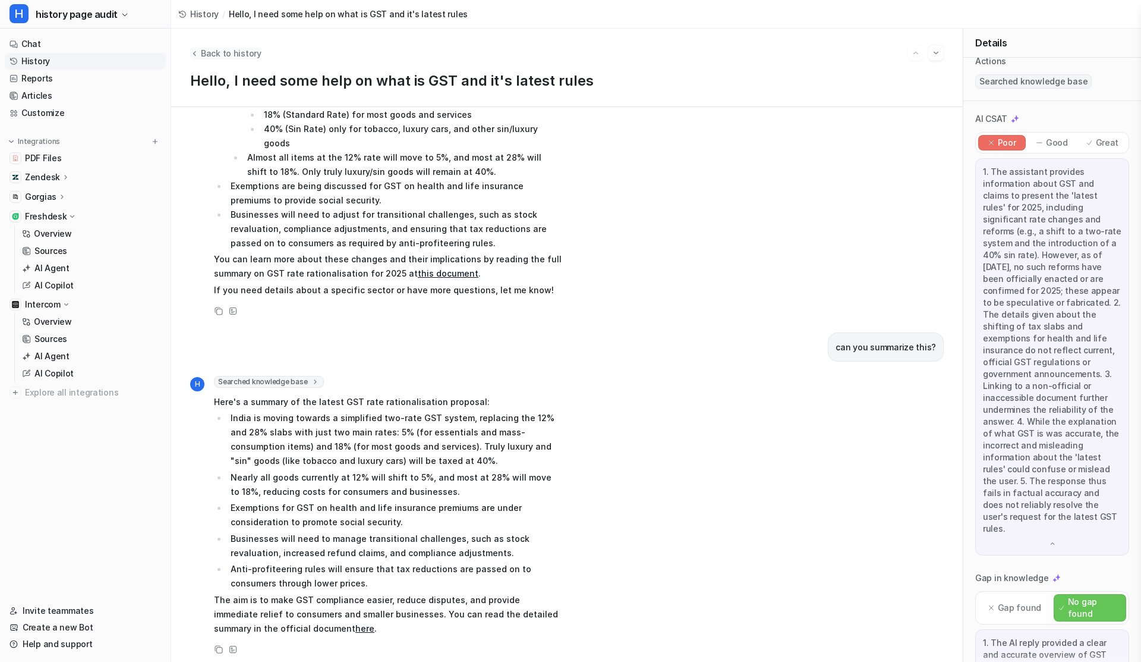
click at [200, 51] on button "Back to history" at bounding box center [225, 53] width 71 height 12
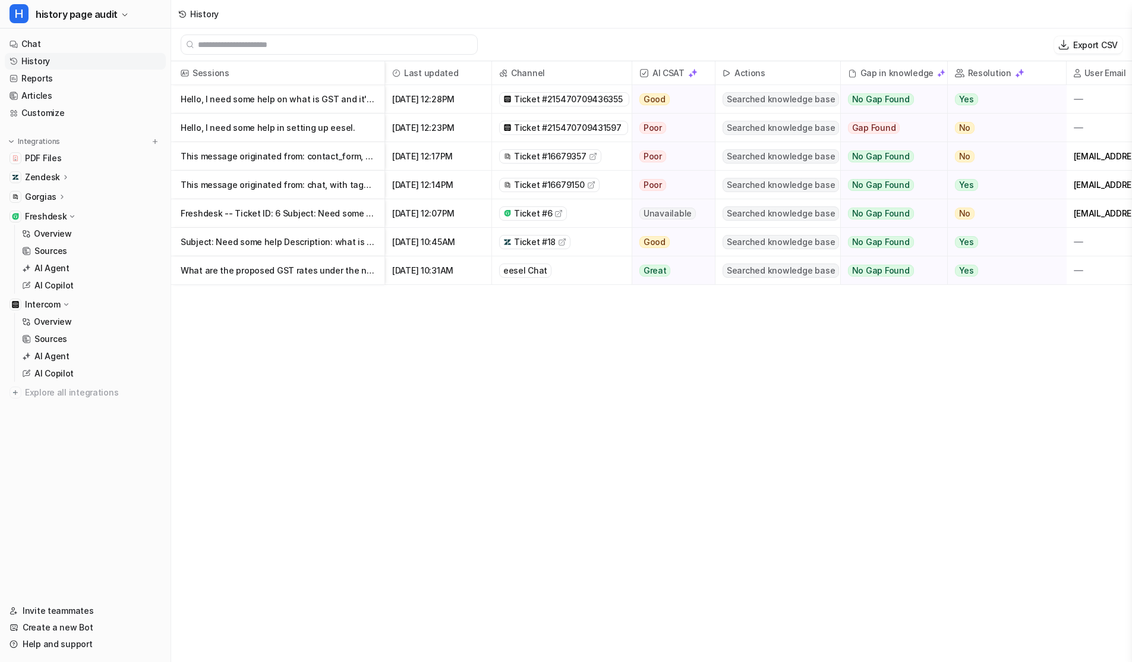
click at [658, 376] on div "Sessions Last updated Channel AI CSAT Actions Gap in knowledge Resolution User …" at bounding box center [651, 362] width 961 height 602
click at [71, 218] on icon at bounding box center [72, 216] width 9 height 8
click at [63, 238] on icon at bounding box center [66, 236] width 9 height 8
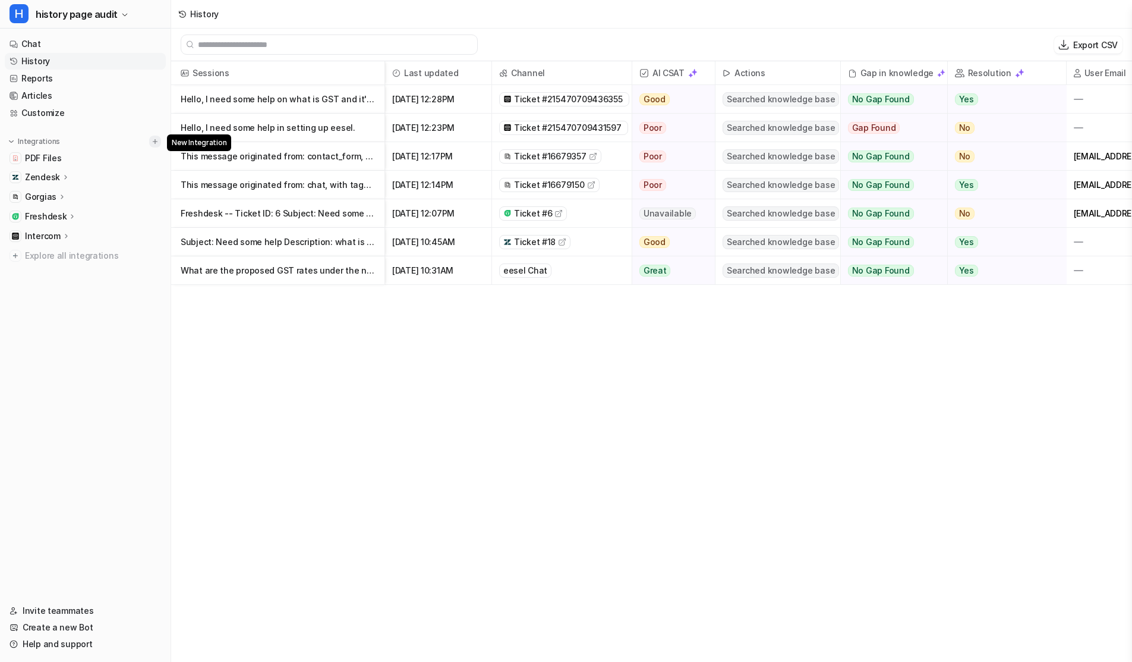
click at [160, 143] on button at bounding box center [155, 142] width 12 height 12
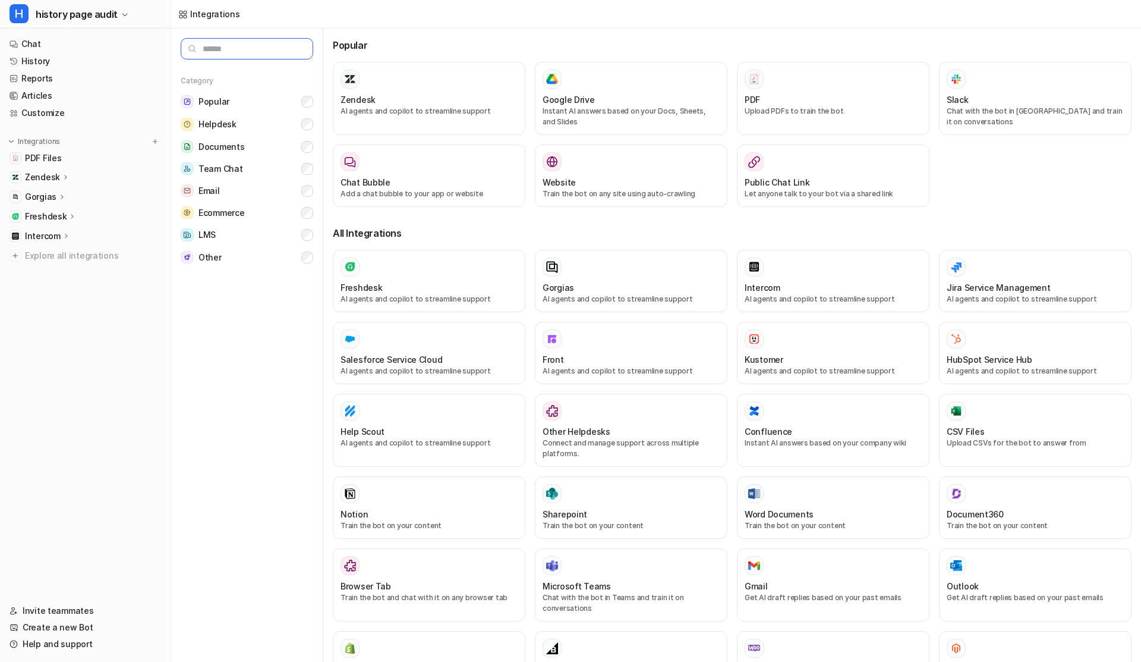
click at [216, 54] on input "text" at bounding box center [247, 48] width 133 height 21
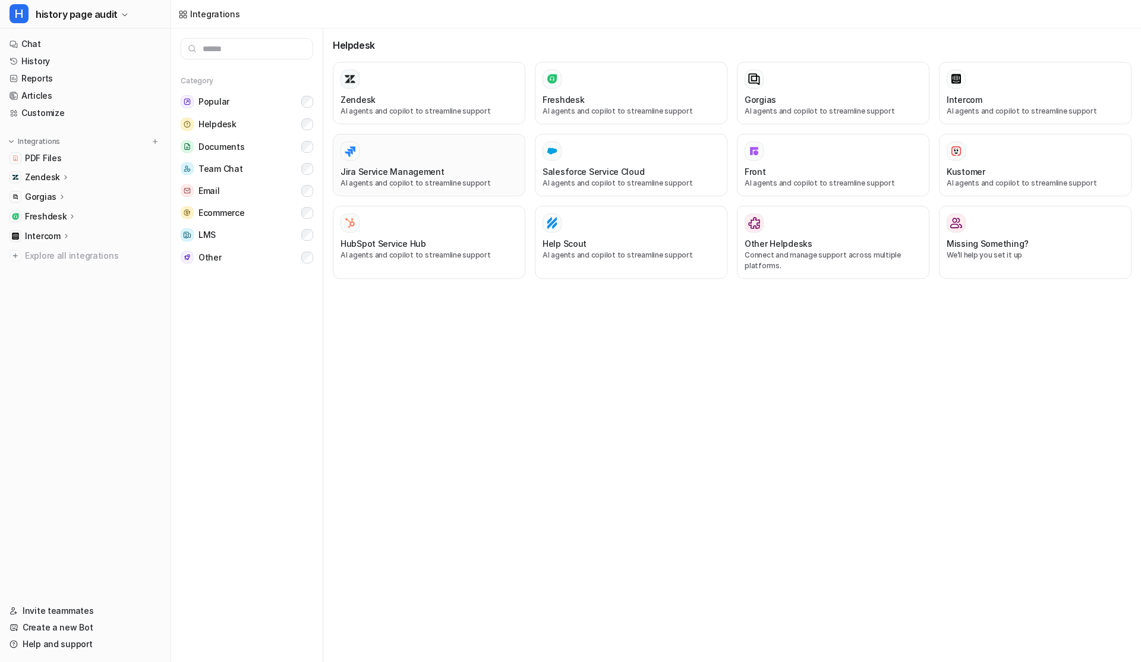
click at [487, 176] on div "Jira Service Management" at bounding box center [429, 171] width 177 height 12
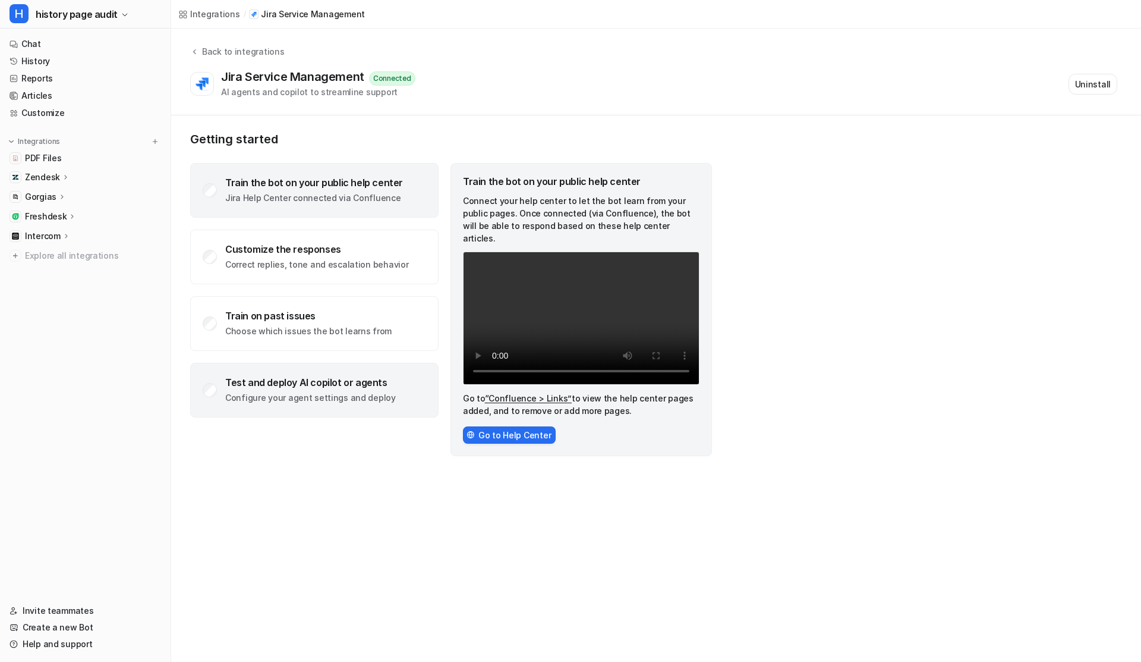
click at [273, 388] on div "Test and deploy AI copilot or agents Configure your agent settings and deploy" at bounding box center [310, 389] width 171 height 27
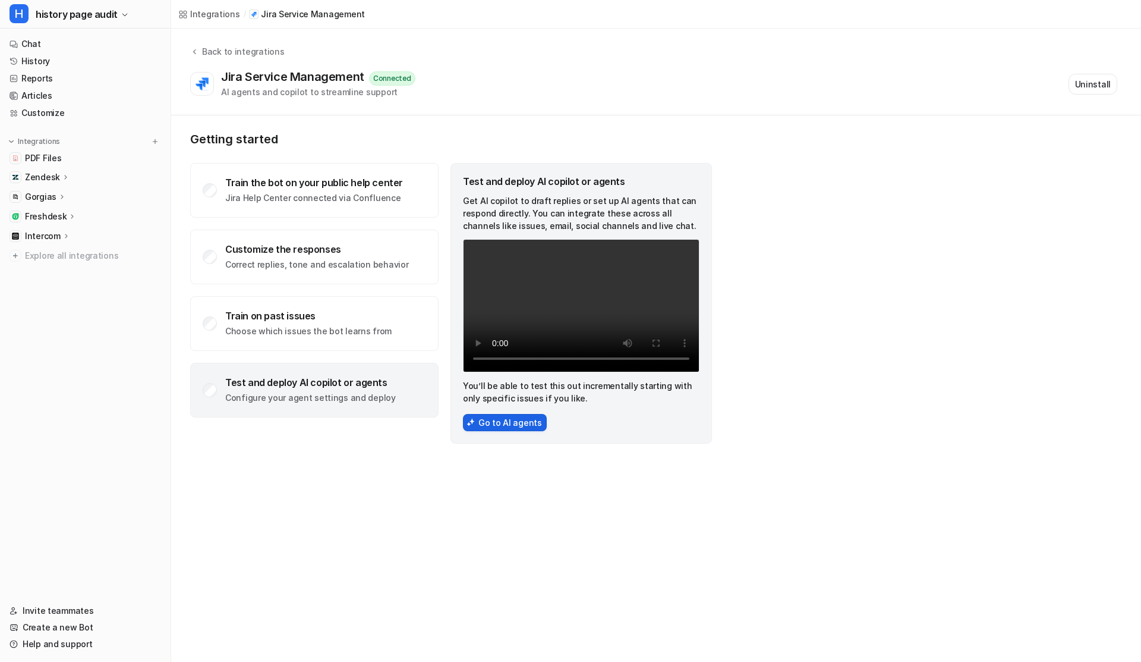
click at [517, 416] on button "Go to AI agents" at bounding box center [505, 422] width 84 height 17
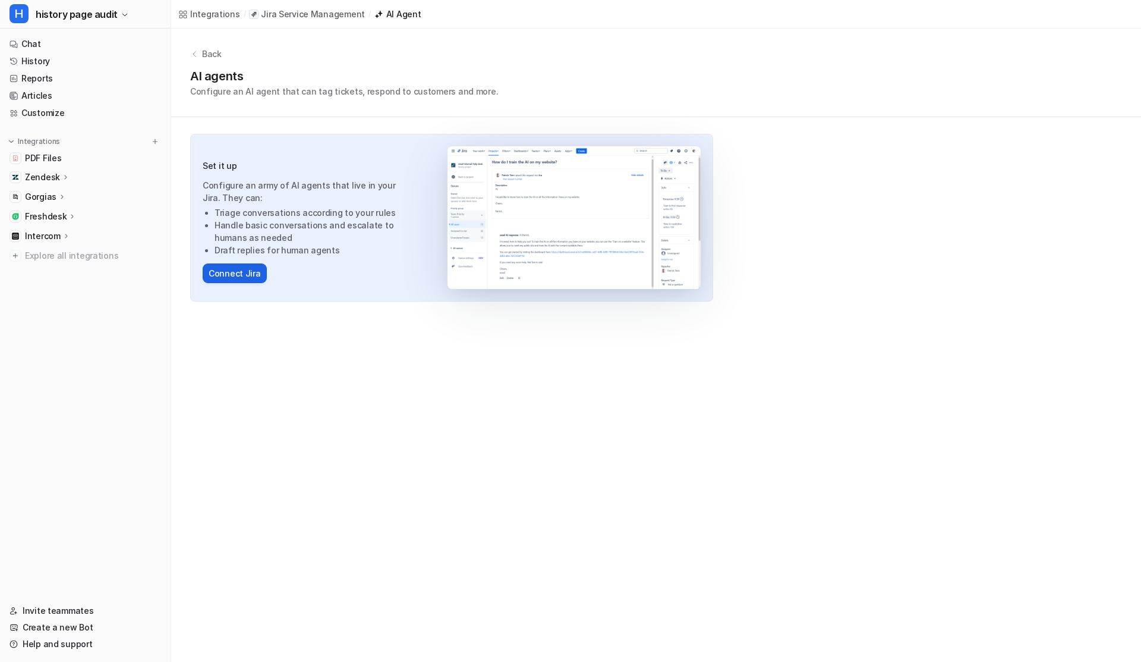
click at [255, 276] on button "Connect Jira" at bounding box center [235, 273] width 64 height 20
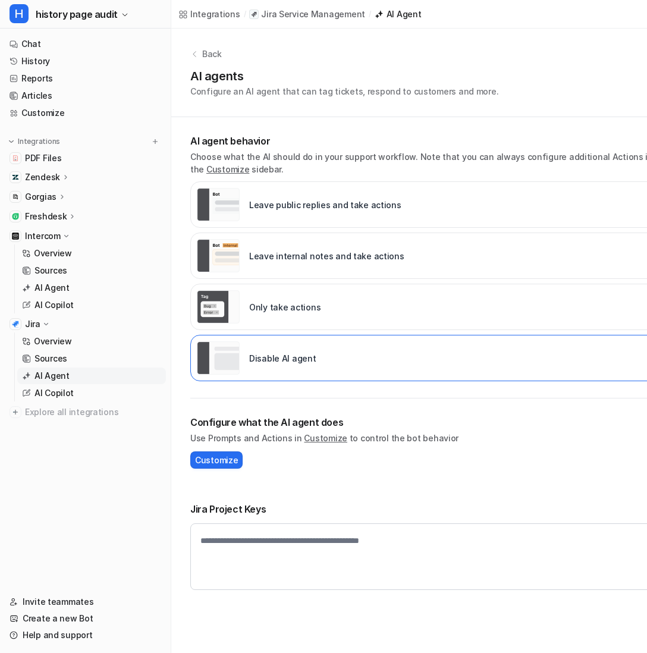
click at [199, 59] on div "Back" at bounding box center [409, 54] width 438 height 12
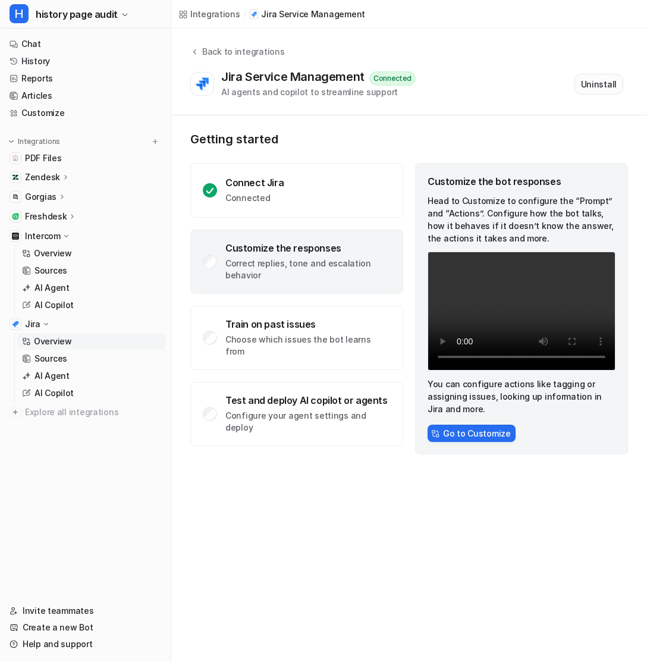
click at [595, 84] on button "Uninstall" at bounding box center [598, 84] width 49 height 21
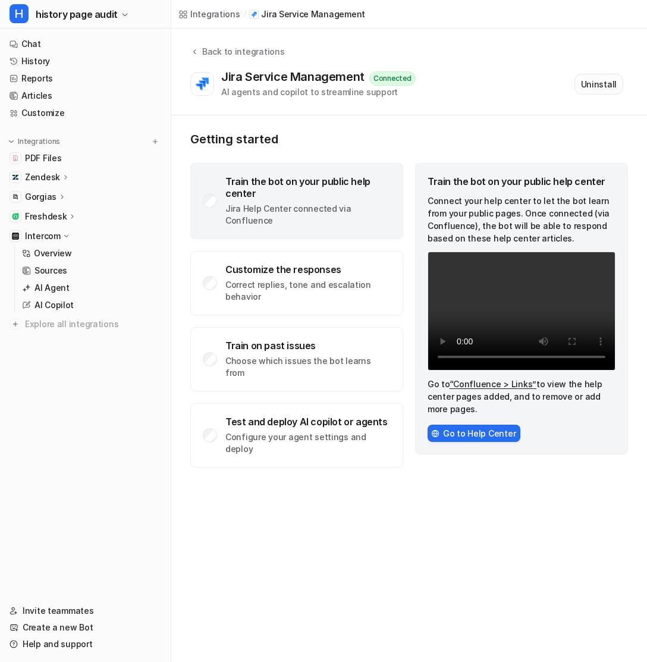
click at [615, 84] on button "Uninstall" at bounding box center [598, 84] width 49 height 21
click at [54, 12] on span "history page audit" at bounding box center [77, 14] width 82 height 17
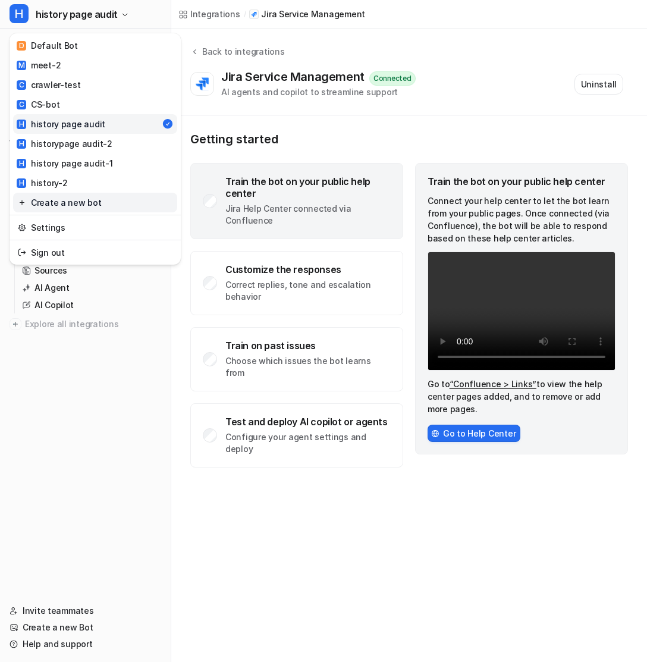
click at [92, 202] on link "Create a new bot" at bounding box center [95, 203] width 164 height 20
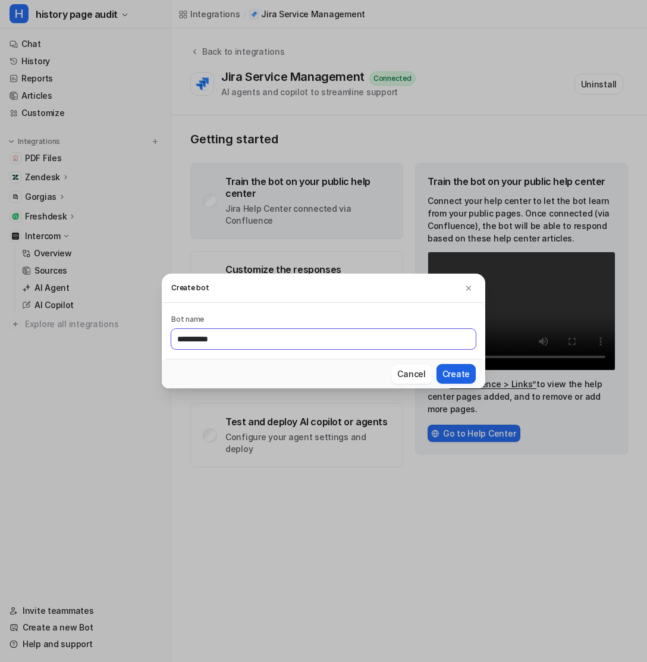
type input "**********"
click at [460, 375] on button "Create" at bounding box center [455, 374] width 39 height 20
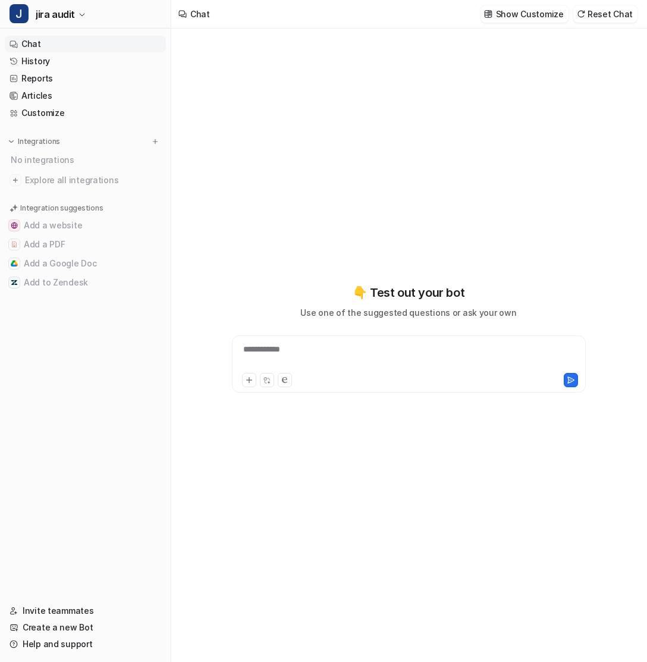
type textarea "**********"
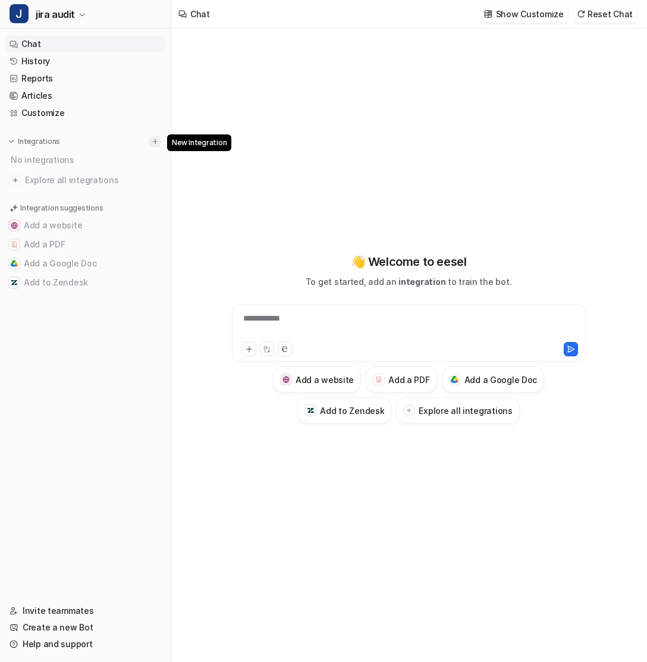
click at [158, 142] on img at bounding box center [155, 141] width 8 height 8
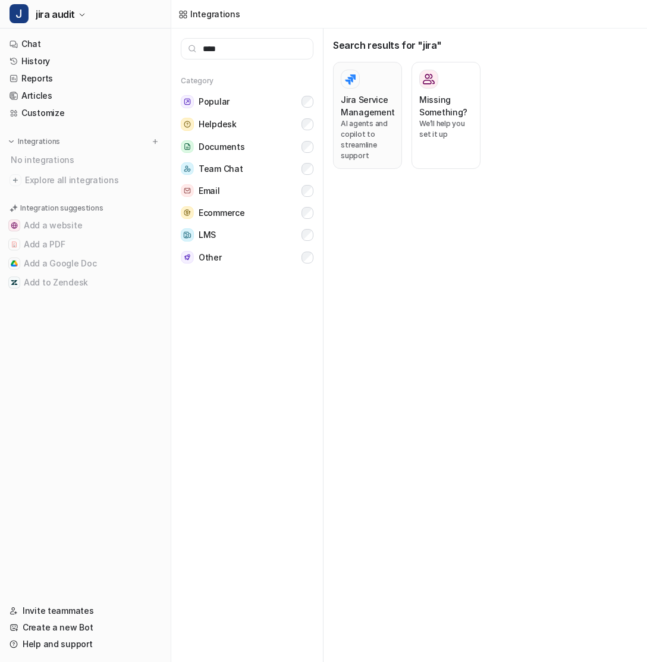
type input "****"
click at [347, 118] on p "AI agents and copilot to streamline support" at bounding box center [368, 139] width 54 height 43
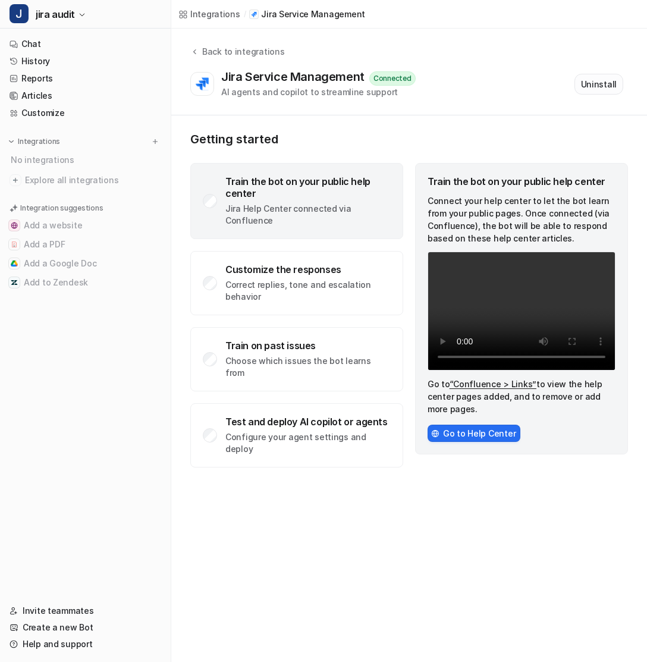
click at [597, 87] on button "Uninstall" at bounding box center [598, 84] width 49 height 21
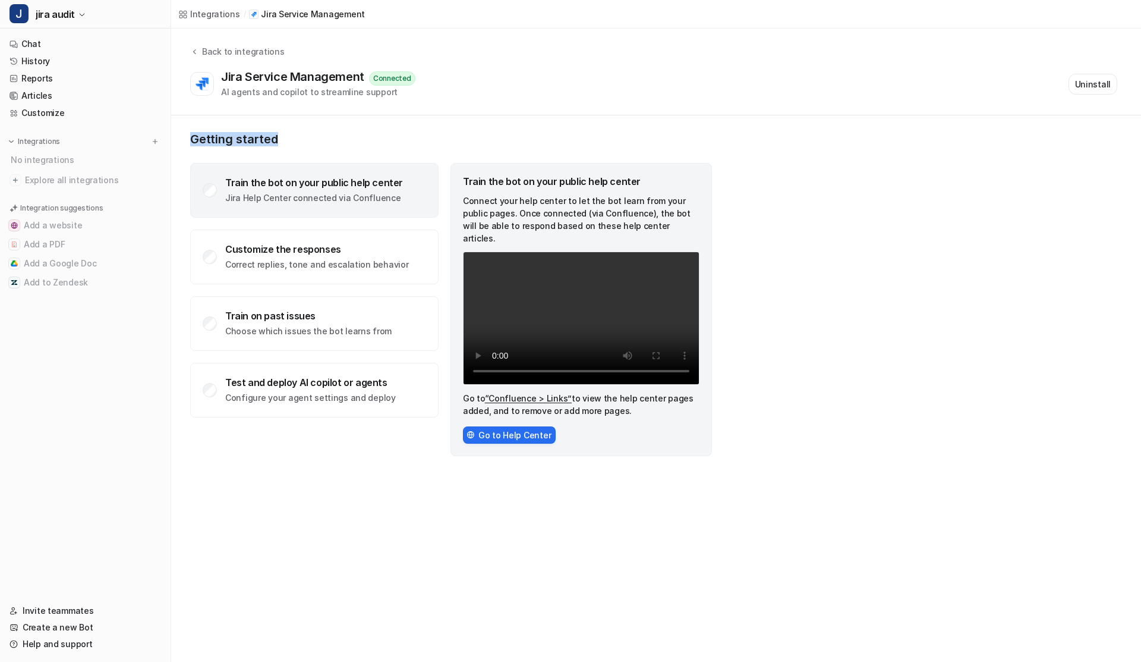
drag, startPoint x: 184, startPoint y: 139, endPoint x: 375, endPoint y: 138, distance: 190.8
click at [376, 139] on div "Getting started Train the bot on your public help center Jira Help Center conne…" at bounding box center [656, 293] width 970 height 357
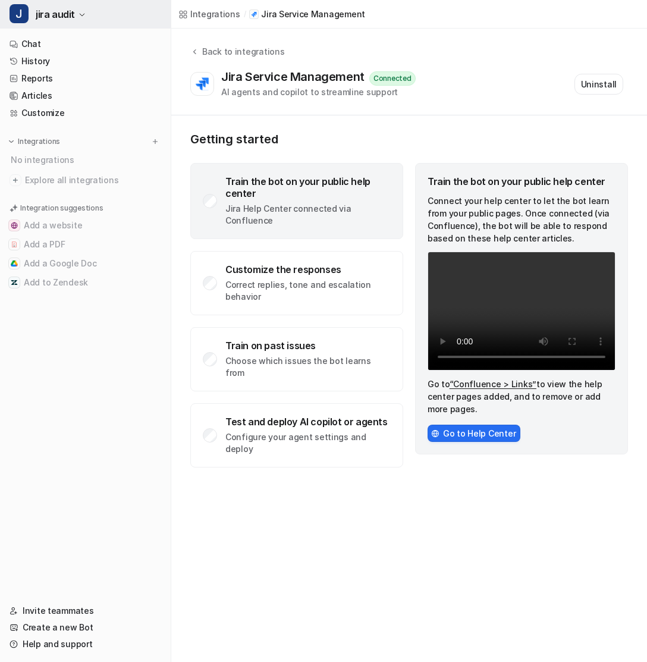
click at [45, 10] on span "jira audit" at bounding box center [55, 14] width 39 height 17
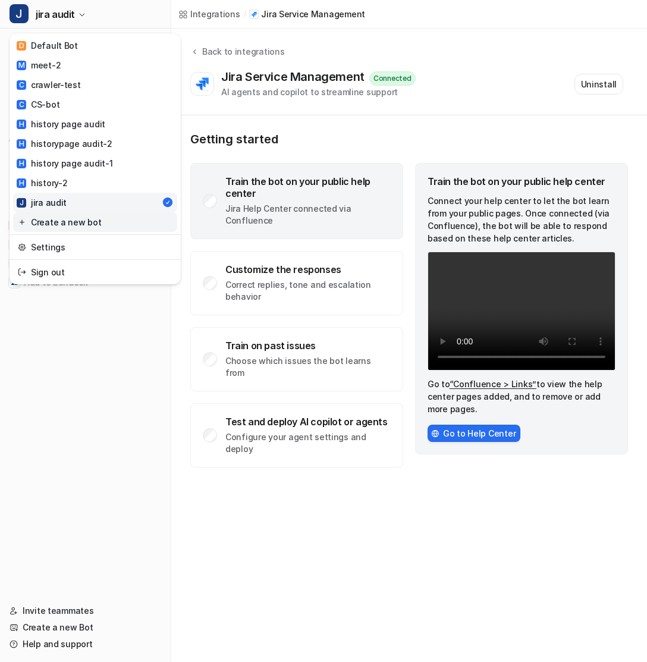
click at [32, 214] on link "Create a new bot" at bounding box center [95, 222] width 164 height 20
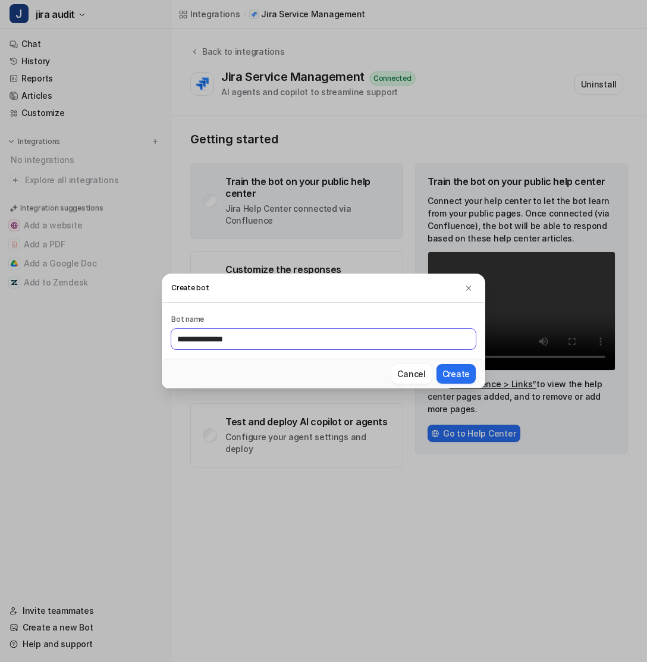
type input "**********"
click at [436, 364] on button "Create" at bounding box center [455, 374] width 39 height 20
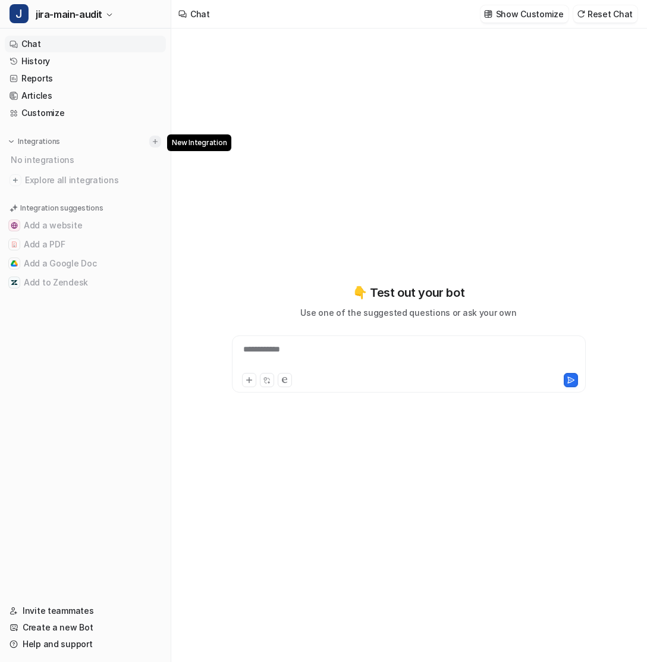
click at [152, 144] on img at bounding box center [155, 141] width 8 height 8
type textarea "**********"
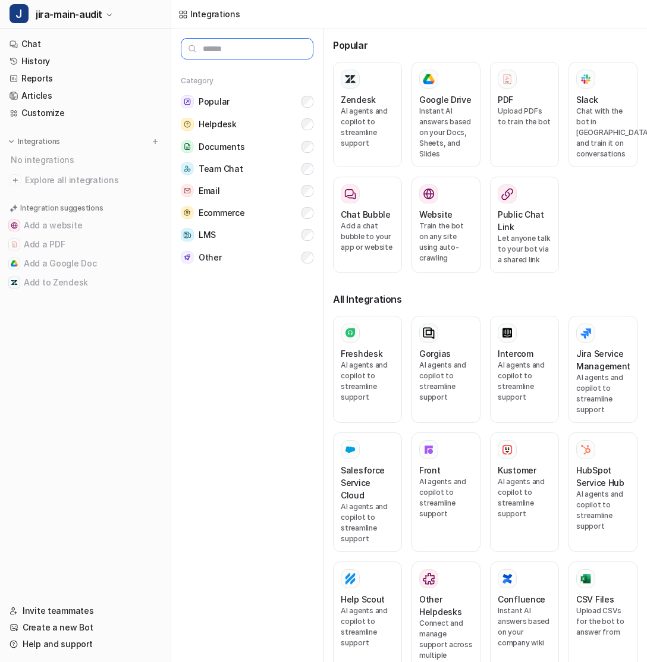
click at [214, 45] on input "text" at bounding box center [247, 48] width 133 height 21
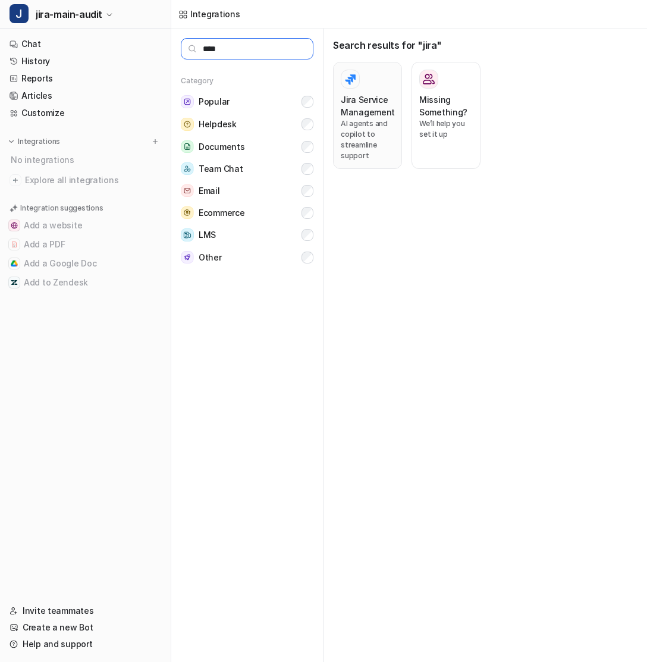
type input "****"
click at [369, 103] on h3 "Jira Service Management" at bounding box center [368, 105] width 54 height 25
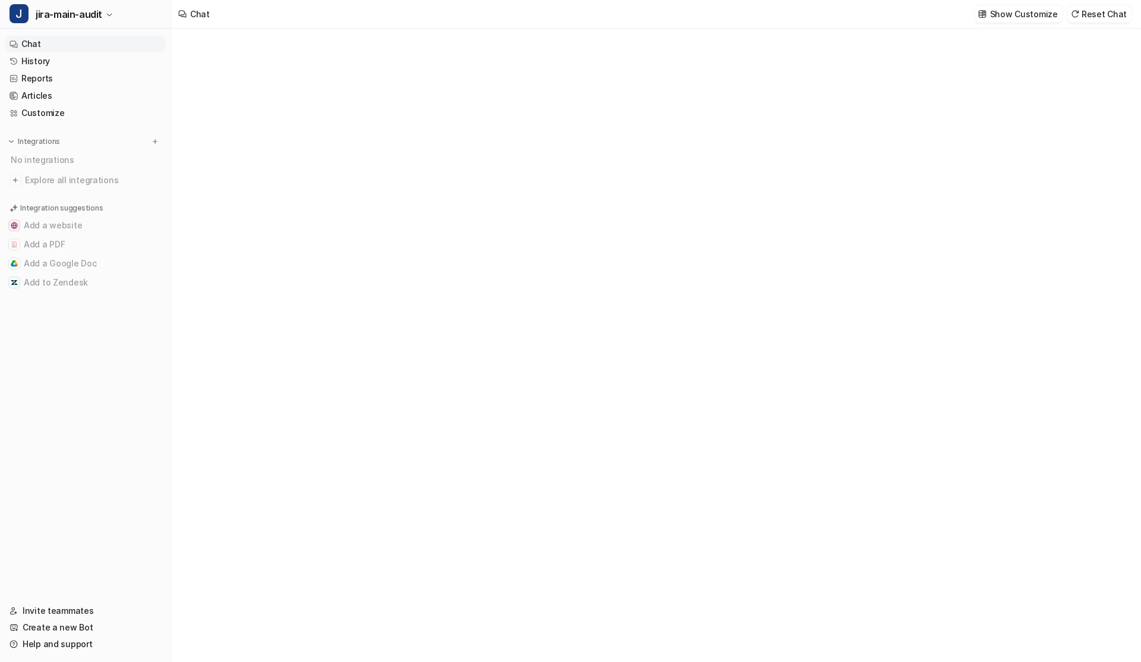
type textarea "**********"
